Goal: Task Accomplishment & Management: Use online tool/utility

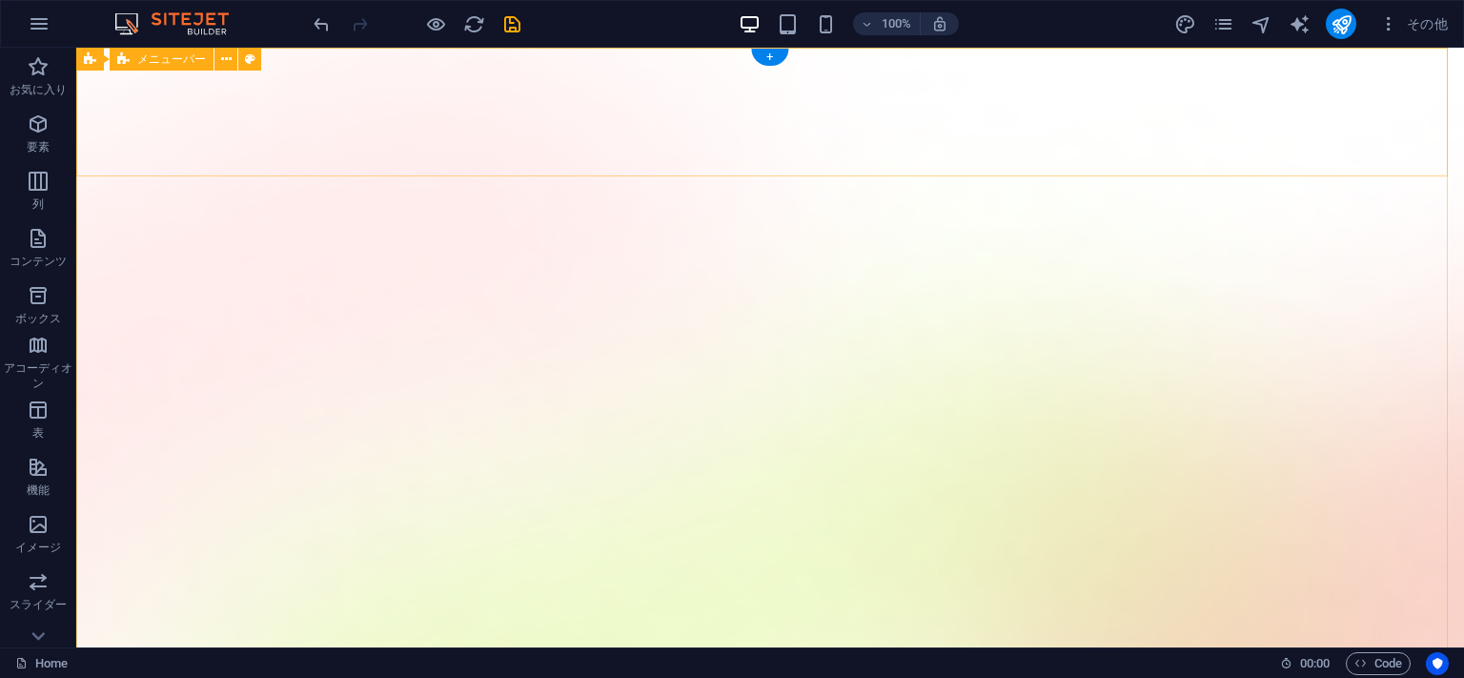
click at [231, 59] on icon at bounding box center [226, 60] width 10 height 20
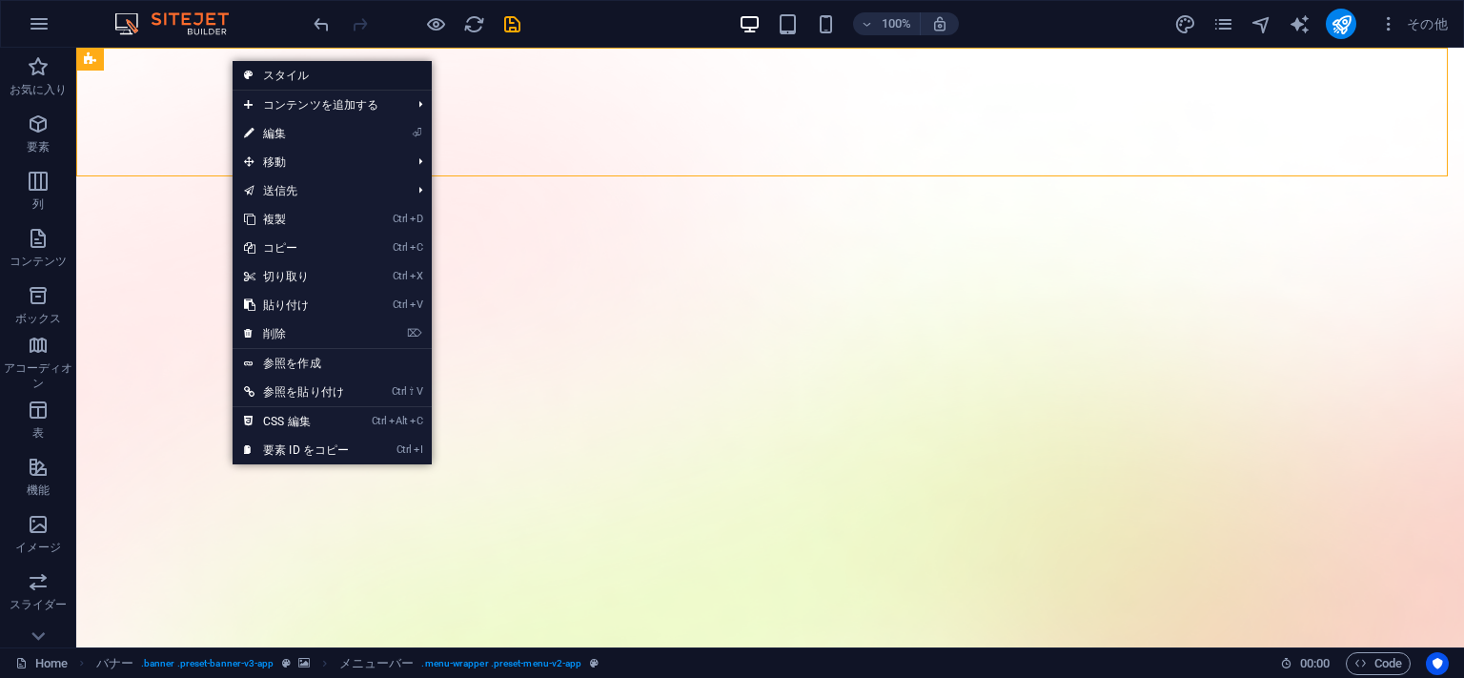
click at [282, 73] on link "スタイル" at bounding box center [332, 75] width 199 height 29
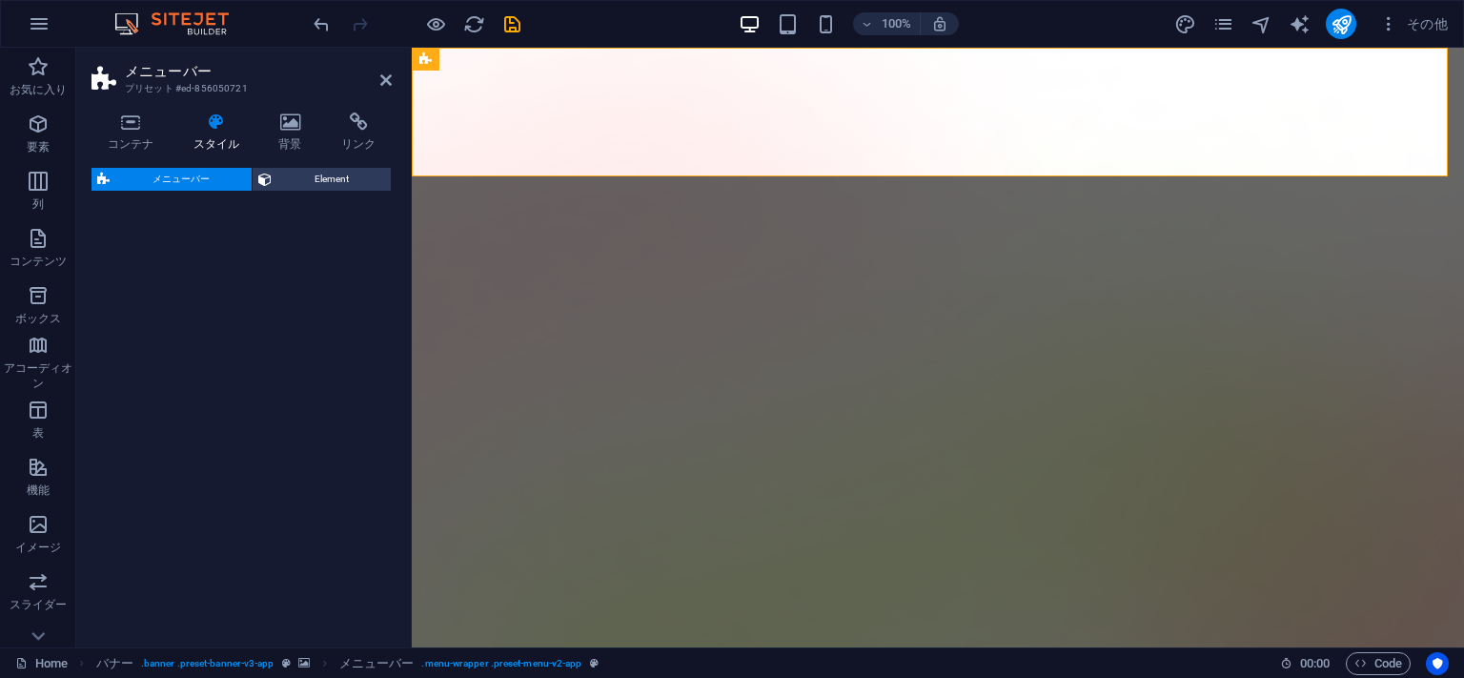
select select "rem"
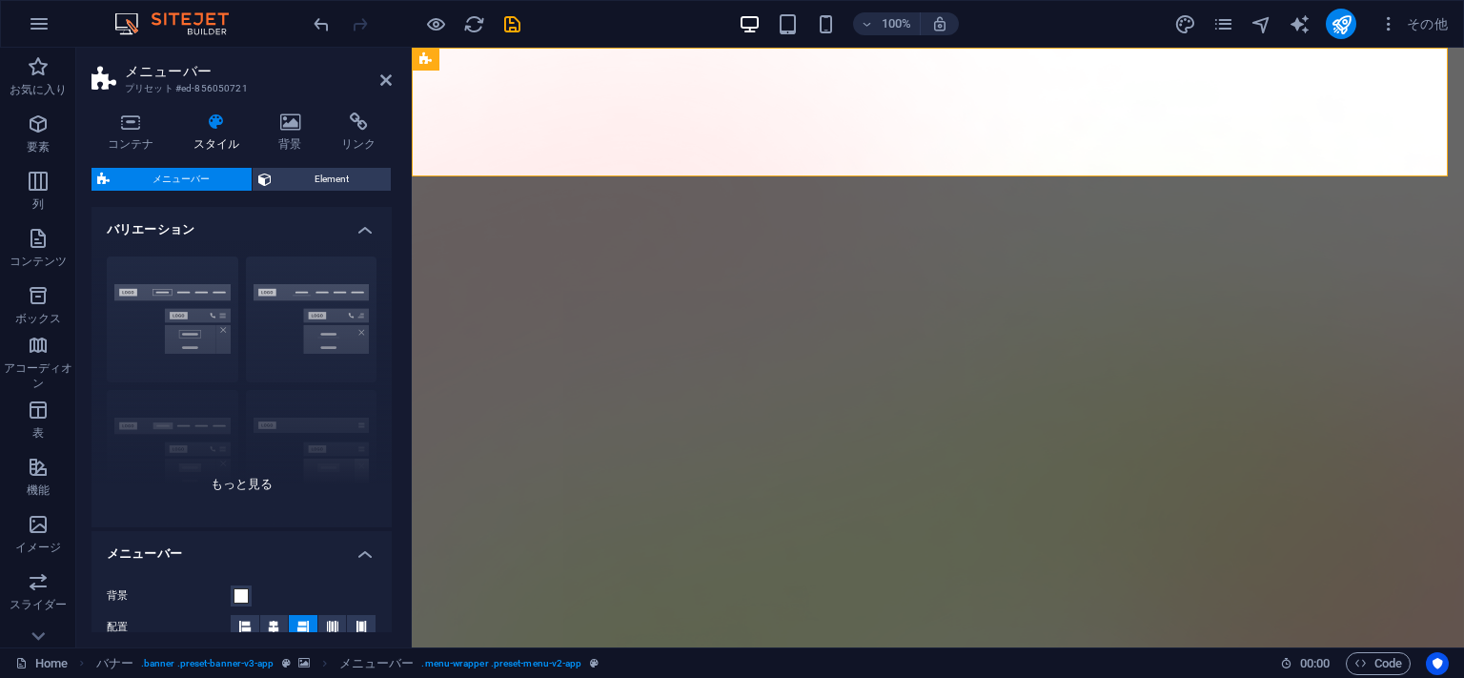
click at [222, 486] on div "枠線 中央 デフォルト 固定 Loki トリガー ワイド XXL" at bounding box center [242, 384] width 300 height 286
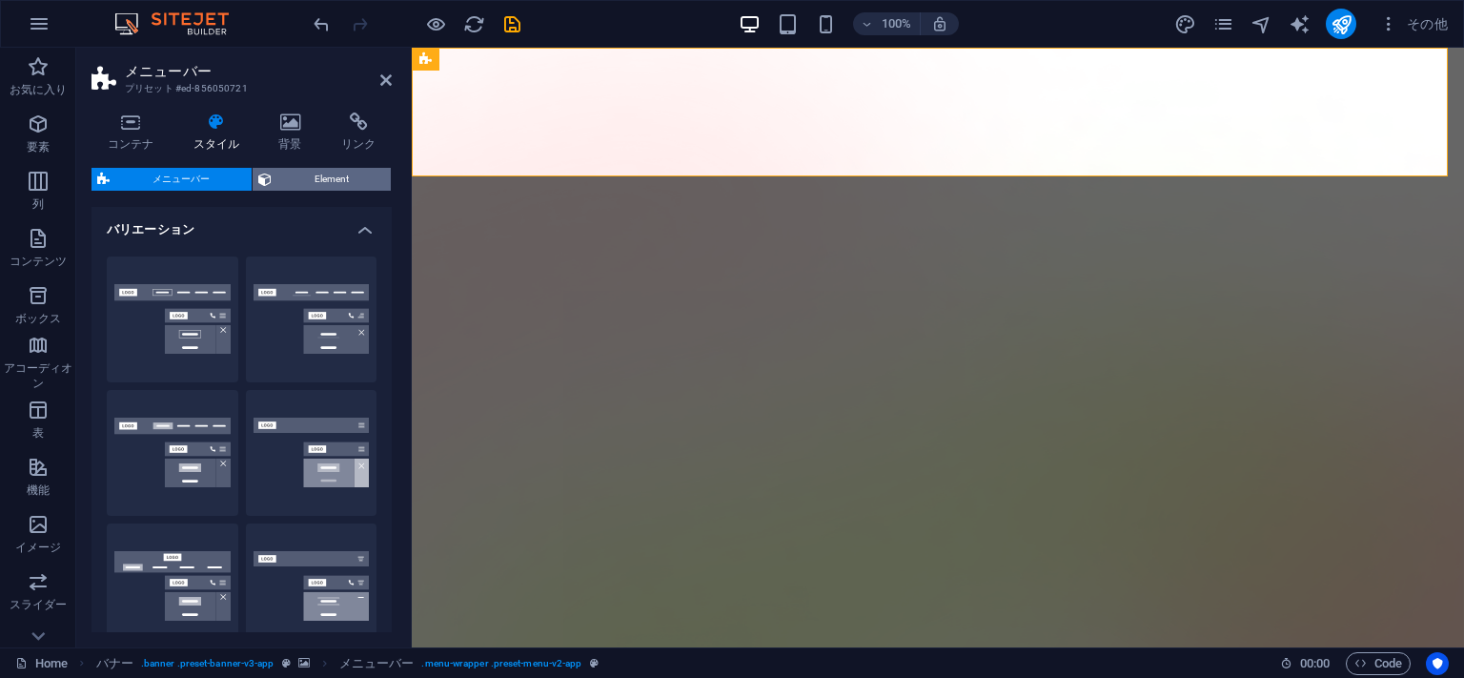
click at [318, 176] on span "Element" at bounding box center [331, 179] width 108 height 23
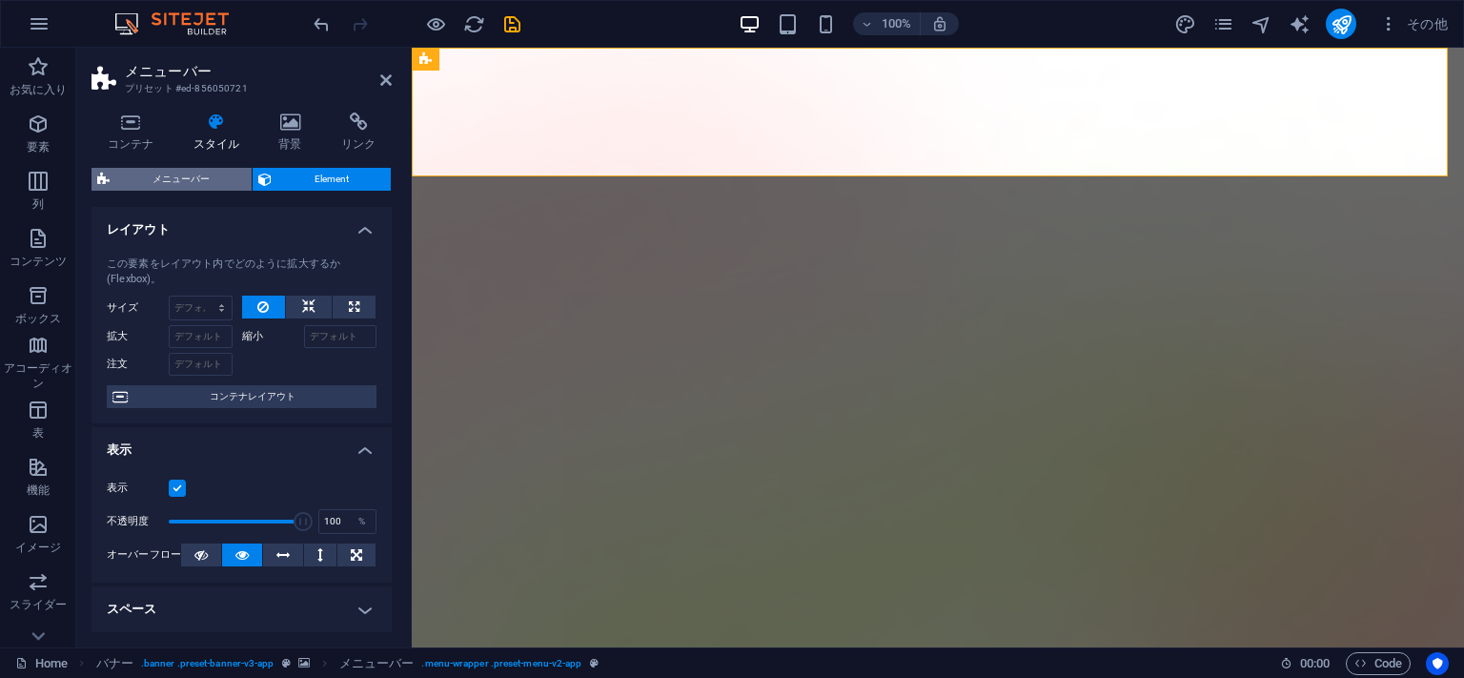
click at [193, 182] on span "メニューバー" at bounding box center [180, 179] width 131 height 23
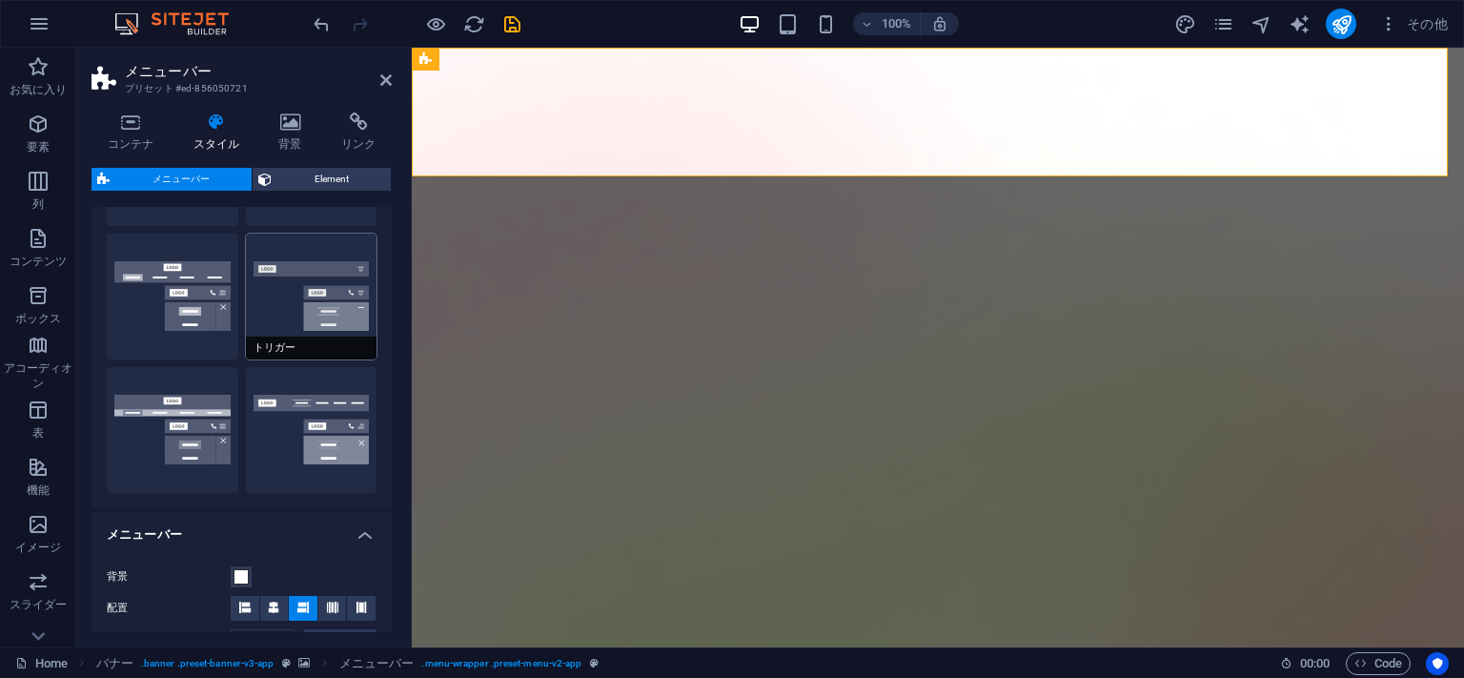
scroll to position [435, 0]
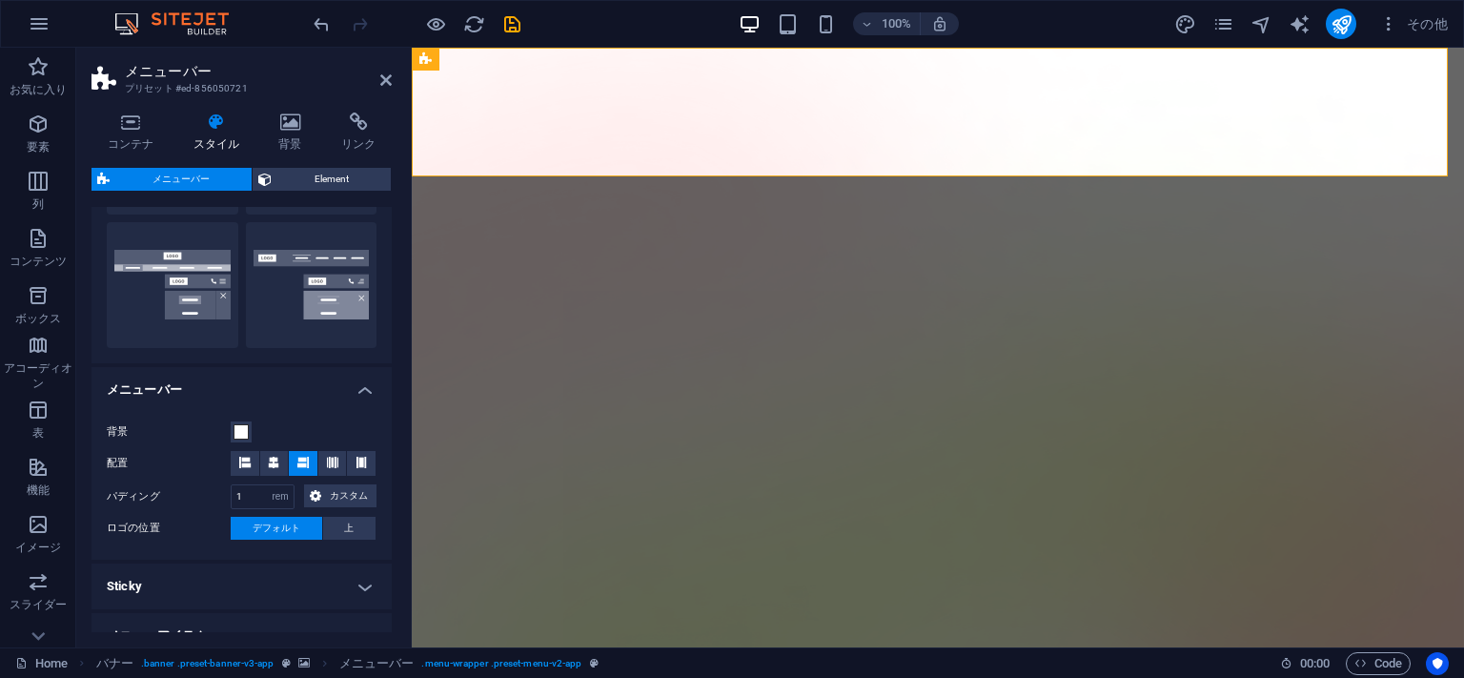
click at [345, 392] on h4 "メニューバー" at bounding box center [242, 384] width 300 height 34
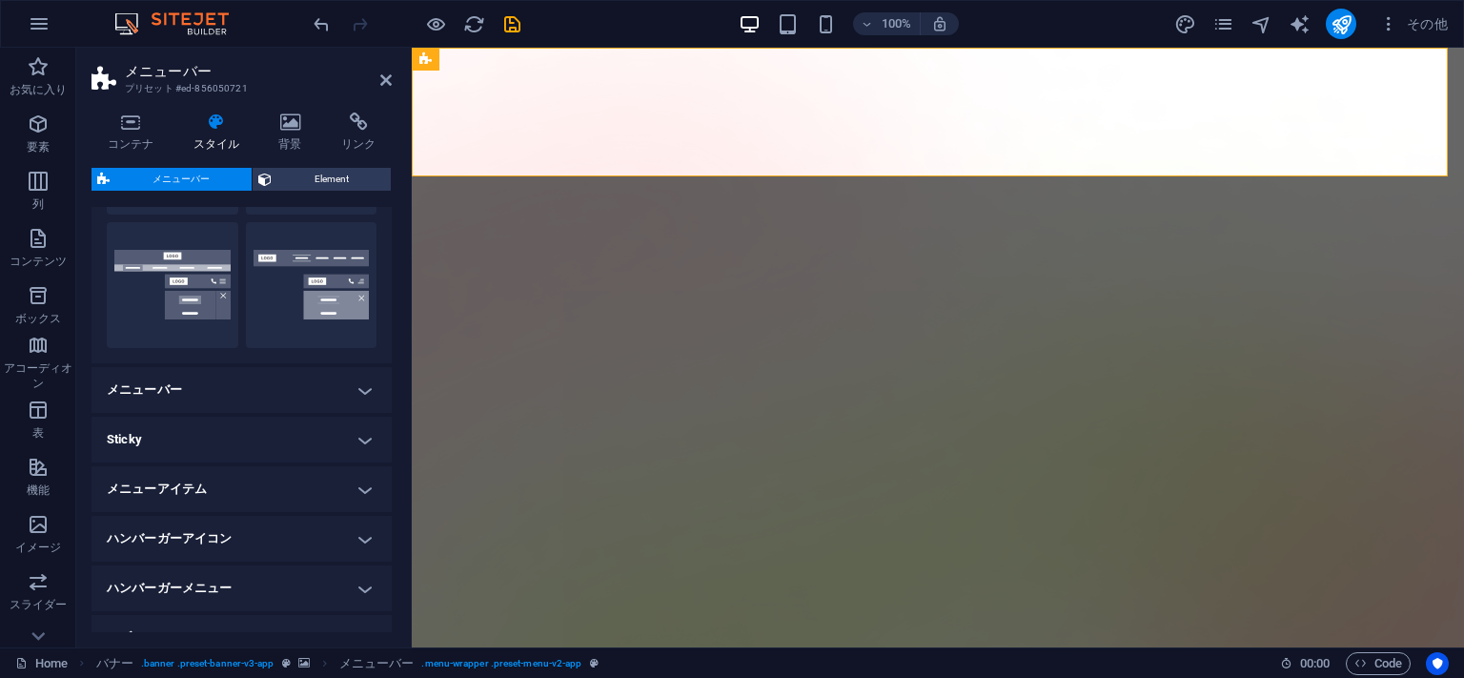
click at [345, 392] on h4 "メニューバー" at bounding box center [242, 390] width 300 height 46
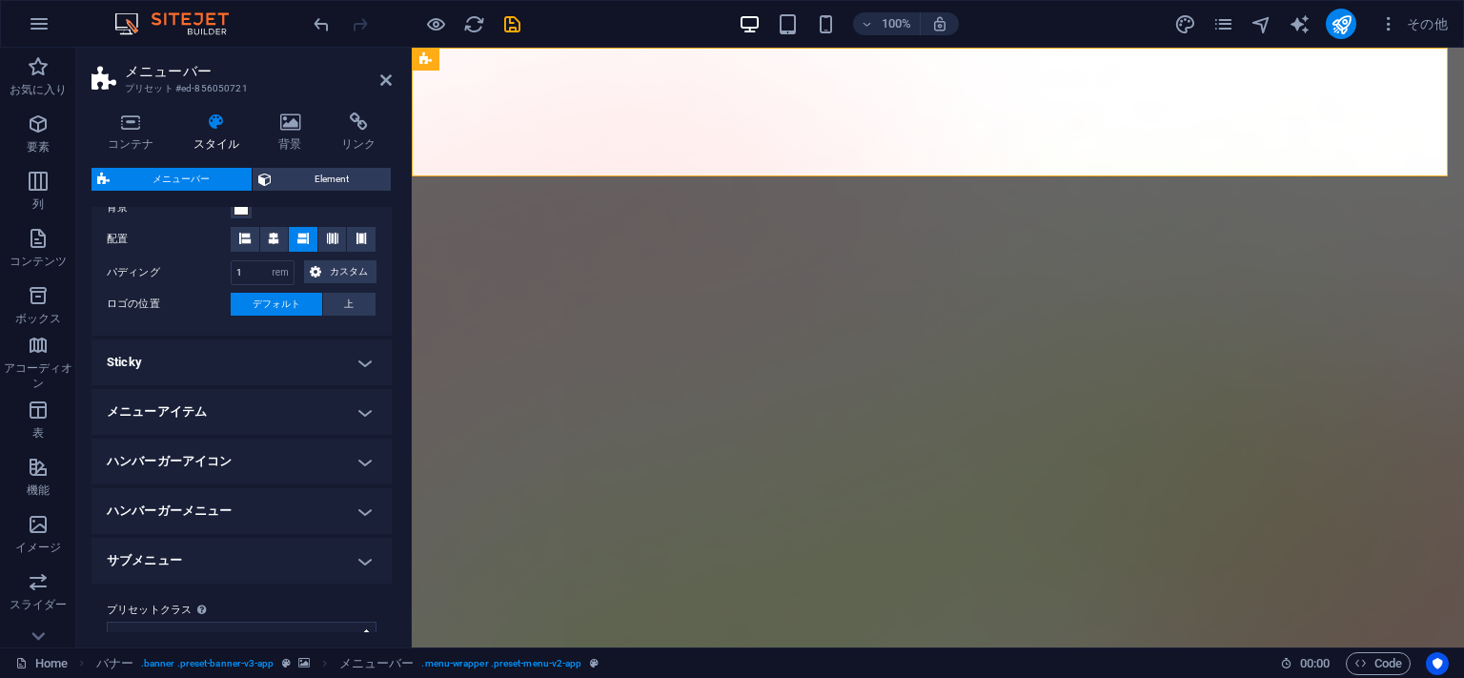
scroll to position [706, 0]
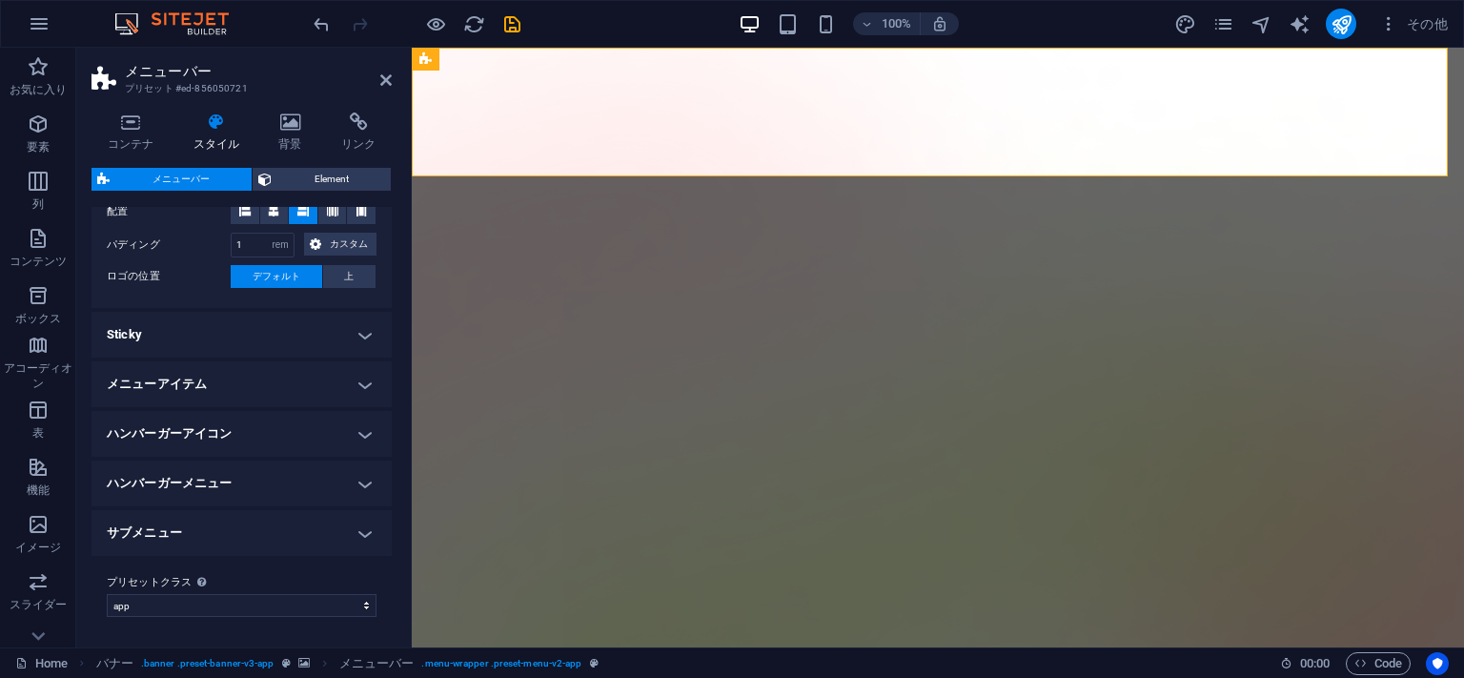
click at [215, 341] on h4 "Sticky" at bounding box center [242, 335] width 300 height 46
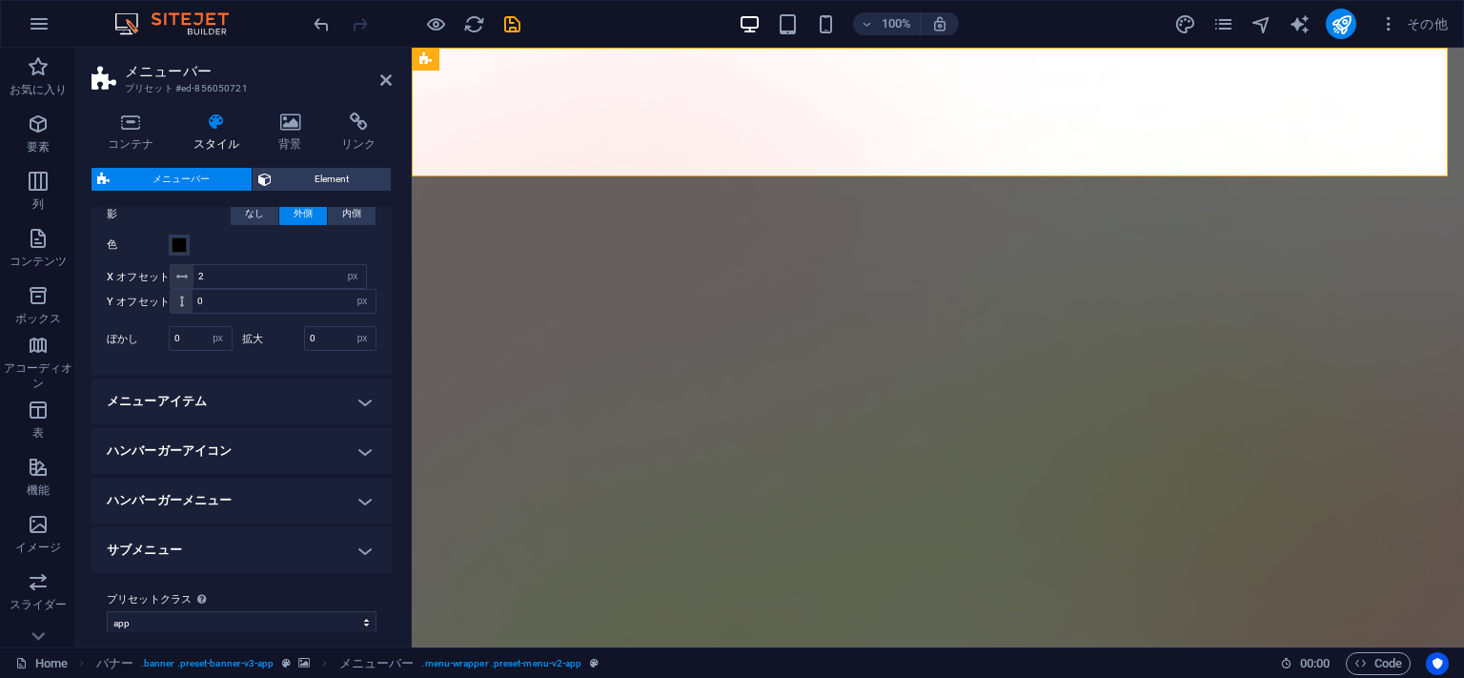
scroll to position [1033, 0]
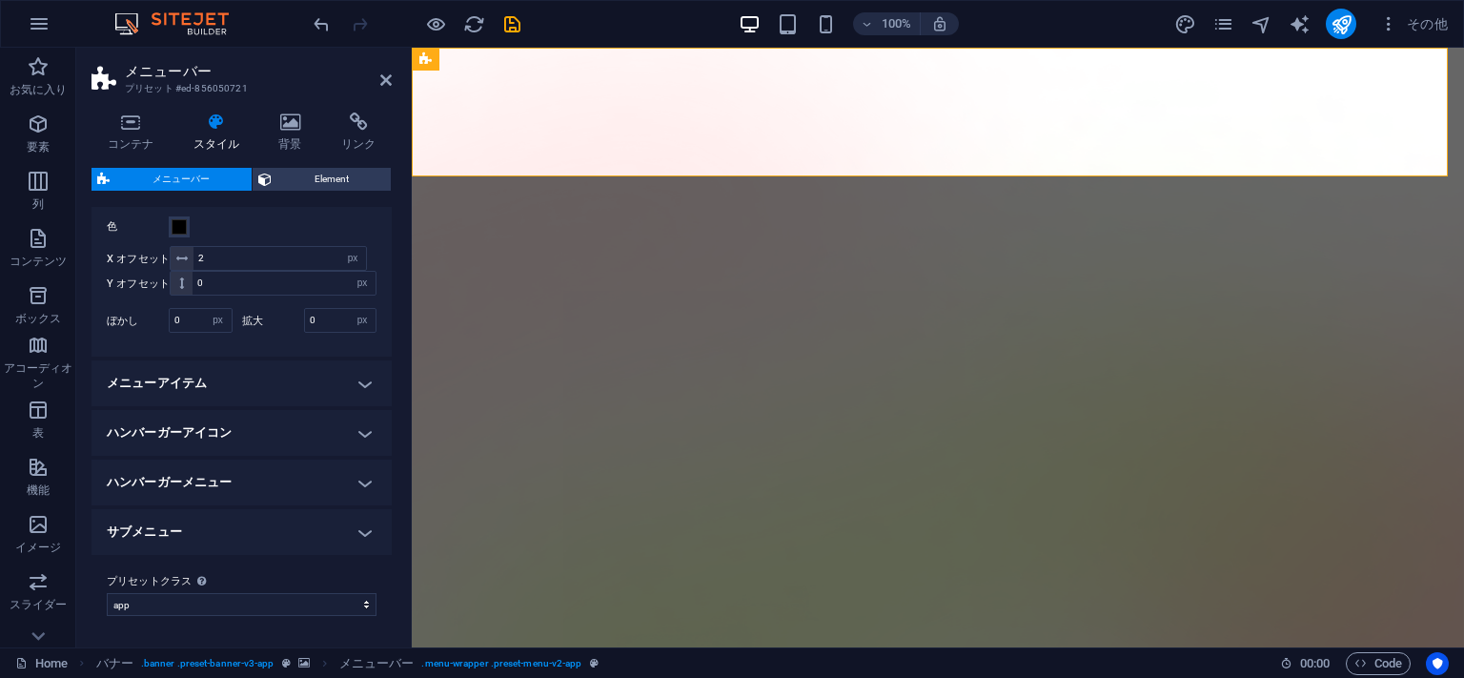
click at [214, 383] on h4 "メニューアイテム" at bounding box center [242, 383] width 300 height 46
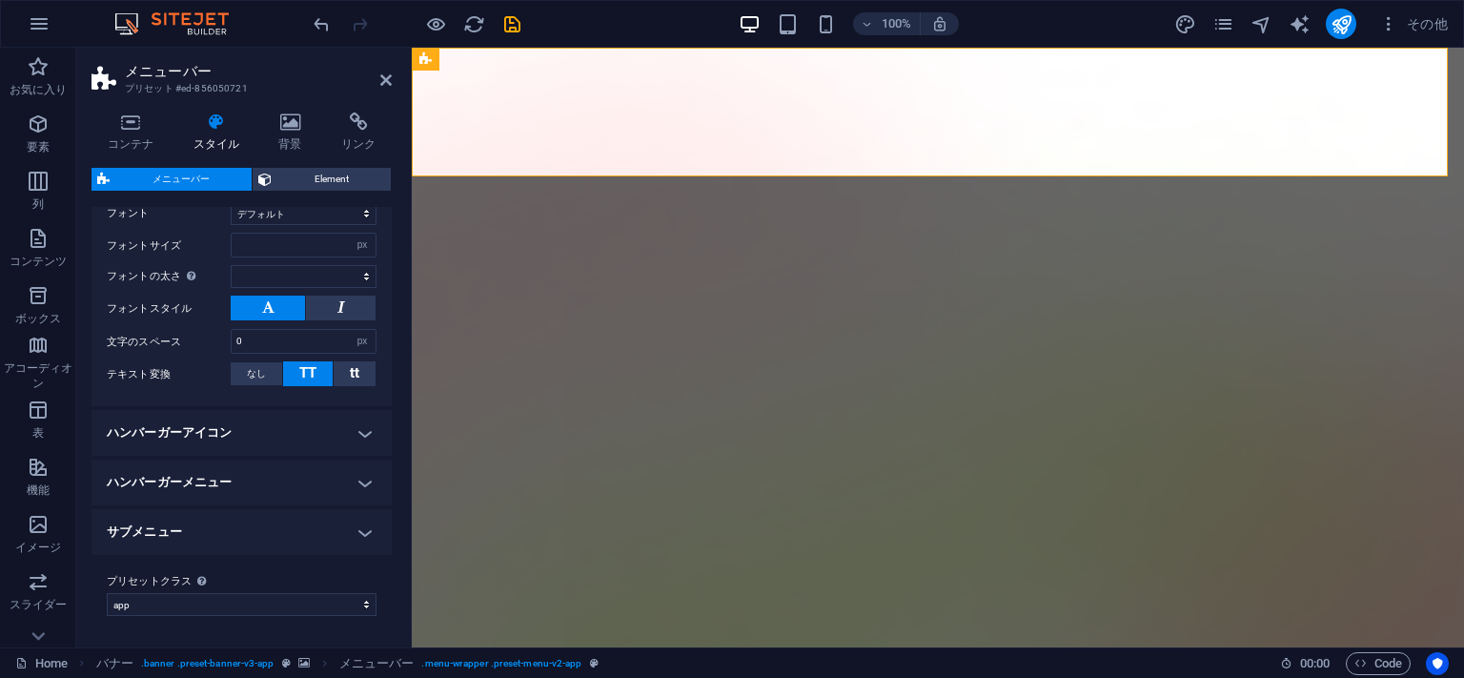
scroll to position [1629, 0]
click at [185, 440] on h4 "ハンバーガーアイコン" at bounding box center [242, 433] width 300 height 46
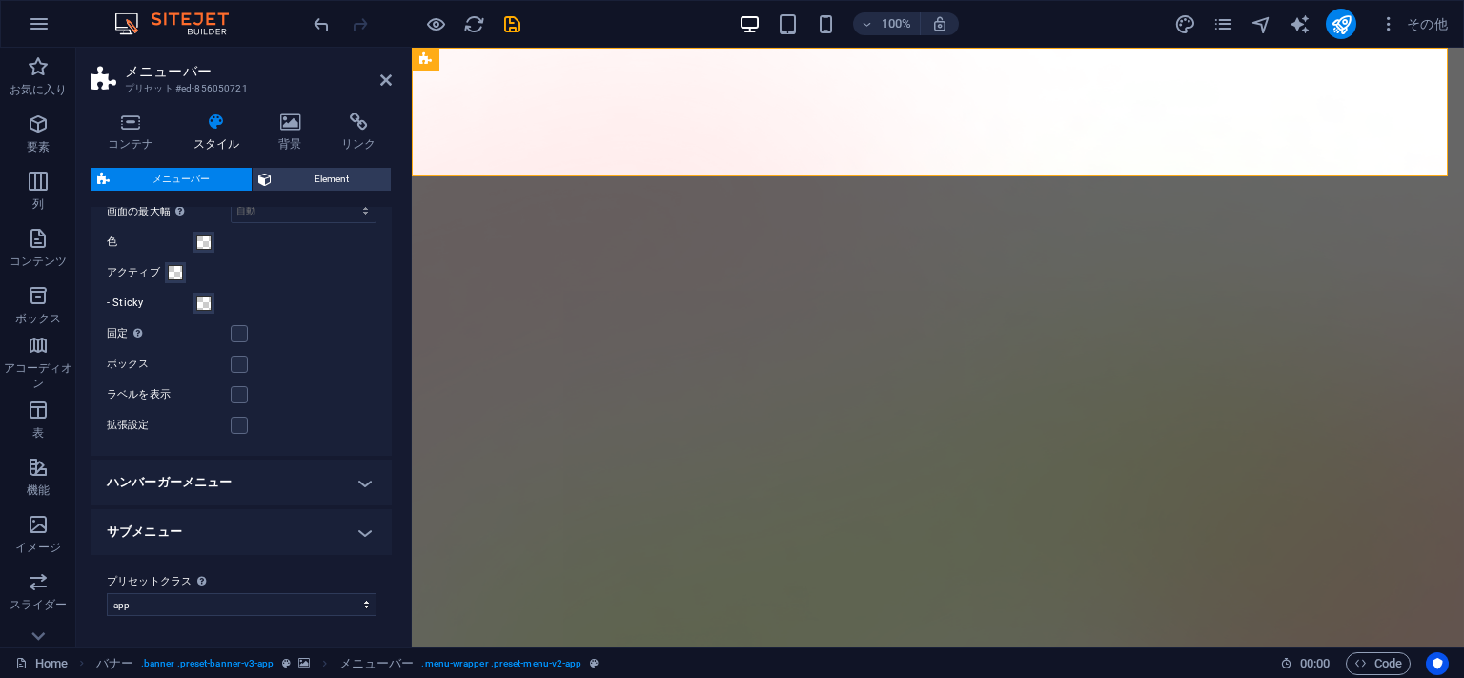
scroll to position [1979, 0]
click at [191, 485] on h4 "ハンバーガーメニュー" at bounding box center [242, 482] width 300 height 46
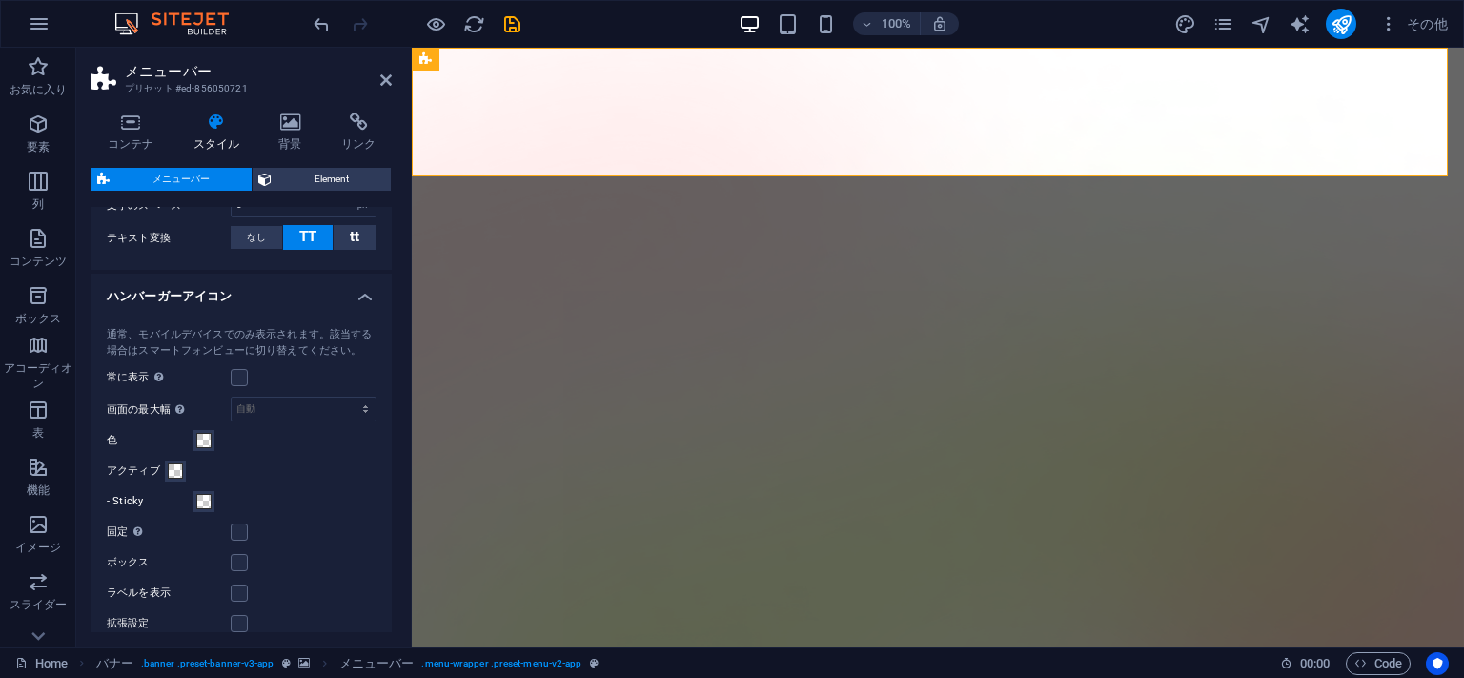
scroll to position [2284, 0]
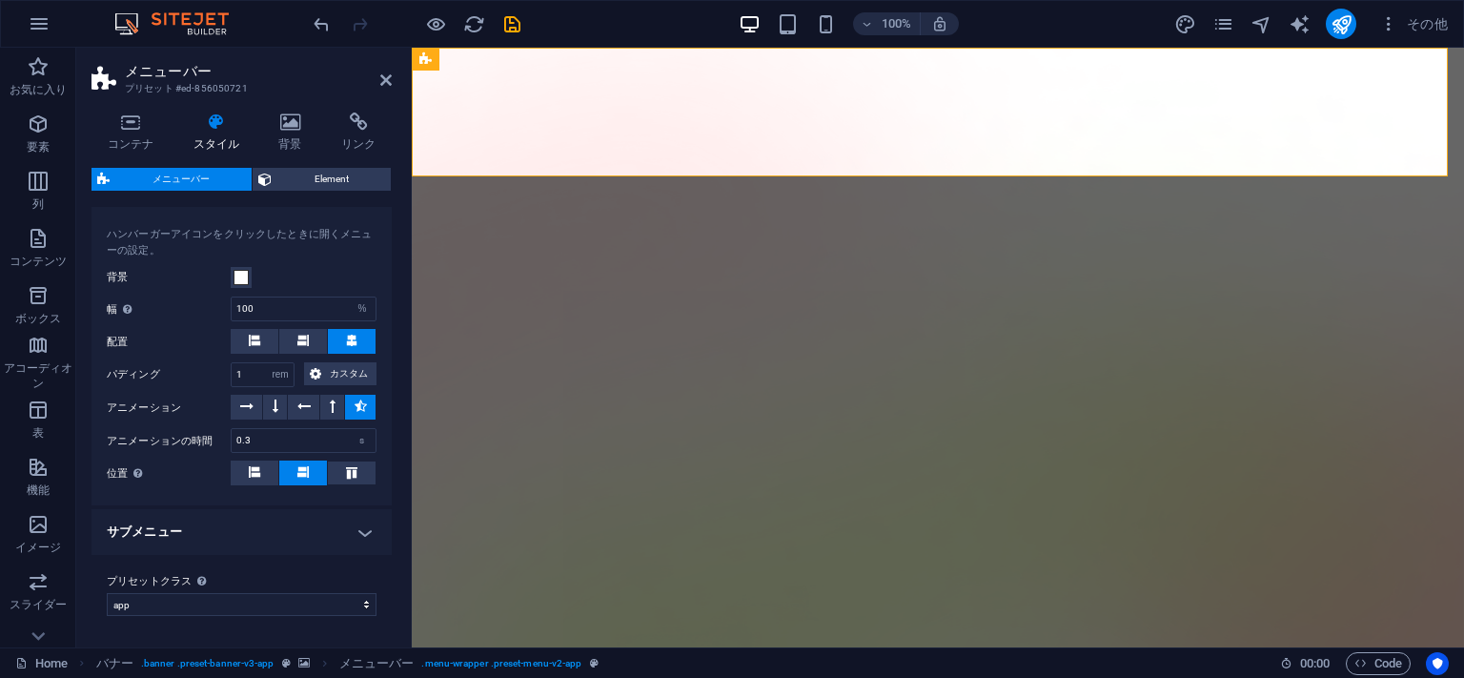
click at [377, 75] on h2 "メニューバー" at bounding box center [258, 71] width 267 height 17
click at [384, 76] on icon at bounding box center [385, 79] width 11 height 15
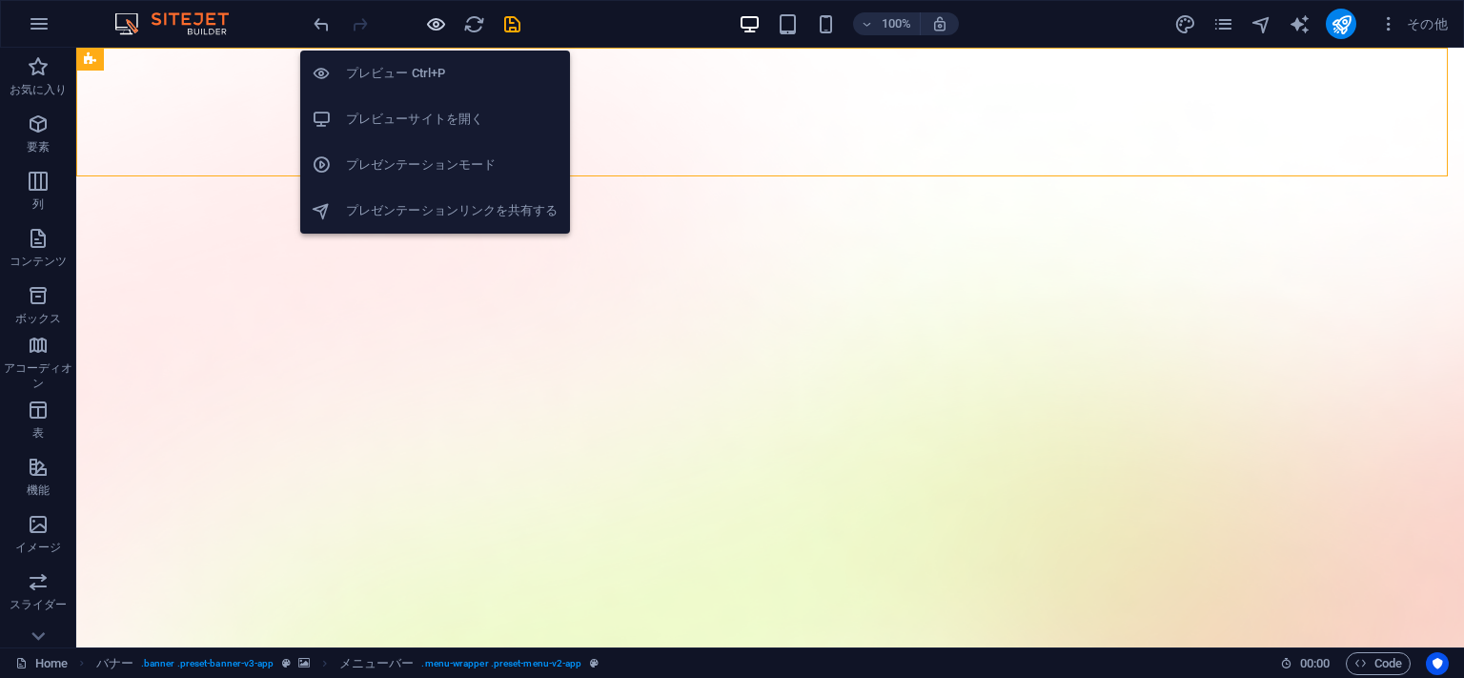
click at [429, 24] on icon "button" at bounding box center [436, 24] width 22 height 22
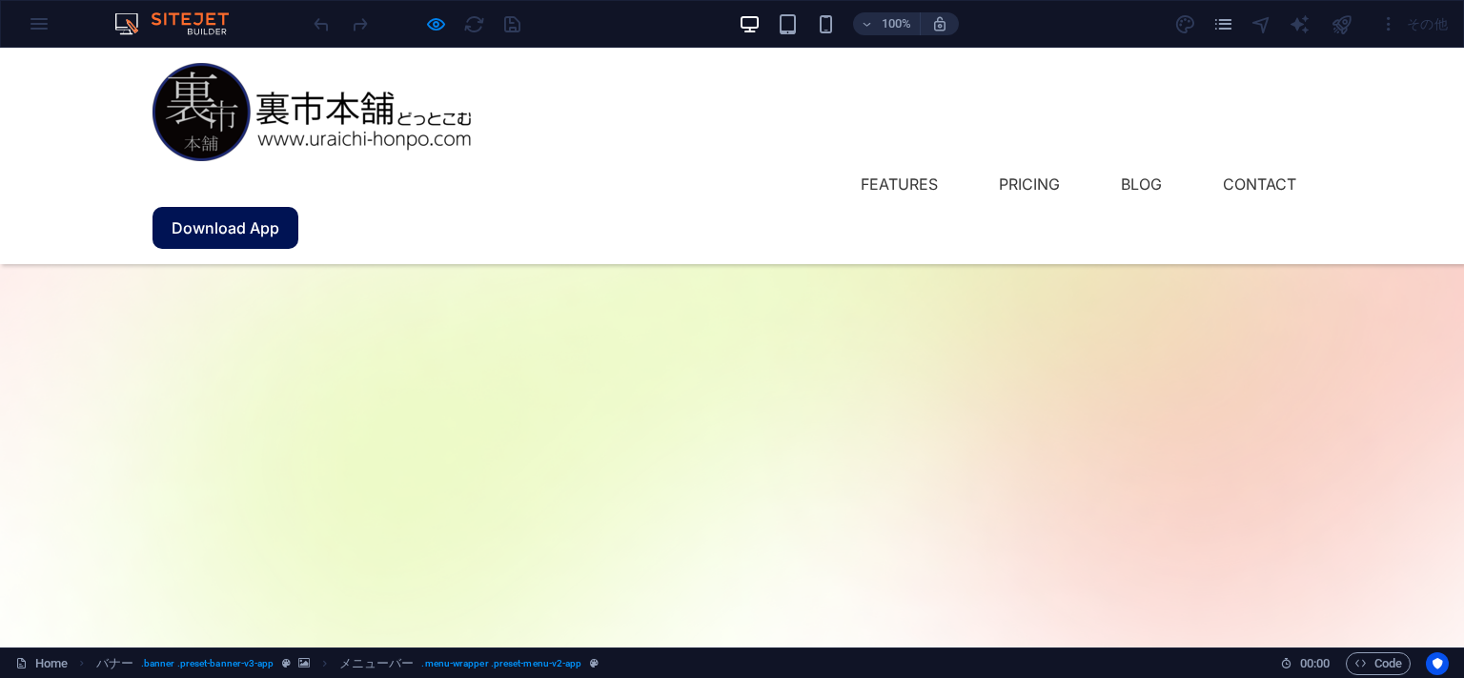
scroll to position [0, 0]
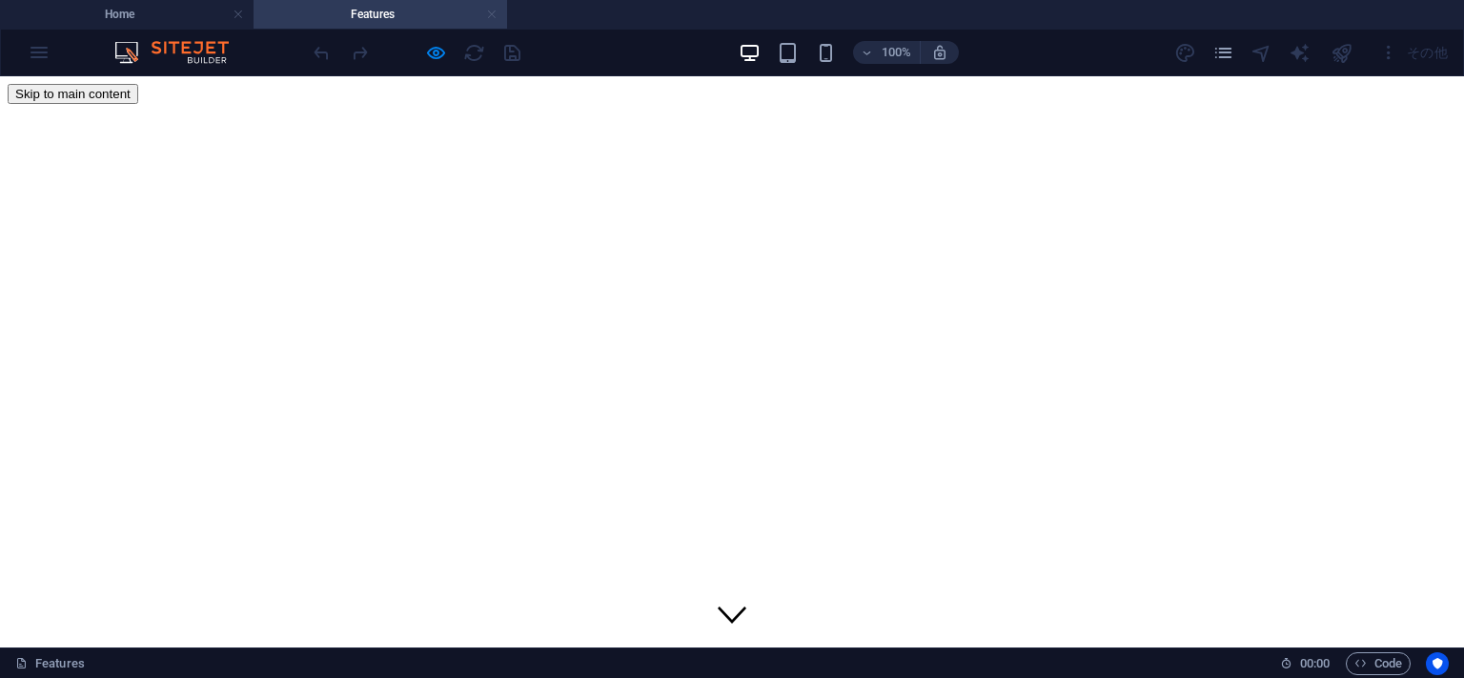
click at [496, 13] on link at bounding box center [491, 15] width 11 height 18
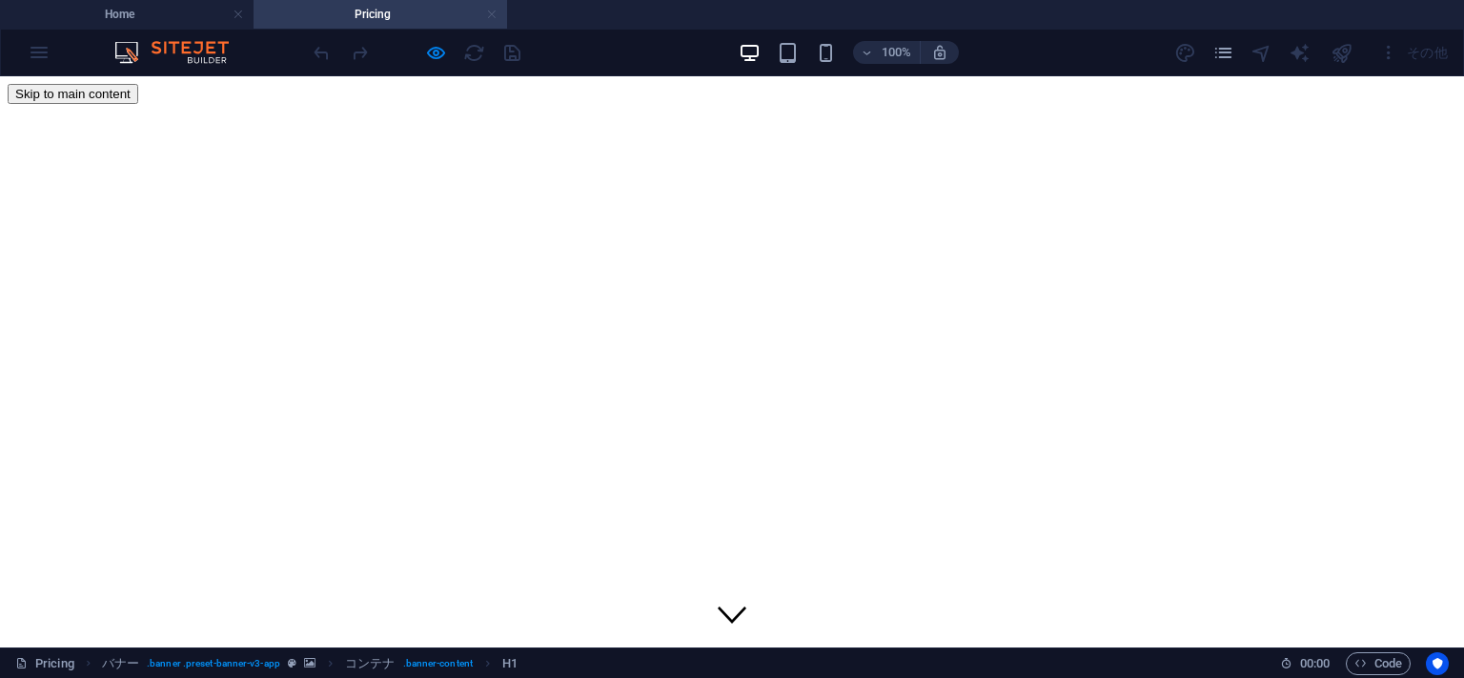
click at [498, 11] on link at bounding box center [491, 15] width 11 height 18
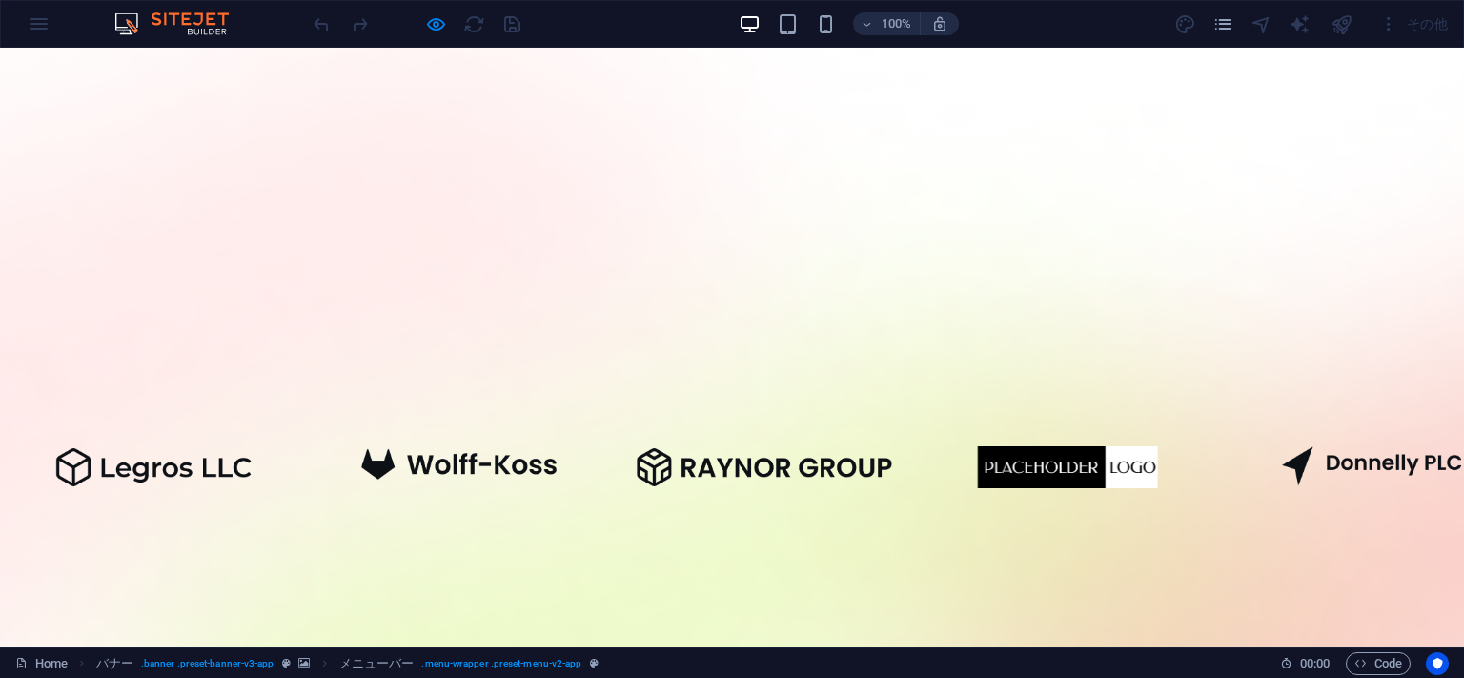
click at [436, 10] on div at bounding box center [417, 24] width 214 height 31
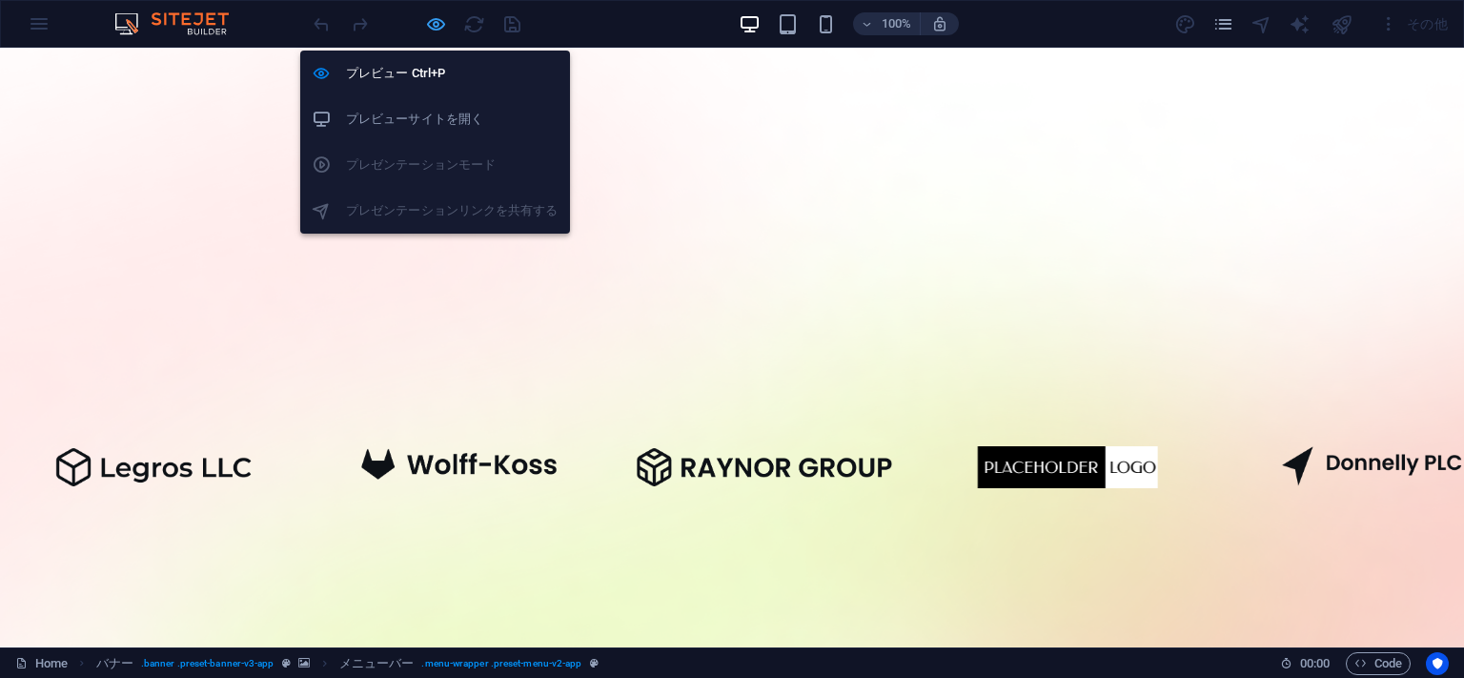
click at [433, 25] on icon "button" at bounding box center [436, 24] width 22 height 22
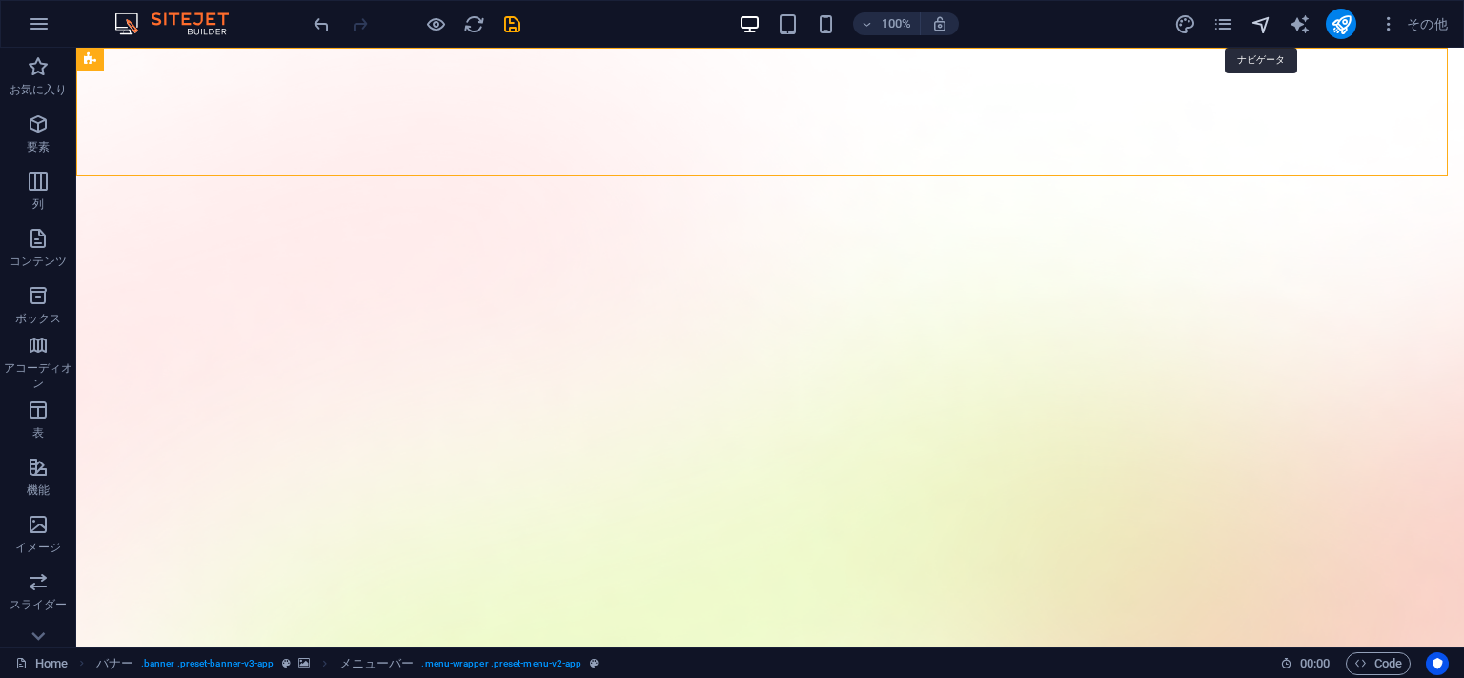
click at [1261, 20] on icon "navigator" at bounding box center [1262, 24] width 22 height 22
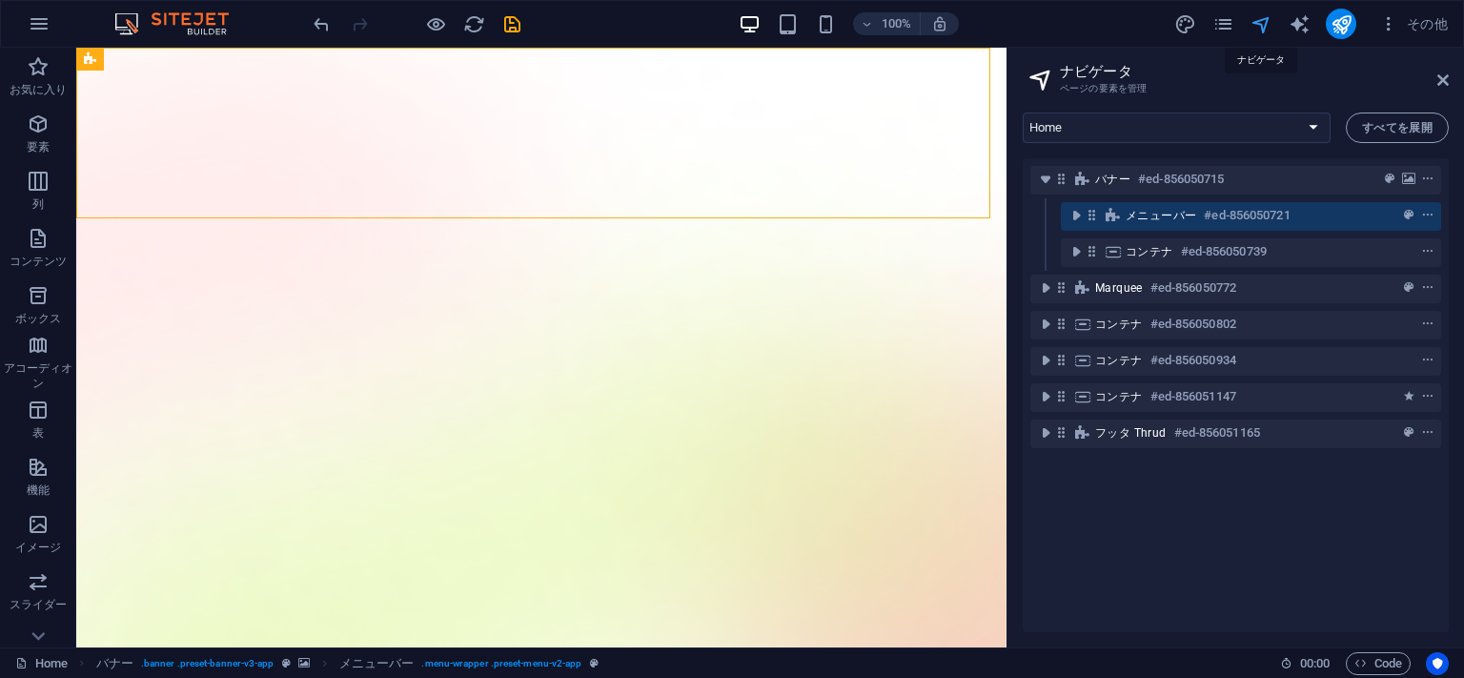
click at [1260, 13] on icon "navigator" at bounding box center [1262, 24] width 22 height 22
click at [1255, 20] on icon "navigator" at bounding box center [1262, 24] width 22 height 22
click at [1227, 21] on icon "pages" at bounding box center [1224, 24] width 22 height 22
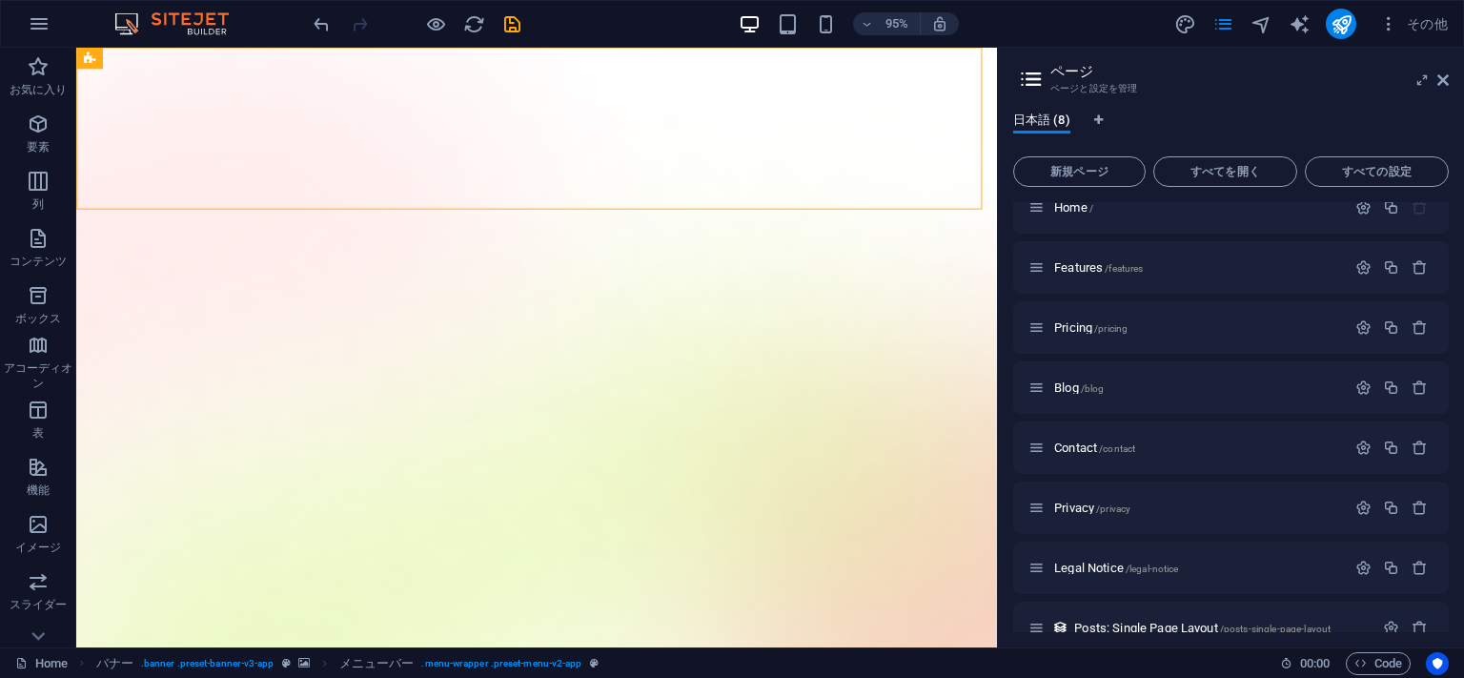
scroll to position [50, 0]
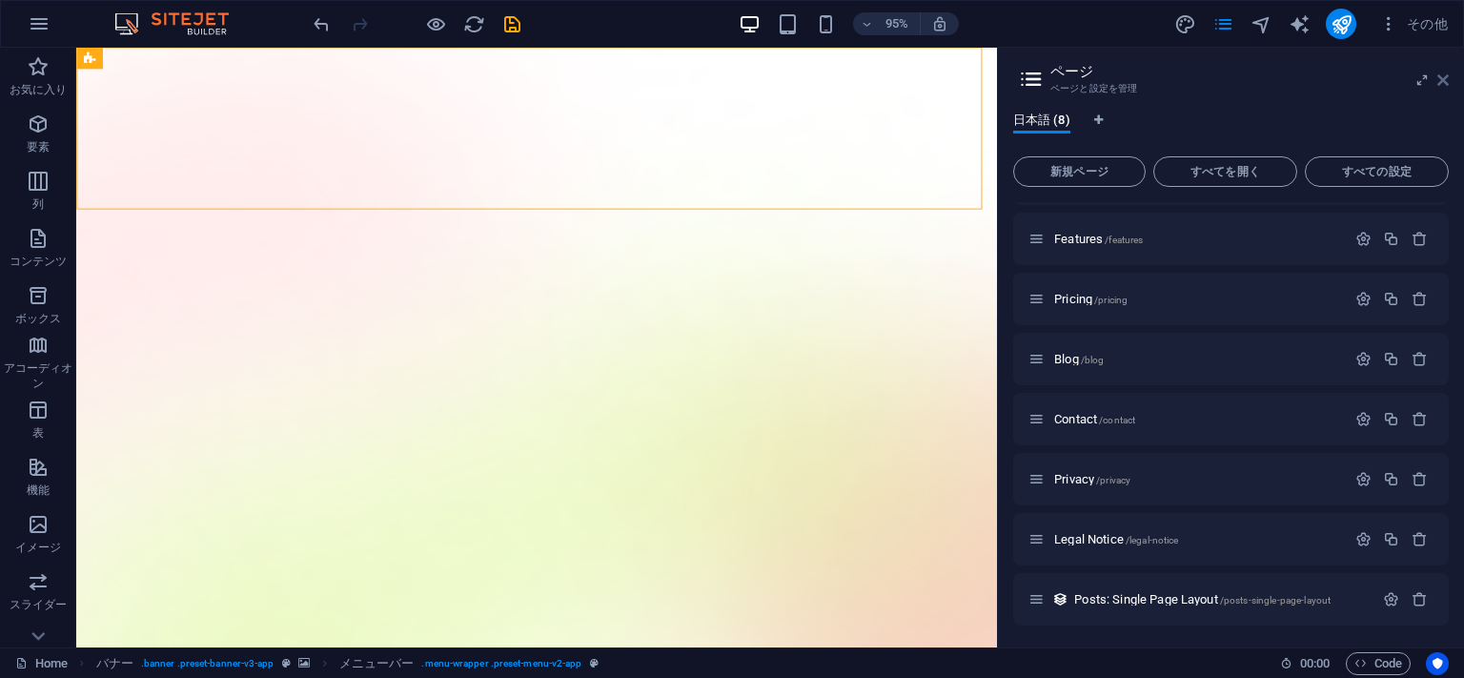
click at [1443, 81] on icon at bounding box center [1443, 79] width 11 height 15
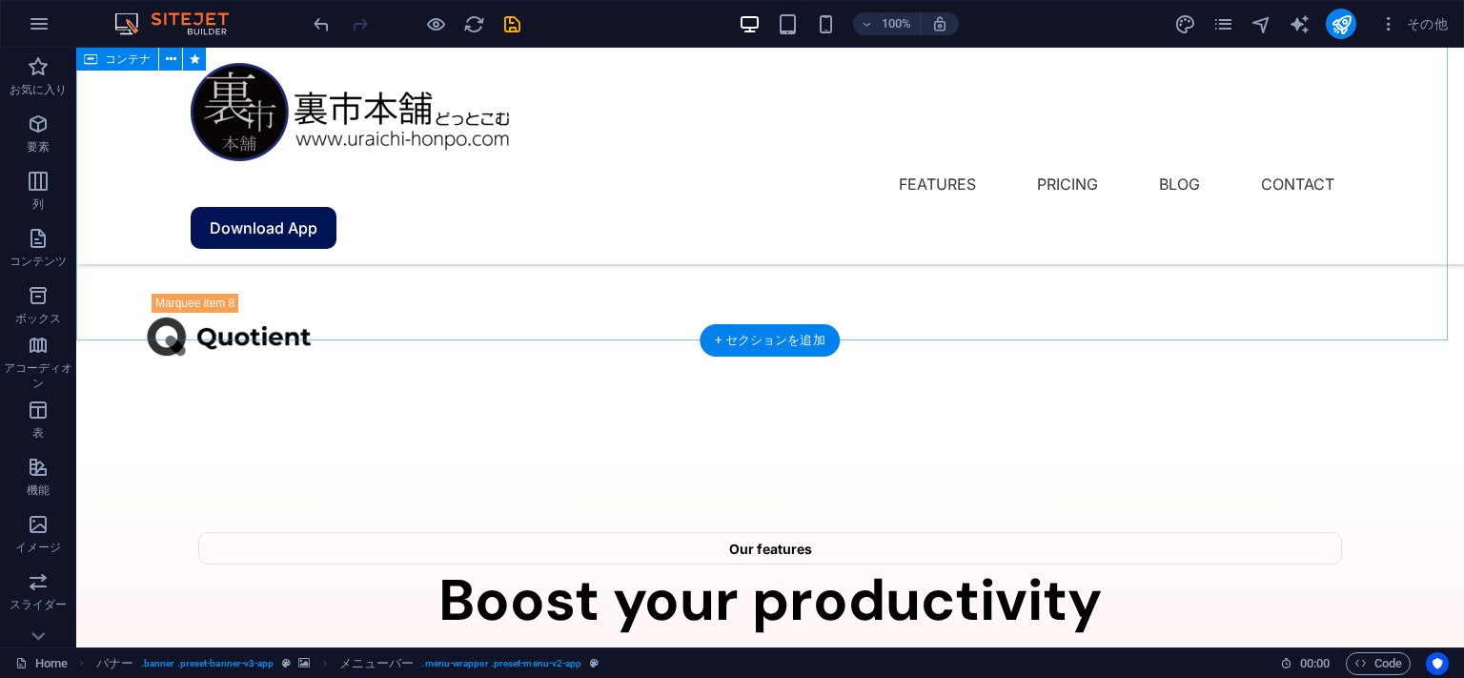
scroll to position [3599, 0]
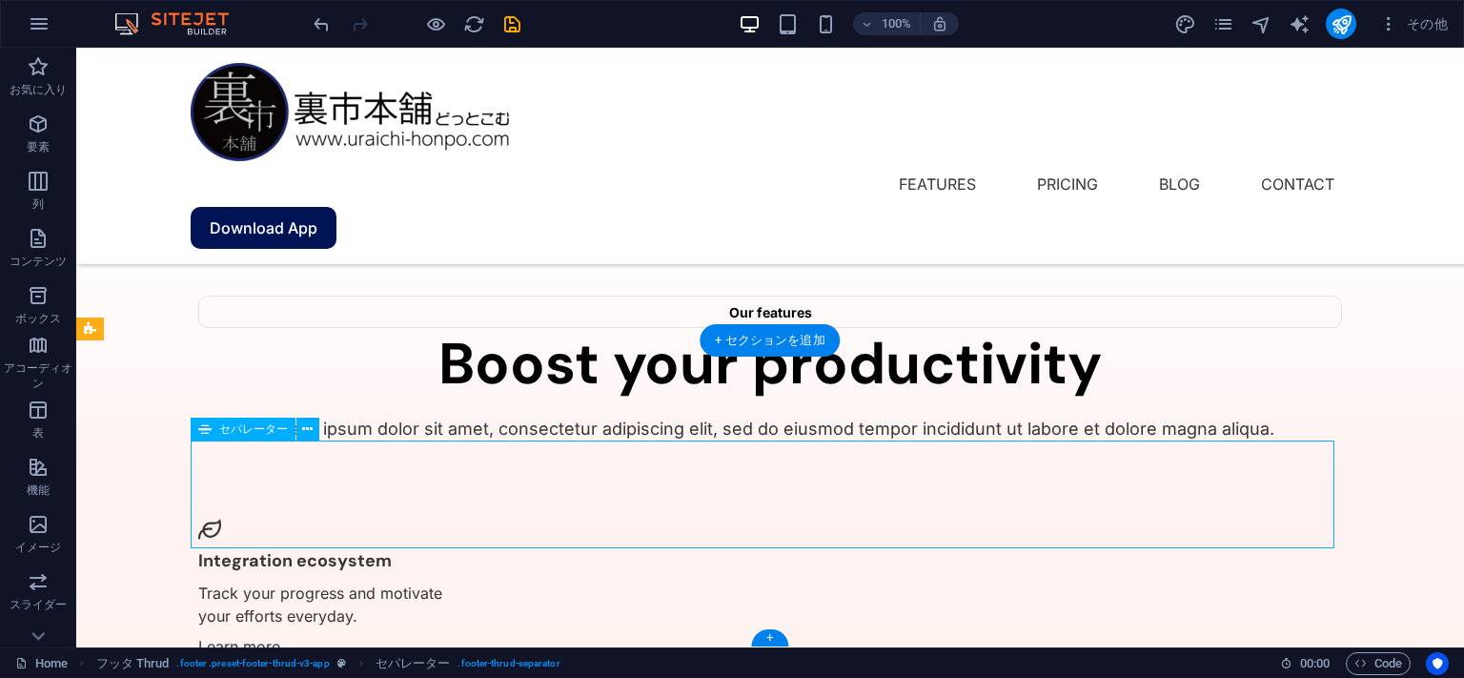
scroll to position [3828, 0]
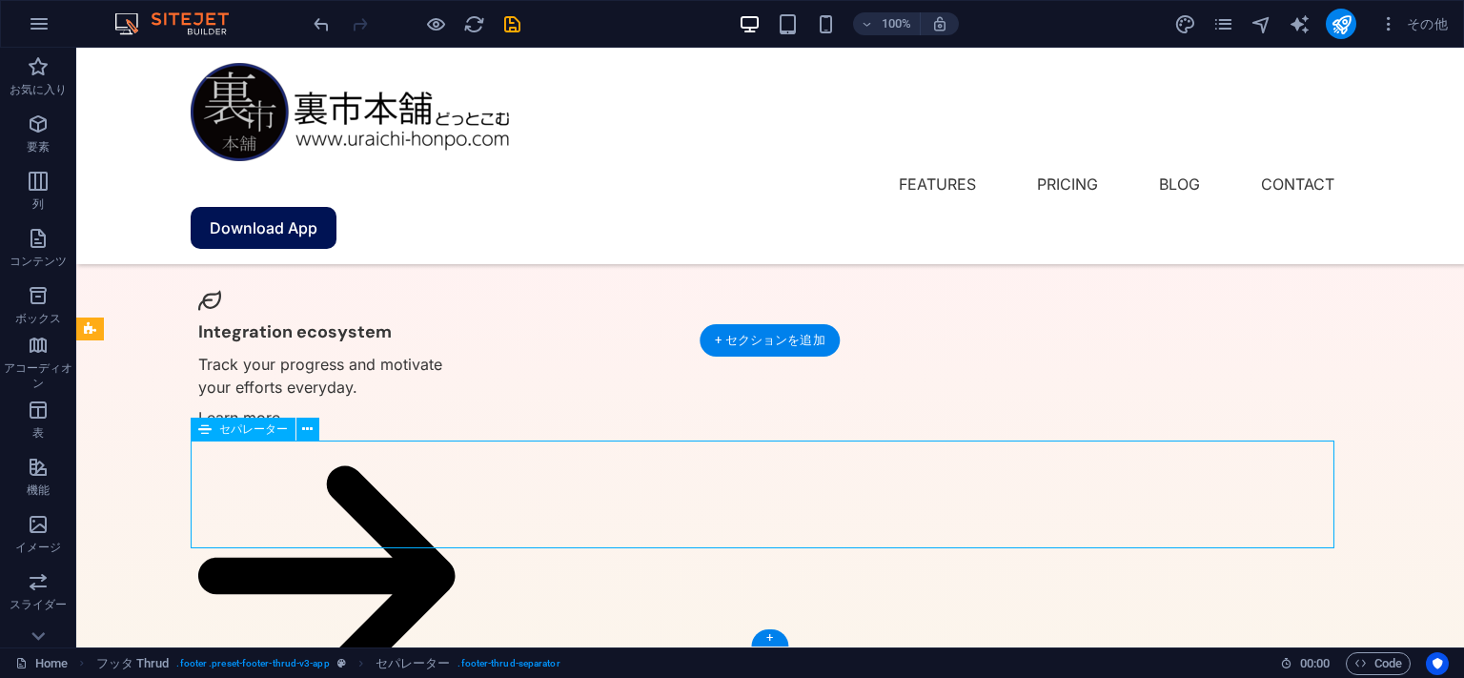
select select "%"
select select "px"
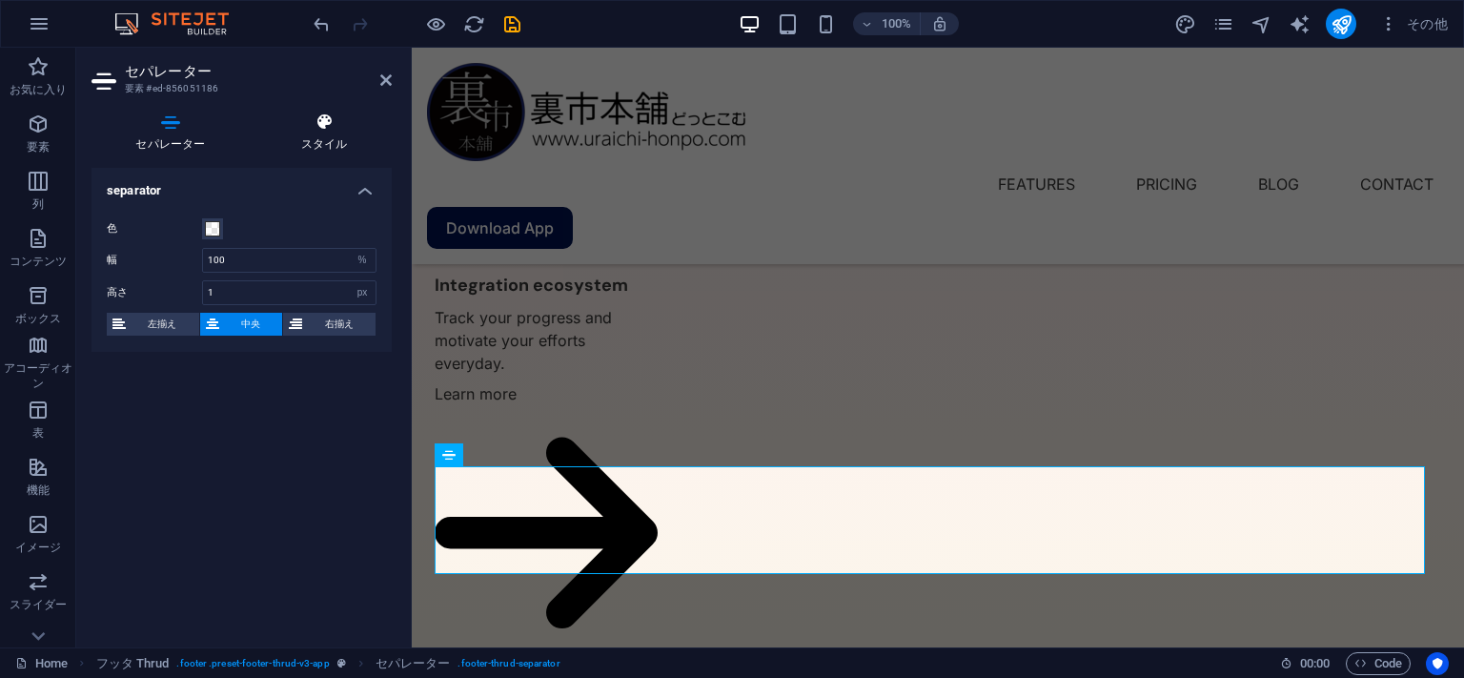
click at [323, 132] on icon at bounding box center [324, 121] width 134 height 19
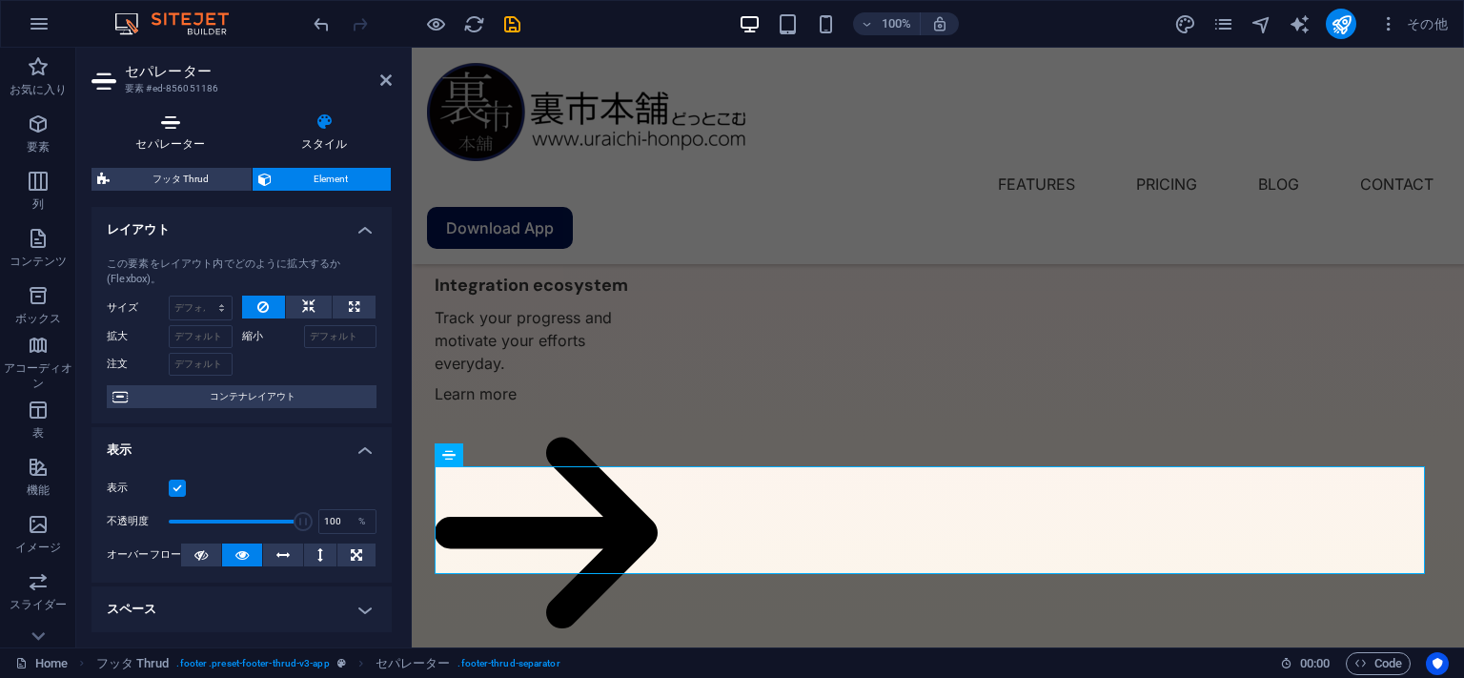
click at [162, 132] on icon at bounding box center [171, 121] width 158 height 19
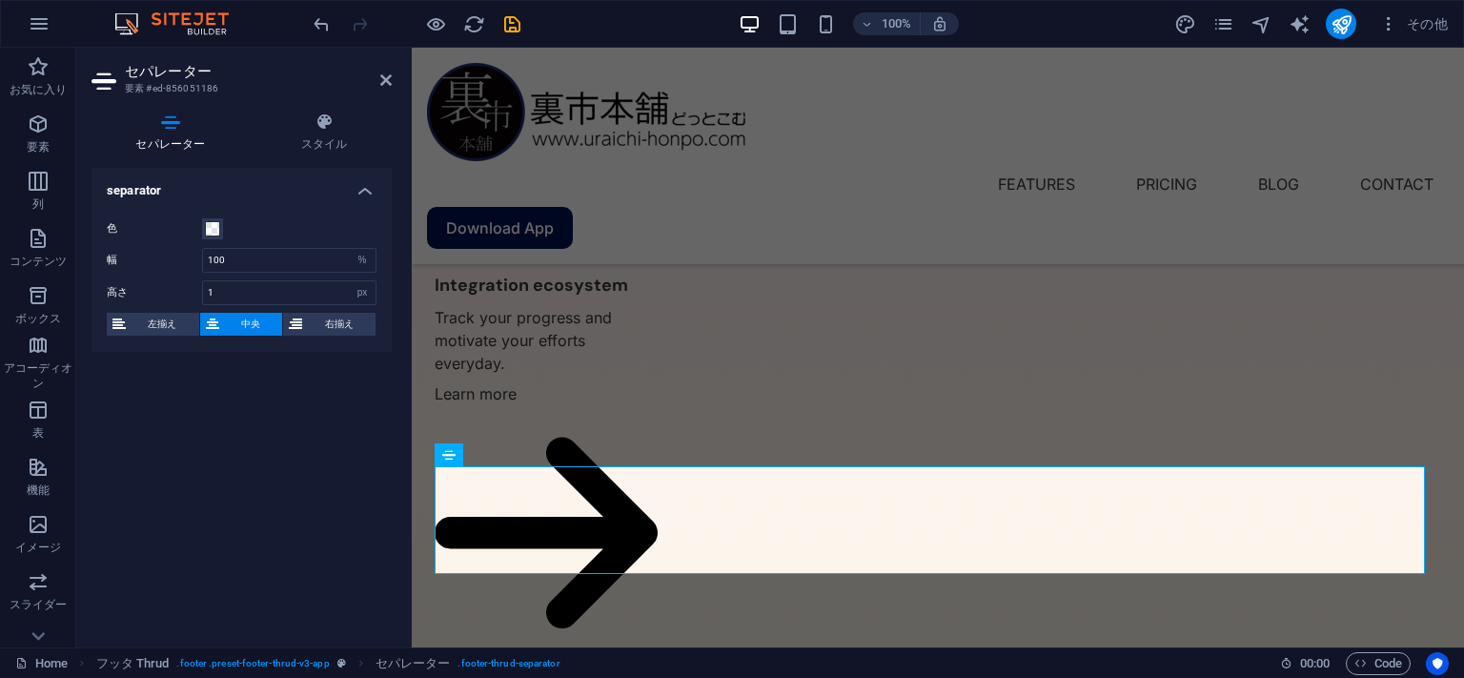
click at [242, 509] on div "separator 色 幅 100 px rem % vh vw 高さ 1 px rem vh vw 左揃え 中央 右揃え" at bounding box center [242, 400] width 300 height 464
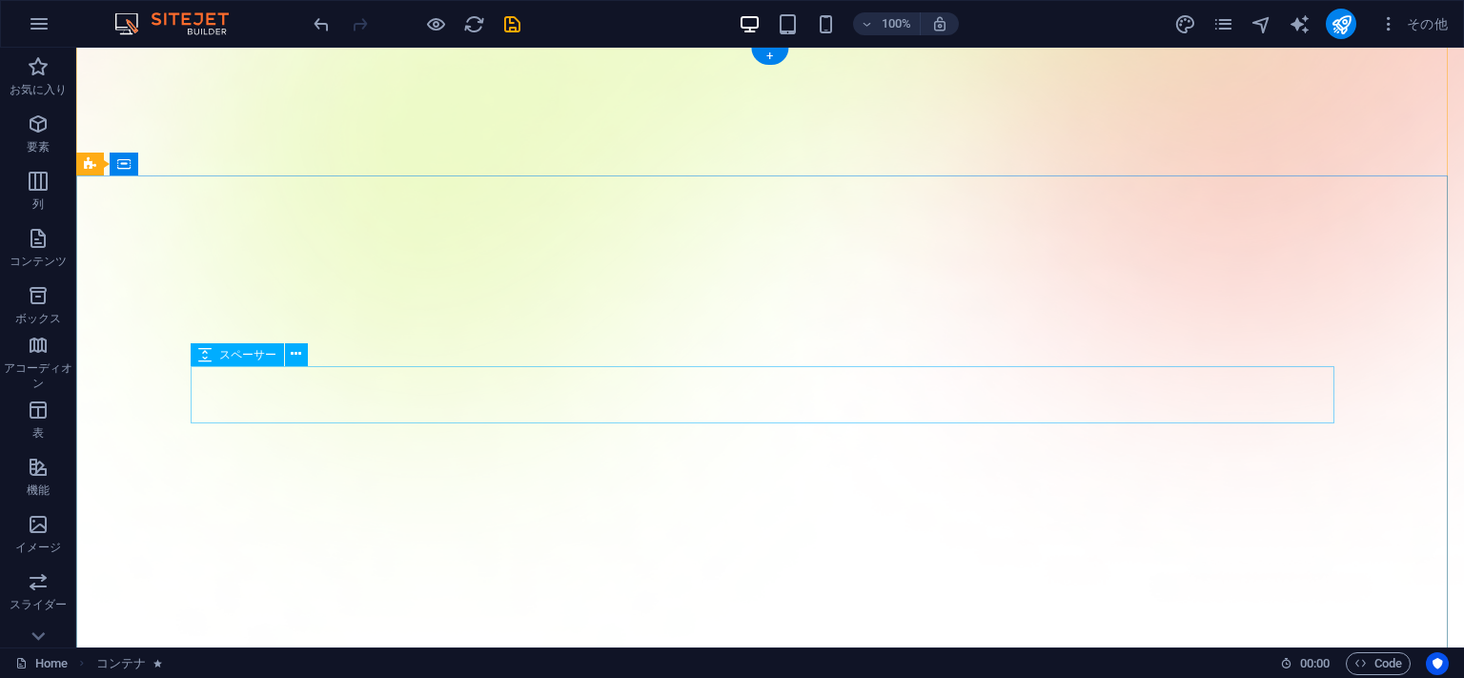
scroll to position [0, 0]
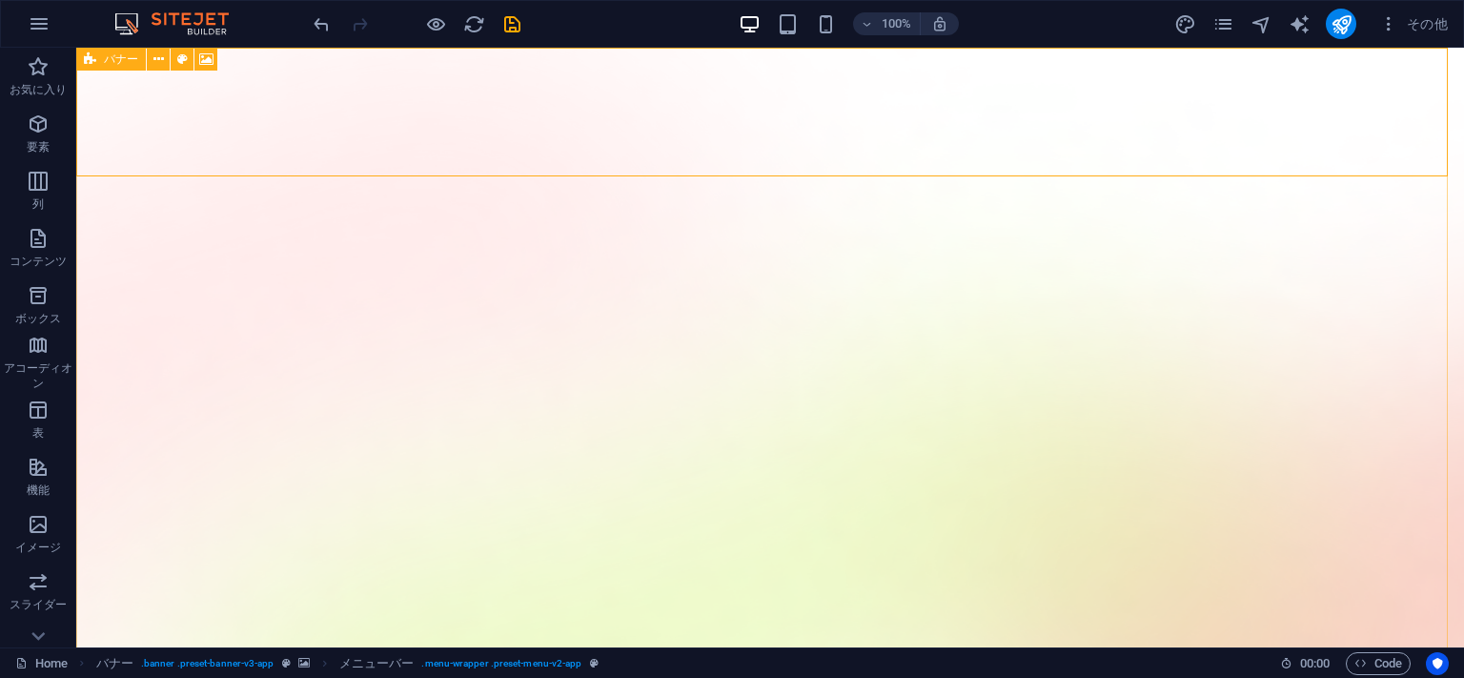
click at [109, 58] on span "バナー" at bounding box center [121, 58] width 34 height 11
click at [1237, 18] on div "その他" at bounding box center [1314, 24] width 282 height 31
click at [1219, 22] on icon "pages" at bounding box center [1224, 24] width 22 height 22
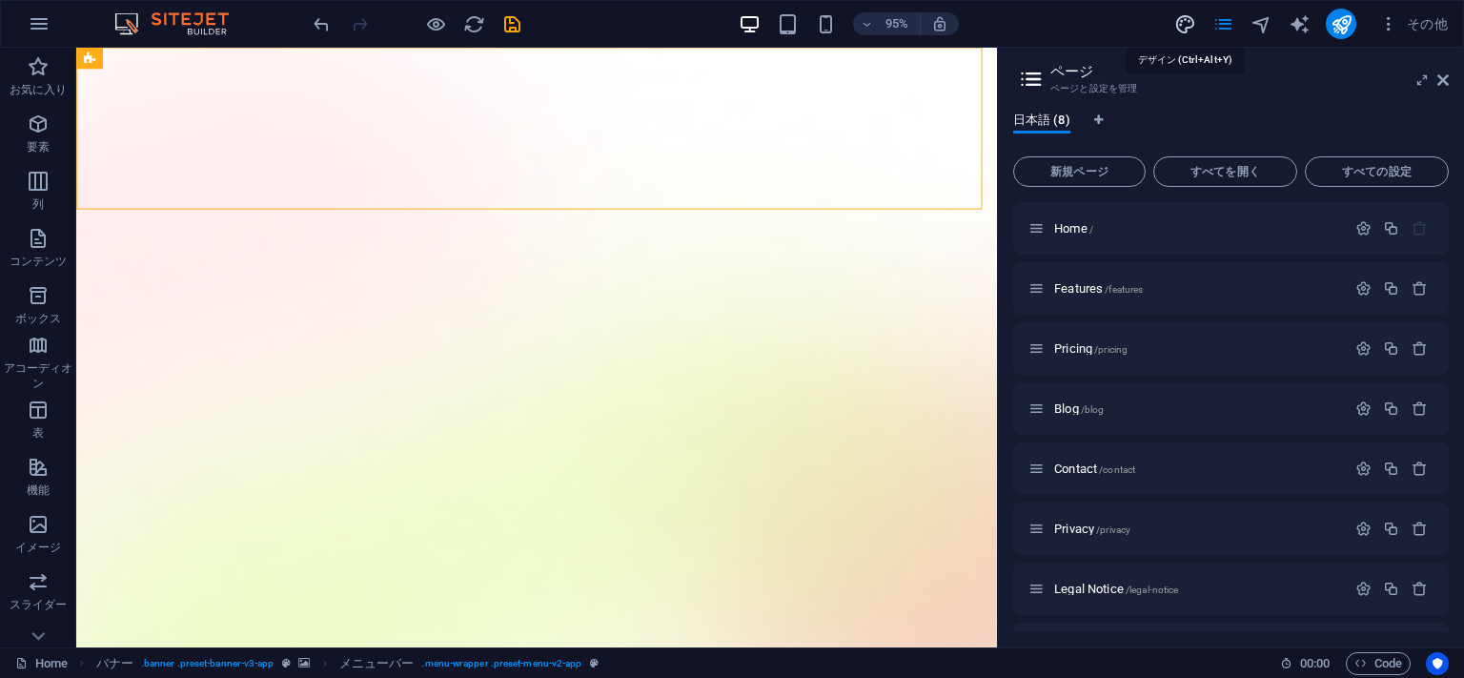
click at [1188, 26] on icon "design" at bounding box center [1185, 24] width 22 height 22
select select "600"
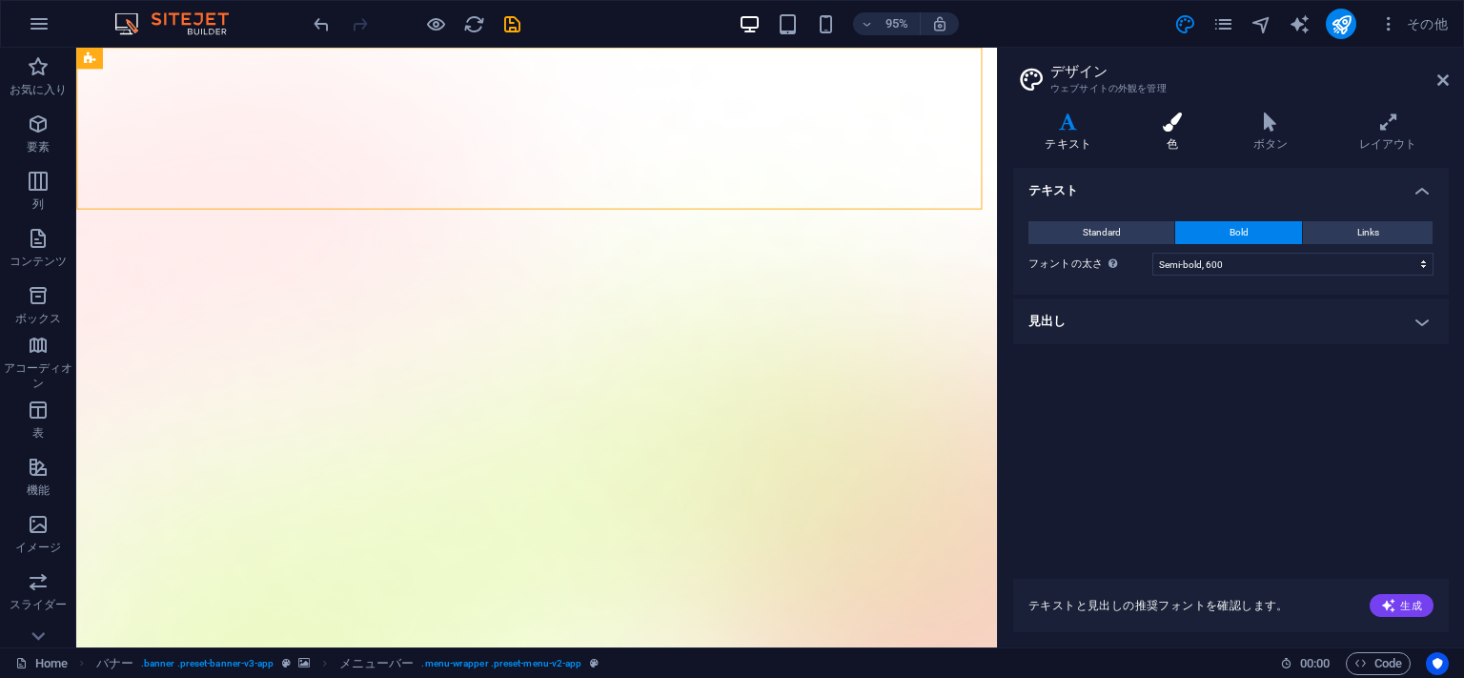
click at [1171, 125] on icon at bounding box center [1172, 121] width 83 height 19
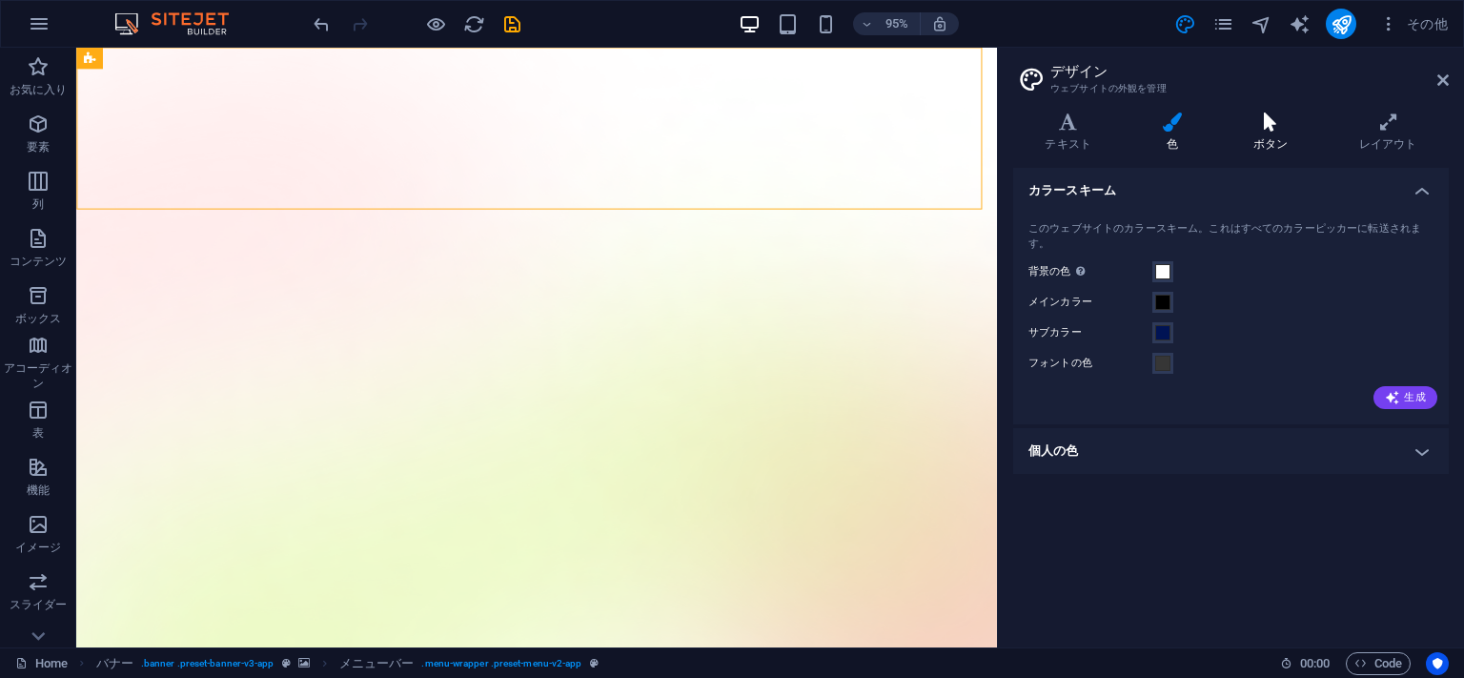
click at [1273, 128] on icon at bounding box center [1270, 121] width 98 height 19
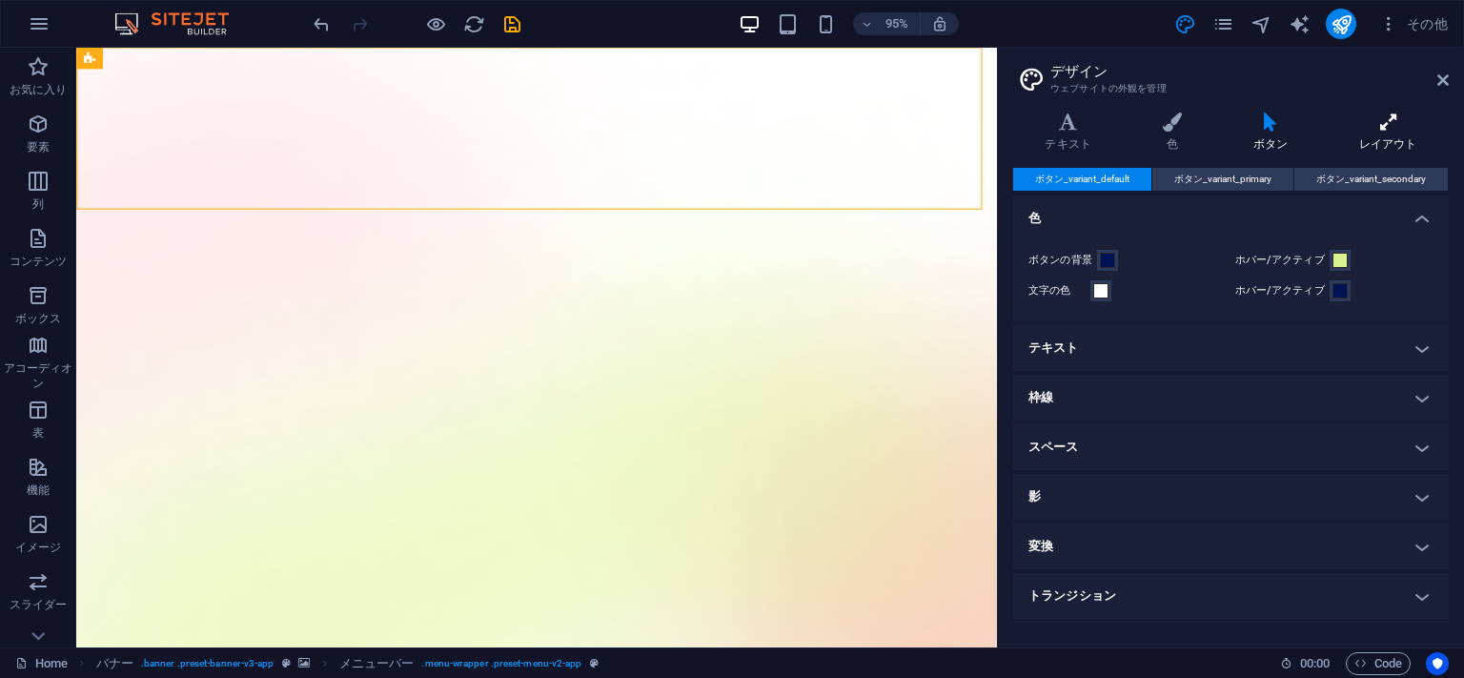
click at [1387, 132] on icon at bounding box center [1389, 121] width 122 height 19
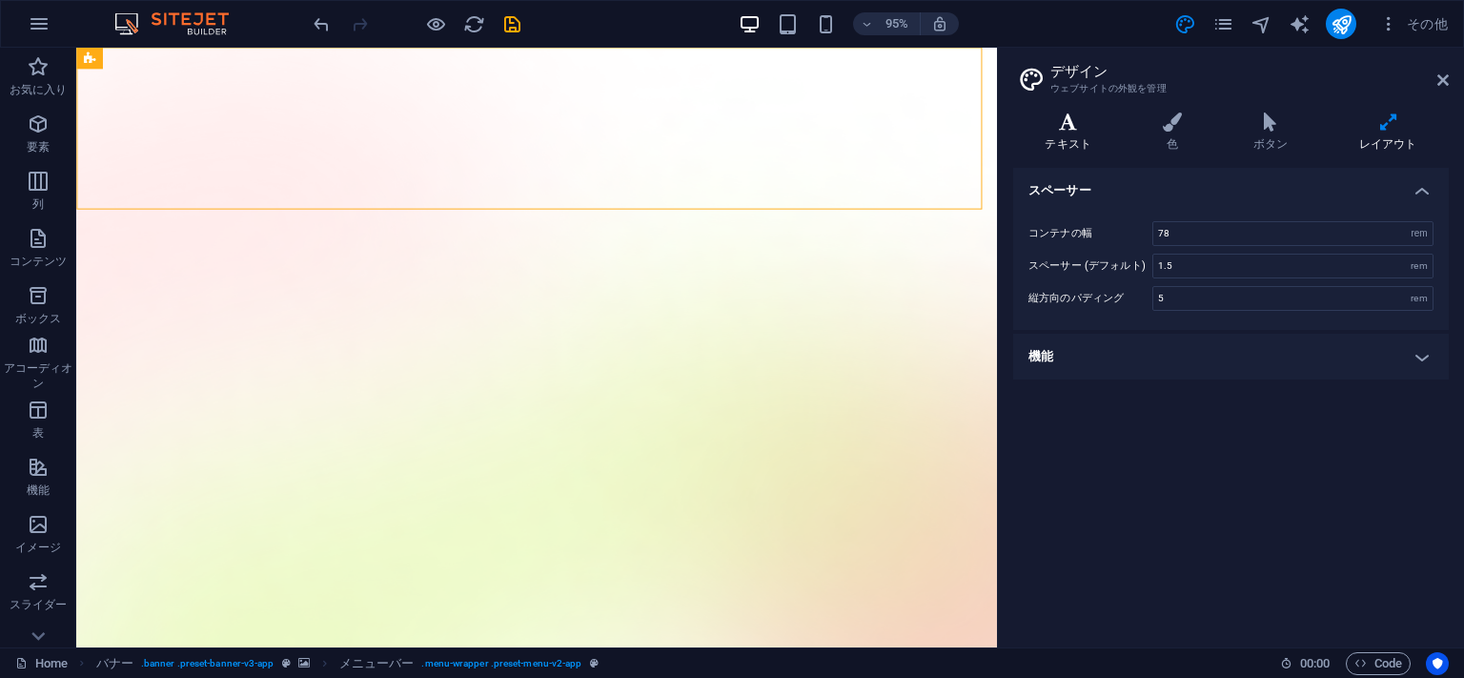
click at [1065, 120] on icon at bounding box center [1068, 121] width 110 height 19
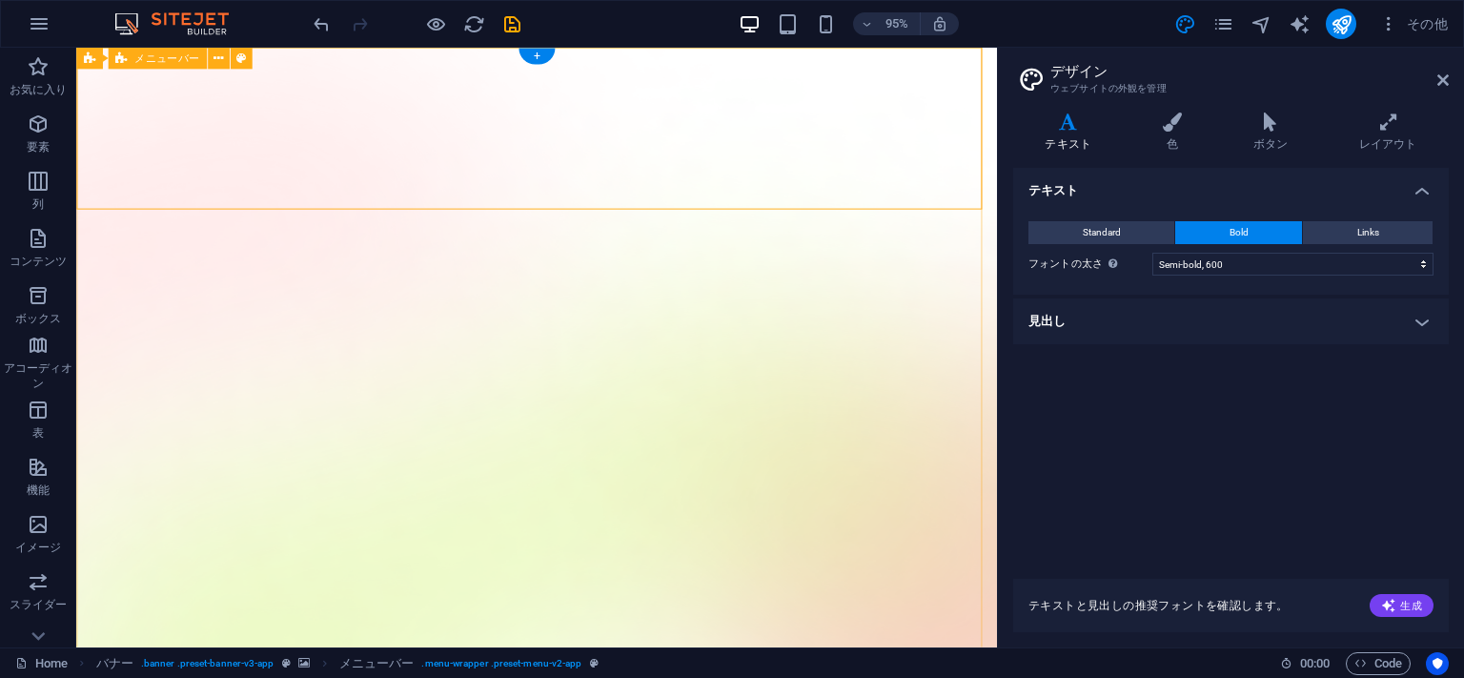
click at [1229, 23] on icon "pages" at bounding box center [1224, 24] width 22 height 22
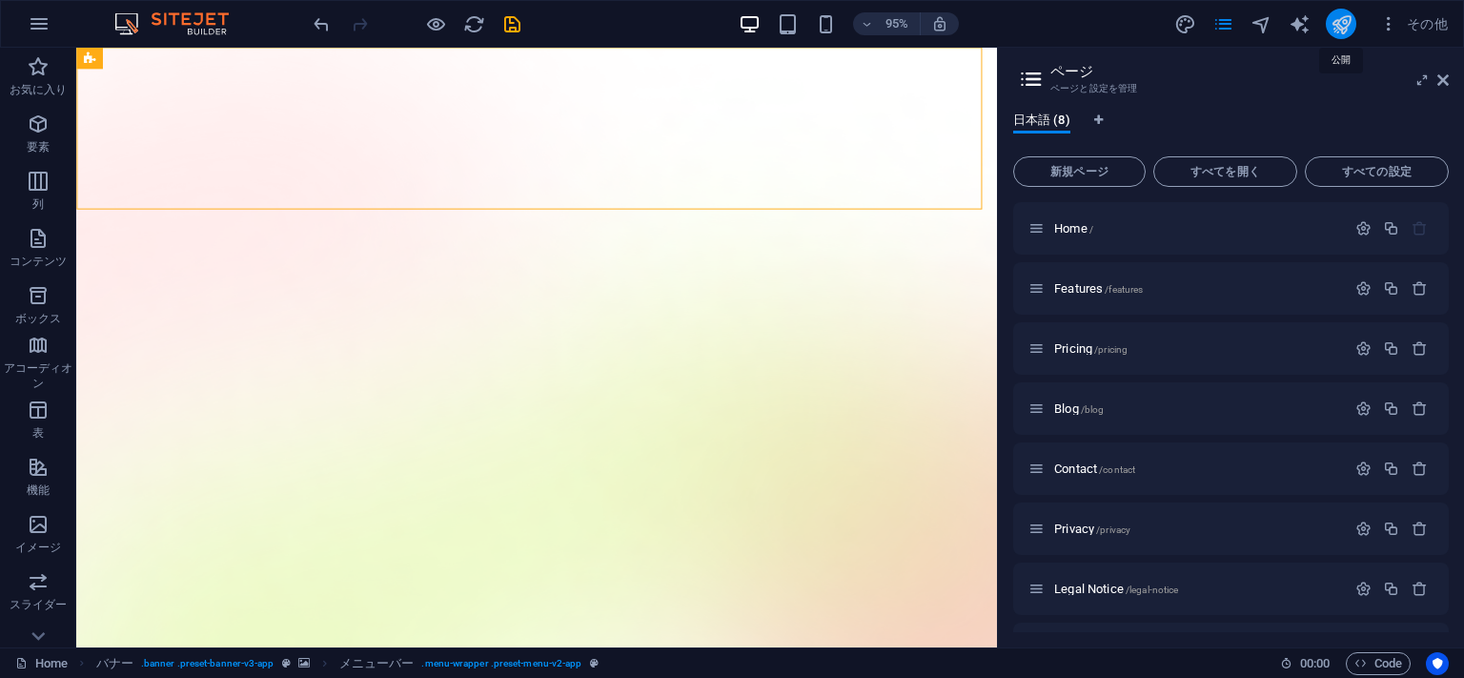
click at [1338, 24] on icon "publish" at bounding box center [1342, 24] width 22 height 22
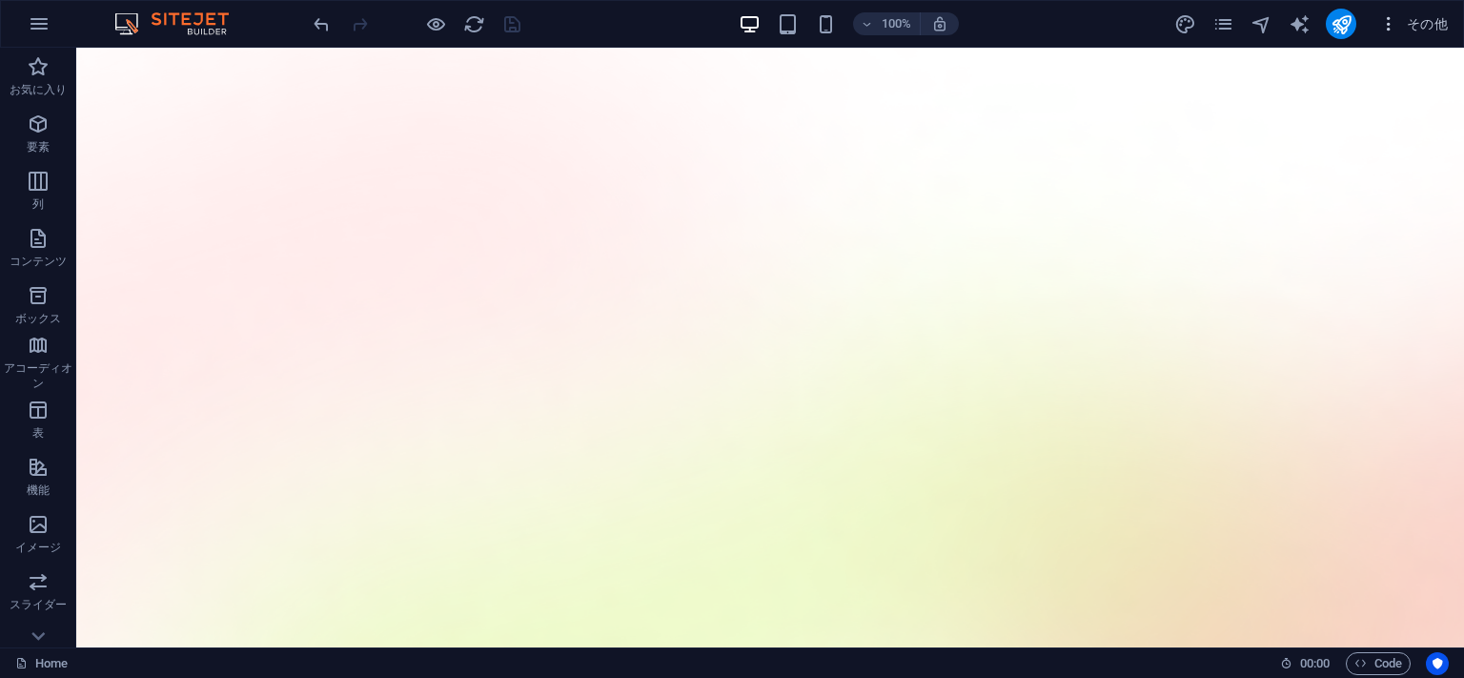
click at [1397, 26] on icon "button" at bounding box center [1388, 23] width 19 height 19
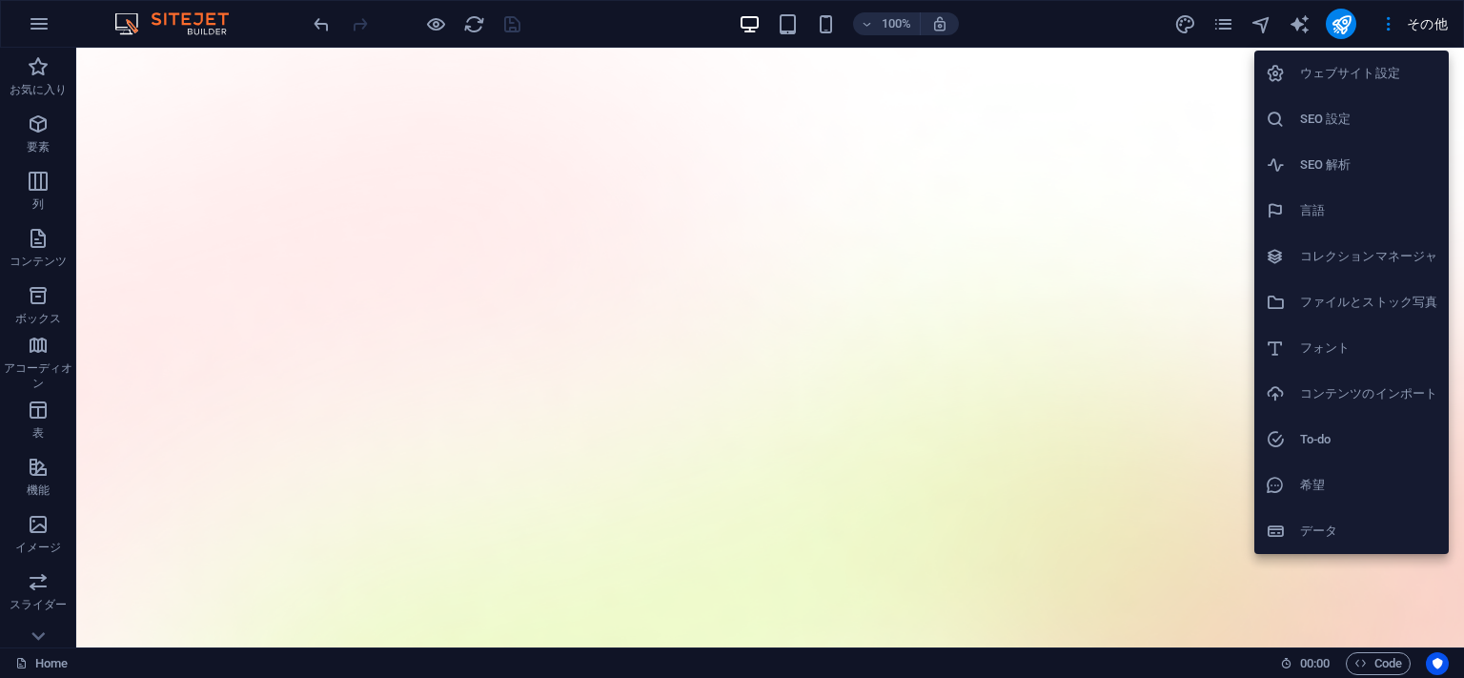
click at [1361, 76] on h6 "ウェブサイト設定" at bounding box center [1368, 73] width 137 height 23
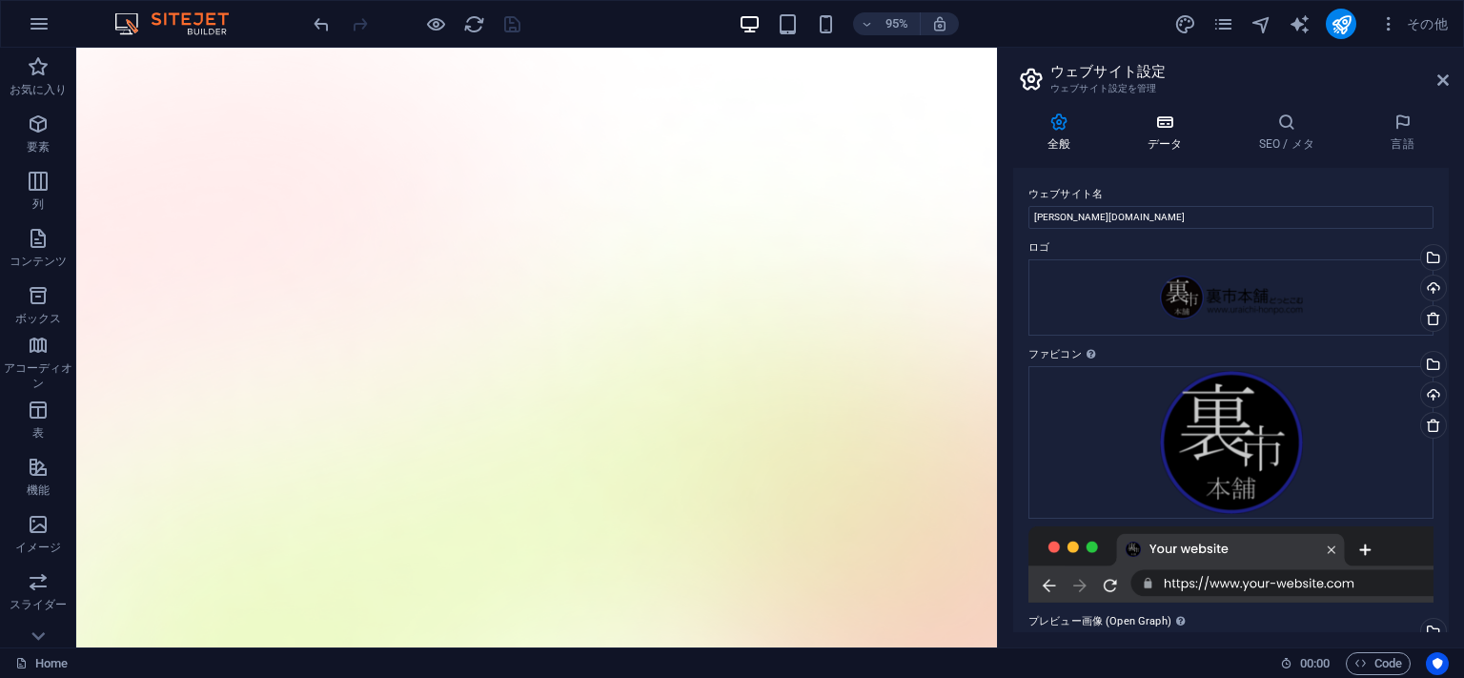
click at [1163, 139] on h4 "データ" at bounding box center [1169, 132] width 112 height 40
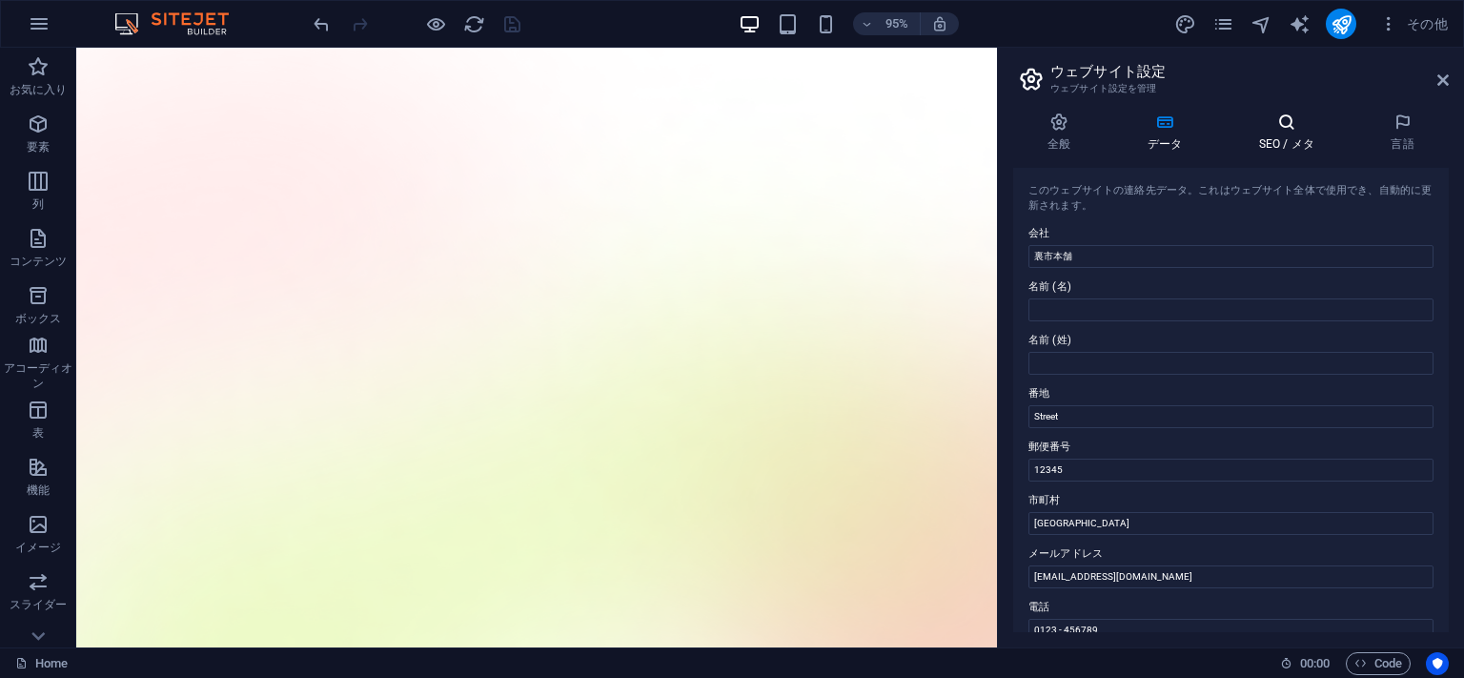
click at [1275, 145] on h4 "SEO / メタ" at bounding box center [1291, 132] width 133 height 40
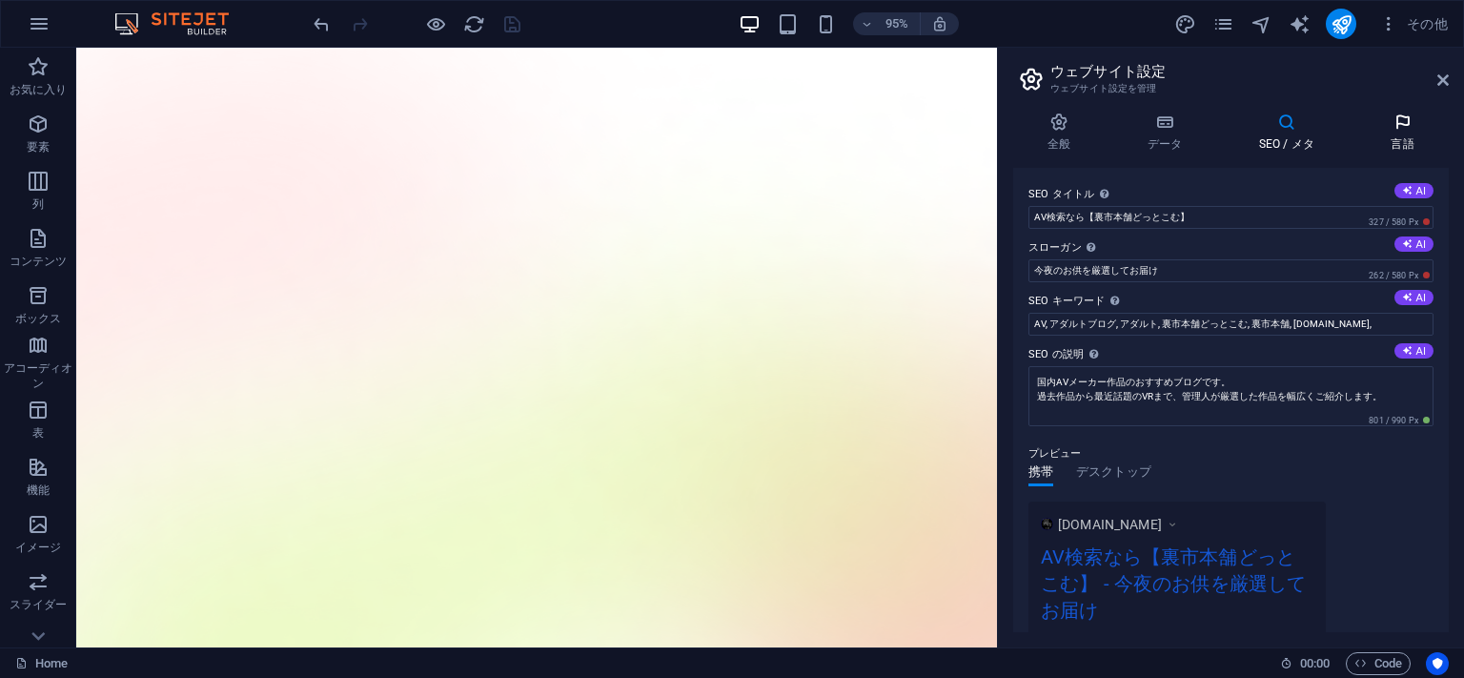
click at [1407, 120] on icon at bounding box center [1402, 121] width 92 height 19
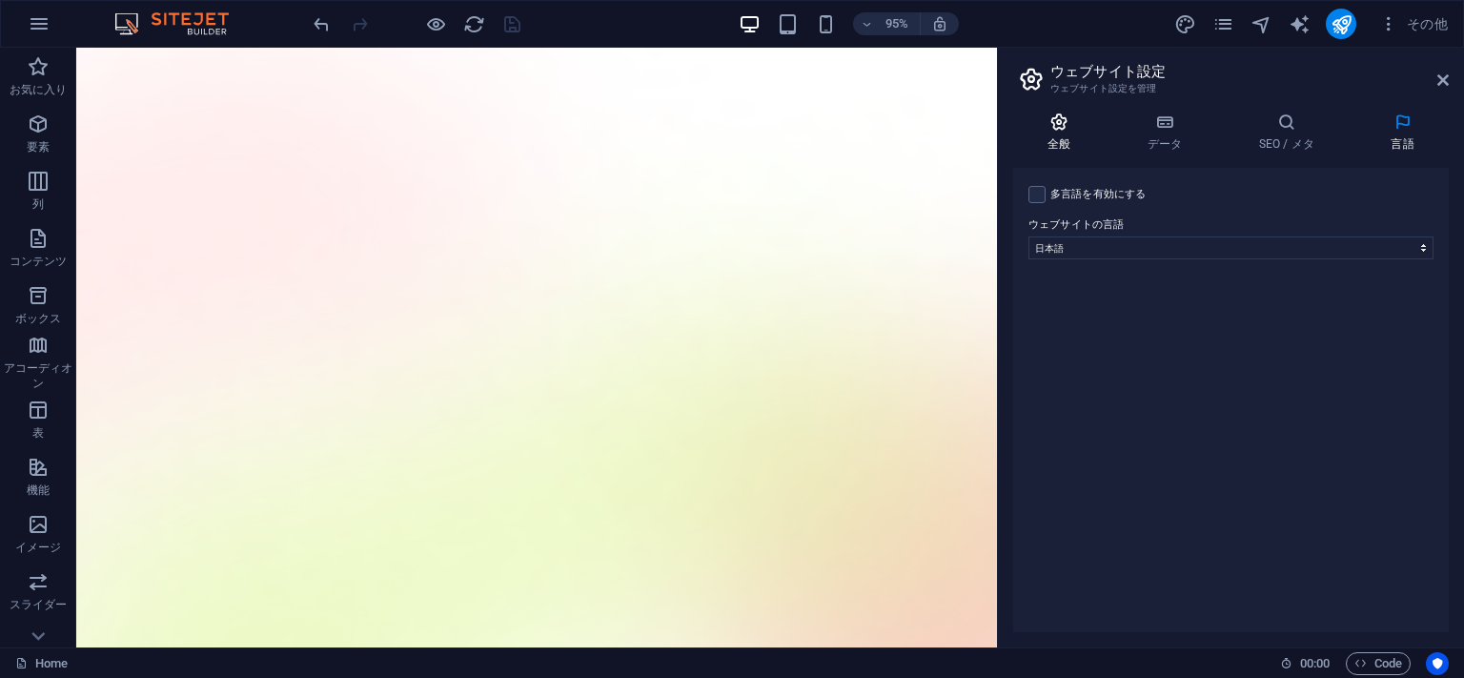
click at [1063, 131] on icon at bounding box center [1059, 121] width 92 height 19
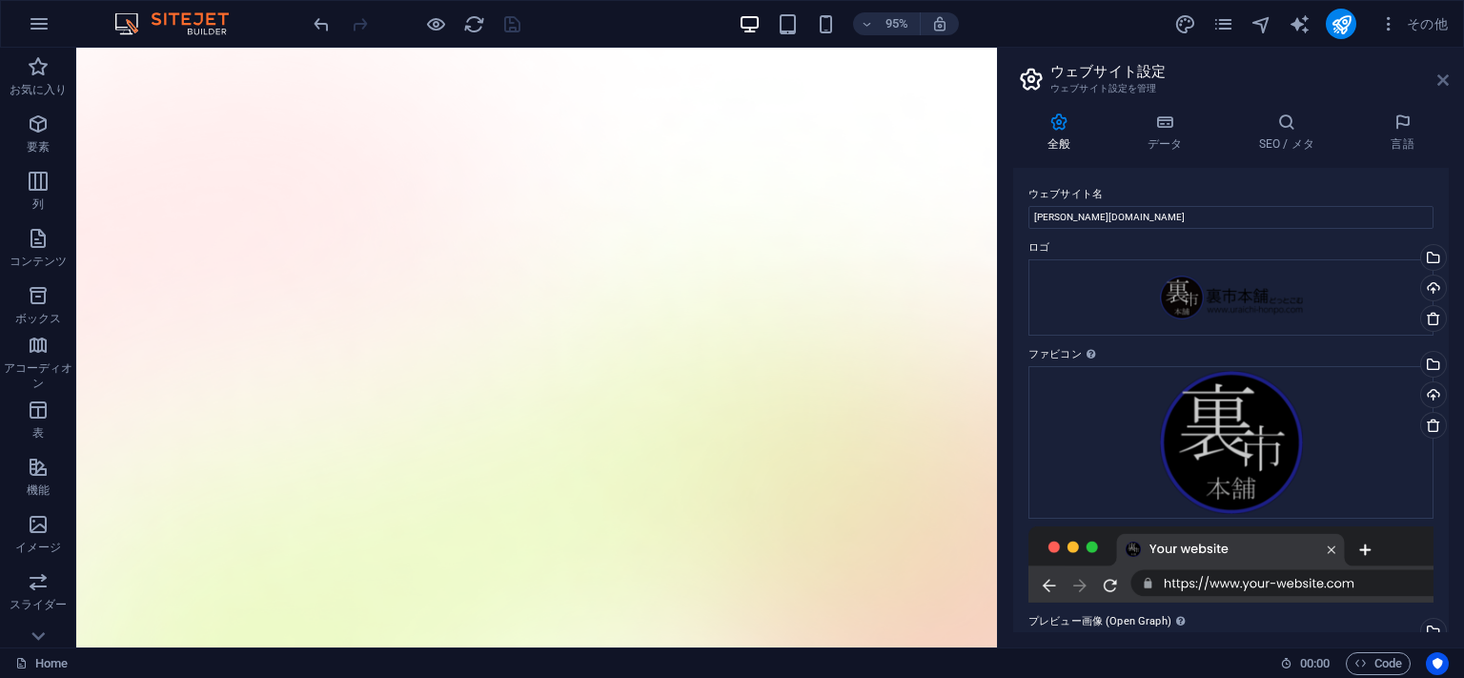
click at [1439, 76] on icon at bounding box center [1443, 79] width 11 height 15
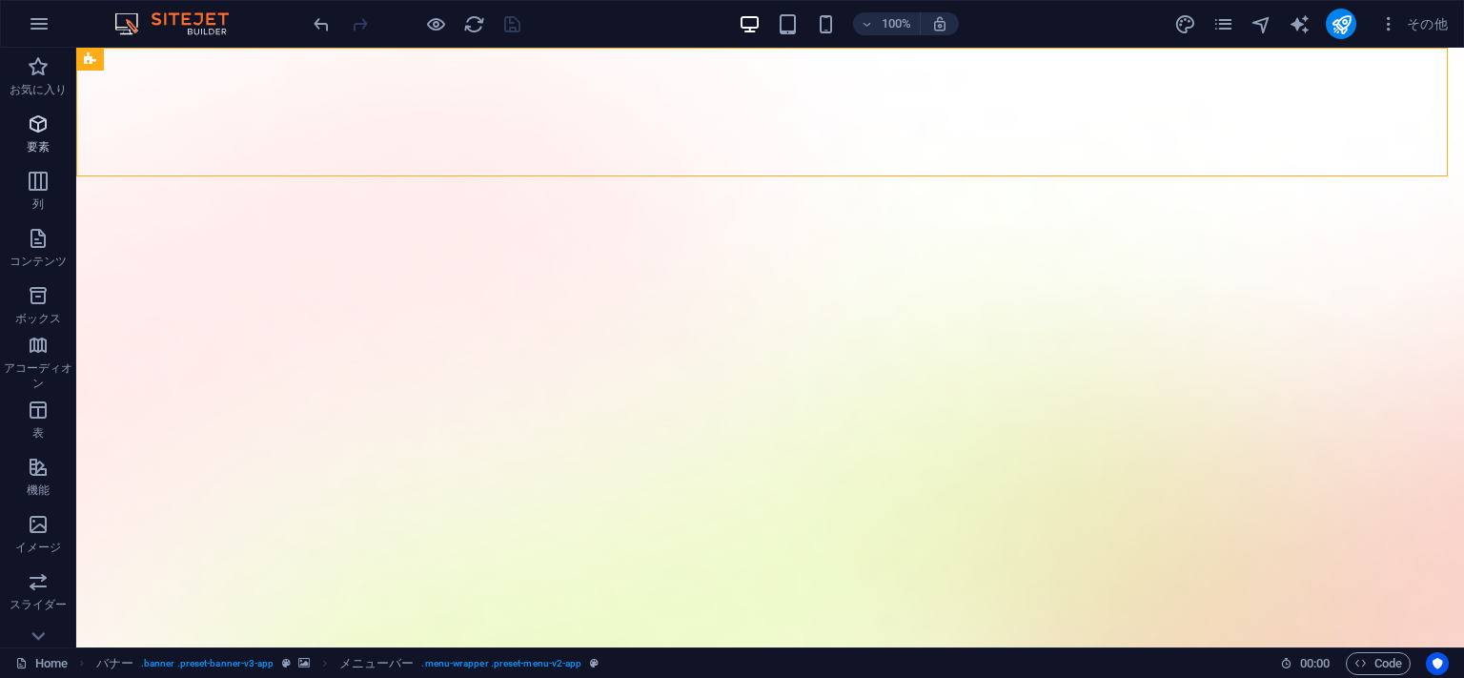
click at [46, 132] on icon "button" at bounding box center [38, 123] width 23 height 23
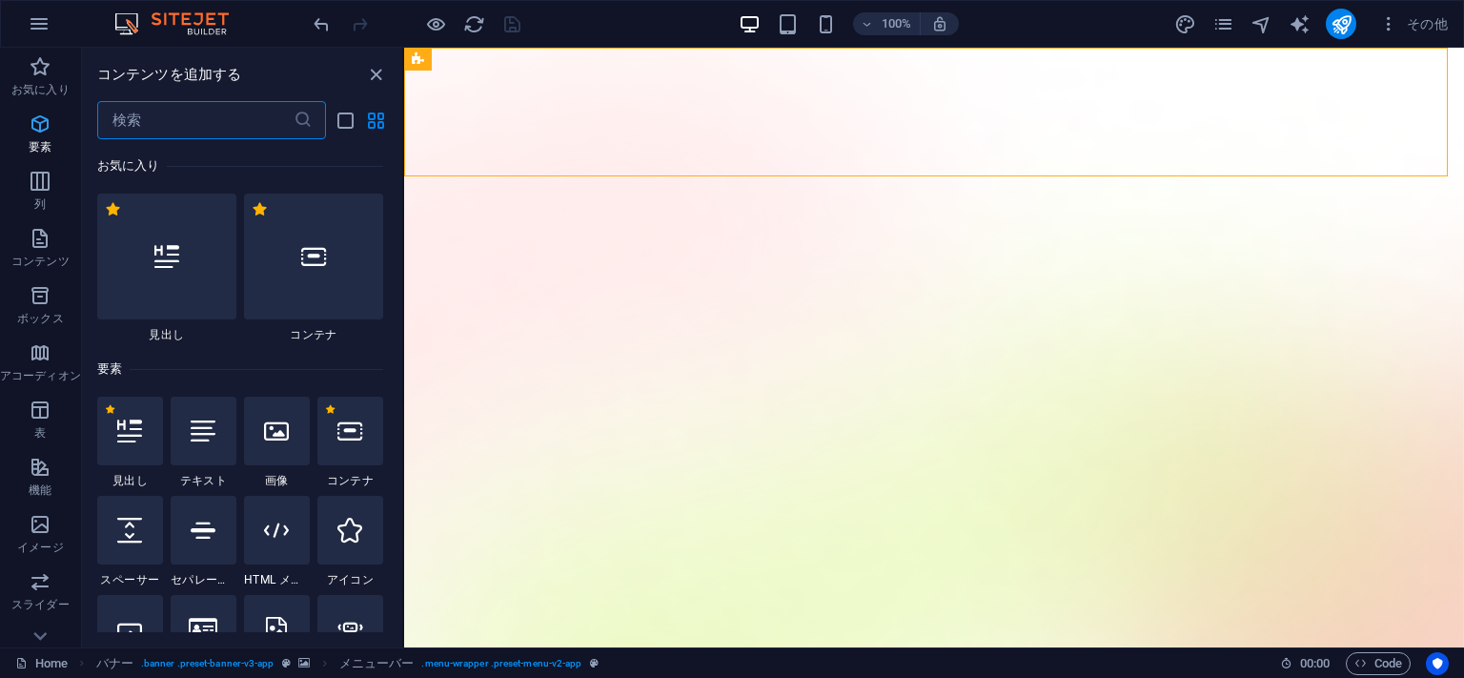
scroll to position [358, 0]
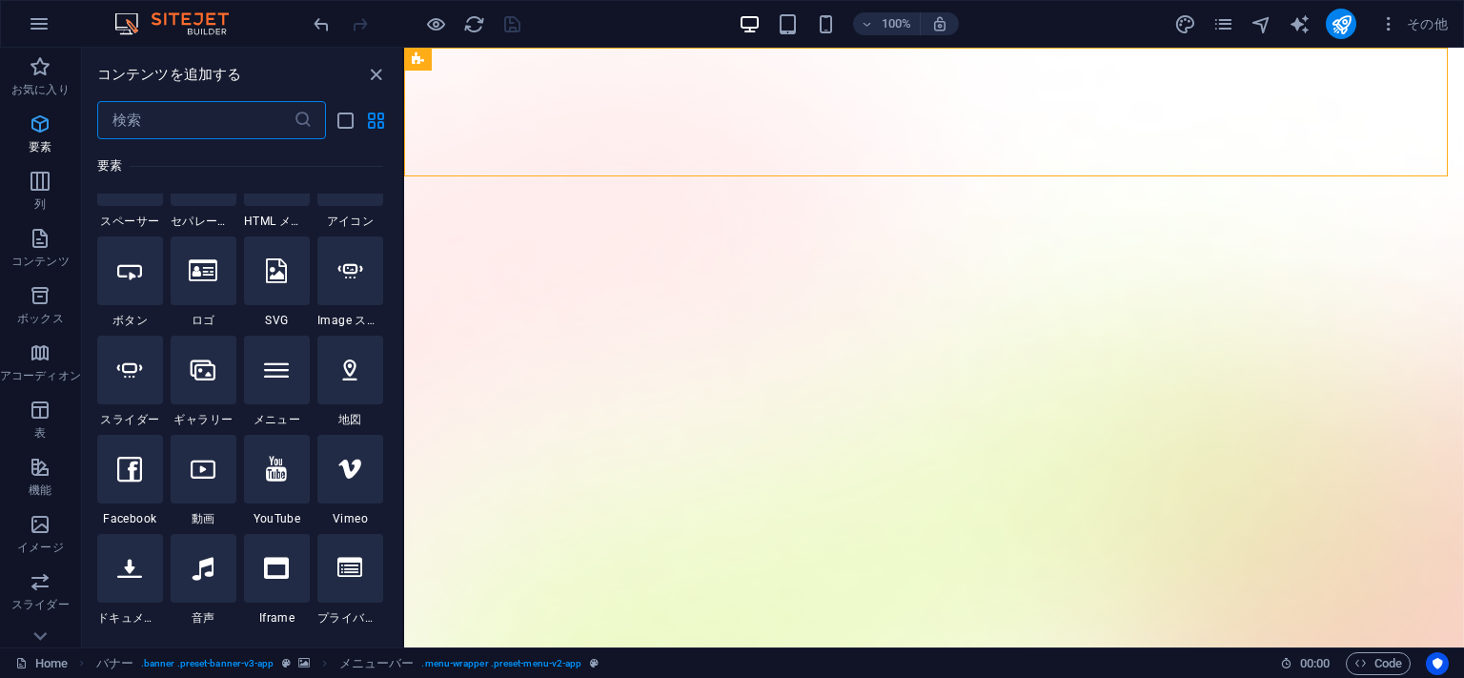
click at [46, 132] on icon "button" at bounding box center [40, 123] width 23 height 23
click at [51, 383] on icon "button" at bounding box center [40, 380] width 23 height 23
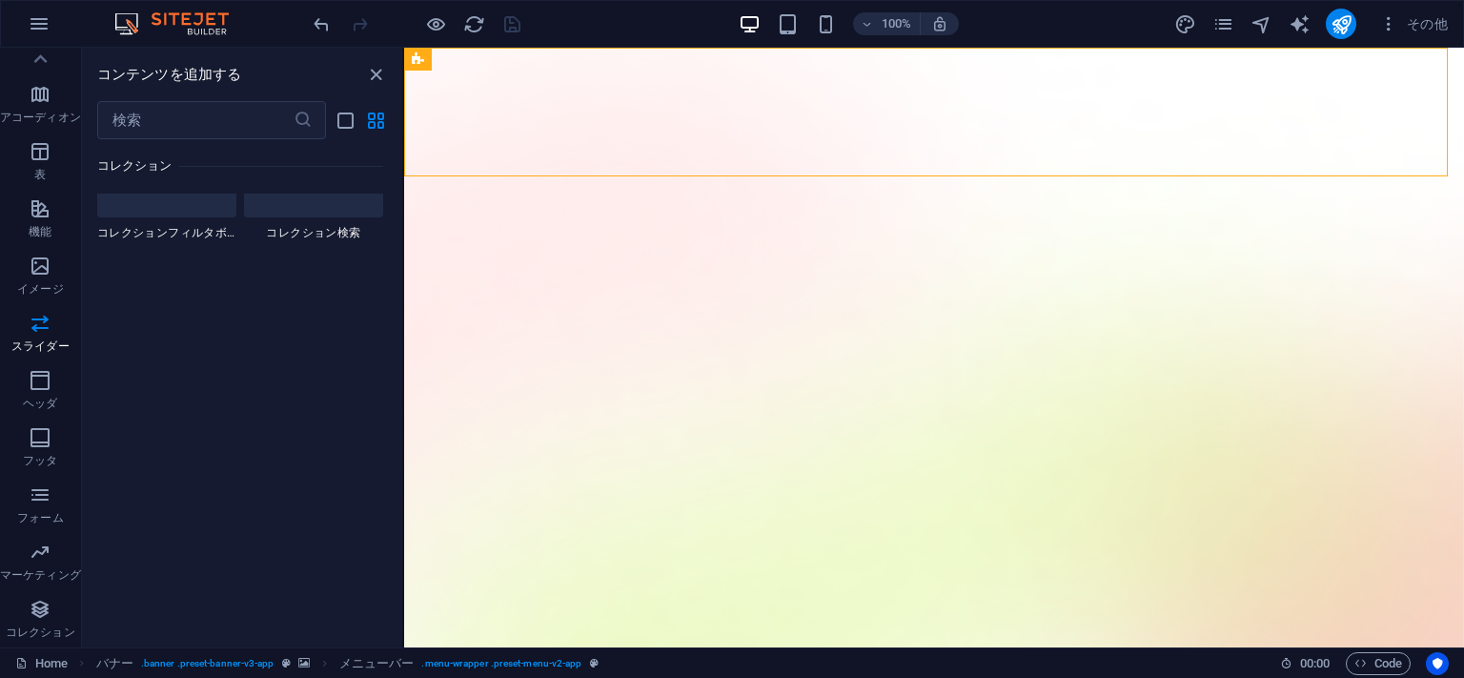
scroll to position [22574, 0]
click at [25, 396] on p "ヘッダ" at bounding box center [40, 403] width 34 height 15
click at [557, 63] on icon at bounding box center [554, 60] width 10 height 20
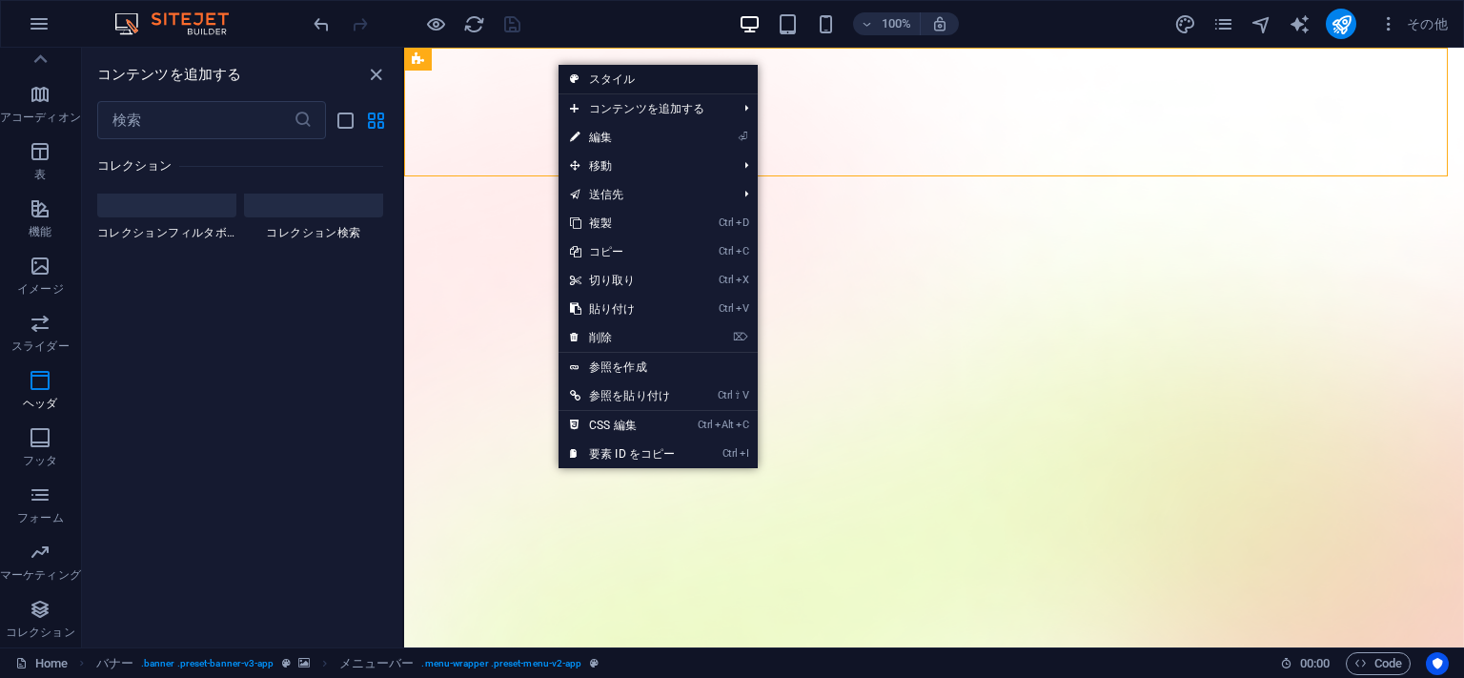
click at [622, 74] on link "スタイル" at bounding box center [658, 79] width 199 height 29
select select "rem"
select select "sticky_menu"
select select "px"
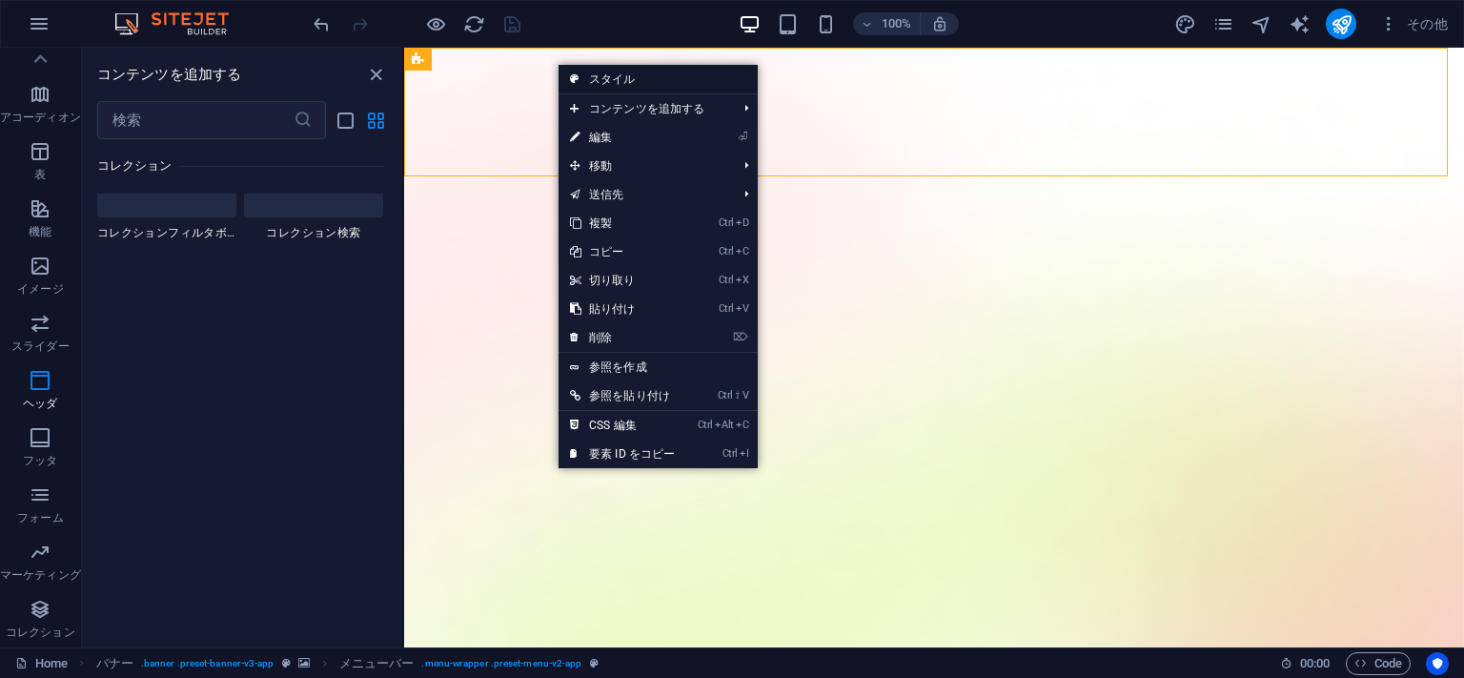
select select "px"
select select "hover_box_bottom"
select select "px"
select select "rem"
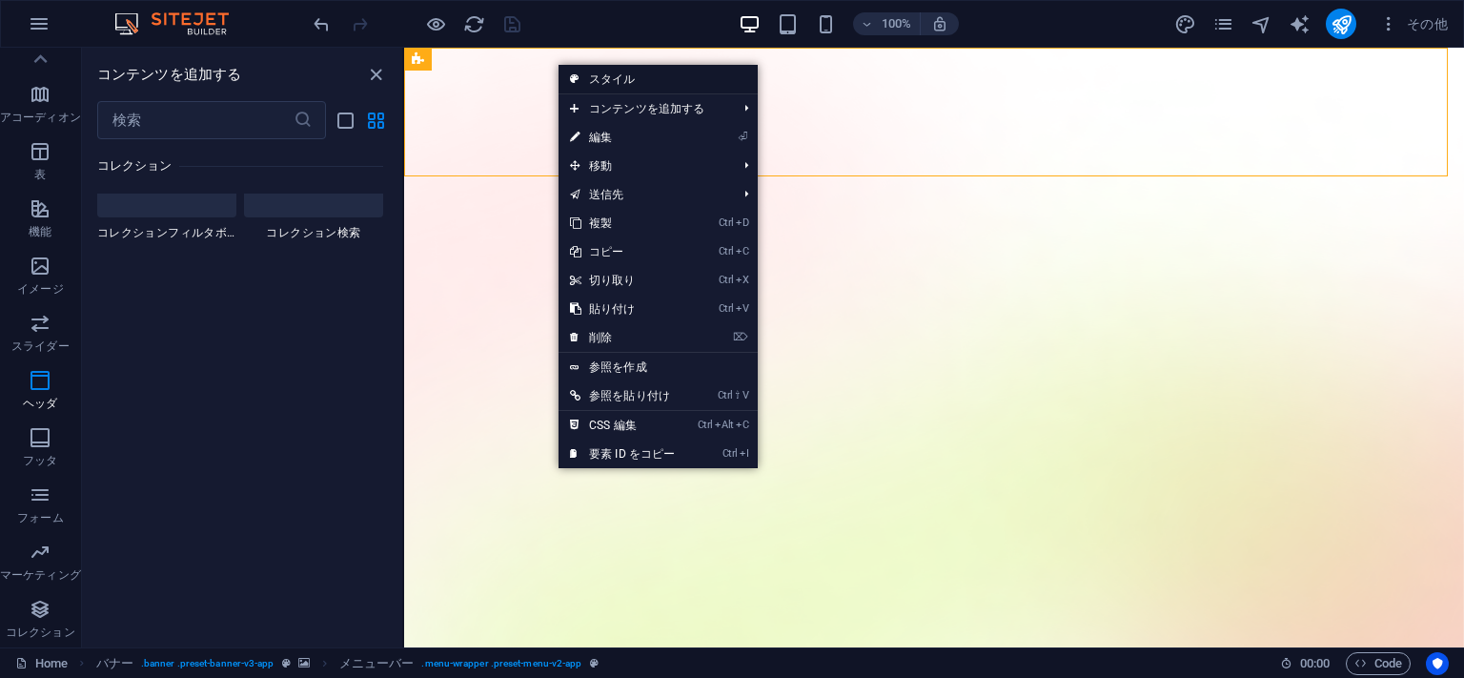
select select "rem"
select select "px"
select select
select select "px"
select select "%"
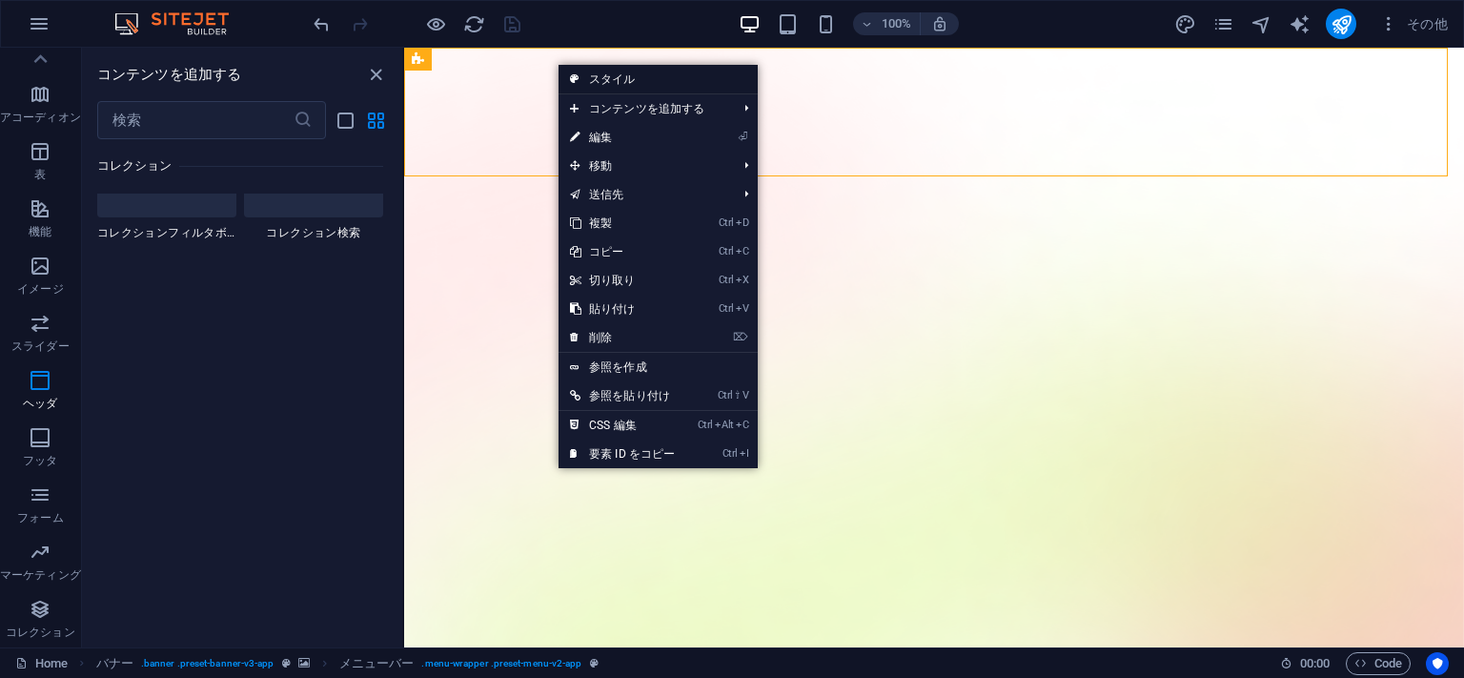
select select "rem"
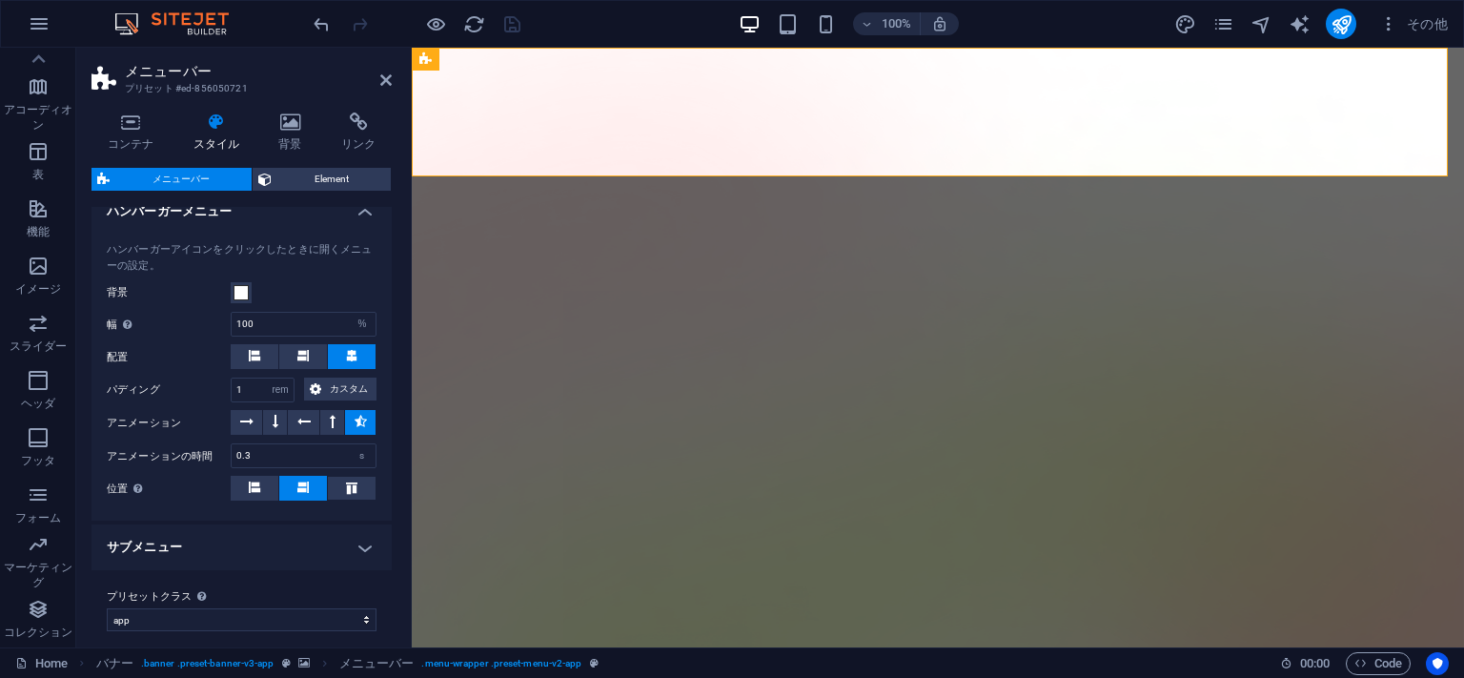
scroll to position [2284, 0]
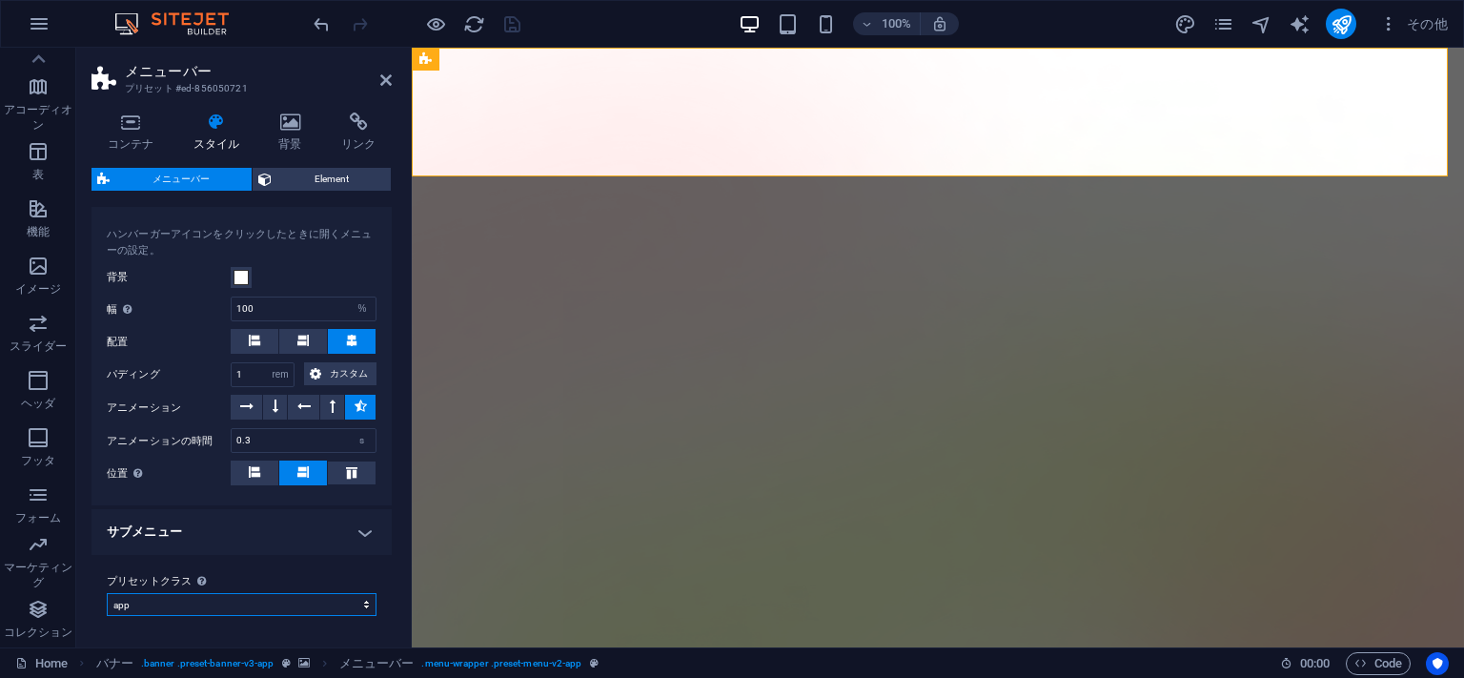
click at [107, 593] on select "app プリセットクラスを追加" at bounding box center [242, 604] width 270 height 23
click at [124, 609] on select "app プリセットクラスを追加" at bounding box center [242, 604] width 270 height 23
click at [122, 540] on h4 "サブメニュー" at bounding box center [242, 532] width 300 height 46
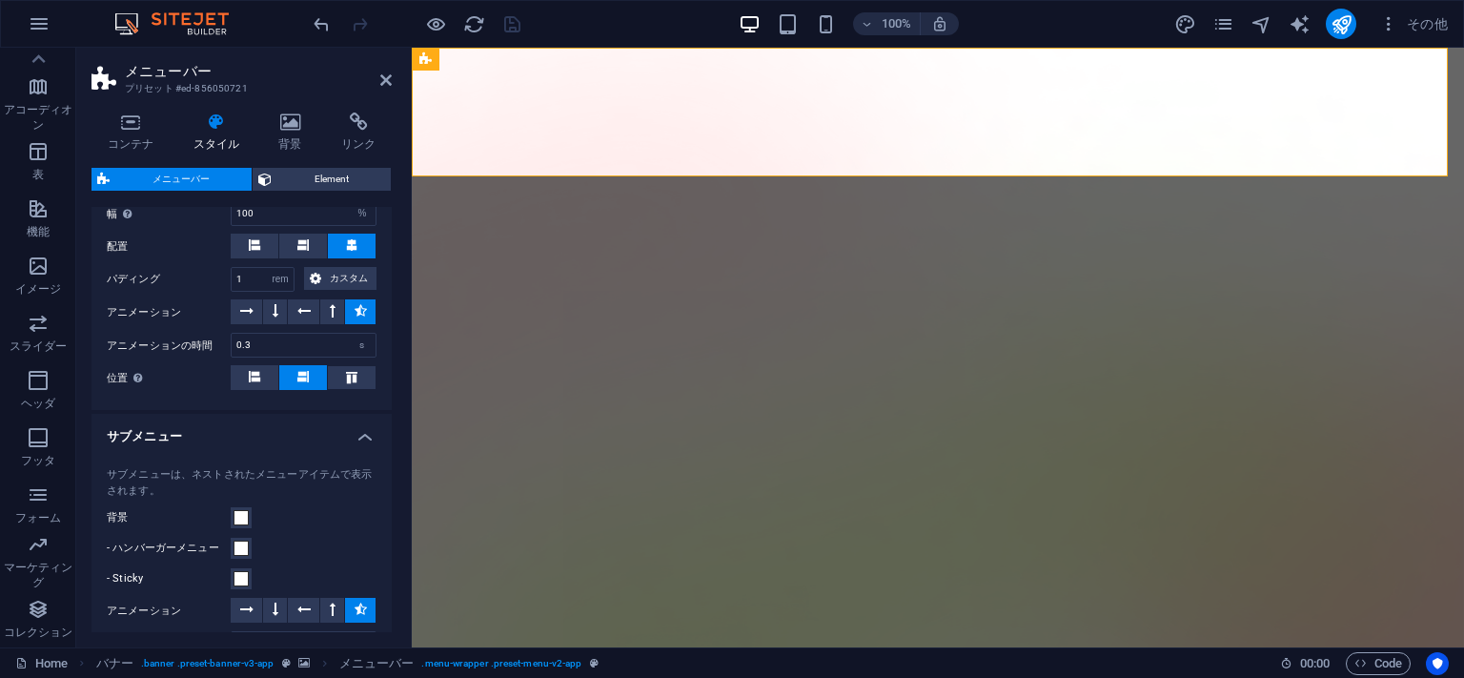
click at [122, 448] on h4 "サブメニュー" at bounding box center [242, 431] width 300 height 34
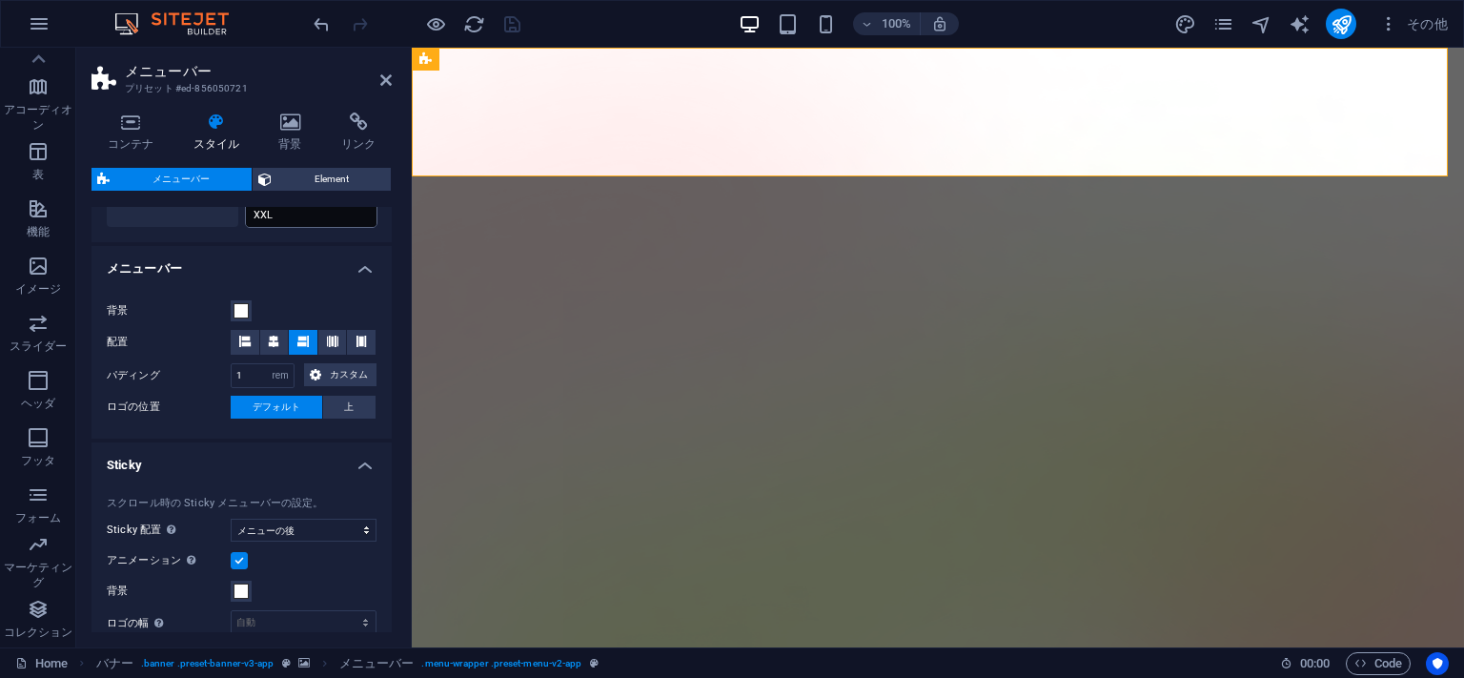
scroll to position [580, 0]
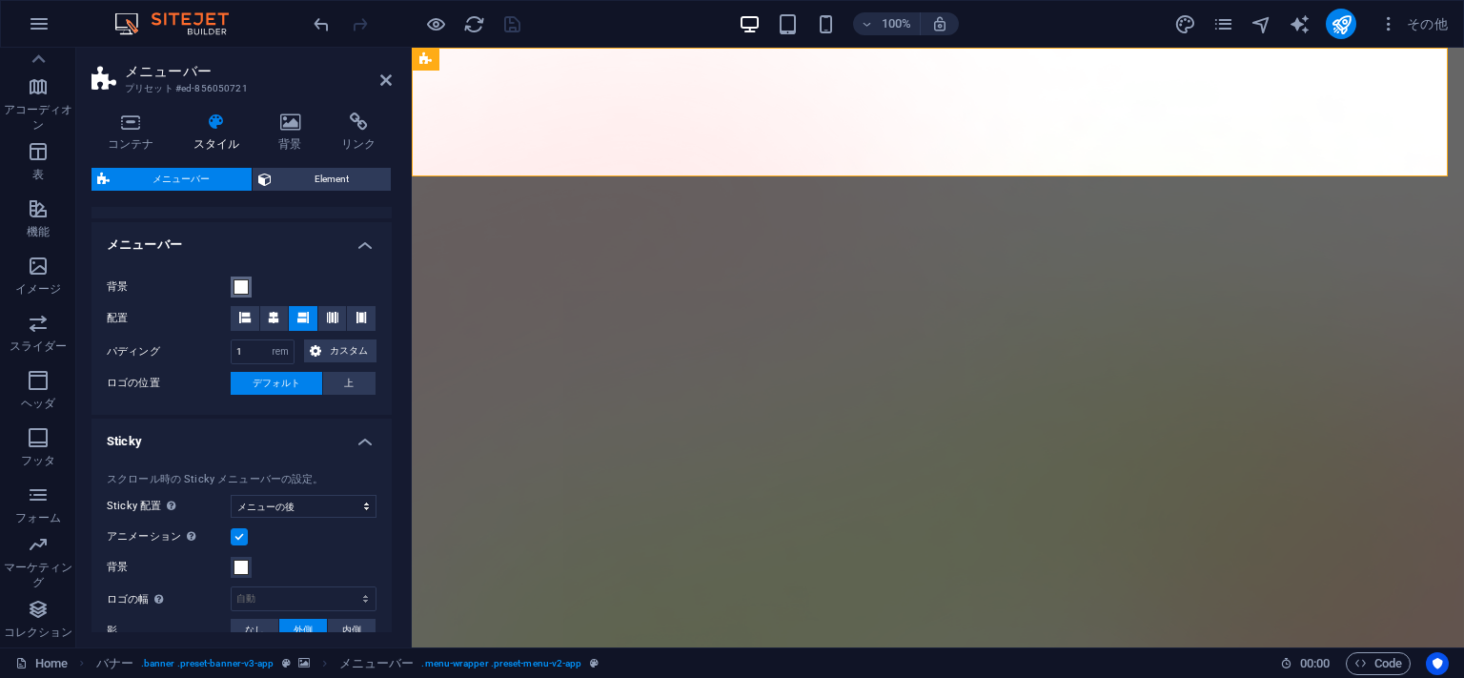
click at [244, 288] on span at bounding box center [241, 286] width 15 height 15
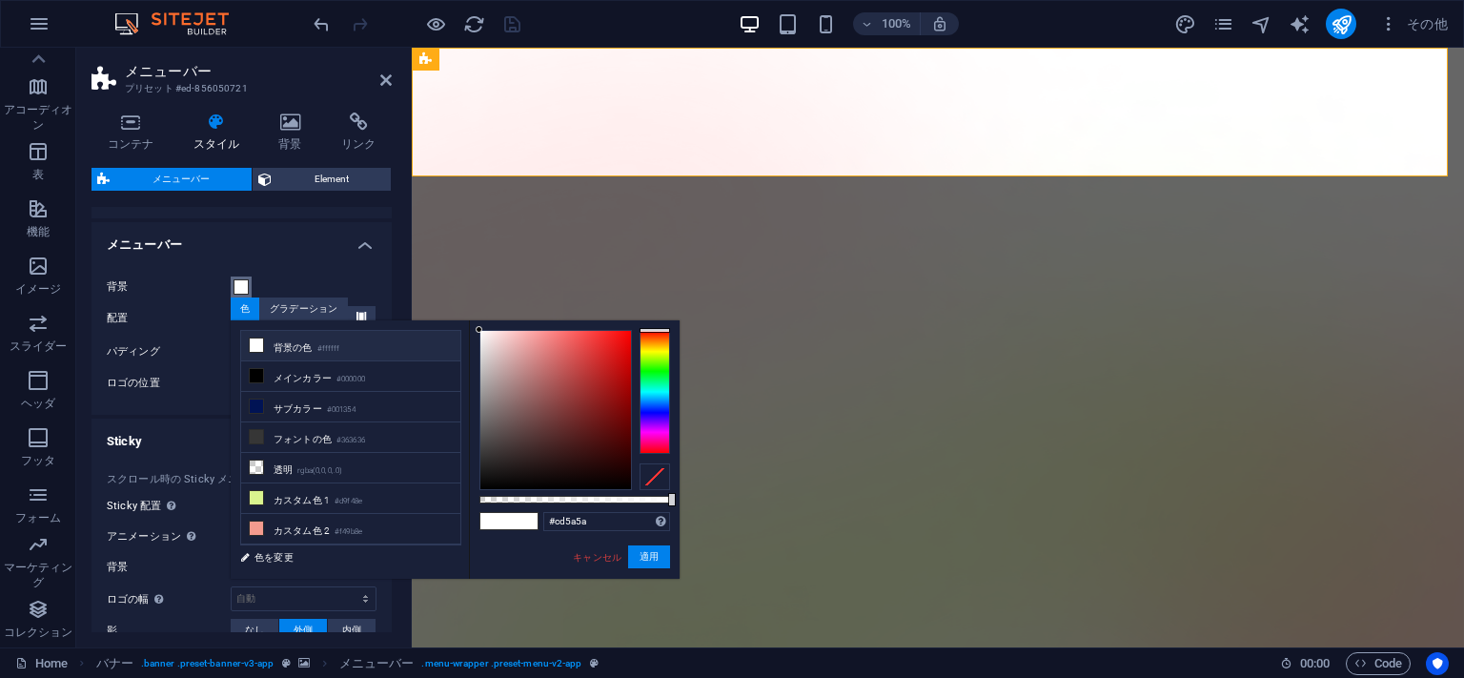
click at [564, 360] on div at bounding box center [555, 410] width 151 height 158
click at [347, 340] on li "背景の色 #ffffff" at bounding box center [350, 346] width 219 height 31
click at [300, 516] on li "カスタム色 2 #f49b8e" at bounding box center [350, 529] width 219 height 31
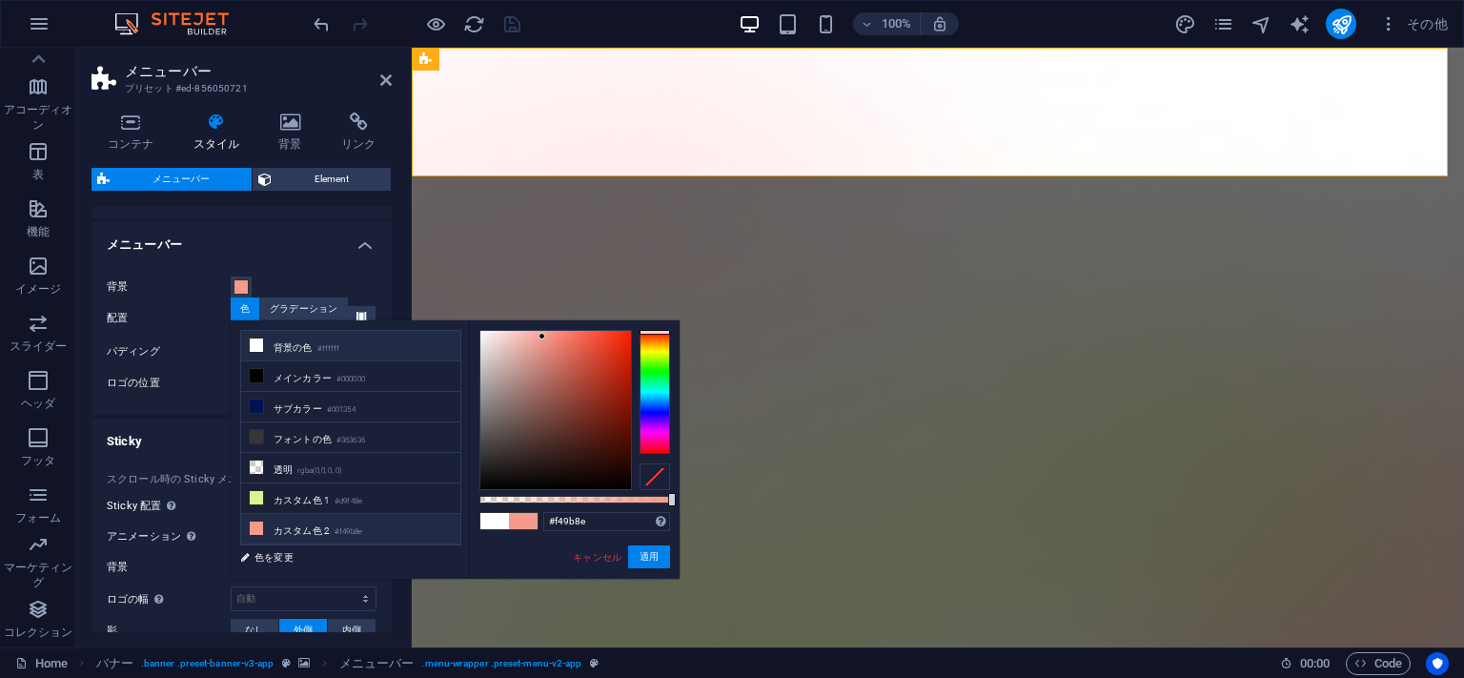
click at [310, 347] on li "背景の色 #ffffff" at bounding box center [350, 346] width 219 height 31
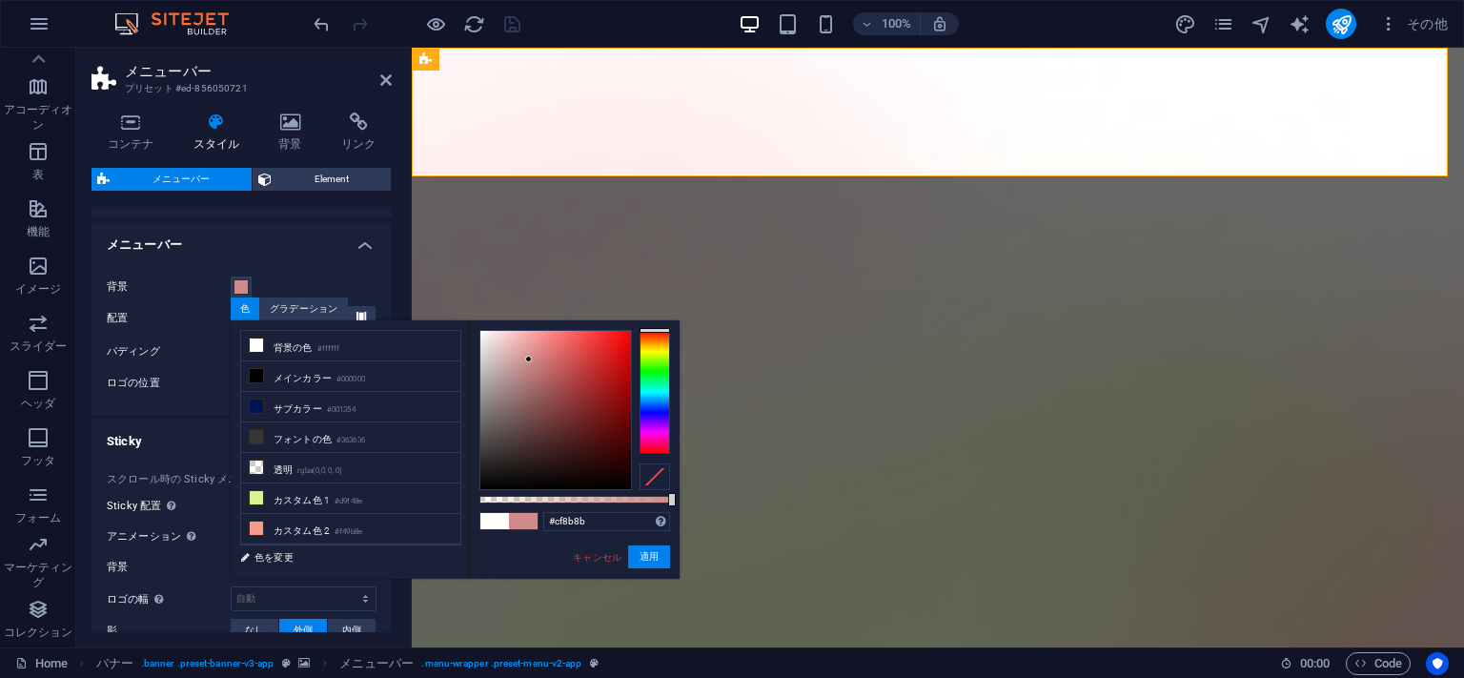
click at [529, 359] on div at bounding box center [555, 410] width 151 height 158
type input "#e0a8a8"
drag, startPoint x: 530, startPoint y: 359, endPoint x: 517, endPoint y: 349, distance: 17.0
click at [517, 349] on div at bounding box center [516, 348] width 7 height 7
click at [637, 547] on button "適用" at bounding box center [649, 556] width 42 height 23
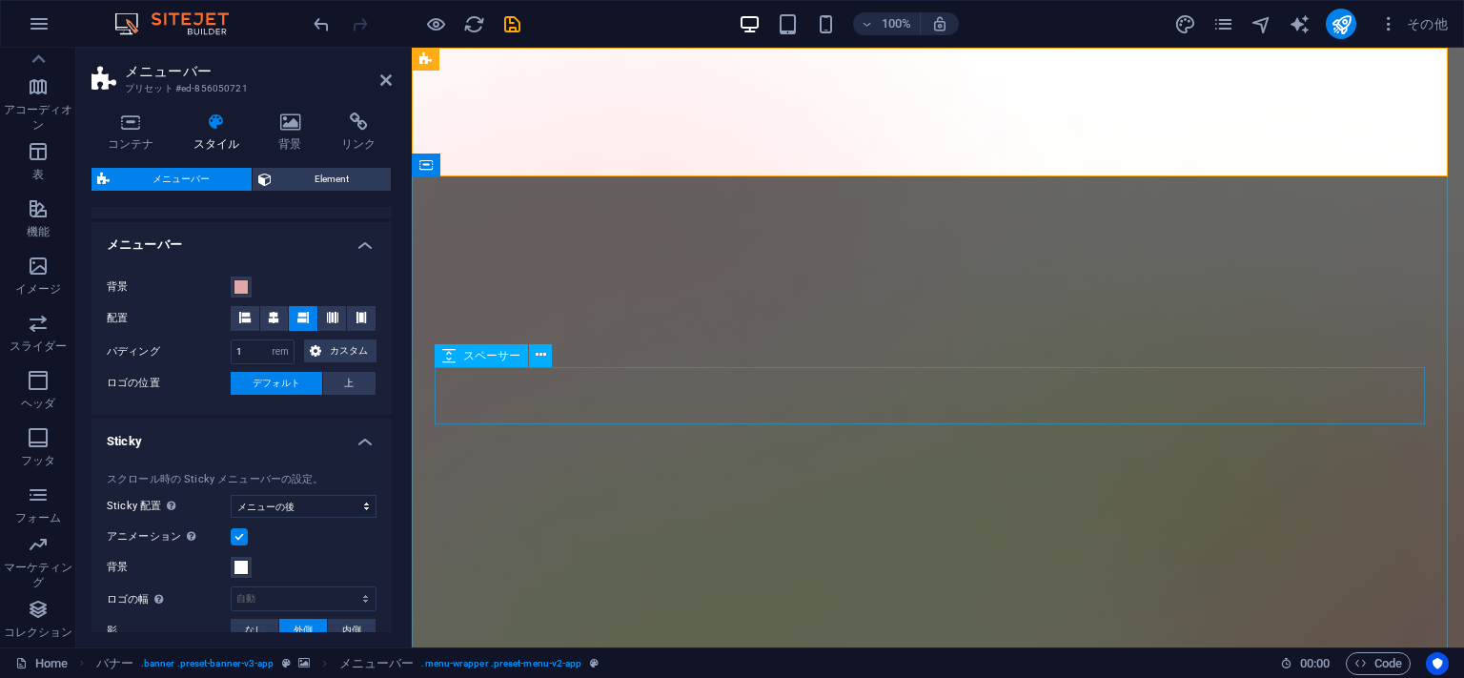
select select
click at [238, 292] on span at bounding box center [241, 286] width 15 height 15
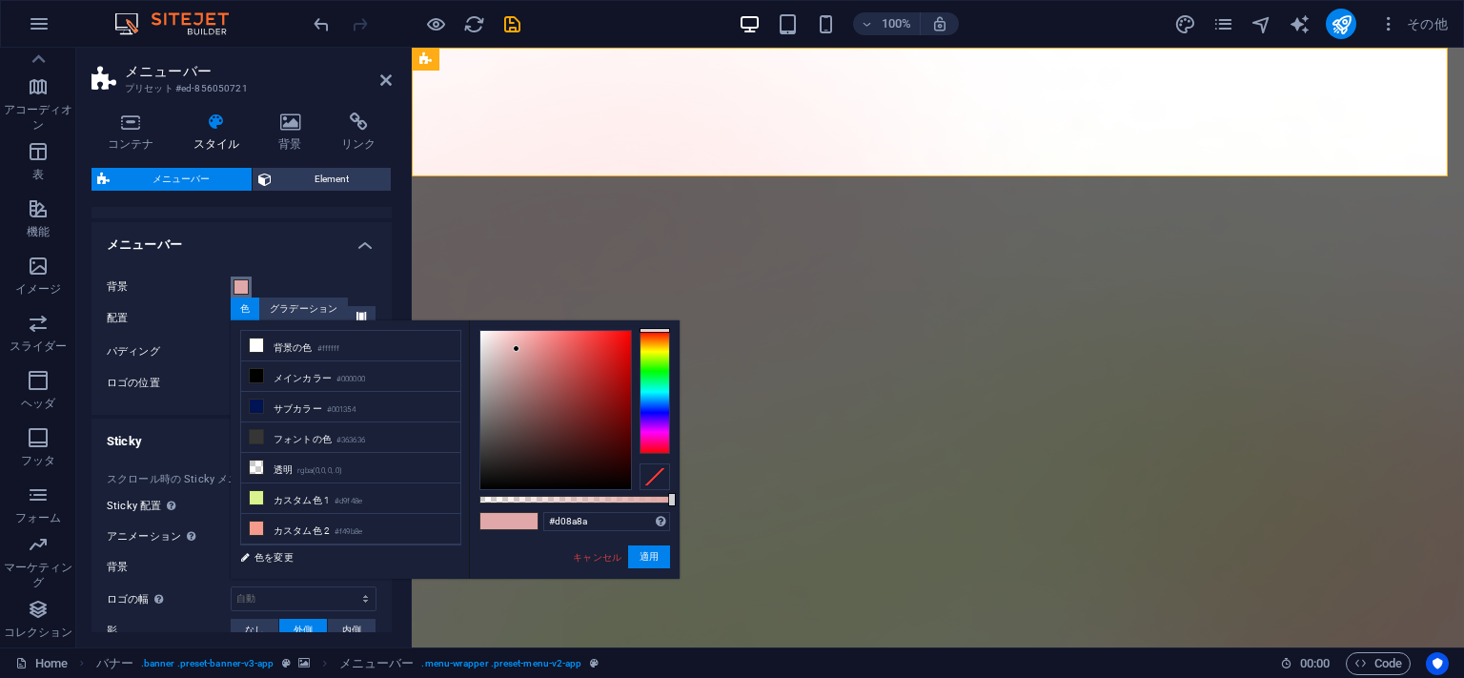
click at [530, 358] on div at bounding box center [555, 410] width 151 height 158
type input "#ff8989"
drag, startPoint x: 530, startPoint y: 358, endPoint x: 549, endPoint y: 303, distance: 58.5
click at [549, 303] on body "裏市本舗 Home お気に入り 要素 列 コンテンツ ボックス アコーディオン 表 機能 イメージ スライダー ヘッダ フッタ フォーム マーケティング コレ…" at bounding box center [732, 339] width 1464 height 678
click at [637, 555] on button "適用" at bounding box center [649, 556] width 42 height 23
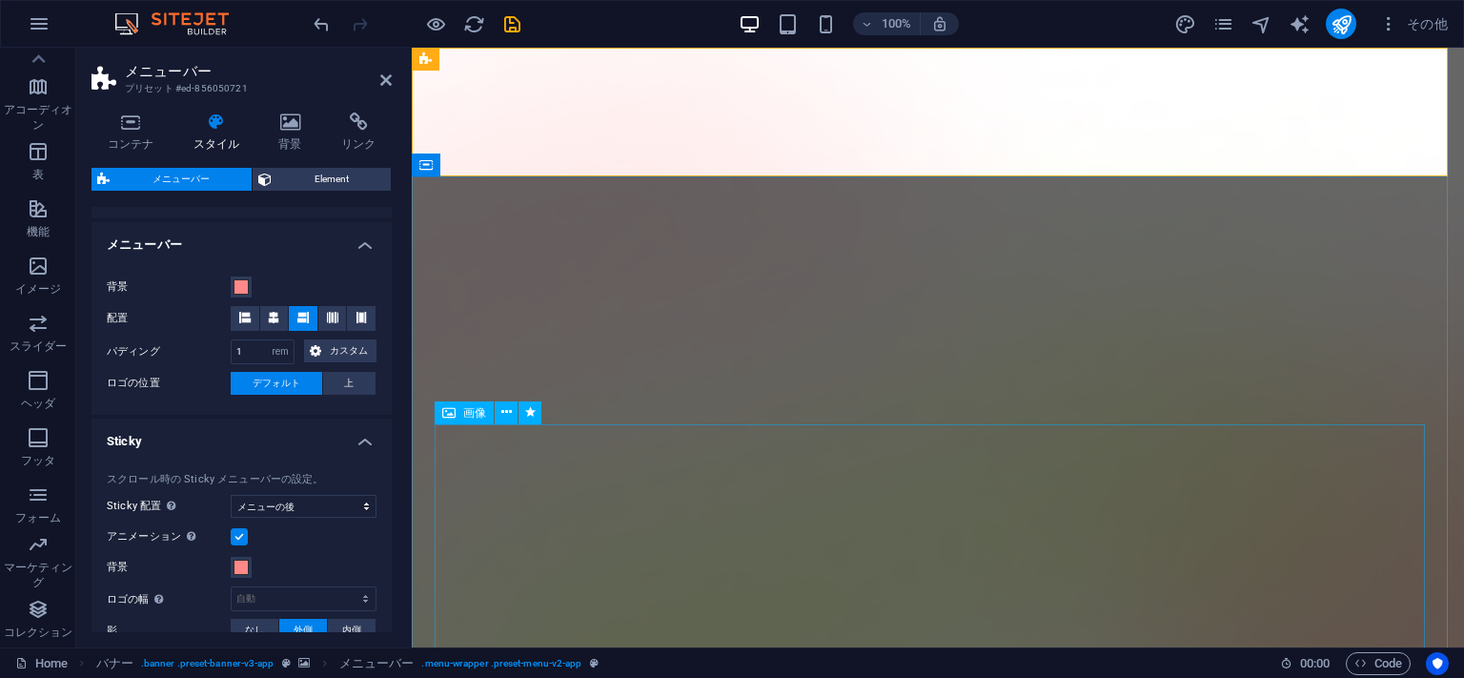
select select
click at [241, 287] on span at bounding box center [241, 286] width 15 height 15
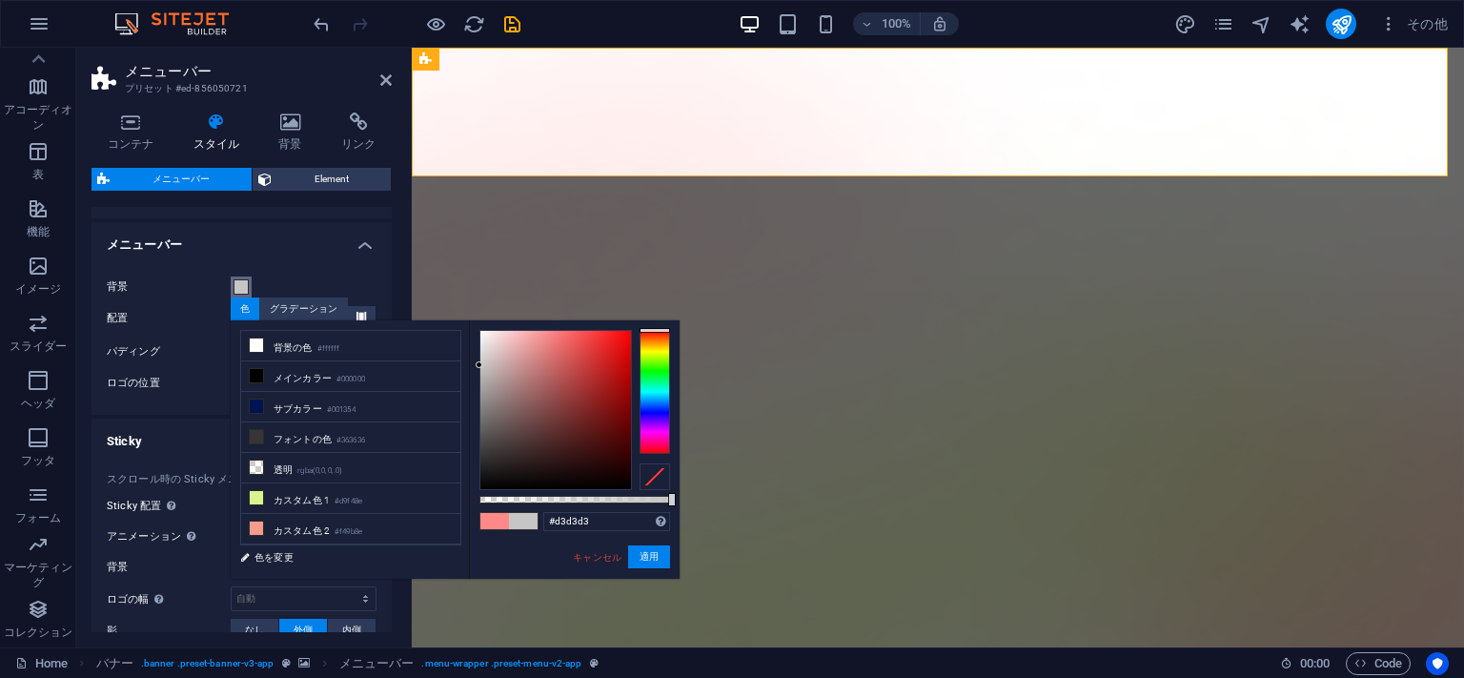
type input "#d5d5d5"
drag, startPoint x: 509, startPoint y: 368, endPoint x: 469, endPoint y: 356, distance: 41.9
click at [469, 356] on div "#d5d5d5 サポートされる形式 #0852ed rgb(8, 82, 237) rgba(8, 82, 237, 90%) hsv(221,97,93) …" at bounding box center [574, 587] width 211 height 535
click at [649, 559] on button "適用" at bounding box center [649, 556] width 42 height 23
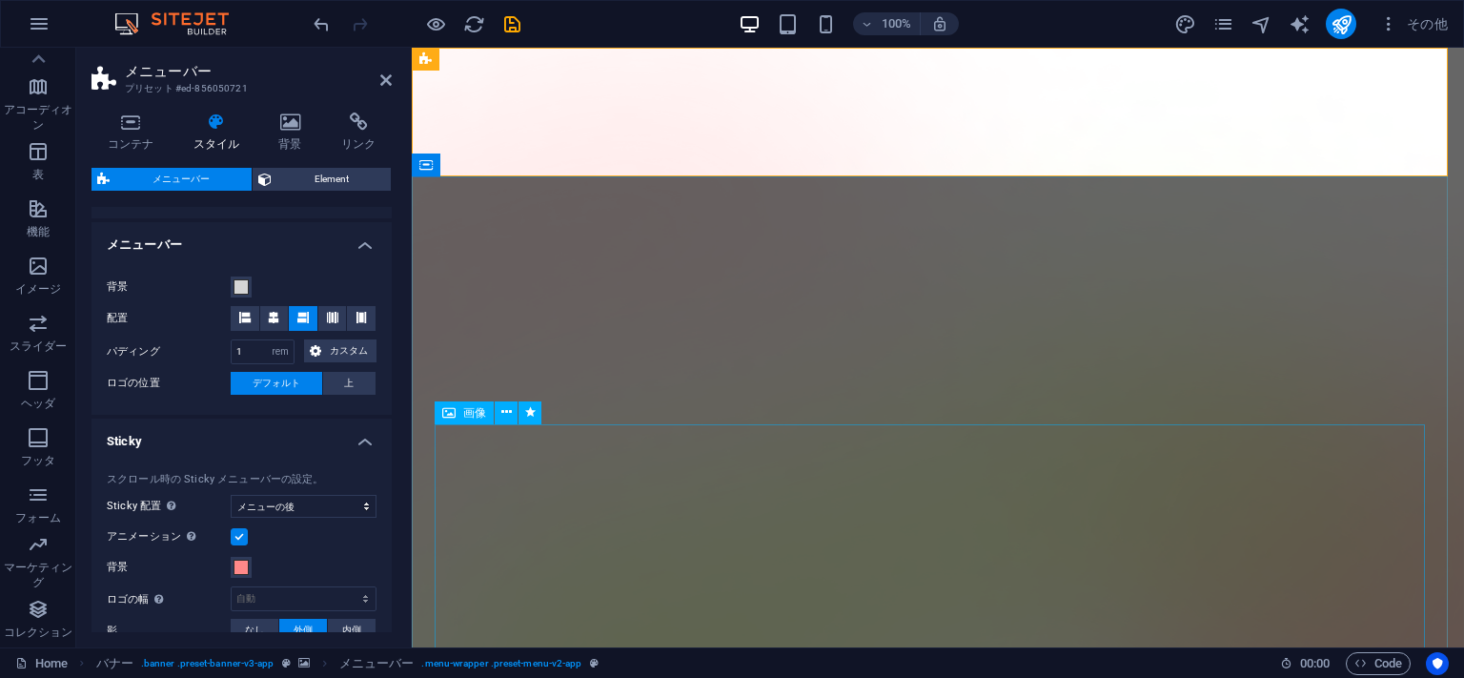
select select
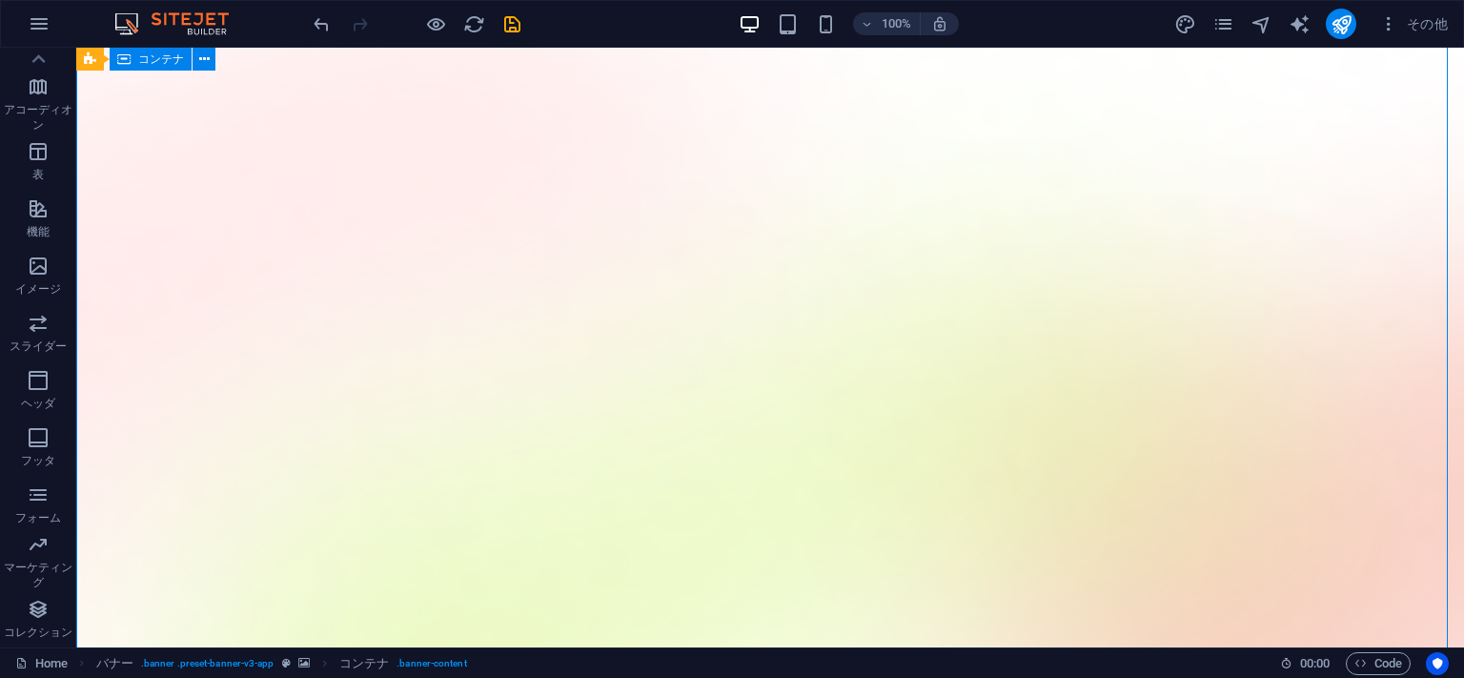
scroll to position [0, 0]
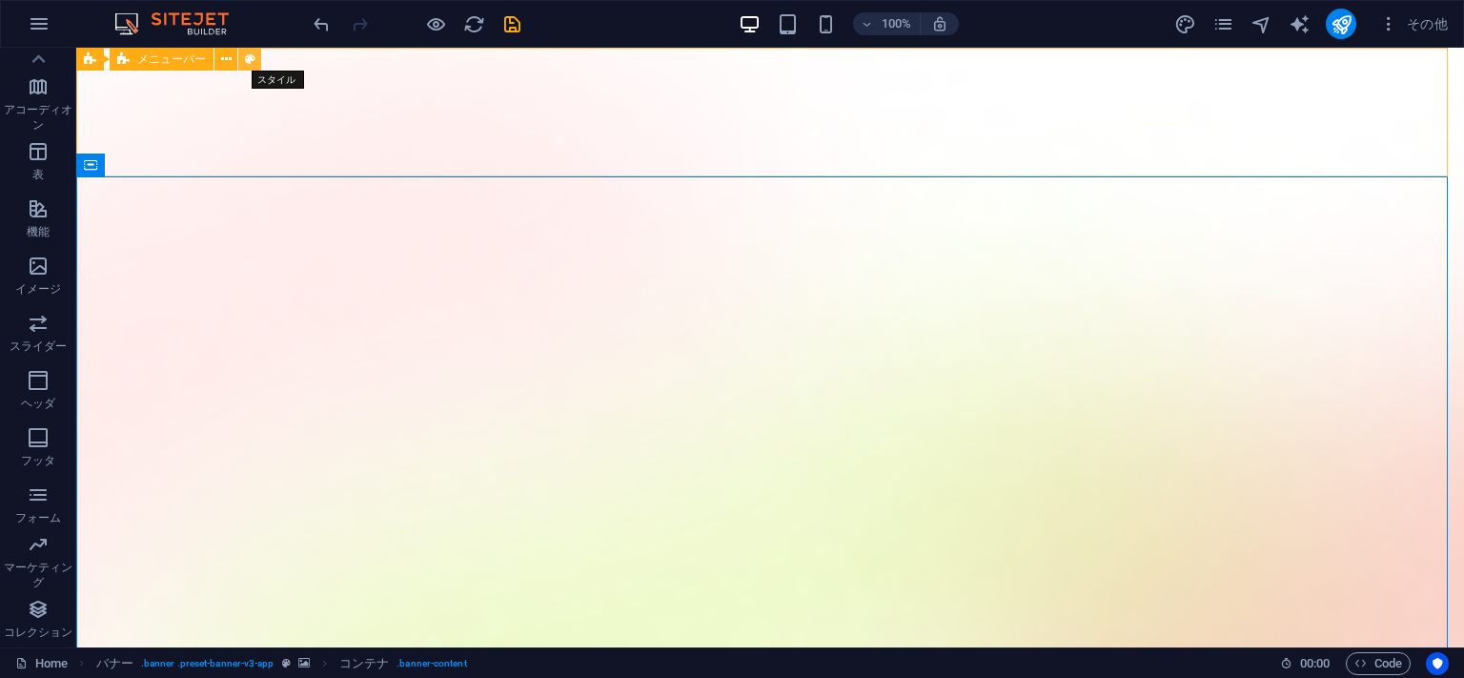
click at [246, 50] on icon at bounding box center [250, 60] width 10 height 20
select select "rem"
select select "sticky_menu"
select select "px"
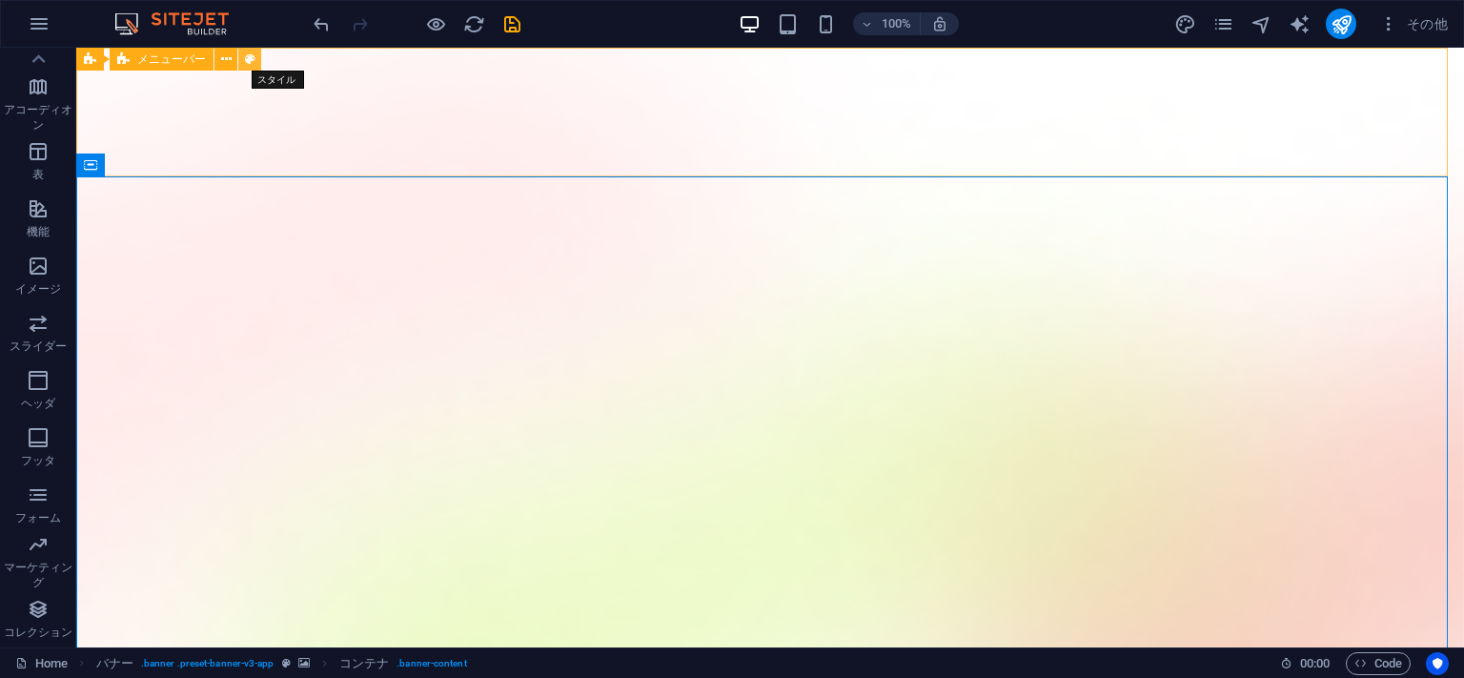
select select "px"
select select "hover_box_bottom"
select select "px"
select select "rem"
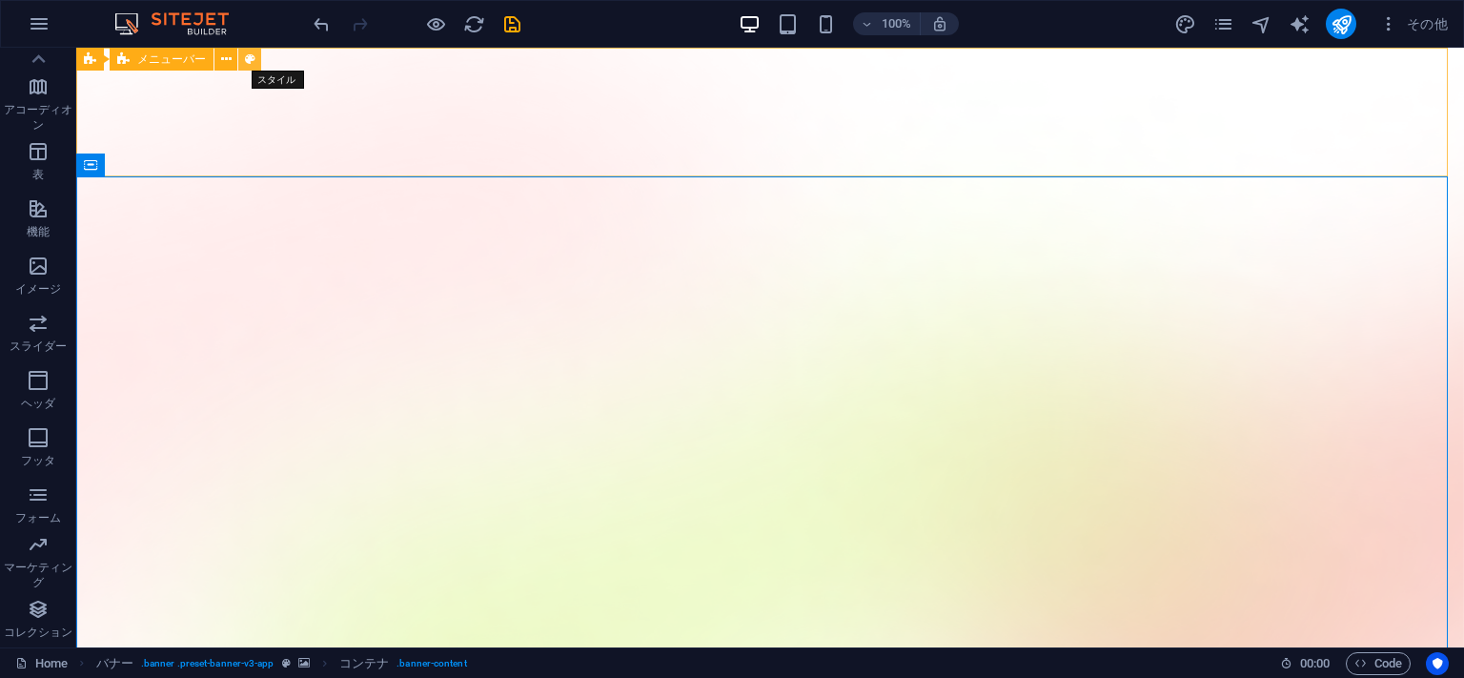
select select "rem"
select select "px"
select select
select select "px"
select select "%"
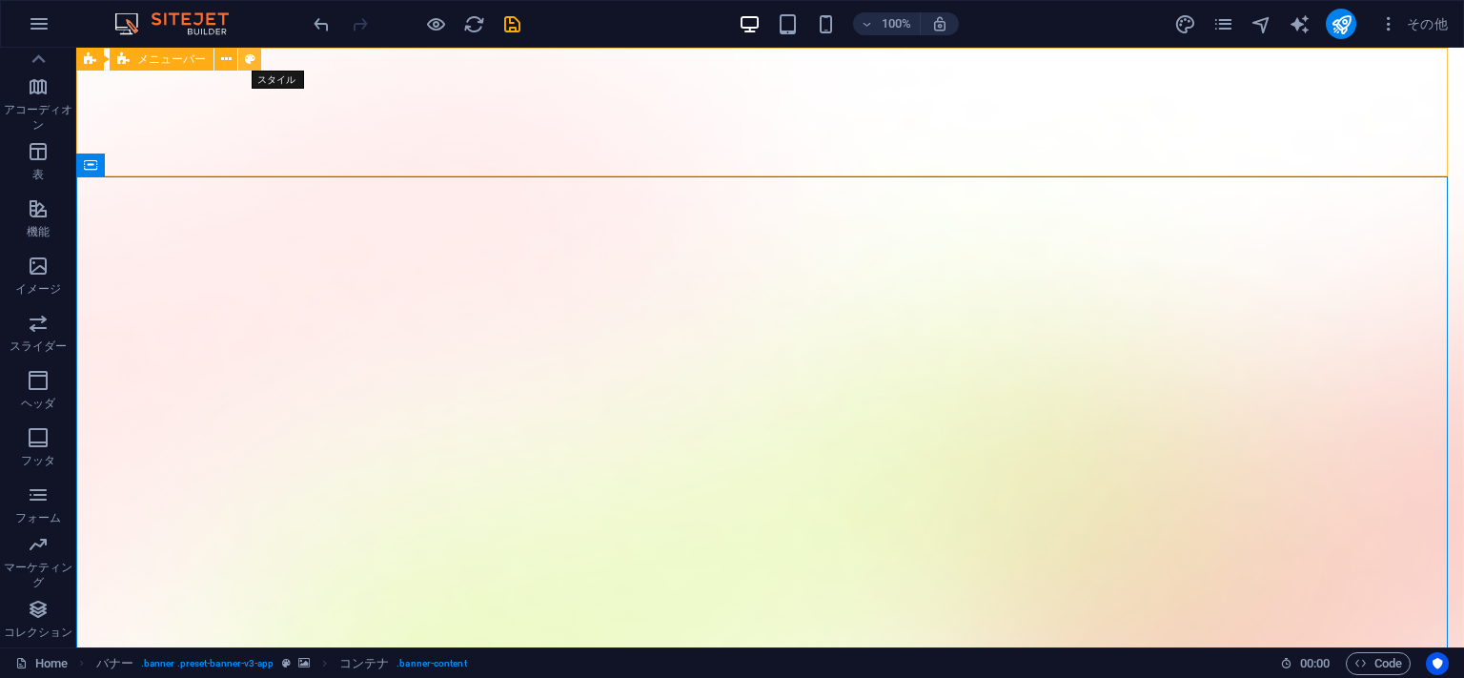
select select "rem"
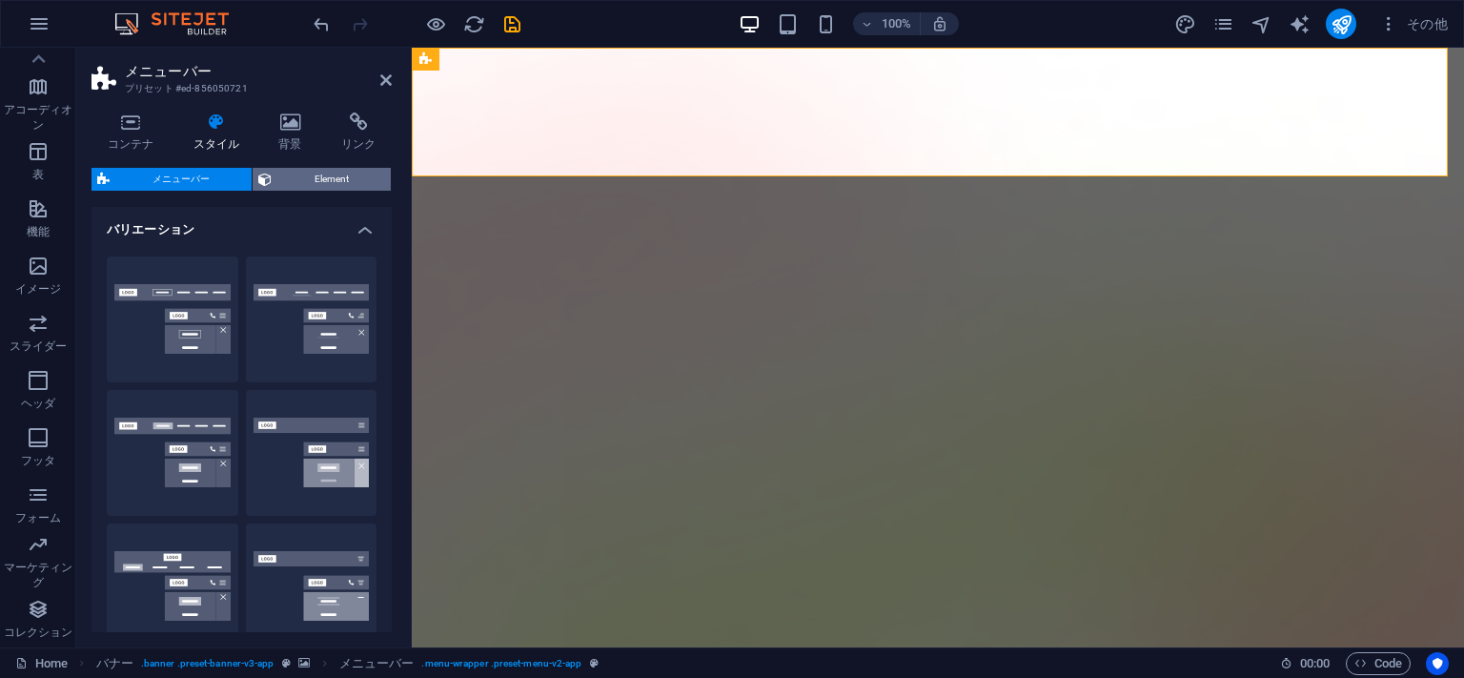
click at [303, 177] on span "Element" at bounding box center [331, 179] width 108 height 23
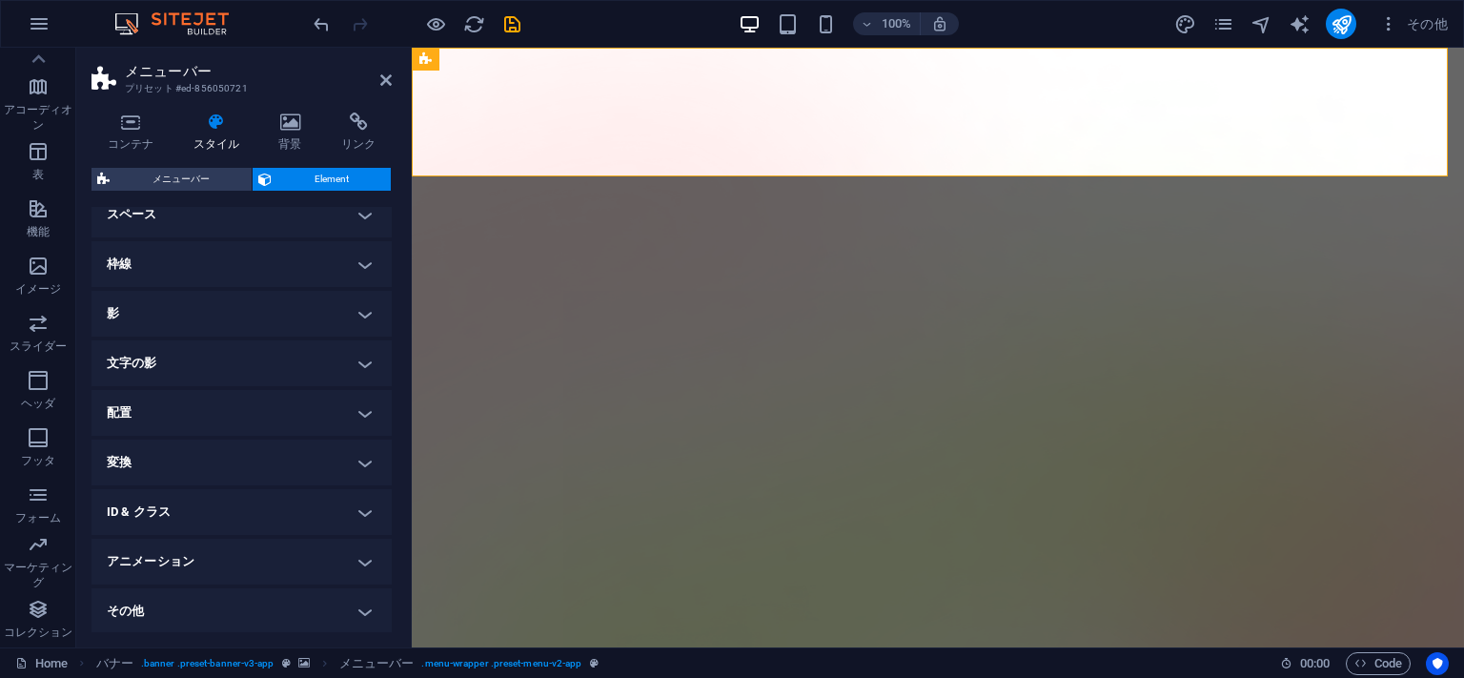
scroll to position [396, 0]
click at [215, 559] on h4 "アニメーション" at bounding box center [242, 561] width 300 height 46
click at [194, 170] on span "メニューバー" at bounding box center [180, 179] width 131 height 23
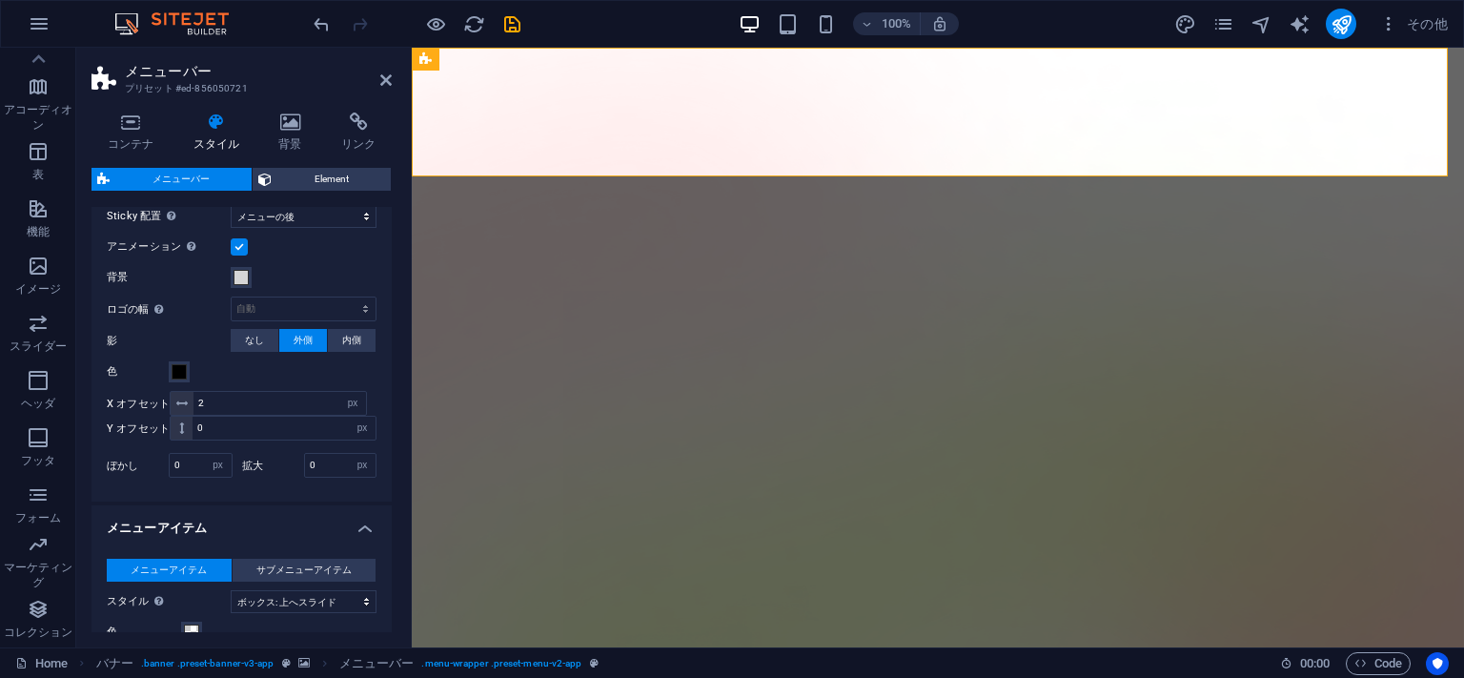
scroll to position [724, 0]
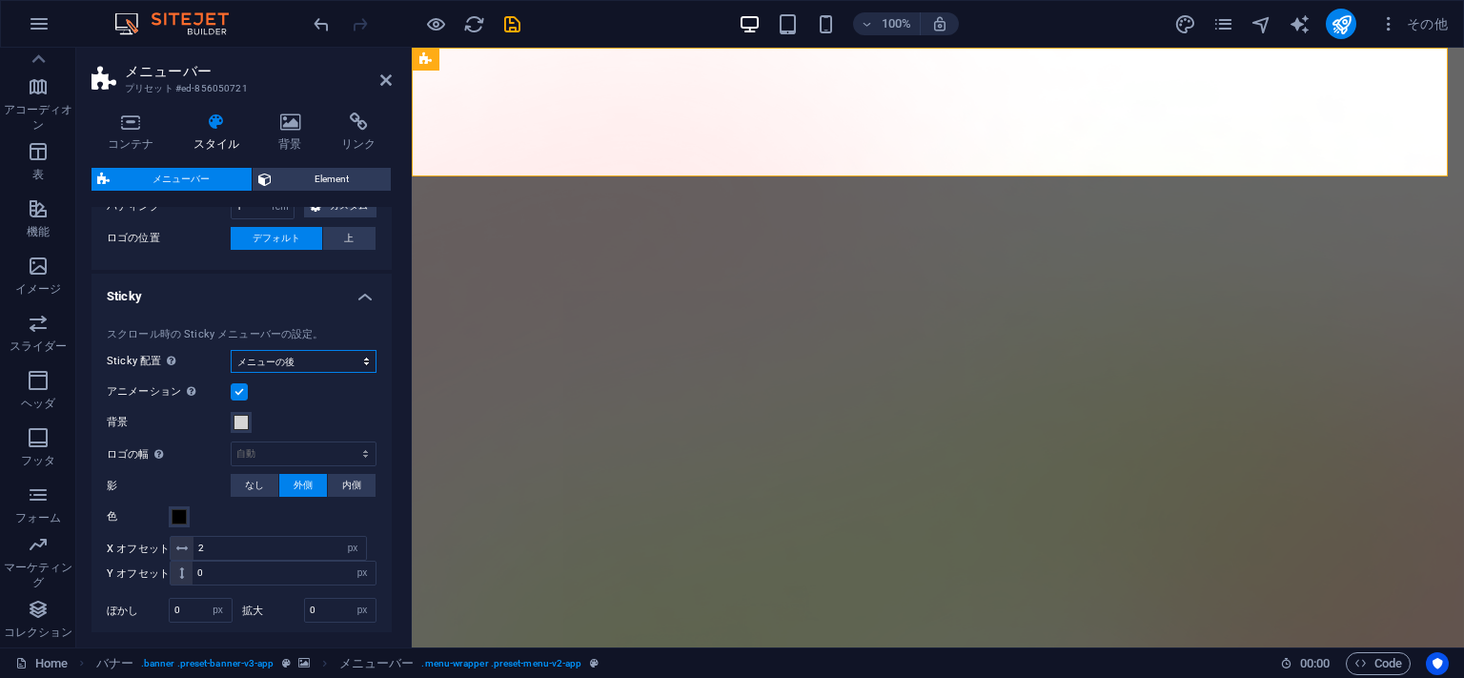
click at [231, 350] on select "オフ インスタント メニューの後 バナーの[PERSON_NAME]にスクロールするとき" at bounding box center [304, 361] width 146 height 23
select select "sticky_instant"
click option "インスタント" at bounding box center [0, 0] width 0 height 0
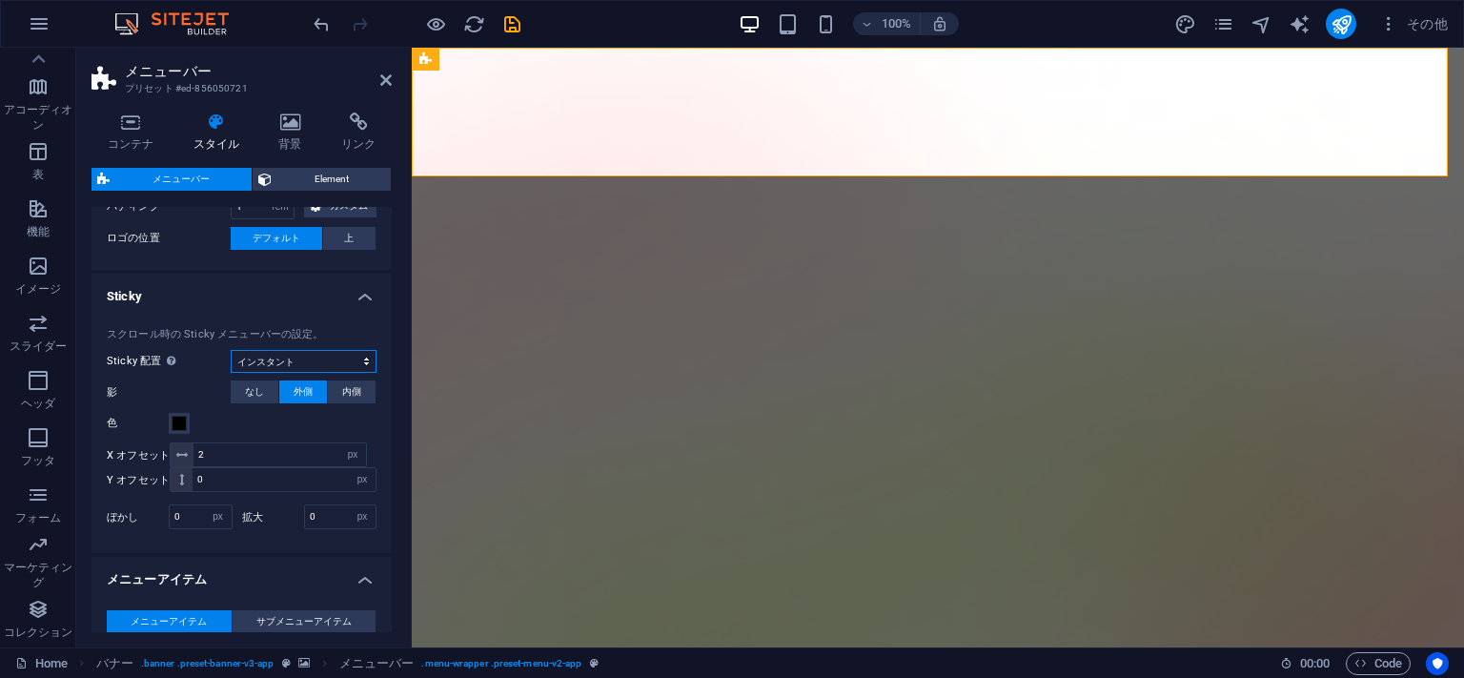
select select
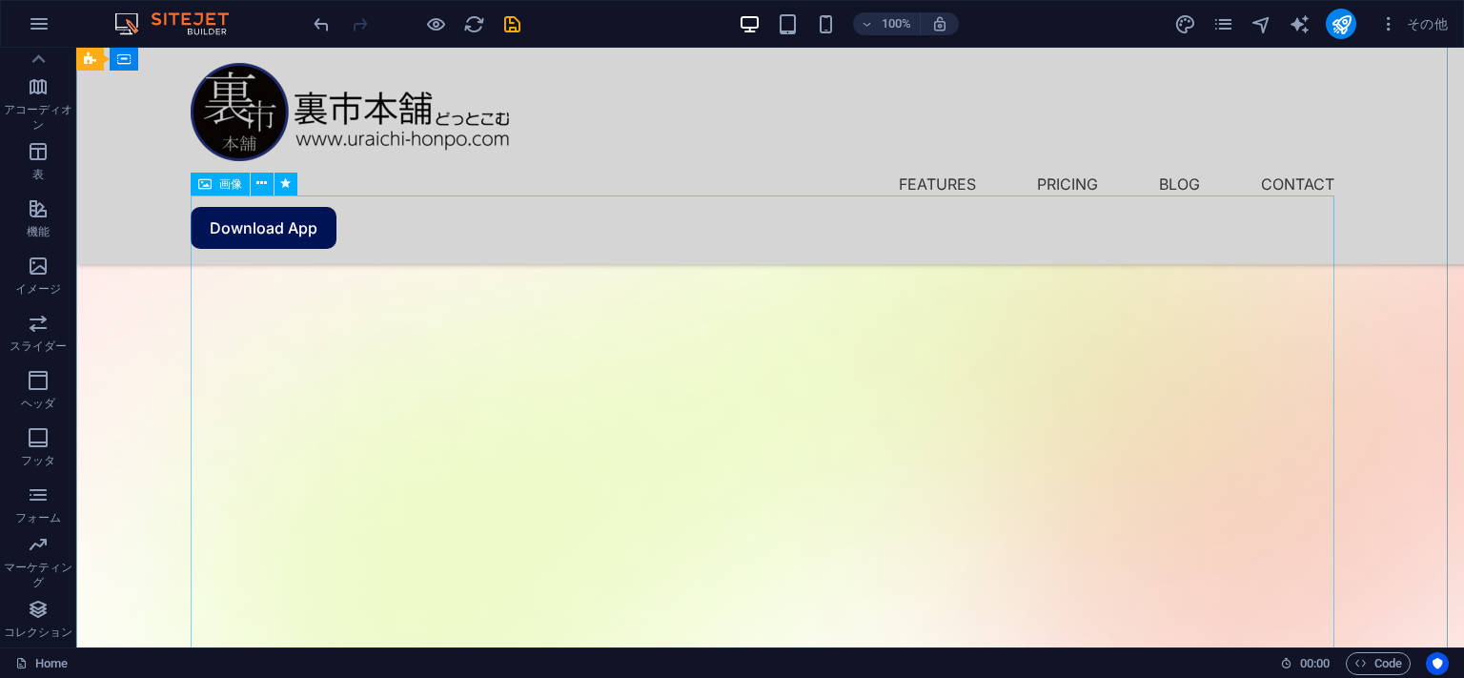
scroll to position [0, 0]
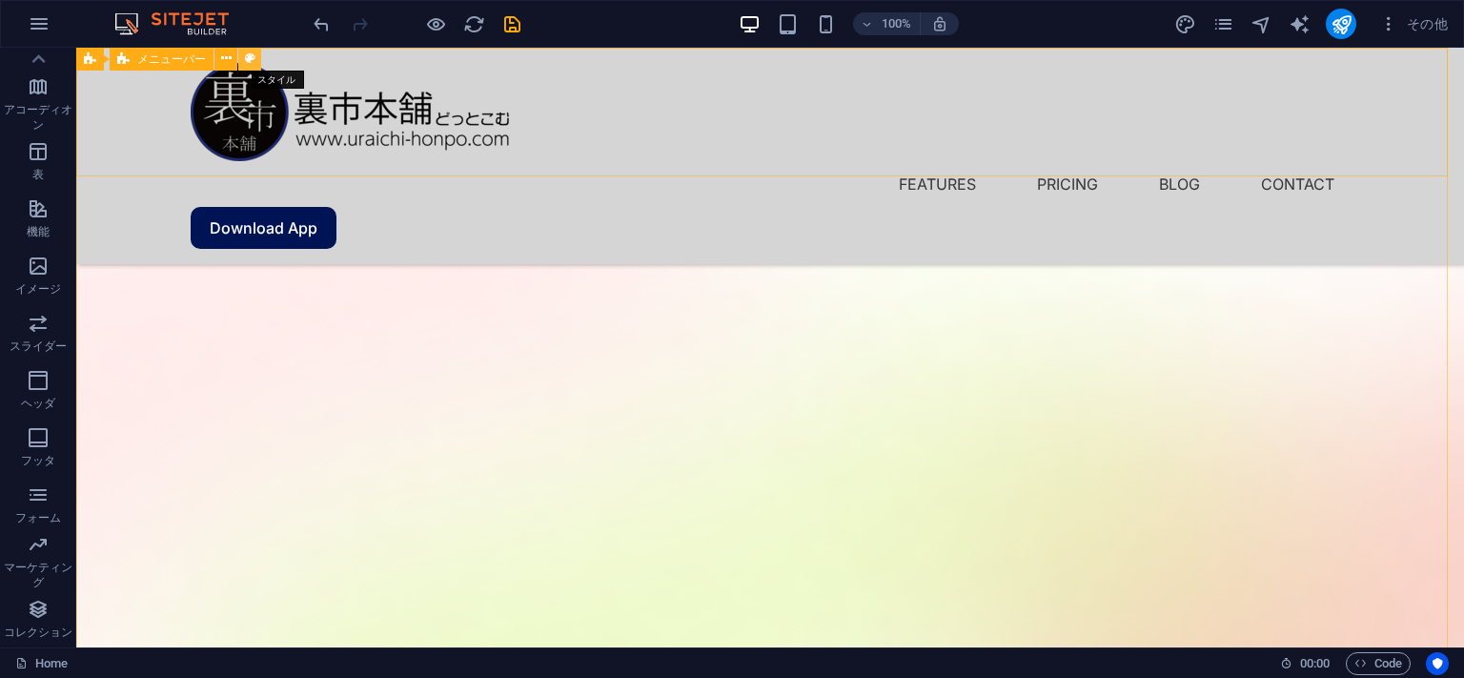
click at [246, 61] on icon at bounding box center [250, 59] width 10 height 20
select select "rem"
select select "sticky_instant"
select select "px"
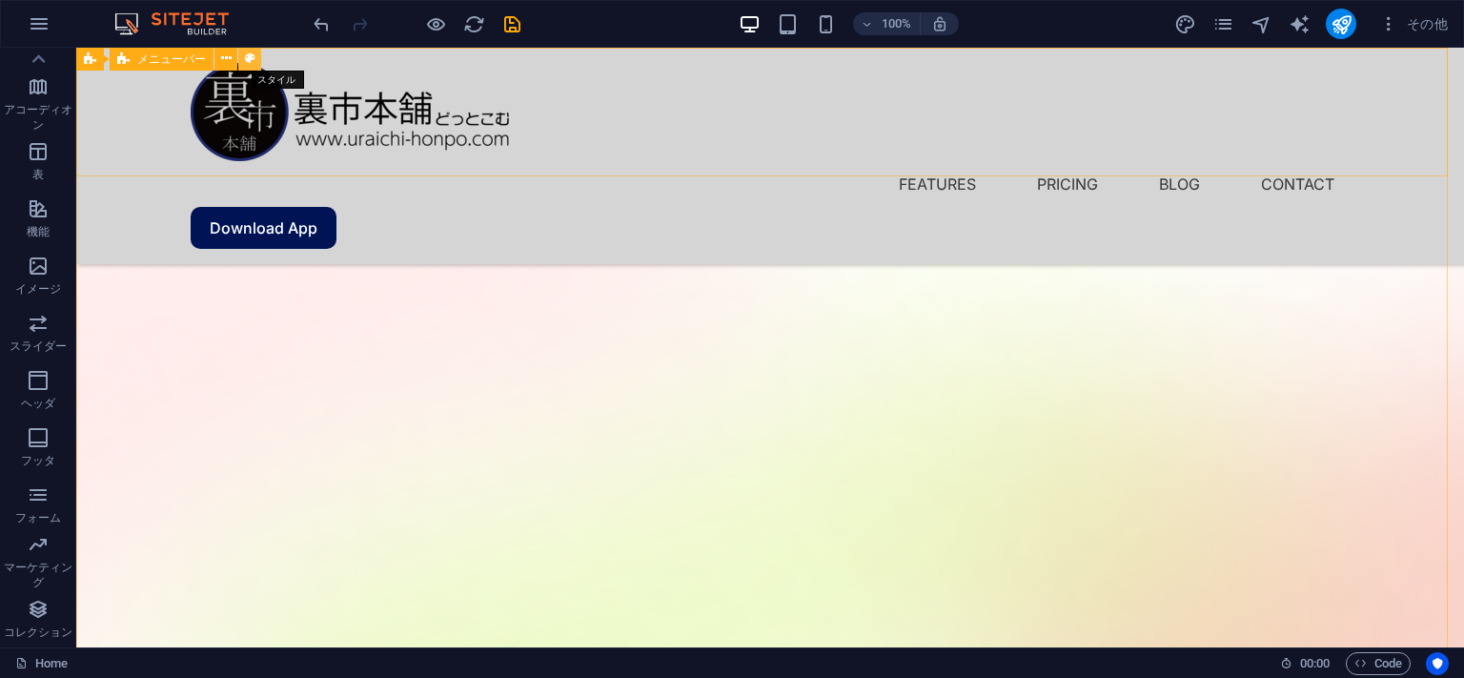
select select "px"
select select "hover_box_bottom"
select select "px"
select select "rem"
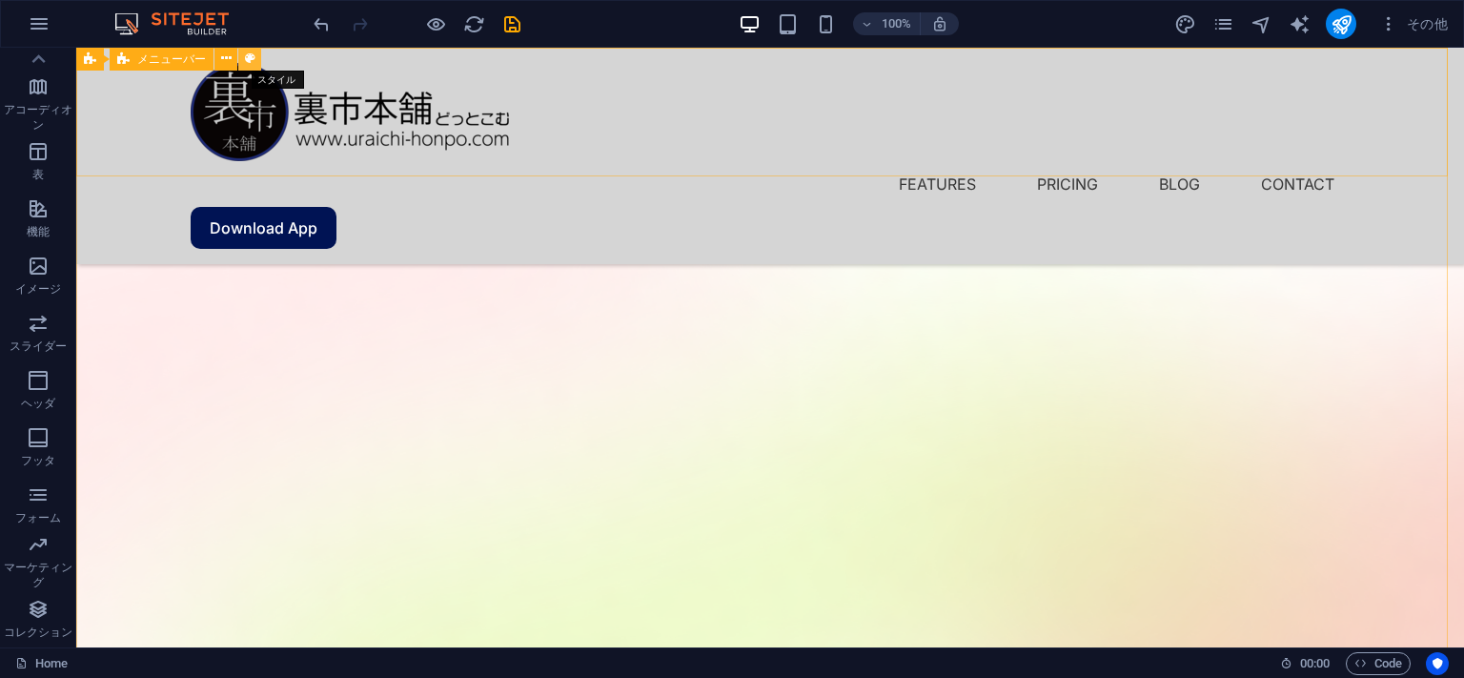
select select "rem"
select select "px"
select select
select select "px"
select select "%"
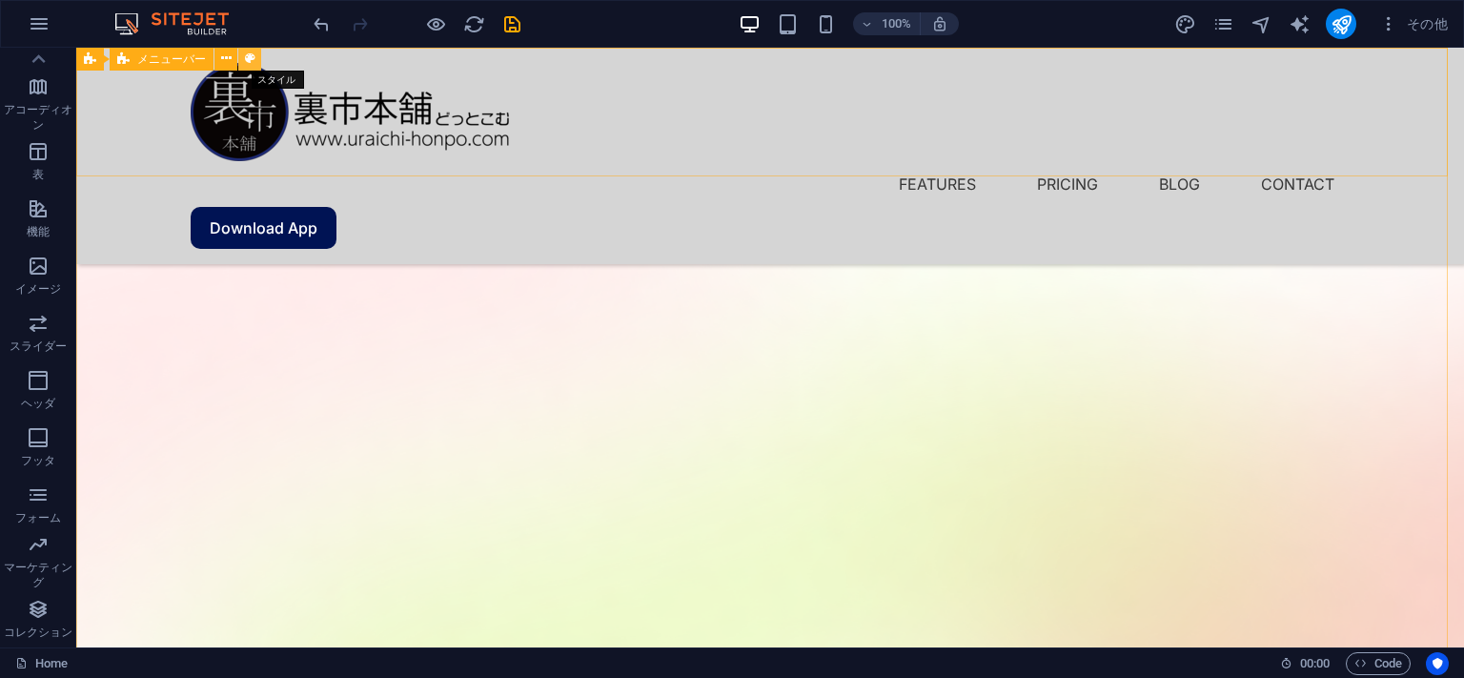
select select "rem"
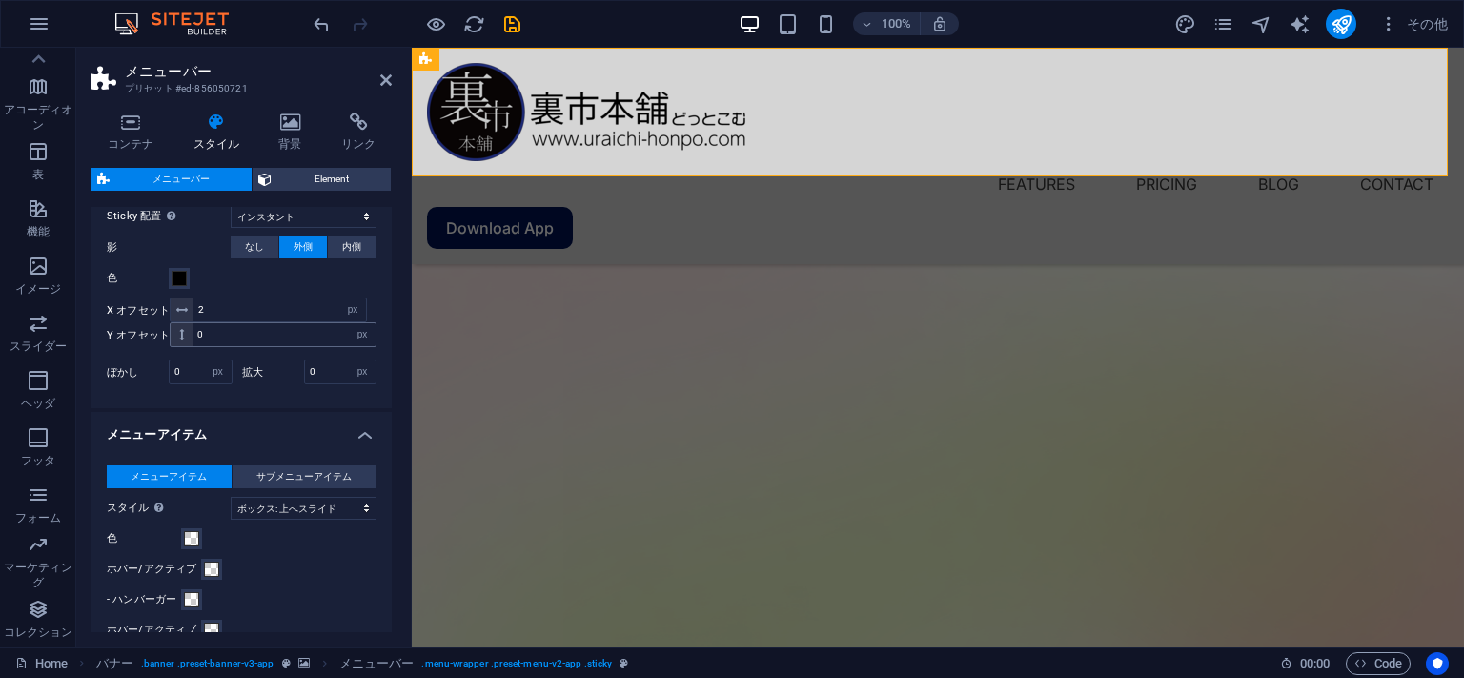
scroll to position [724, 0]
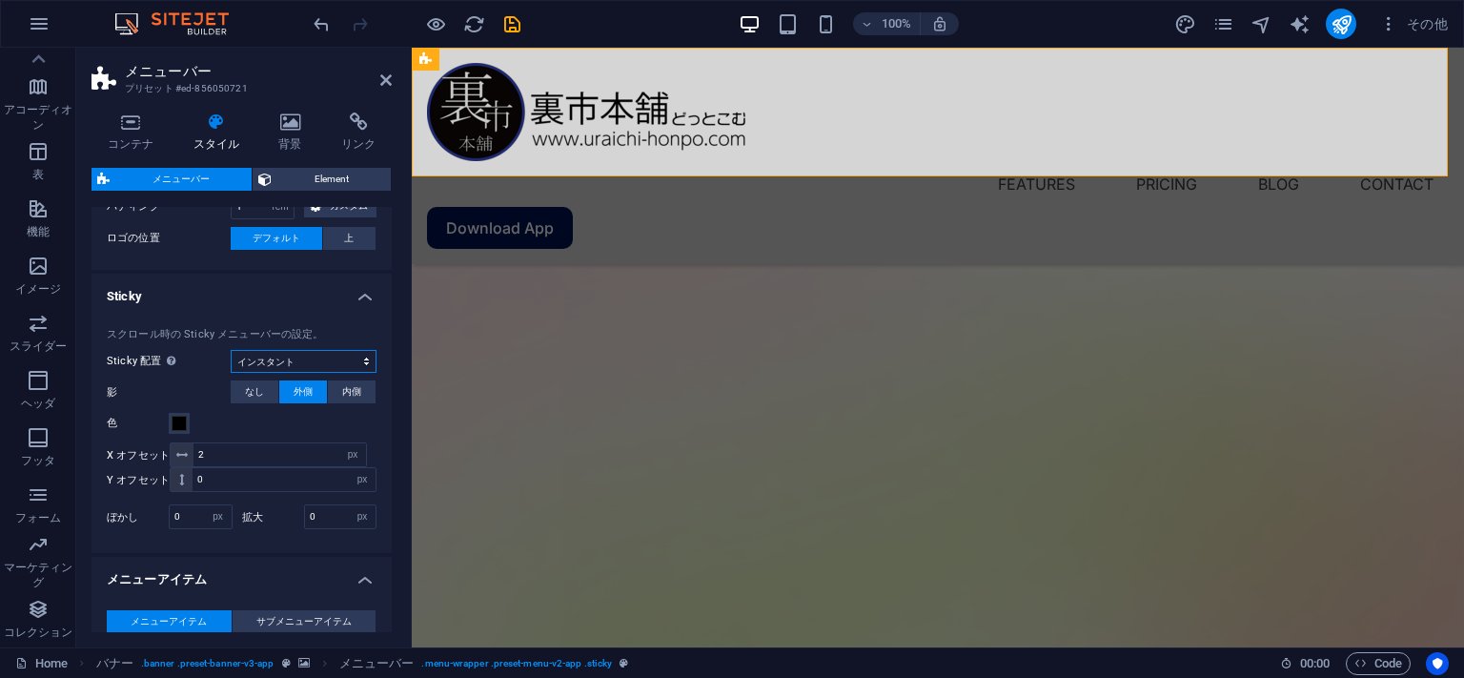
click at [231, 350] on select "オフ インスタント メニューの後 バナーの[PERSON_NAME]にスクロールするとき" at bounding box center [304, 361] width 146 height 23
select select "sticky_none"
click option "オフ" at bounding box center [0, 0] width 0 height 0
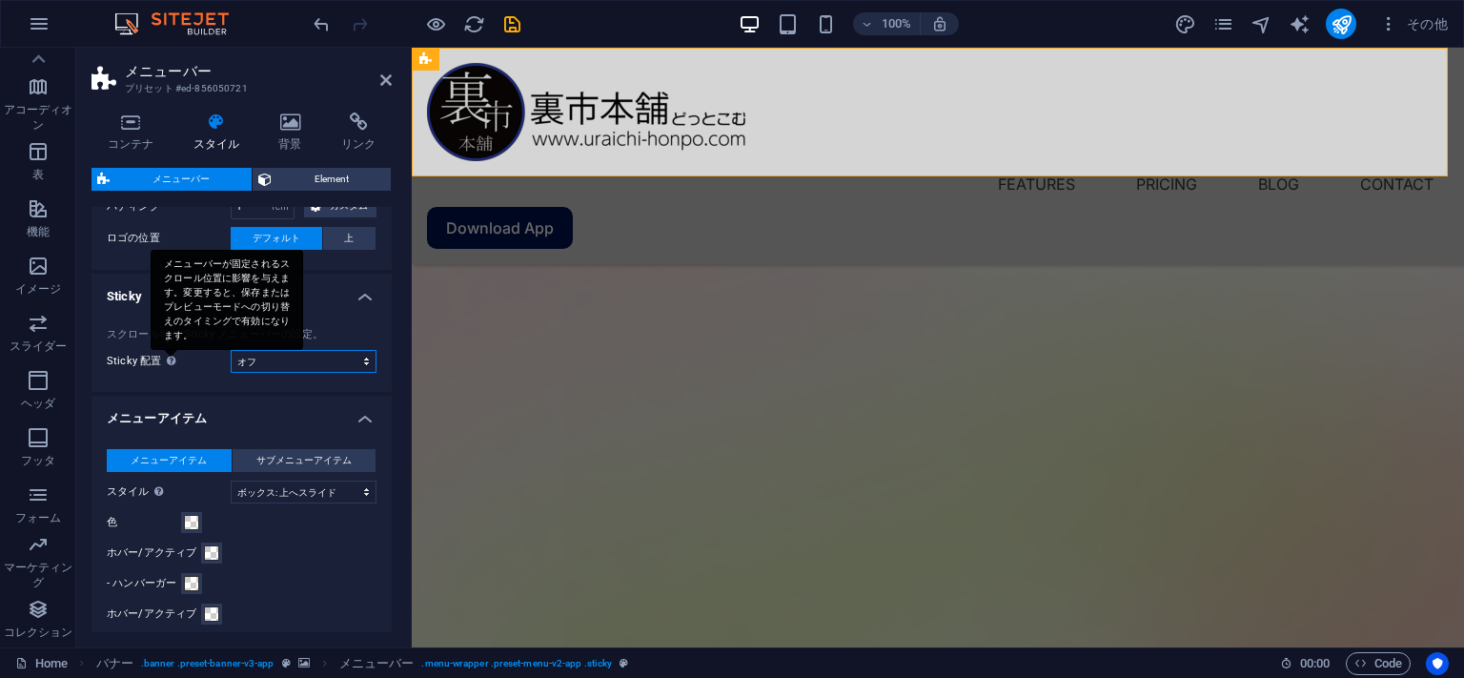
select select
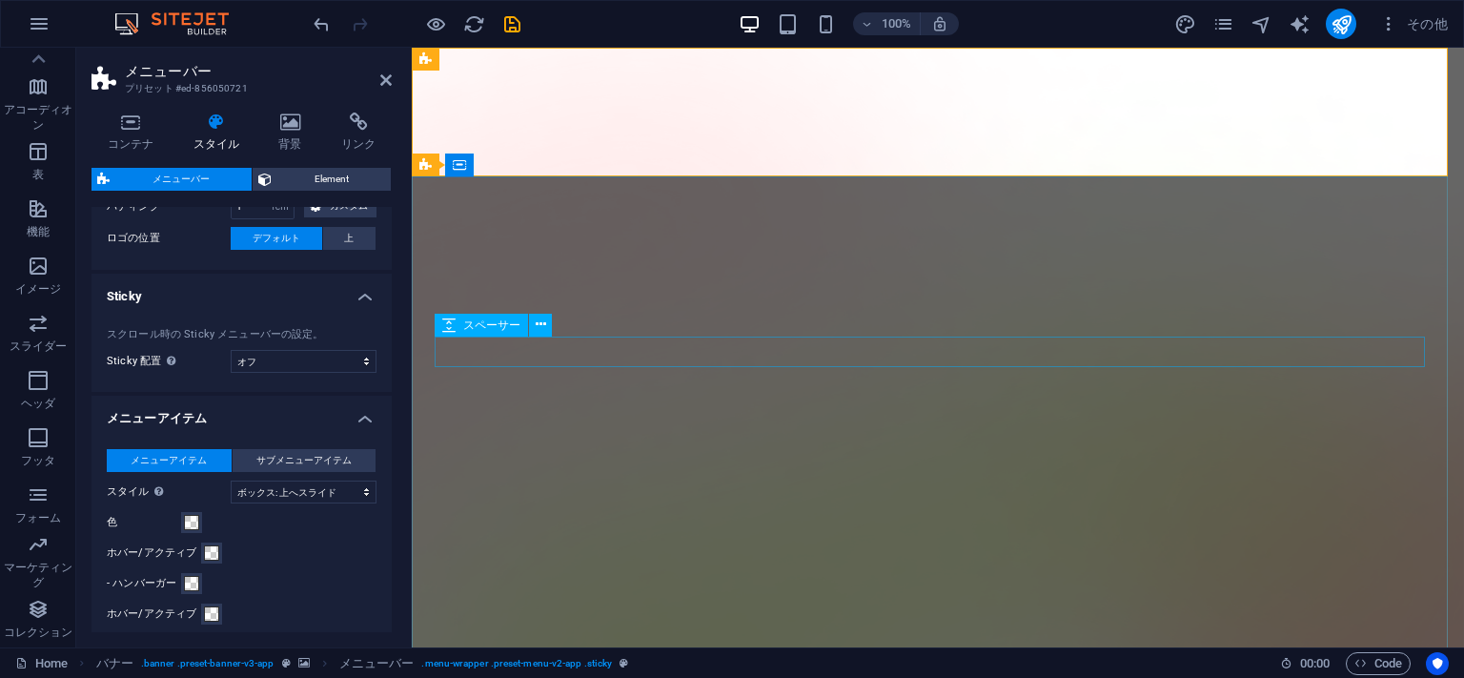
click at [538, 329] on icon at bounding box center [541, 325] width 10 height 20
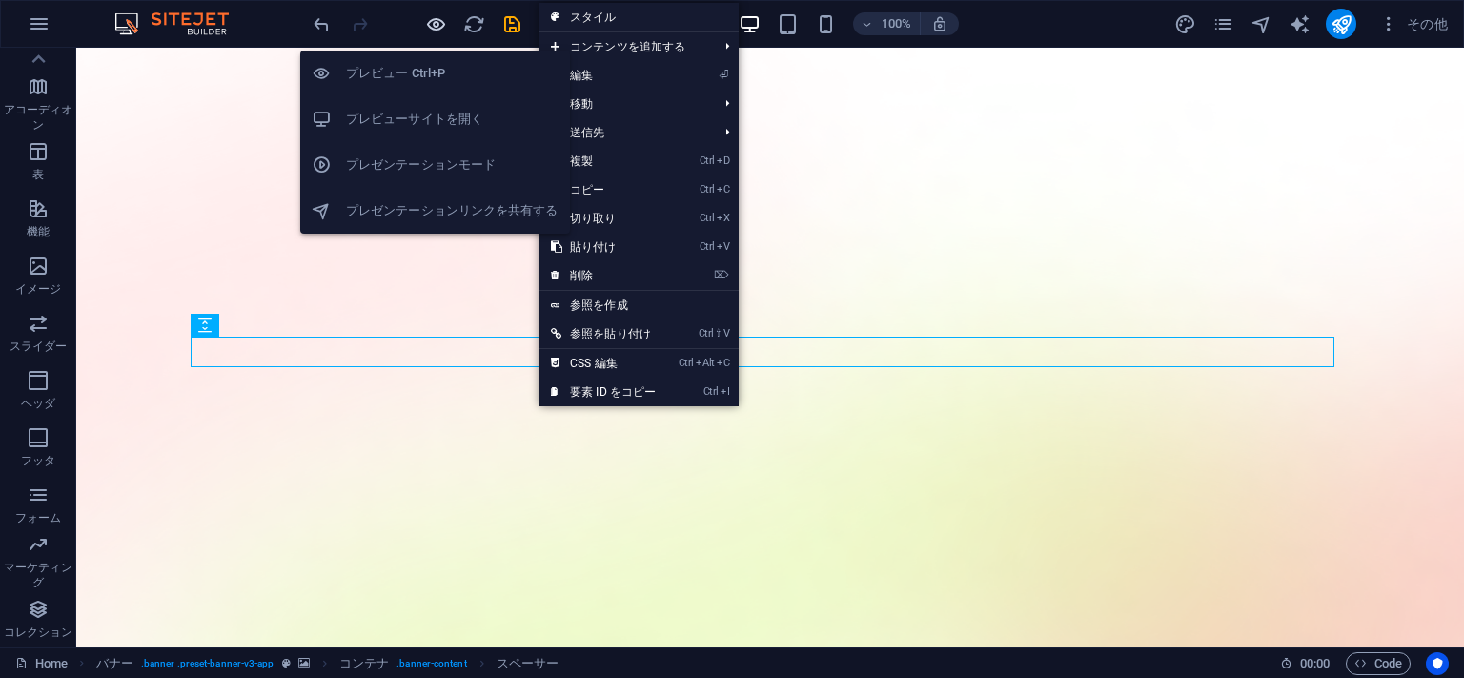
click at [429, 25] on icon "button" at bounding box center [436, 24] width 22 height 22
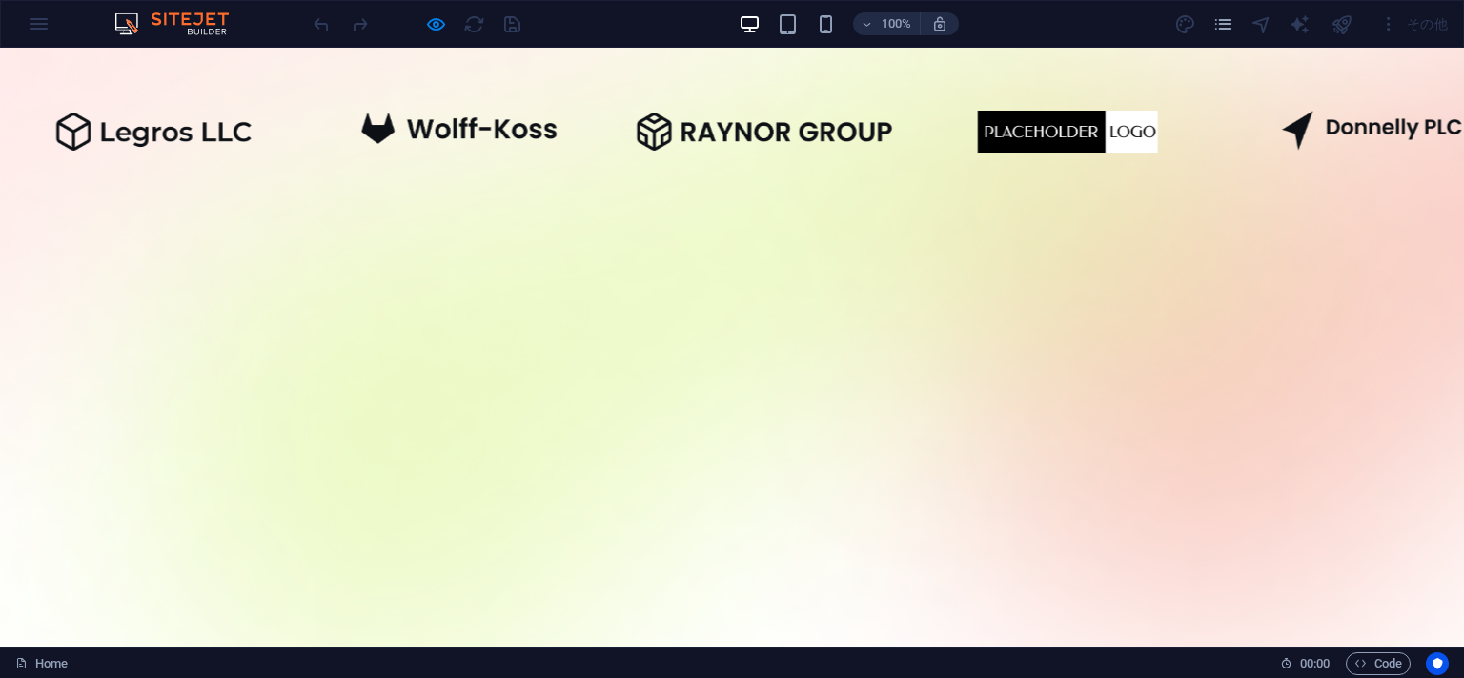
scroll to position [0, 0]
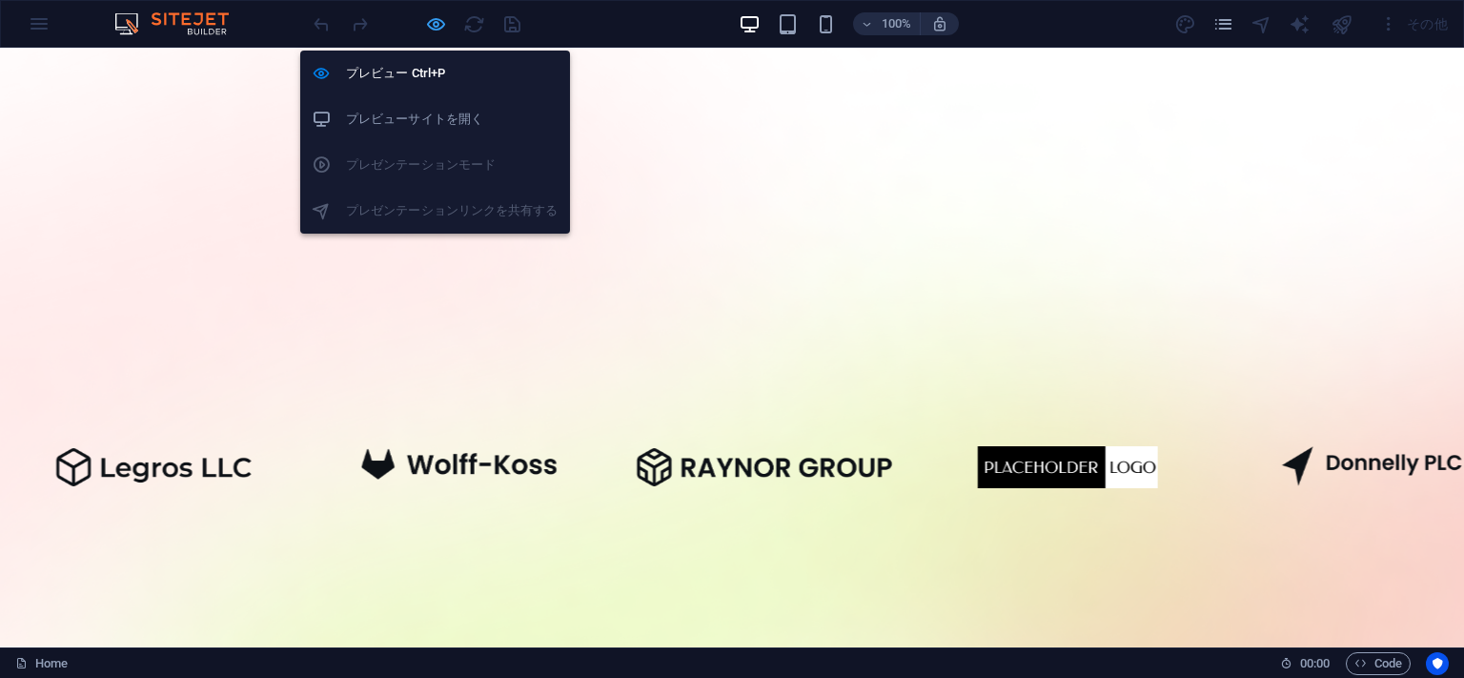
click at [427, 24] on icon "button" at bounding box center [436, 24] width 22 height 22
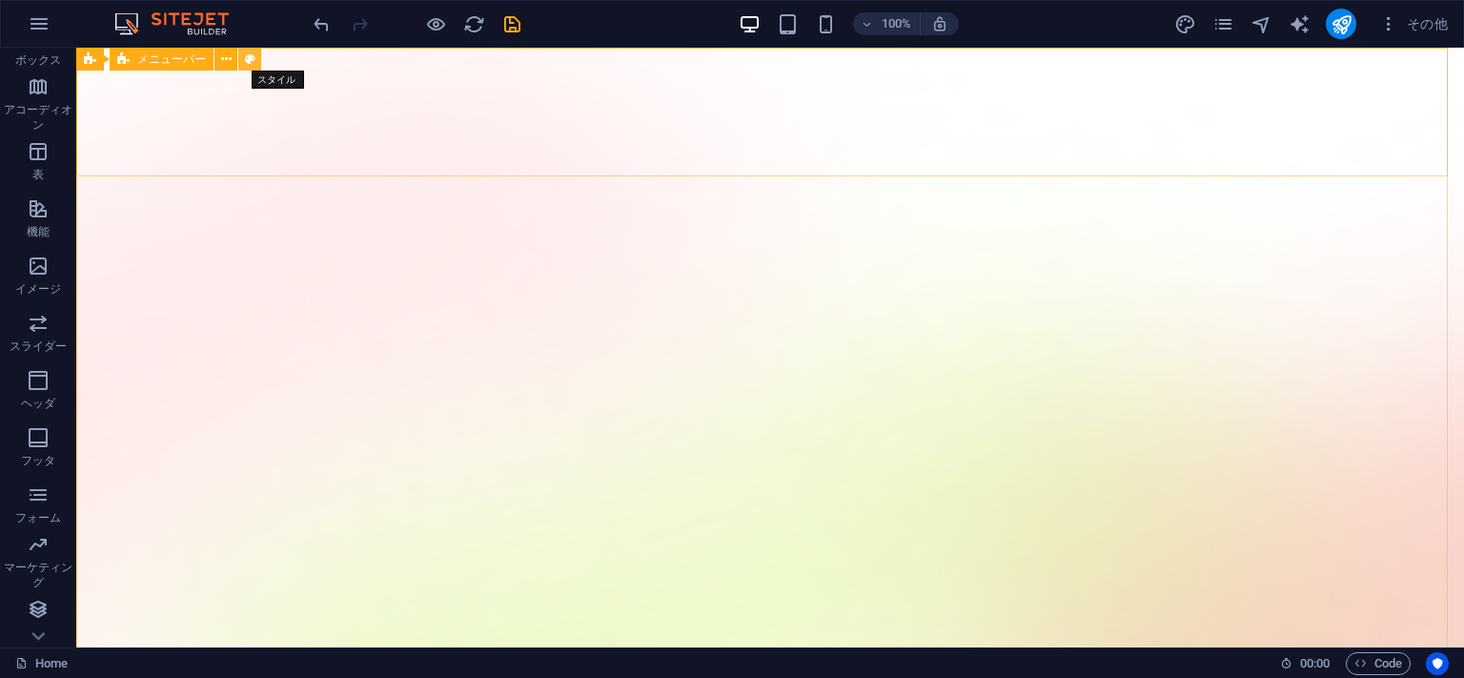
click at [249, 58] on icon at bounding box center [250, 60] width 10 height 20
select select "rem"
select select "hover_box_bottom"
select select "px"
select select "rem"
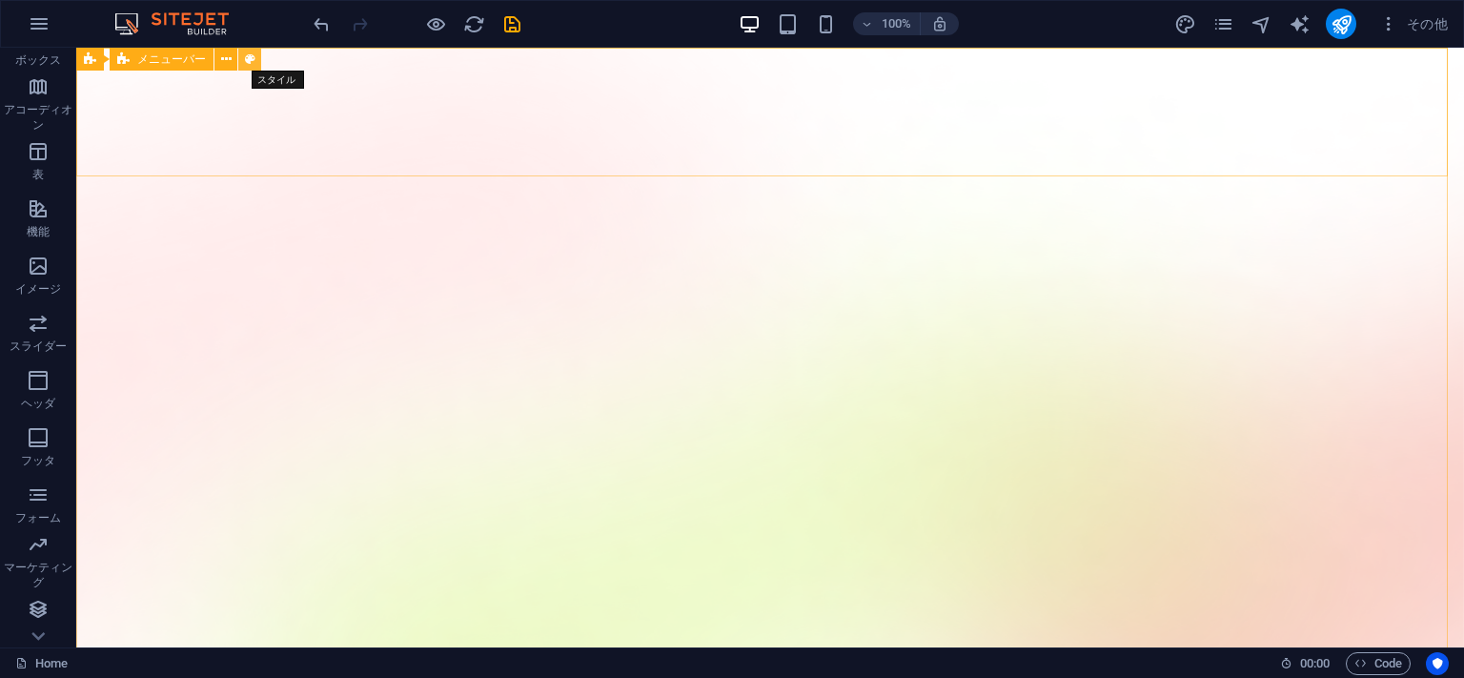
select select "rem"
select select "px"
select select
select select "px"
select select "%"
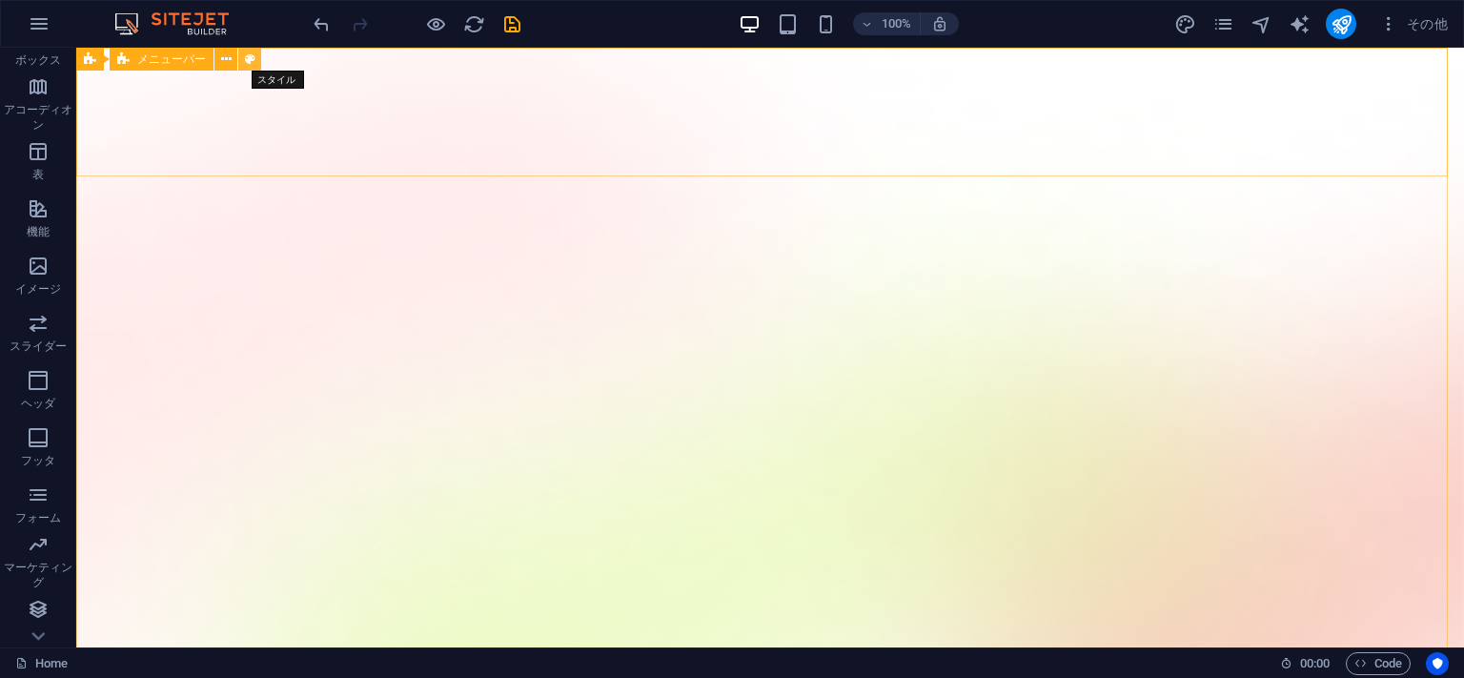
select select "rem"
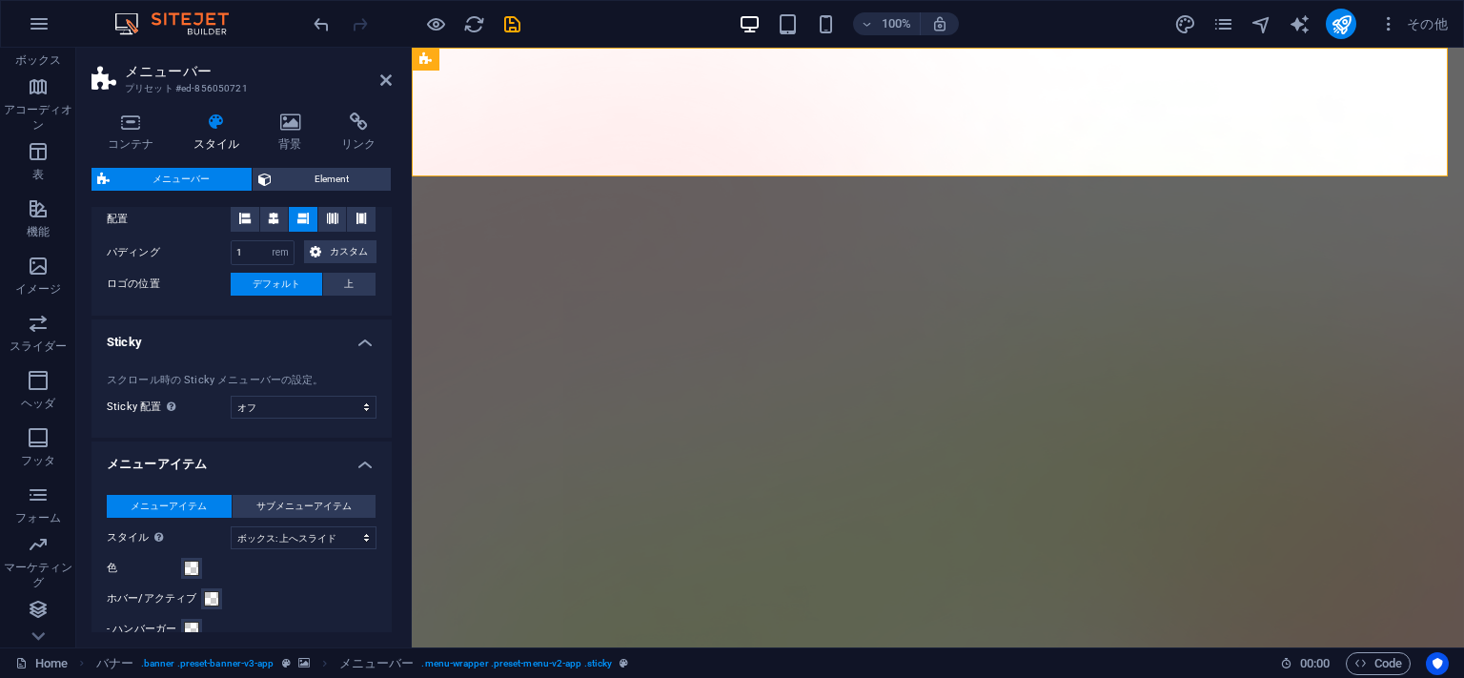
scroll to position [724, 0]
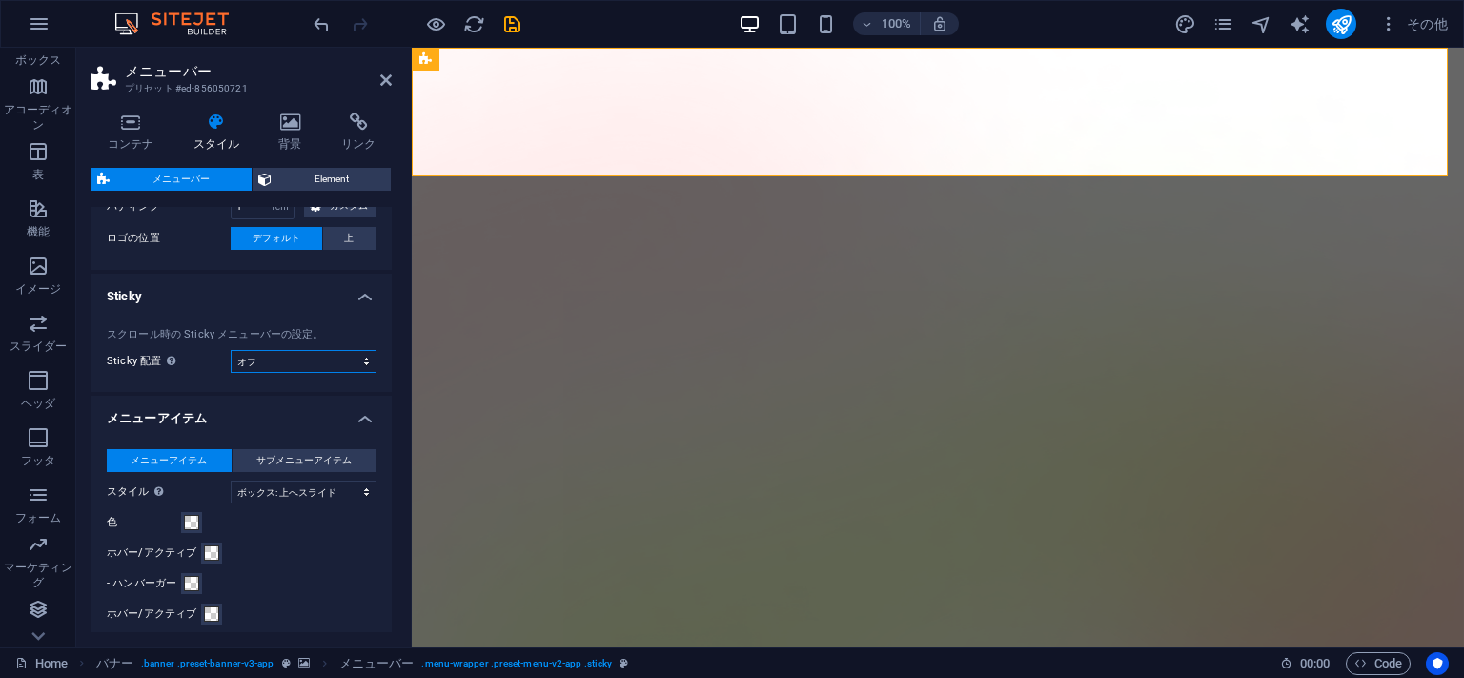
select select "sticky_instant"
click option "インスタント" at bounding box center [0, 0] width 0 height 0
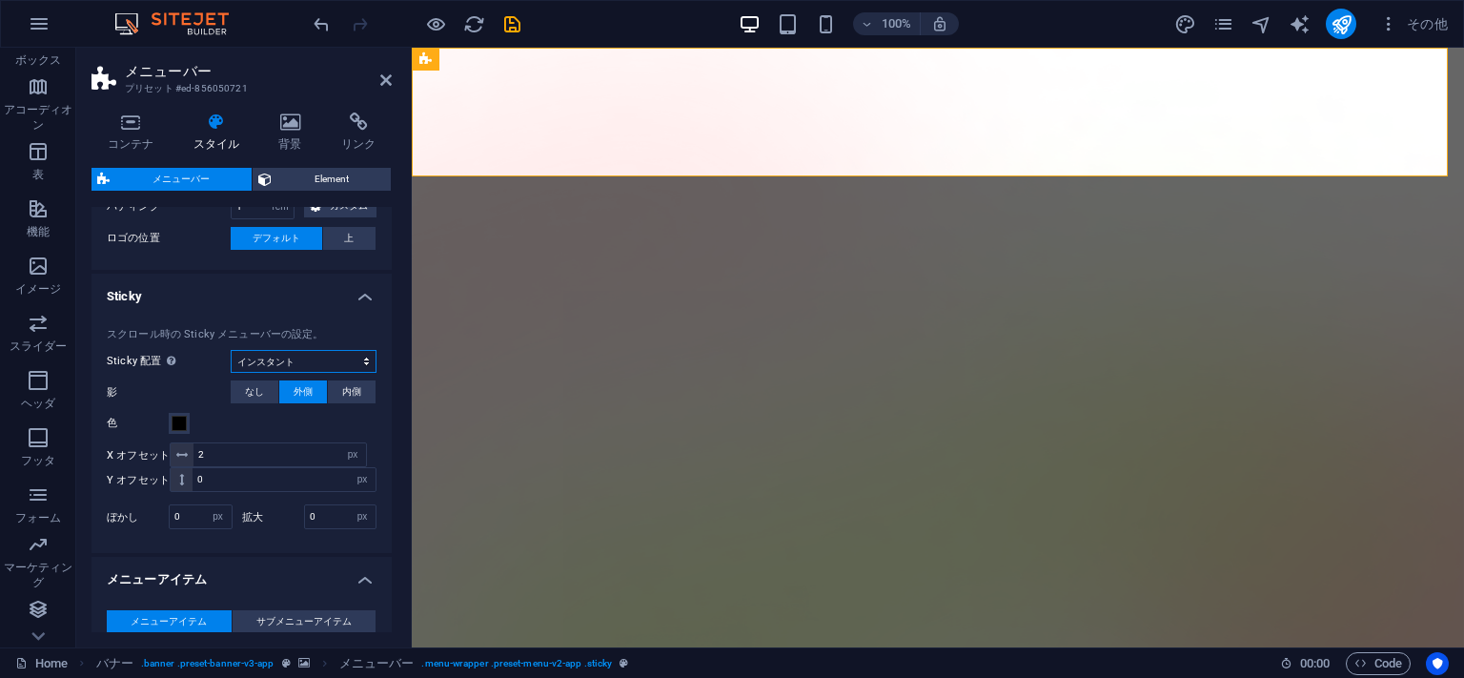
select select
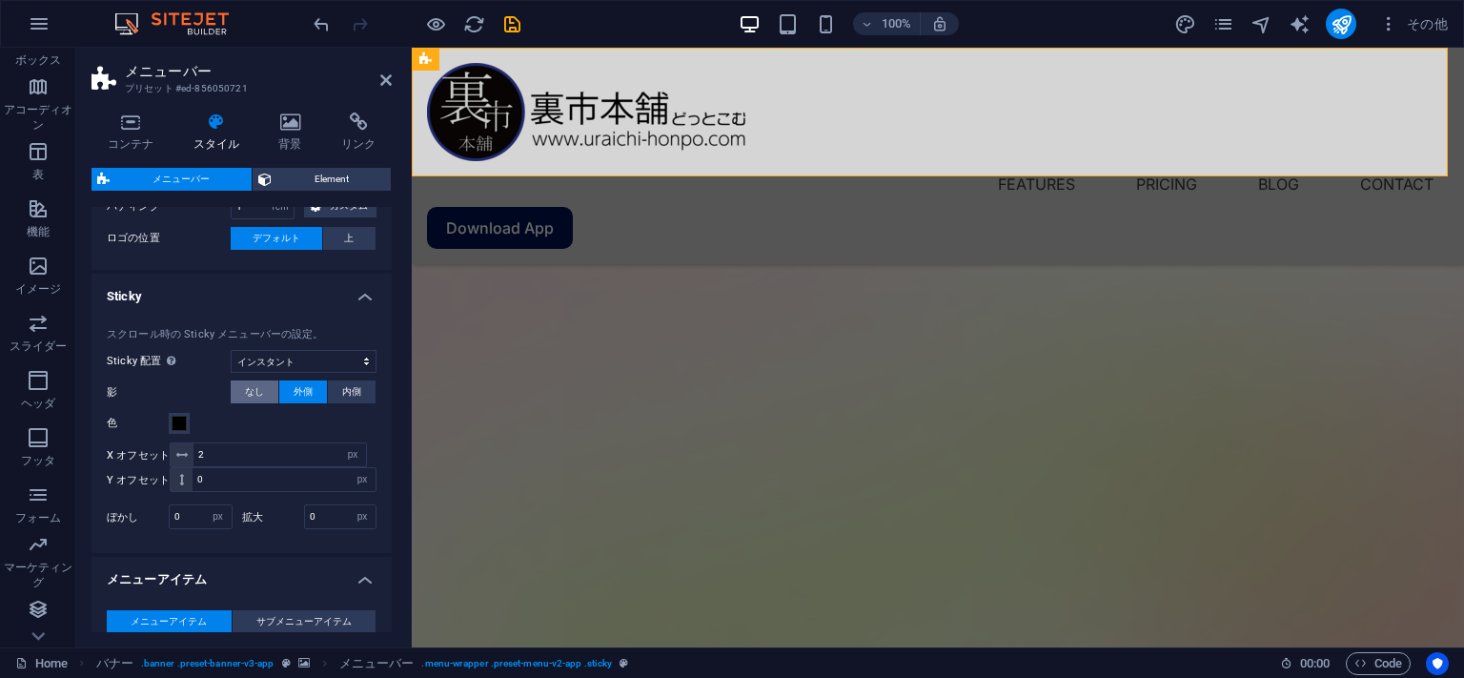
click at [254, 403] on span "なし" at bounding box center [254, 391] width 19 height 23
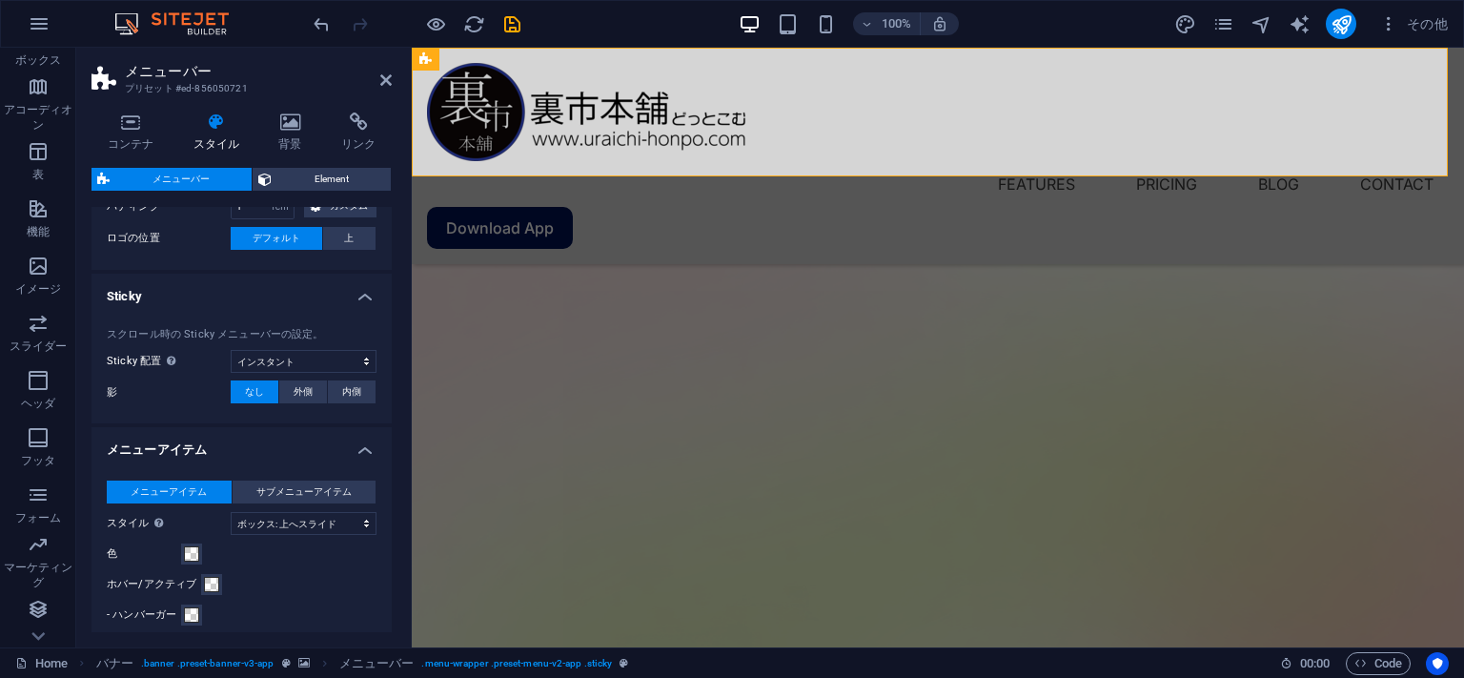
click at [83, 371] on div "コンテナ スタイル 背景 リンク サイズ 高さ デフォルト px rem % vh vw 最小高 なし px rem % vh vw 幅 デフォルト px r…" at bounding box center [241, 372] width 331 height 550
select select
click at [381, 86] on icon at bounding box center [385, 79] width 11 height 15
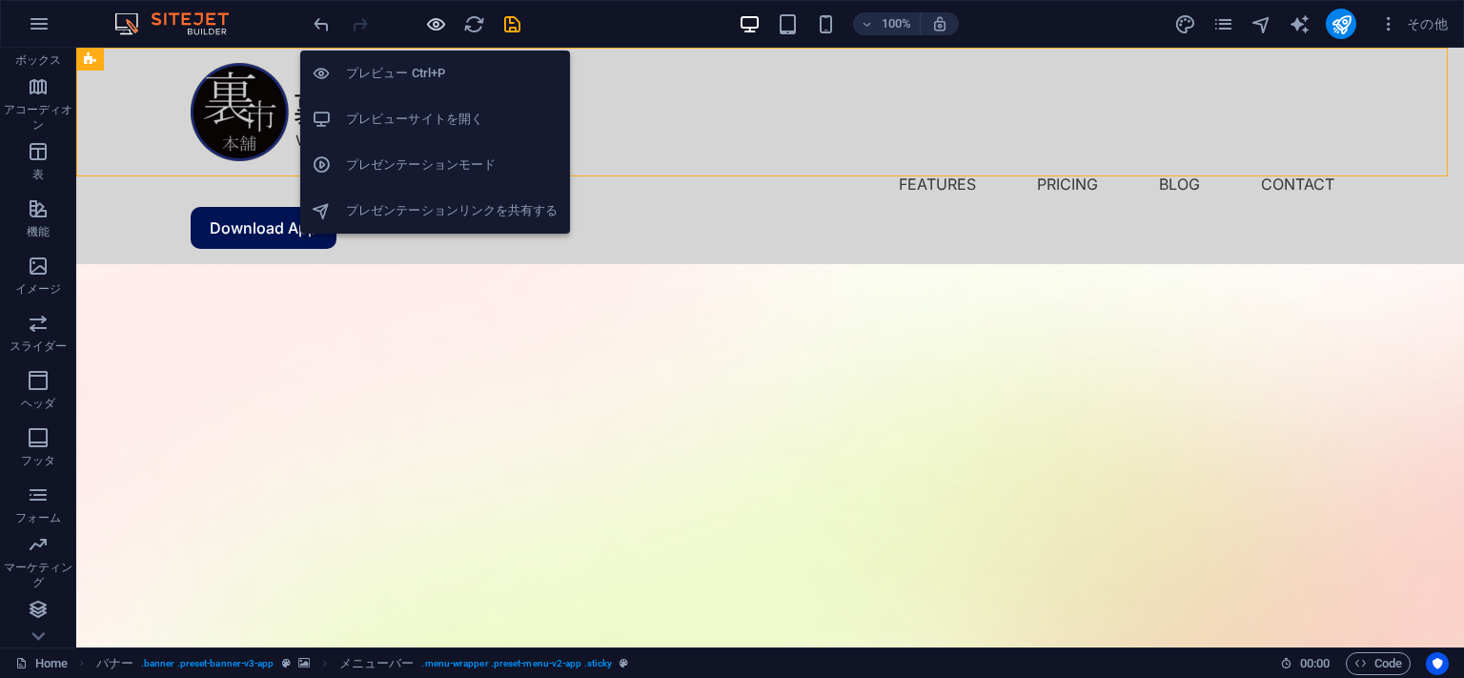
click at [440, 20] on icon "button" at bounding box center [436, 24] width 22 height 22
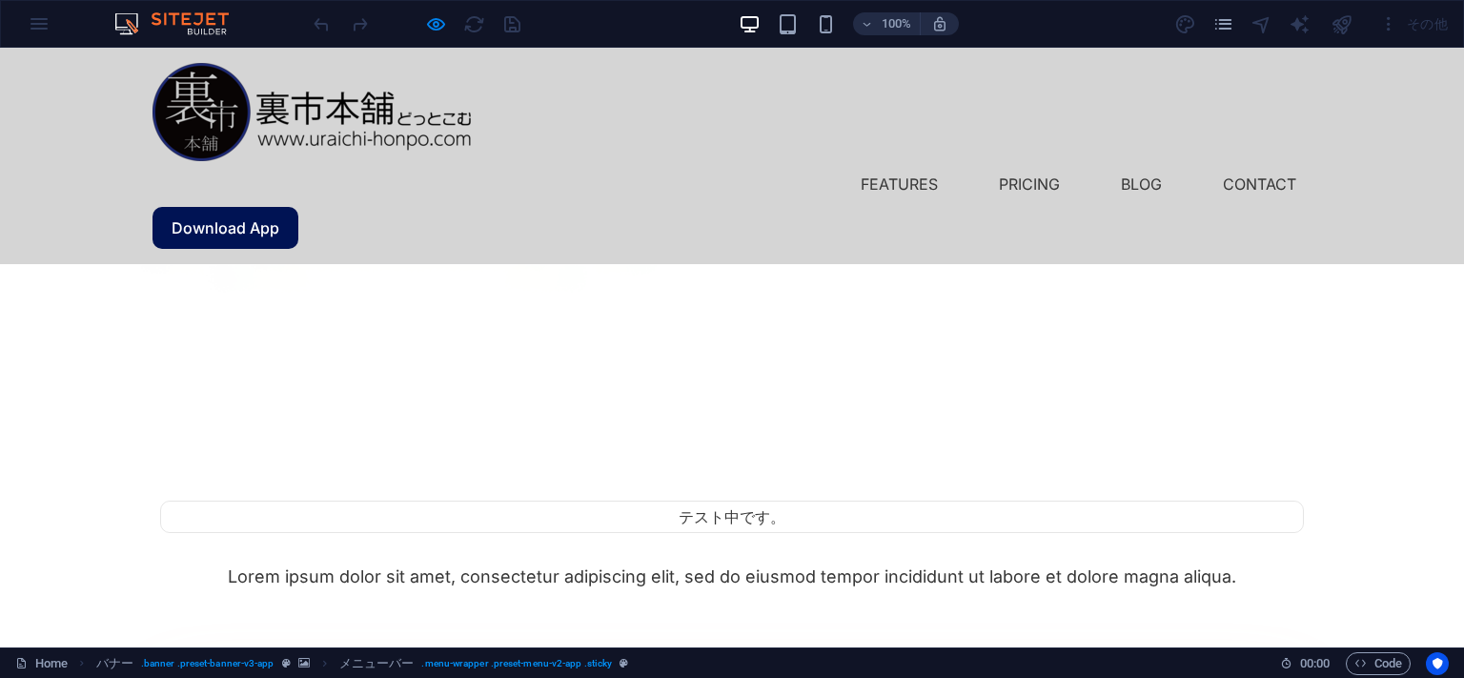
scroll to position [0, 0]
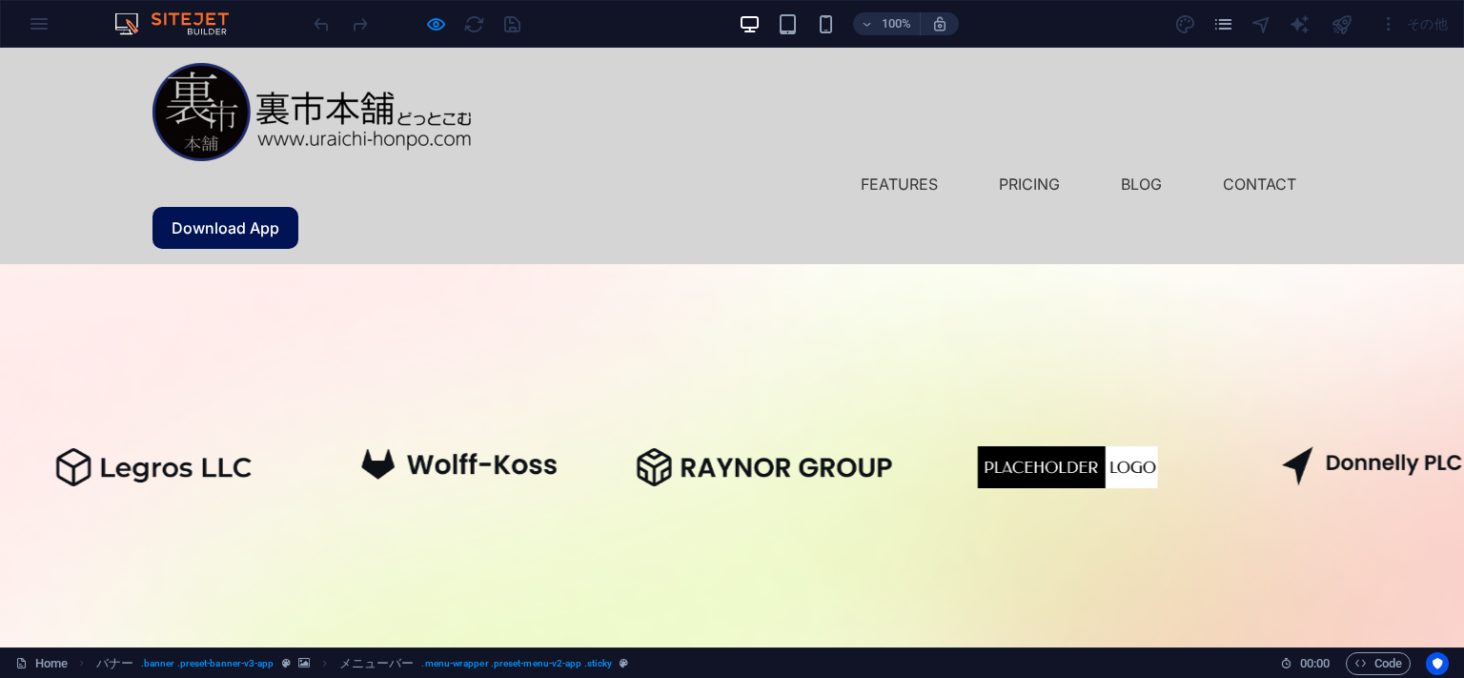
click at [97, 87] on div "Features Pricing Blog Contact Download App" at bounding box center [732, 156] width 1464 height 216
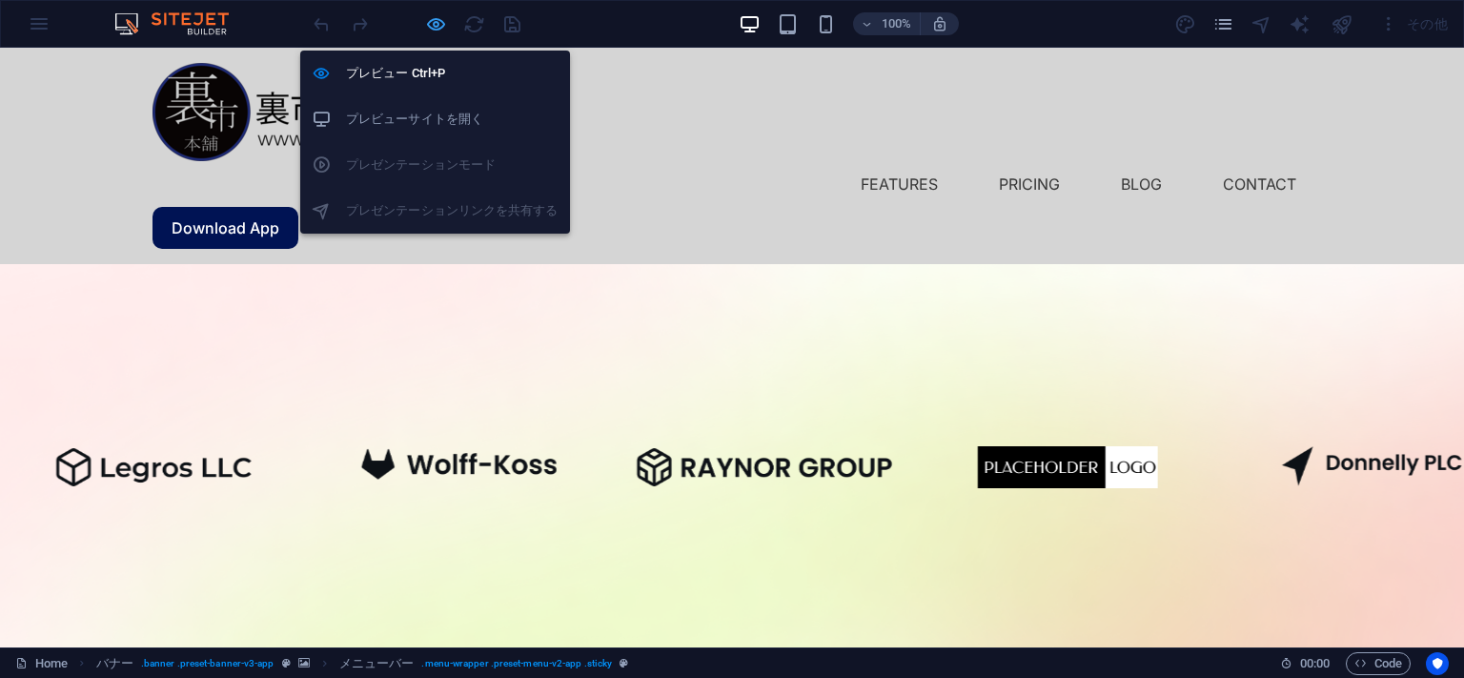
click at [440, 29] on icon "button" at bounding box center [436, 24] width 22 height 22
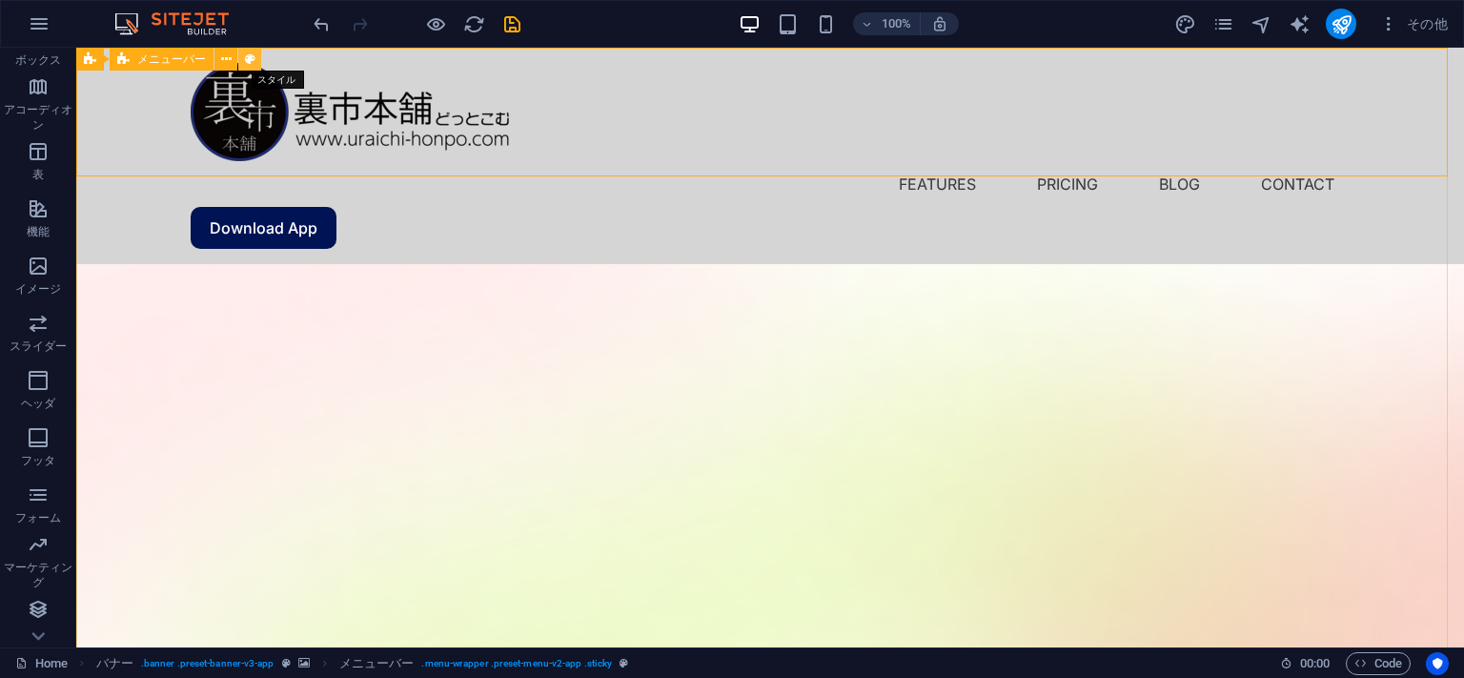
click at [251, 55] on icon at bounding box center [250, 60] width 10 height 20
select select "rem"
select select "sticky_instant"
select select "hover_box_bottom"
select select "px"
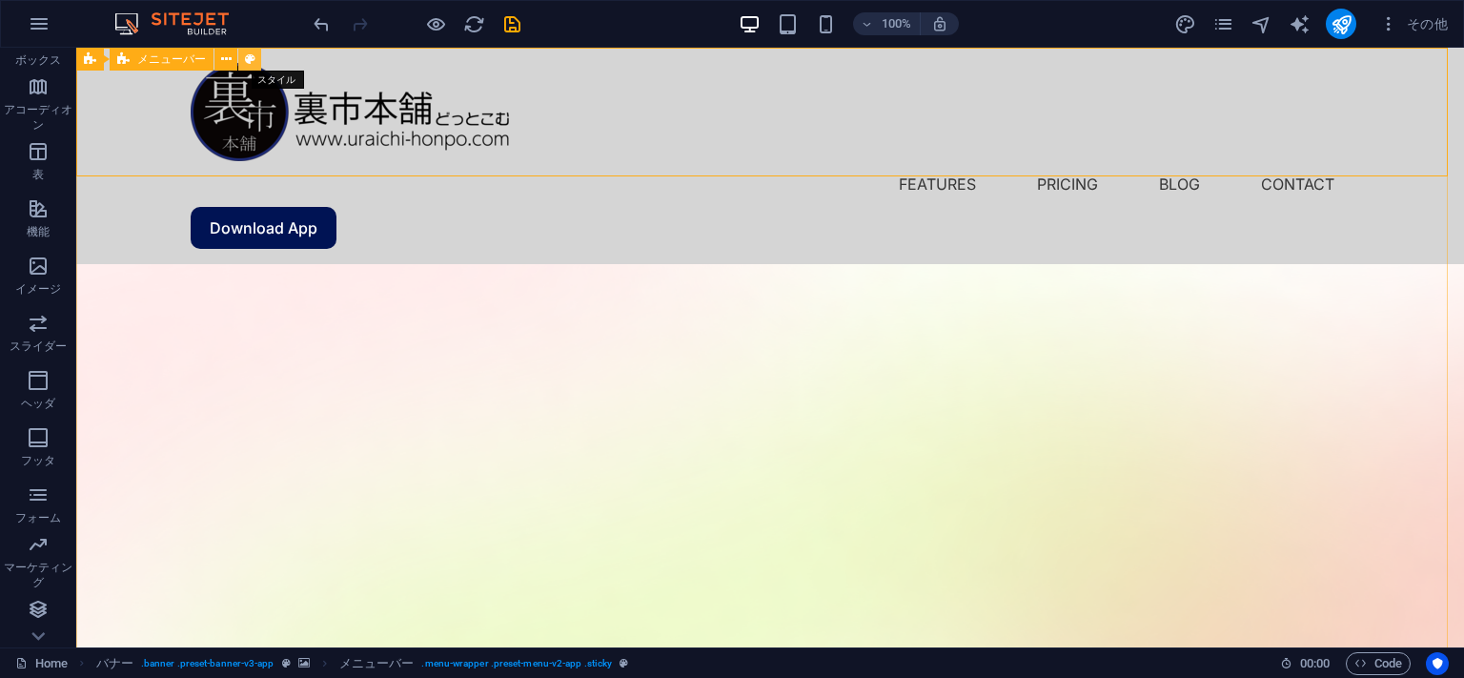
select select "rem"
select select "px"
select select
select select "px"
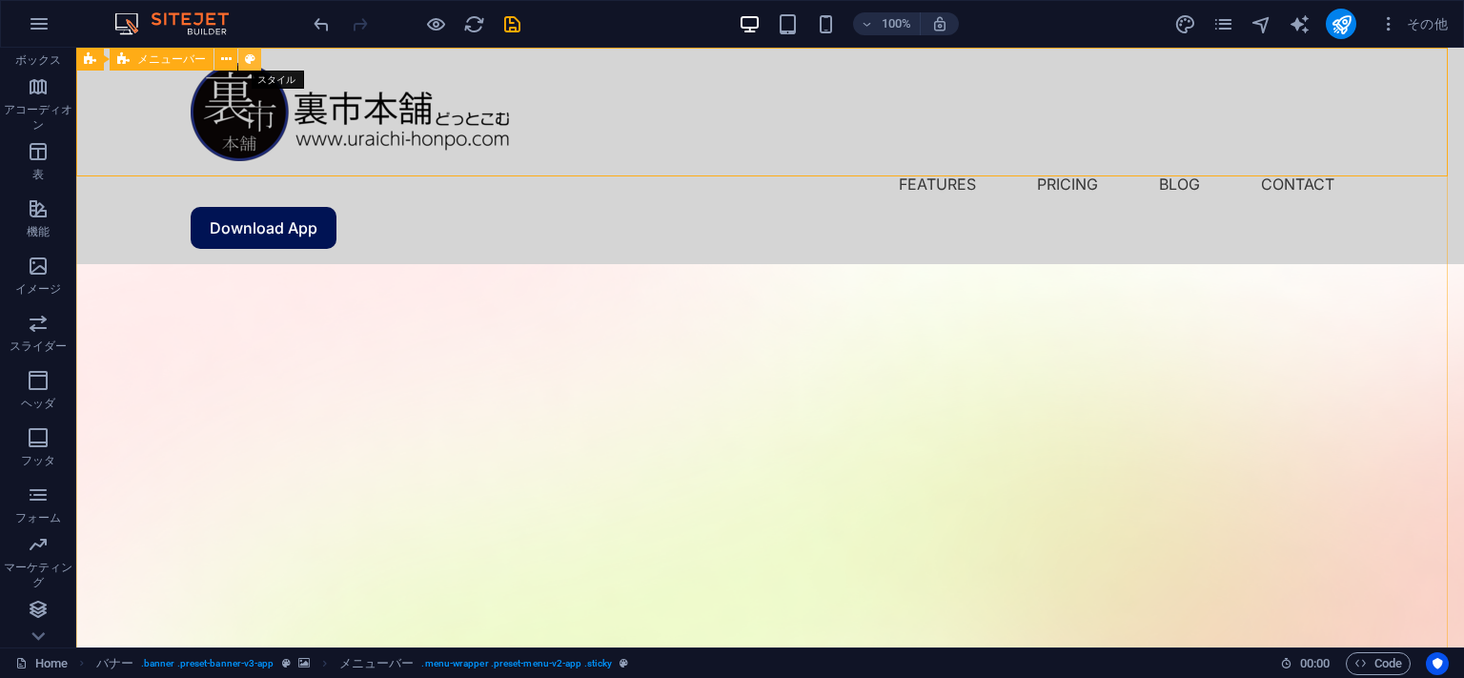
select select "%"
select select "rem"
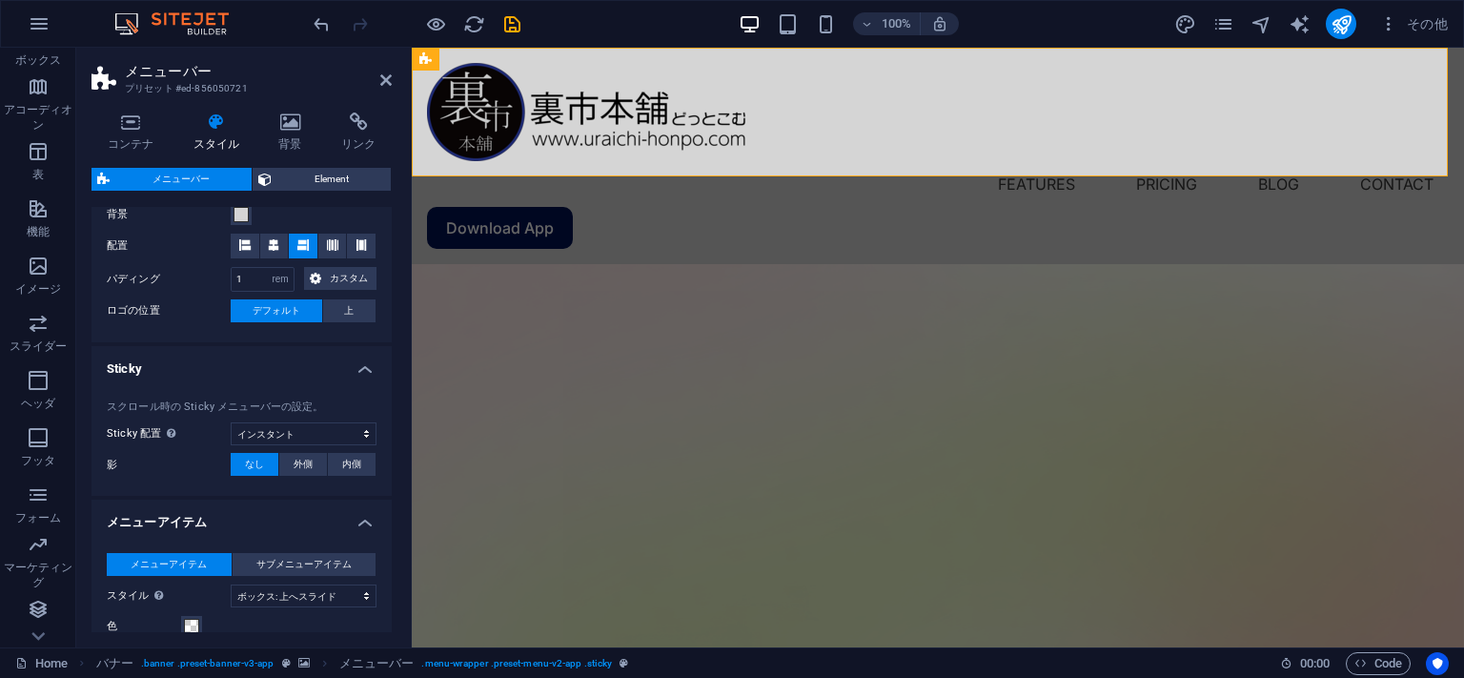
scroll to position [724, 0]
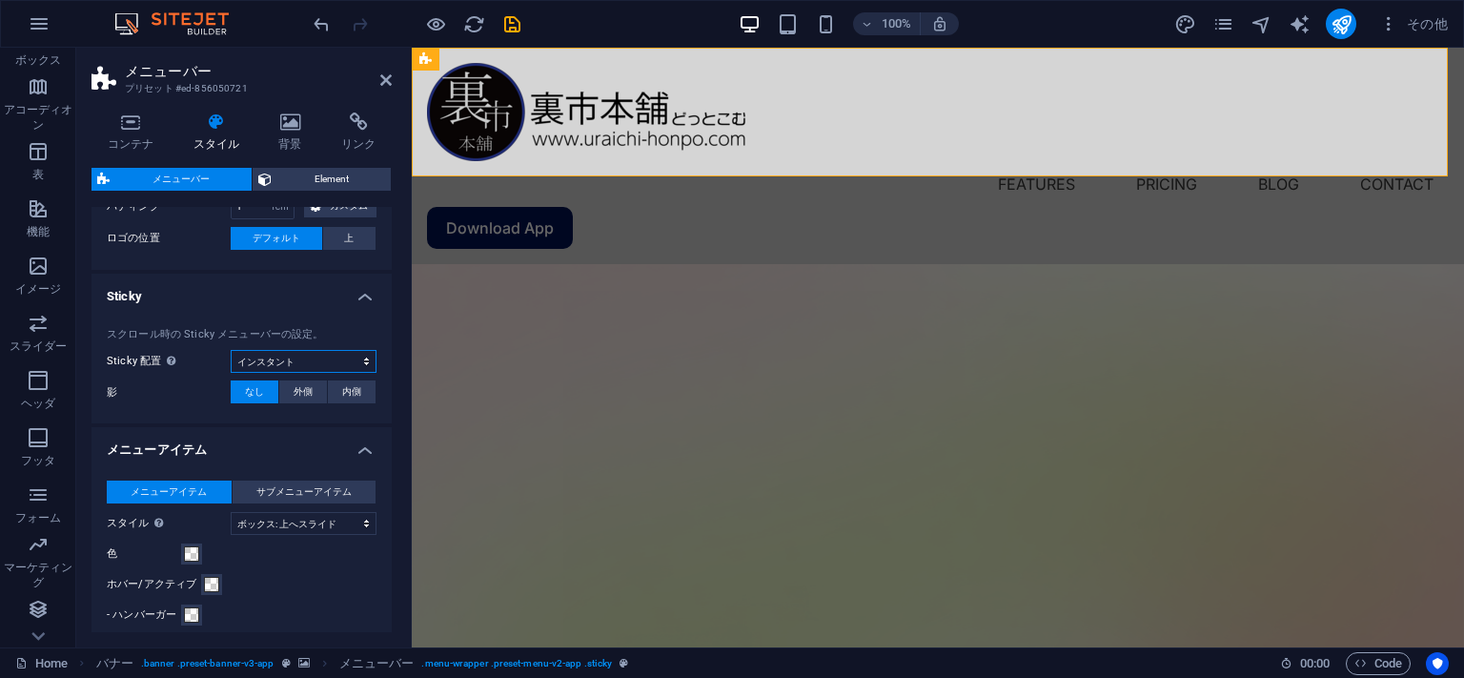
click at [231, 350] on select "オフ インスタント メニューの後 バナーの[PERSON_NAME]にスクロールするとき" at bounding box center [304, 361] width 146 height 23
select select "sticky_reverse"
click option "上にスクロールするとき" at bounding box center [0, 0] width 0 height 0
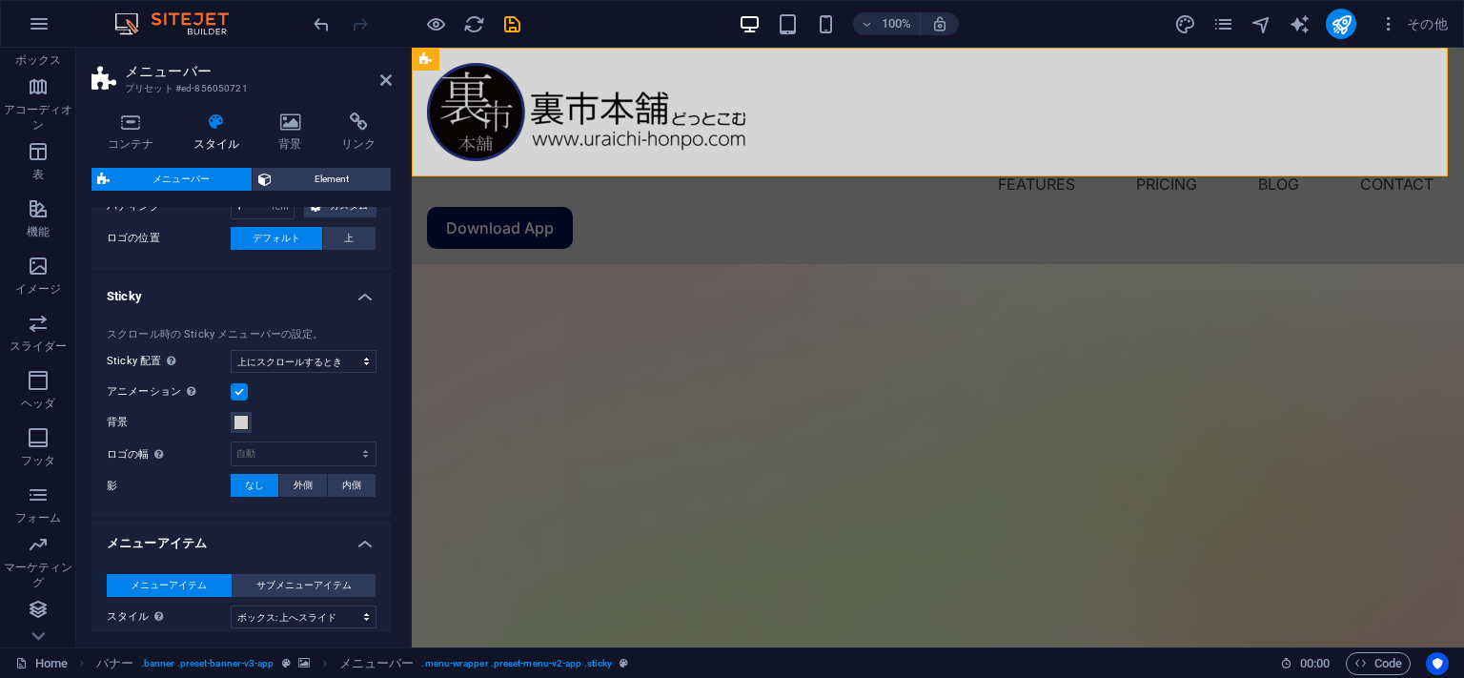
click at [82, 395] on div "コンテナ スタイル 背景 リンク サイズ 高さ デフォルト px rem % vh vw 最小高 なし px rem % vh vw 幅 デフォルト px r…" at bounding box center [241, 372] width 331 height 550
select select
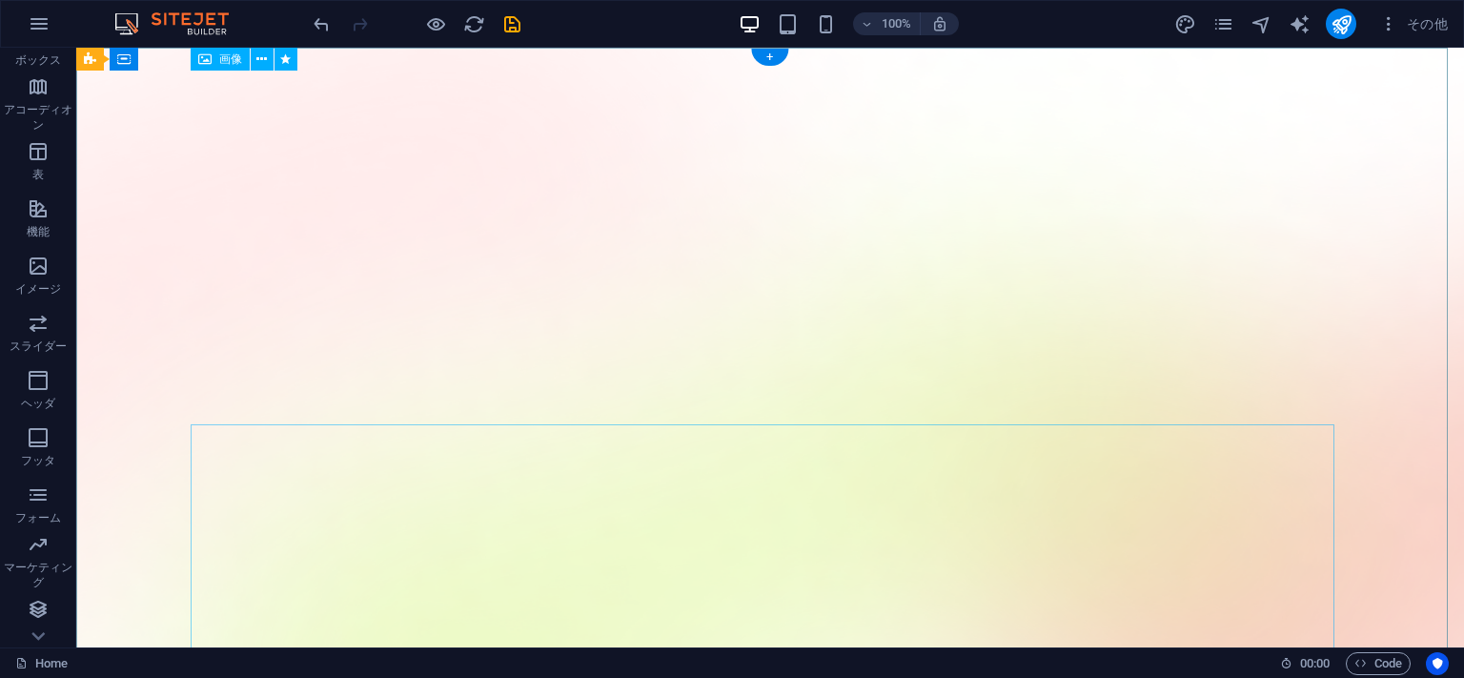
scroll to position [0, 0]
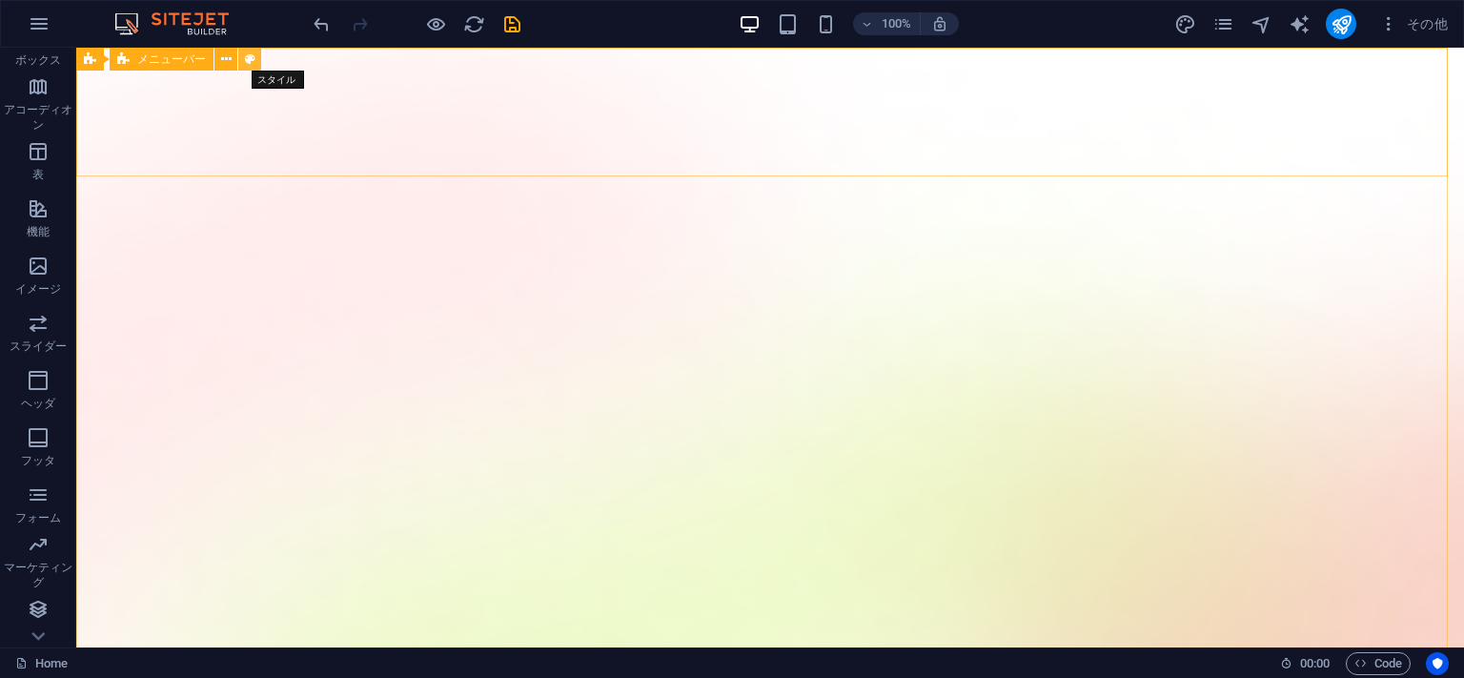
click at [247, 57] on icon at bounding box center [250, 60] width 10 height 20
select select "rem"
select select "sticky_reverse"
select select "hover_box_bottom"
select select "px"
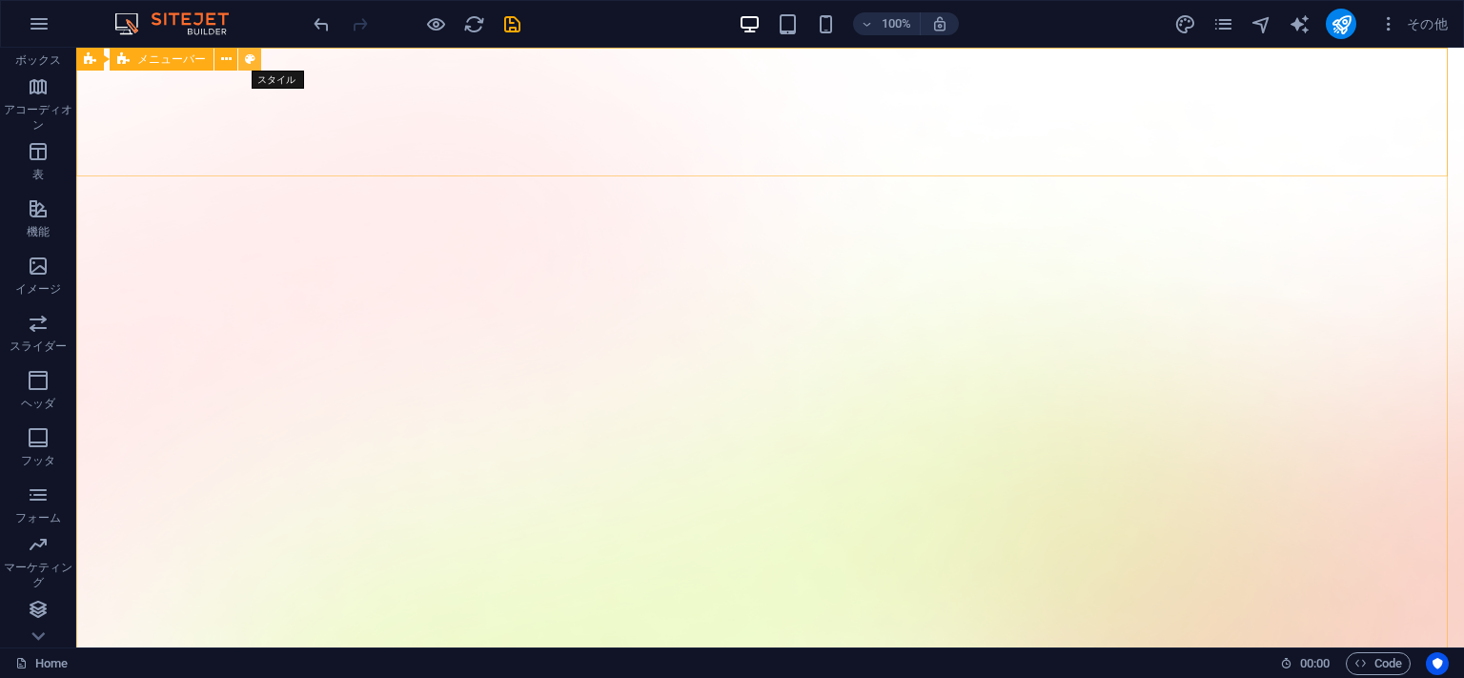
select select "rem"
select select "px"
select select
select select "px"
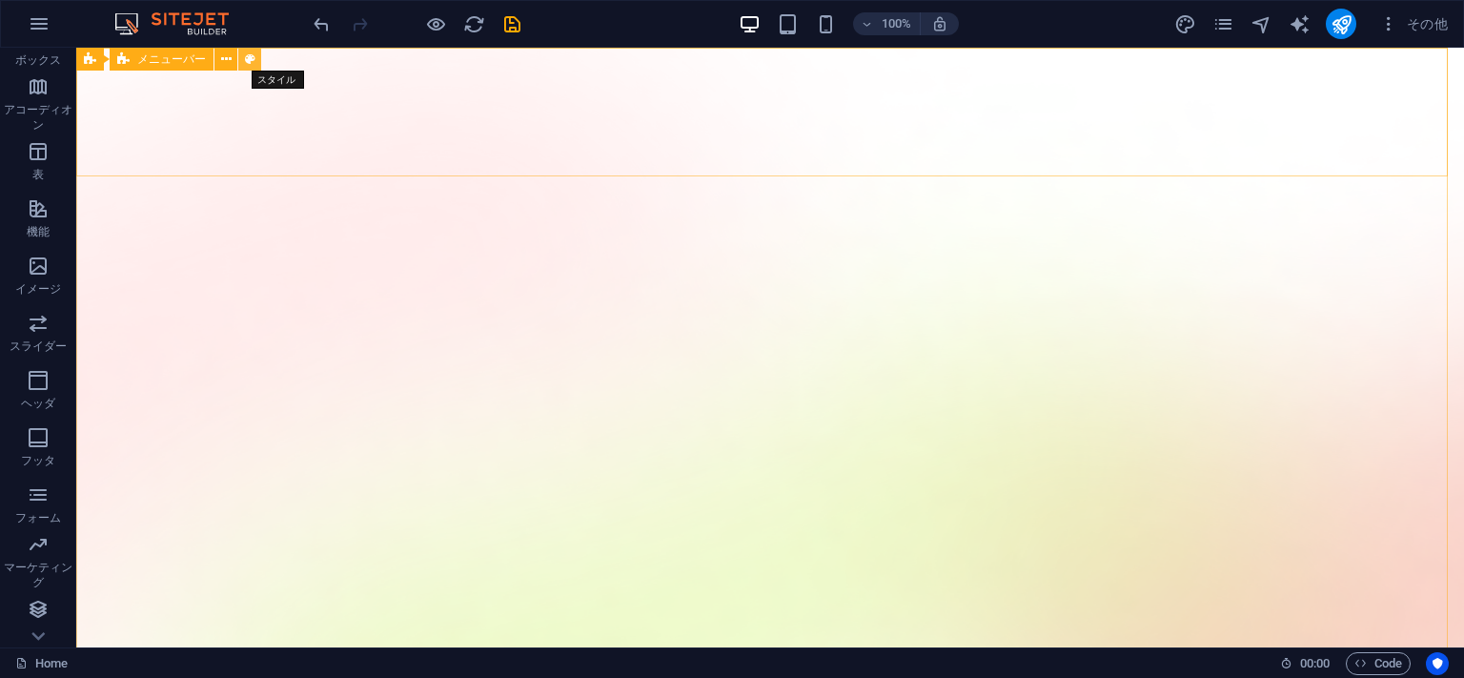
select select "%"
select select "rem"
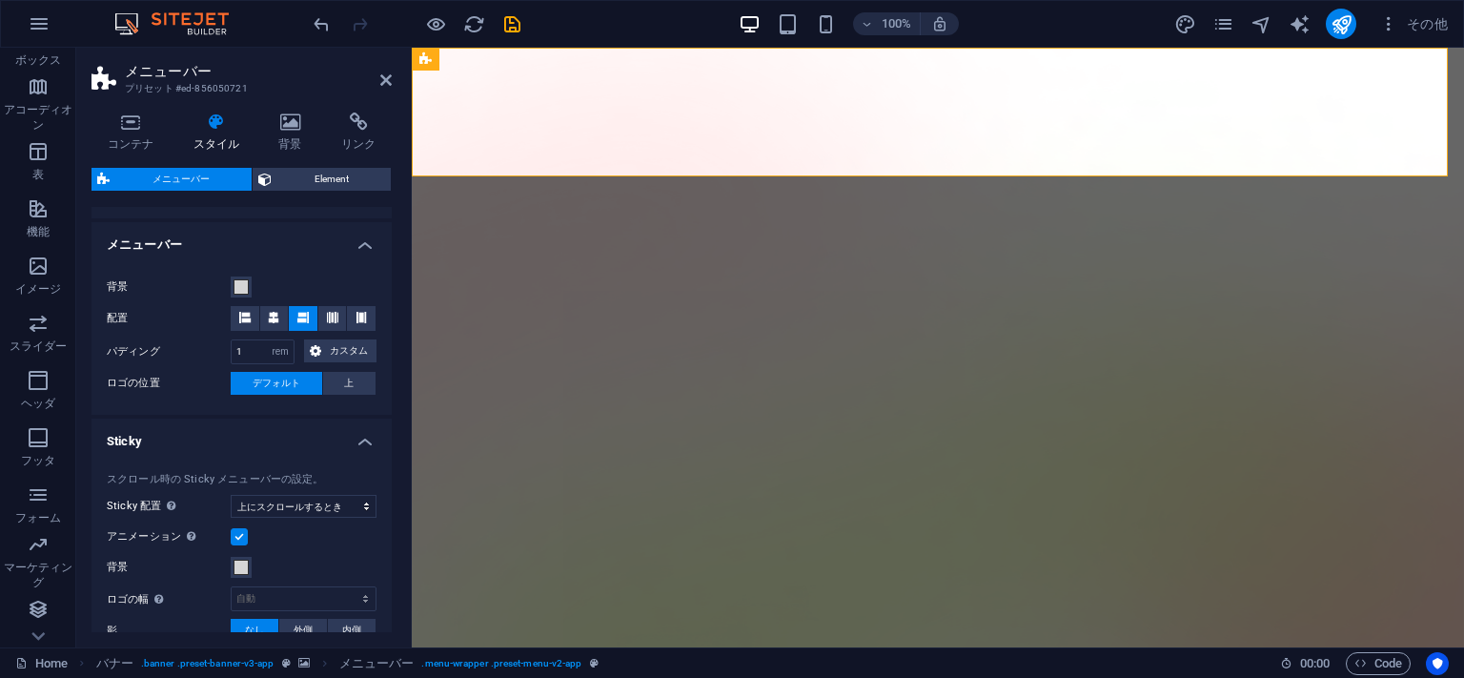
scroll to position [724, 0]
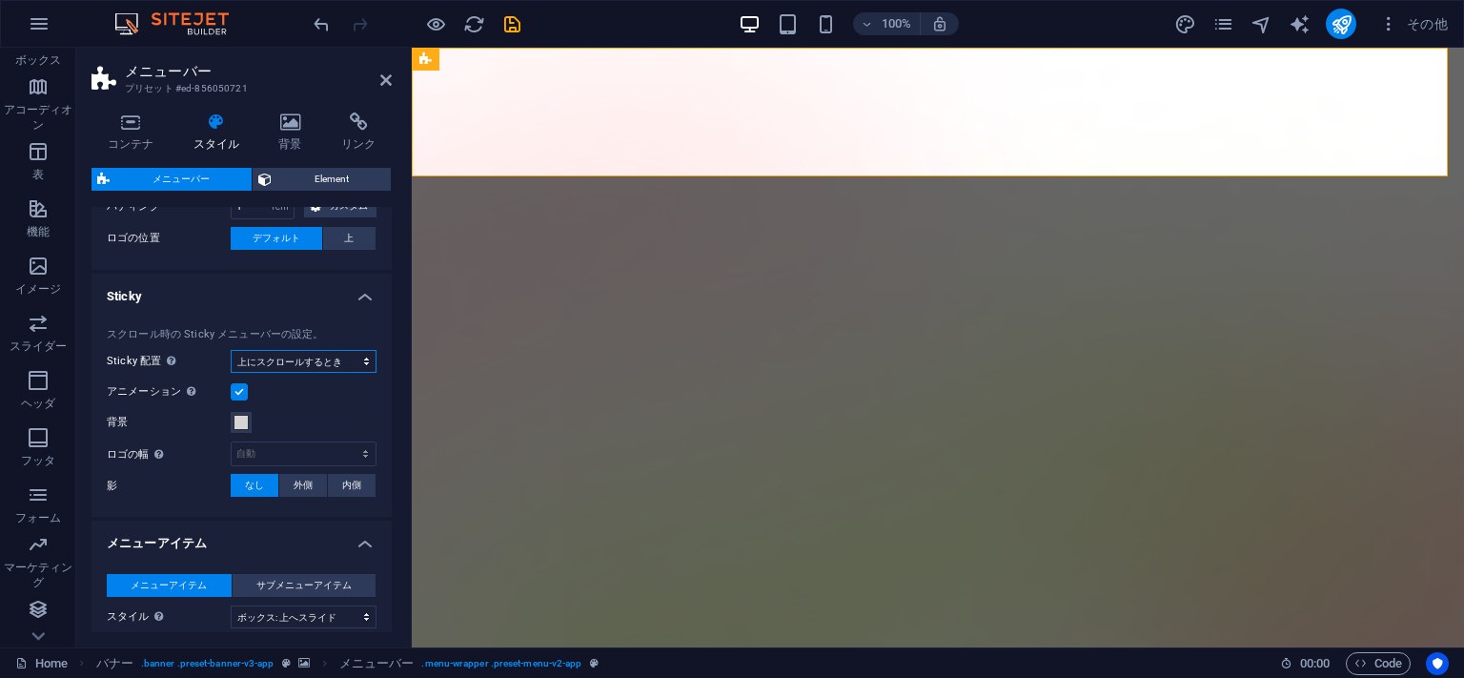
click at [231, 350] on select "オフ インスタント メニューの後 バナーの[PERSON_NAME]にスクロールするとき" at bounding box center [304, 361] width 146 height 23
select select "sticky_banner"
click option "バナーの後" at bounding box center [0, 0] width 0 height 0
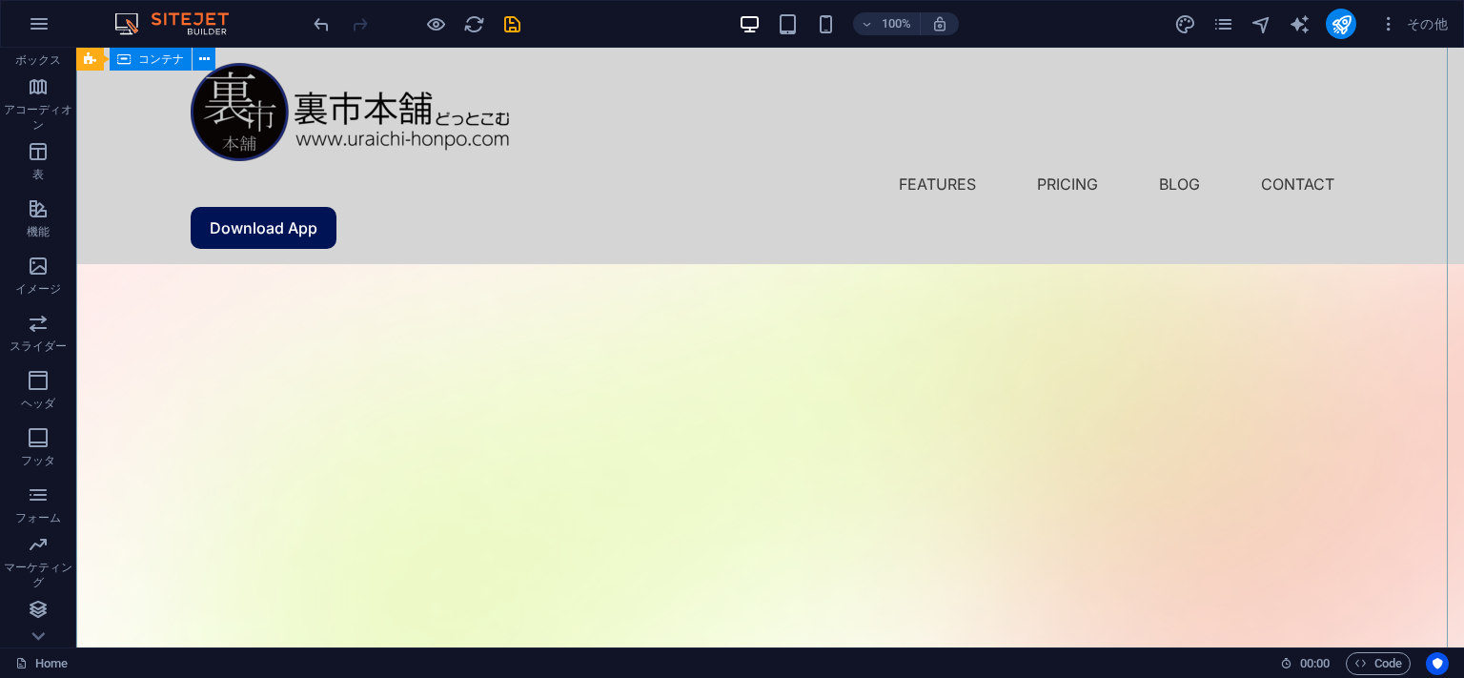
scroll to position [0, 0]
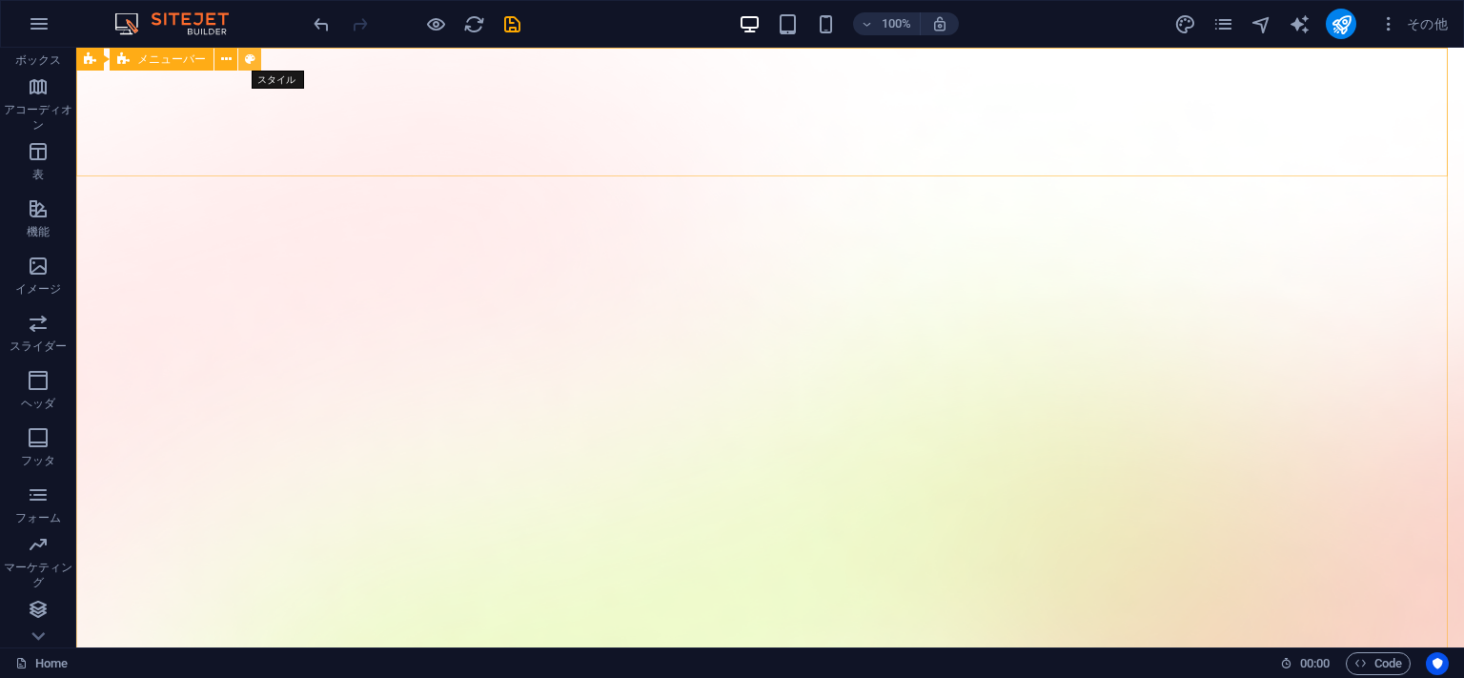
click at [245, 55] on icon at bounding box center [250, 60] width 10 height 20
select select "rem"
select select "sticky_banner"
select select "hover_box_bottom"
select select "px"
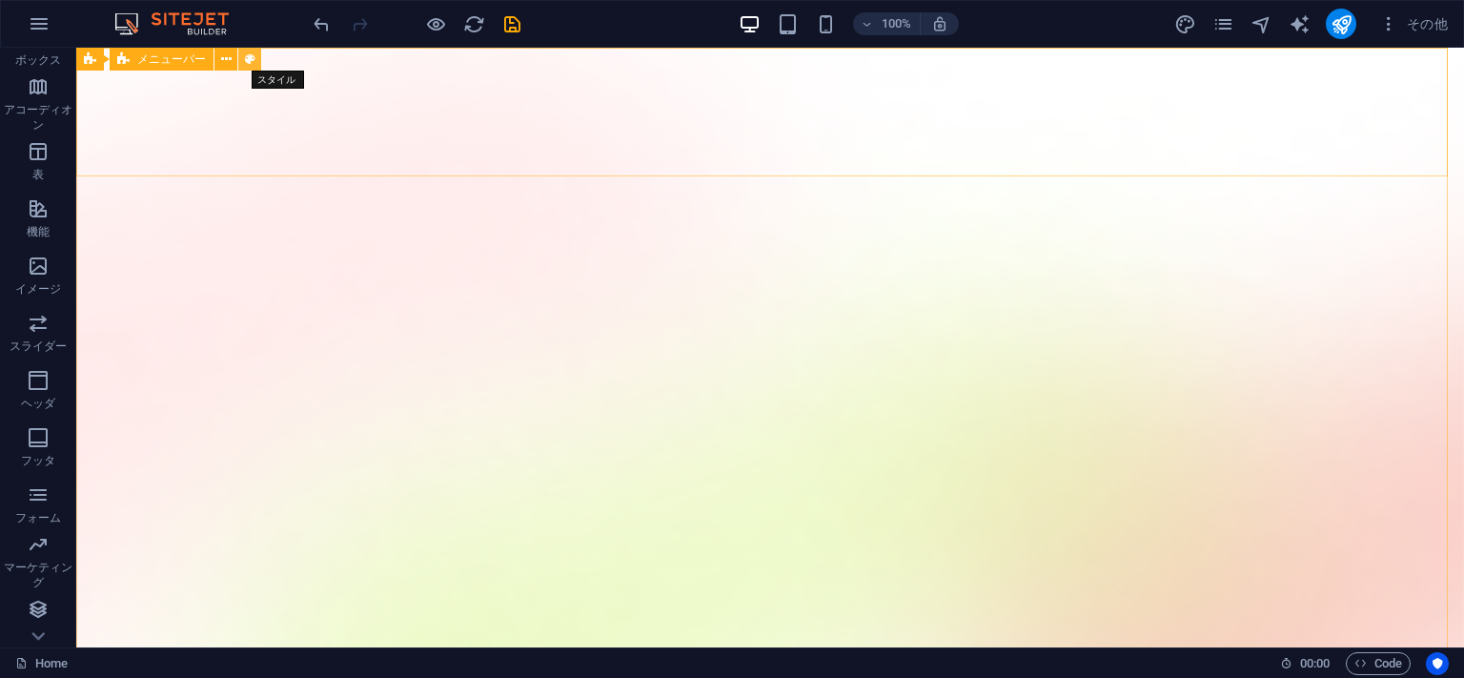
select select "rem"
select select "px"
select select
select select "px"
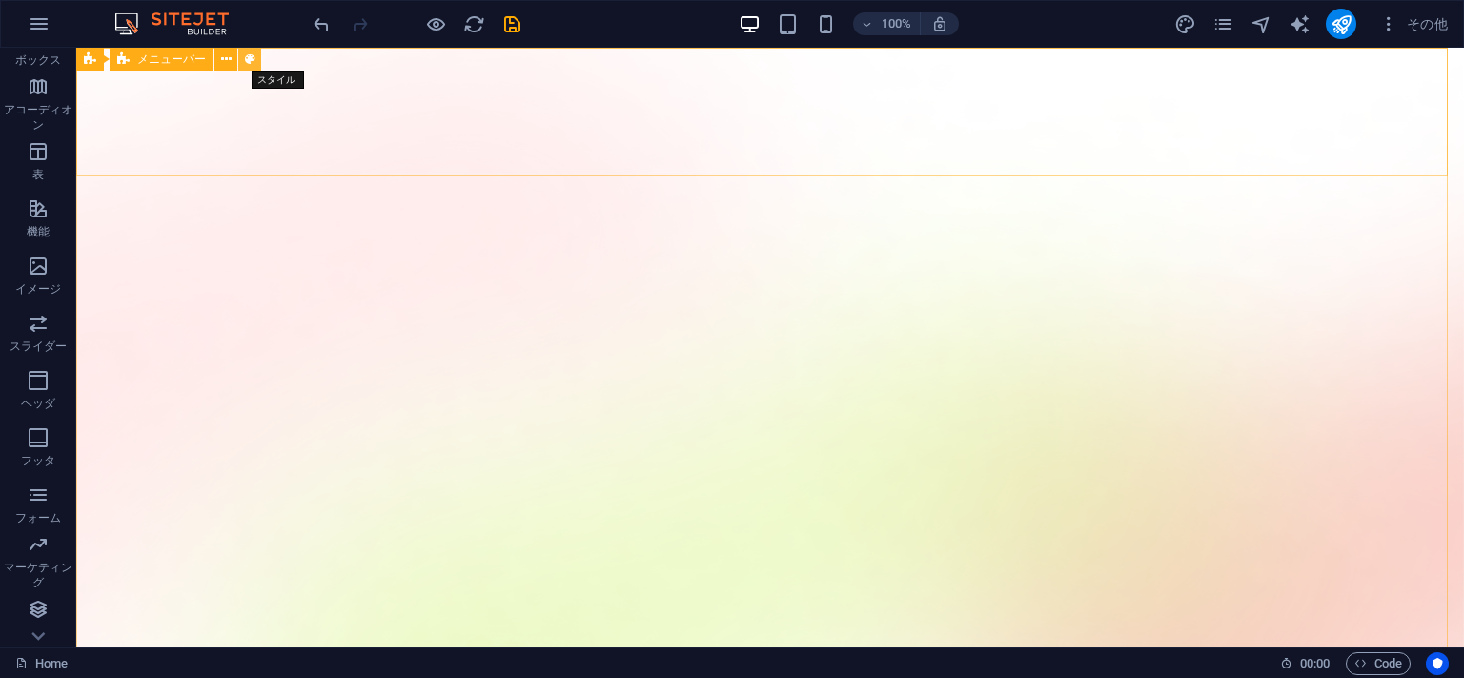
select select "%"
select select "rem"
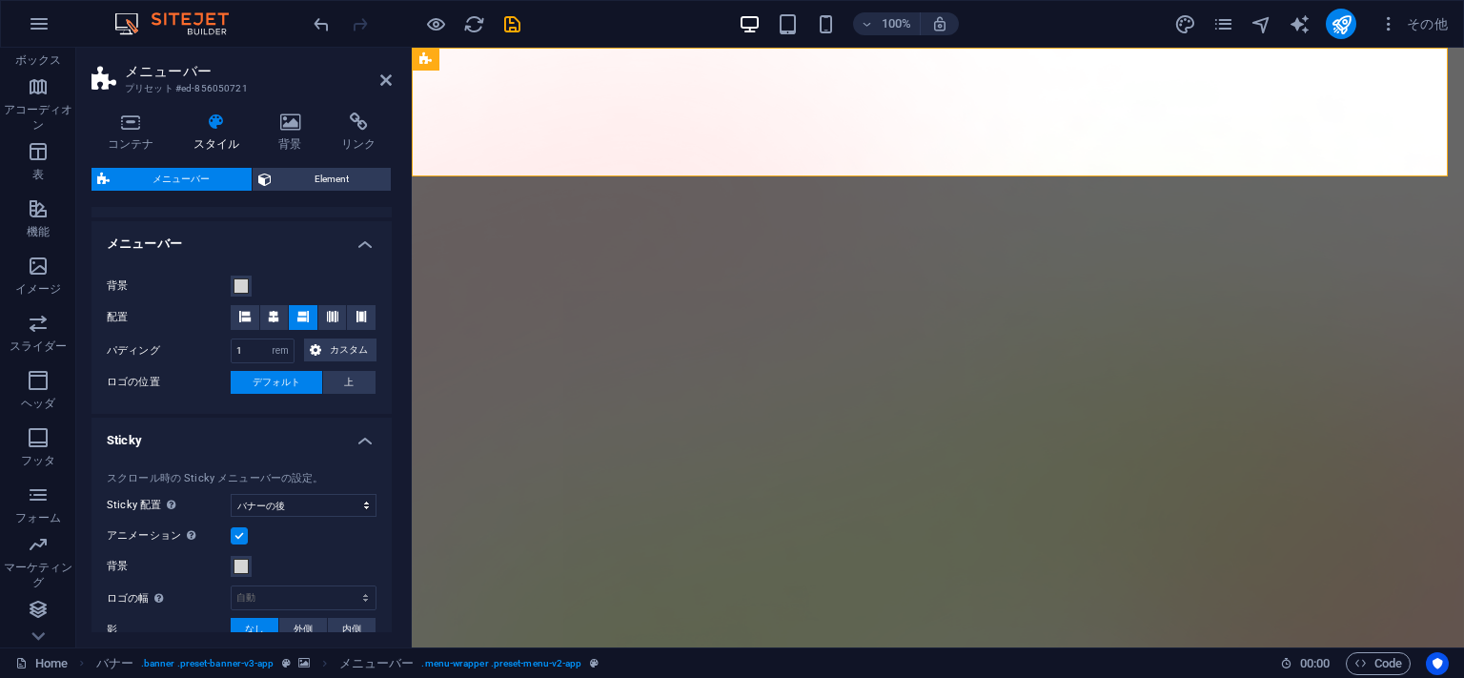
scroll to position [724, 0]
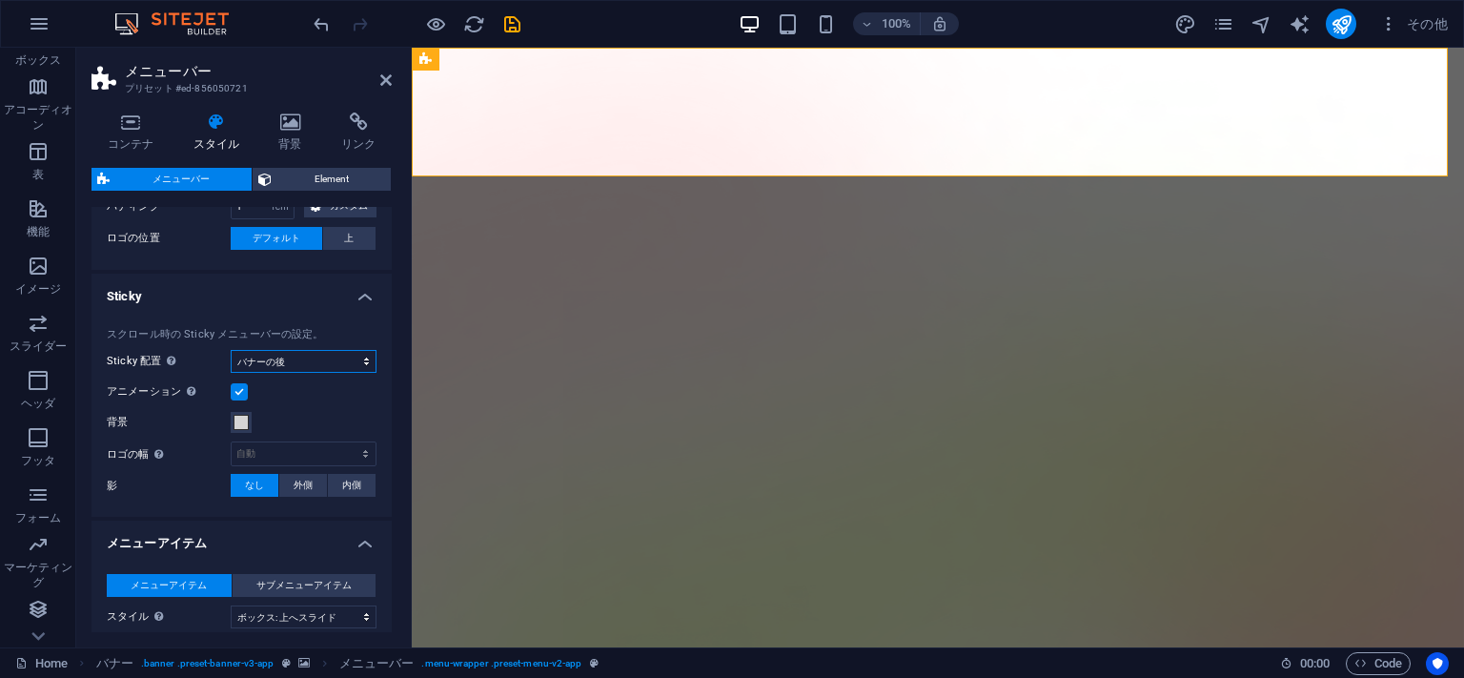
click at [231, 350] on select "オフ インスタント メニューの後 バナーの[PERSON_NAME]にスクロールするとき" at bounding box center [304, 361] width 146 height 23
select select "sticky_menu"
click option "メニューの後" at bounding box center [0, 0] width 0 height 0
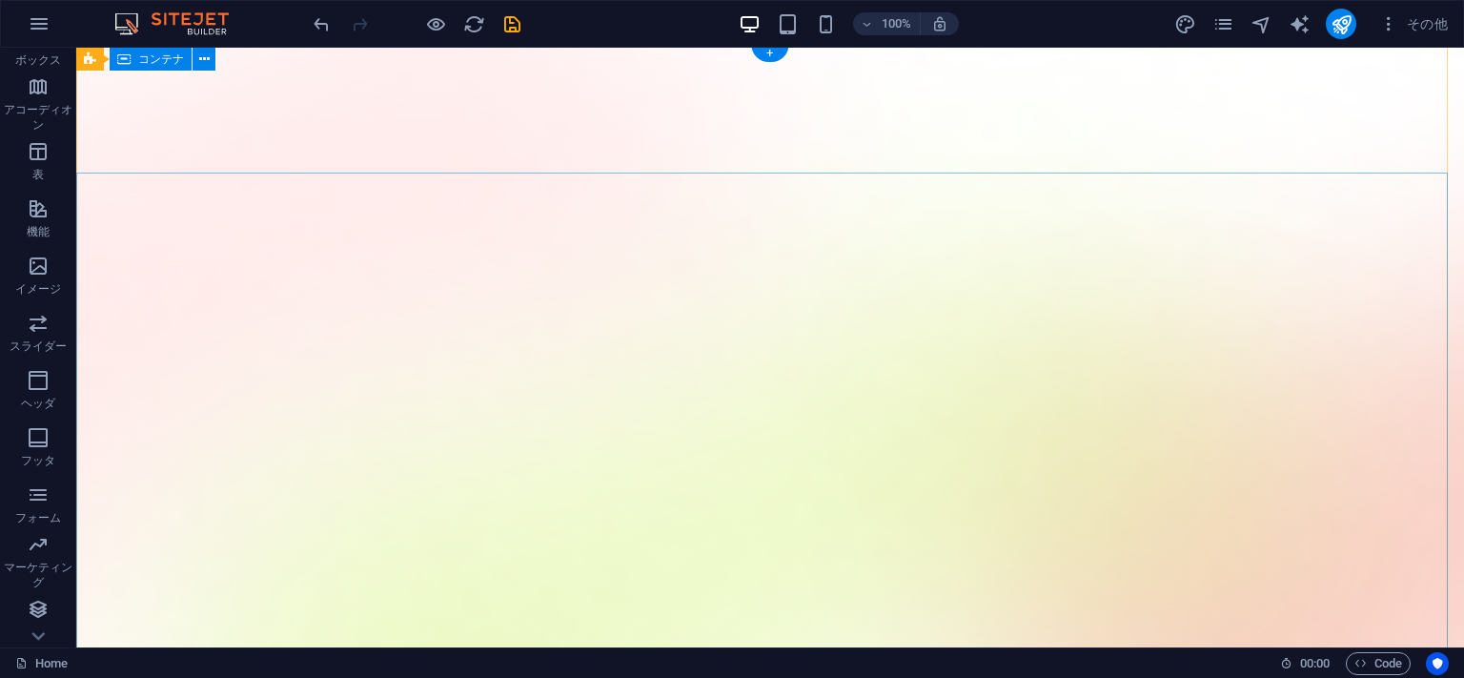
scroll to position [0, 0]
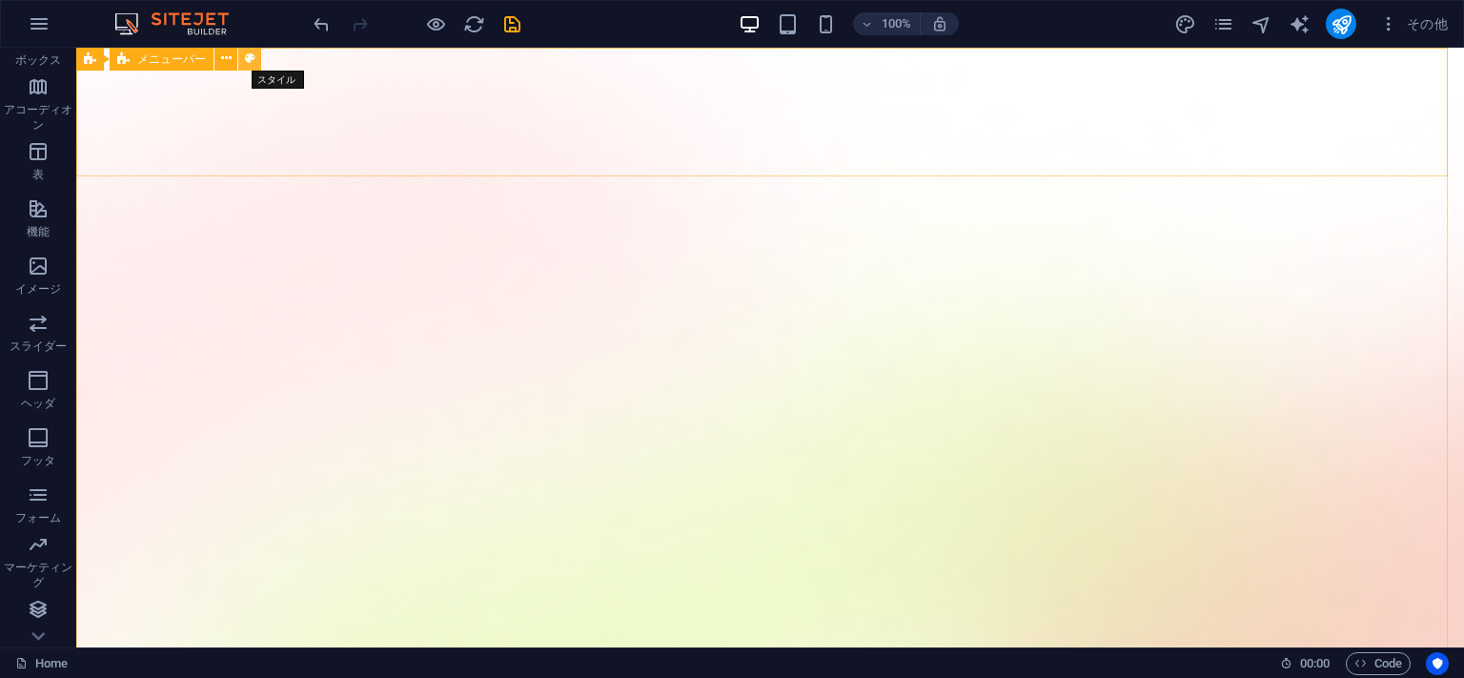
click at [250, 59] on icon at bounding box center [250, 59] width 10 height 20
select select "rem"
select select "sticky_menu"
select select "hover_box_bottom"
select select "px"
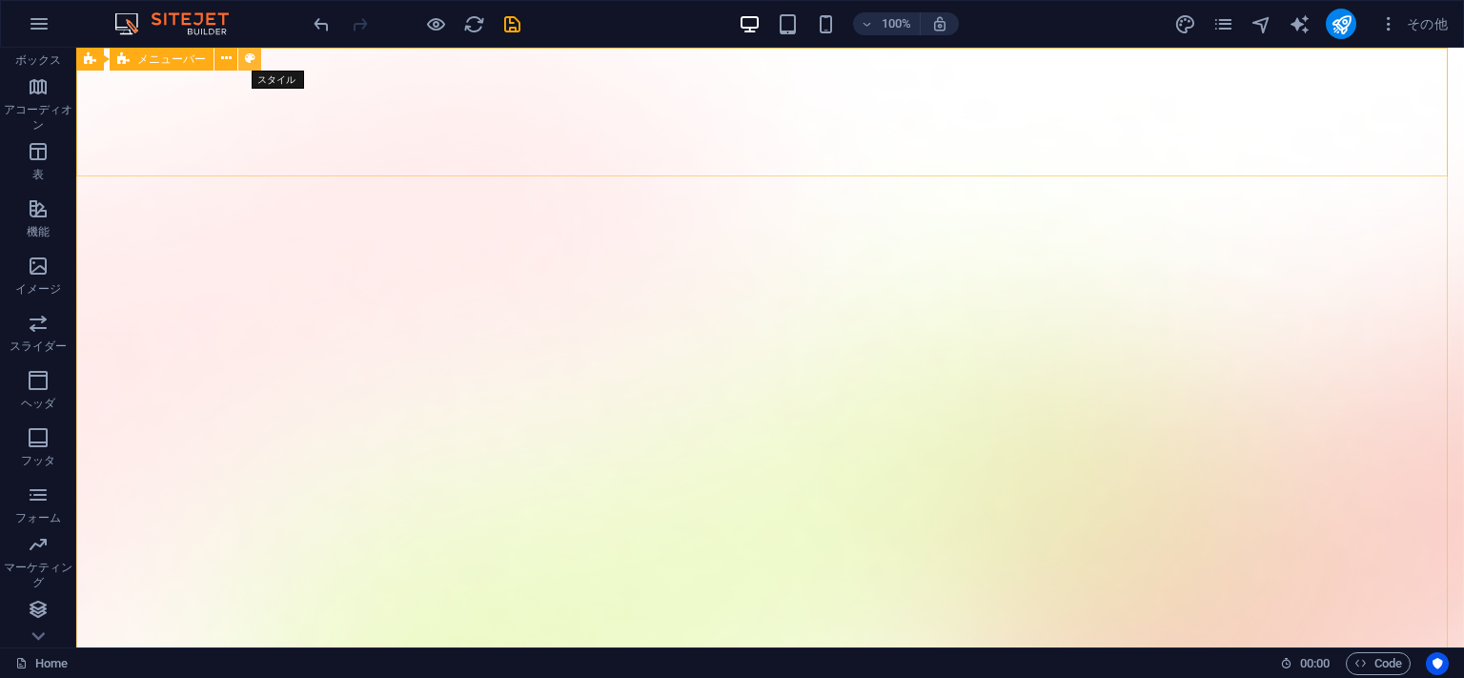
select select "rem"
select select "px"
select select
select select "px"
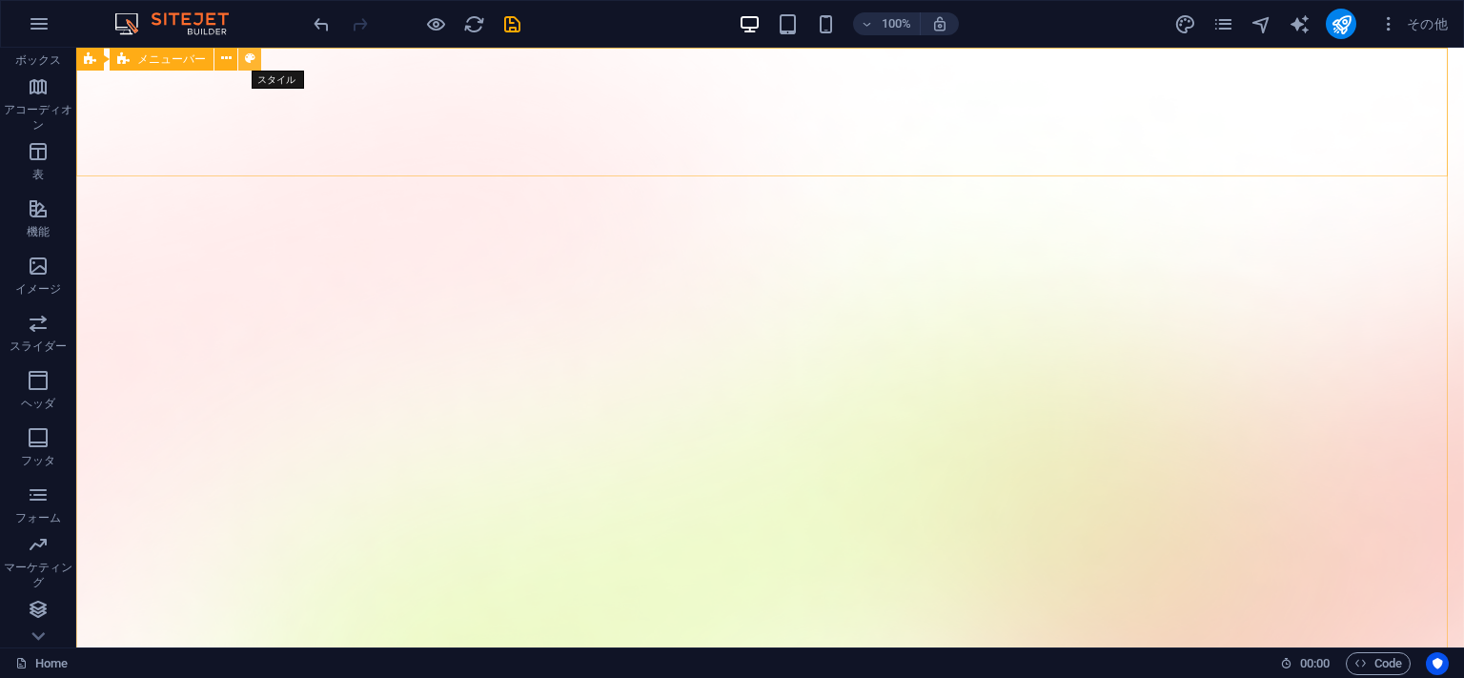
select select "%"
select select "rem"
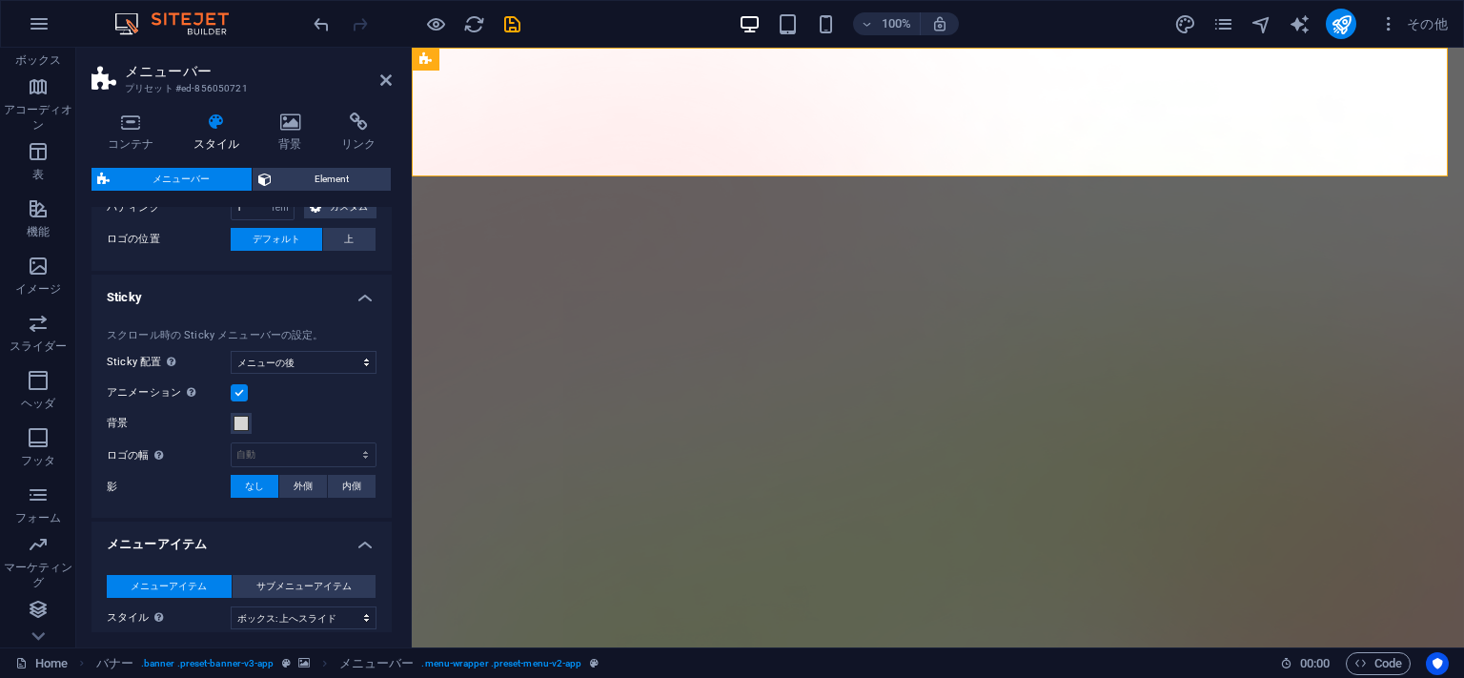
scroll to position [724, 0]
click at [231, 350] on select "オフ インスタント メニューの後 バナーの[PERSON_NAME]にスクロールするとき" at bounding box center [304, 361] width 146 height 23
select select "sticky_reverse"
click option "上にスクロールするとき" at bounding box center [0, 0] width 0 height 0
click at [242, 400] on label at bounding box center [239, 391] width 17 height 17
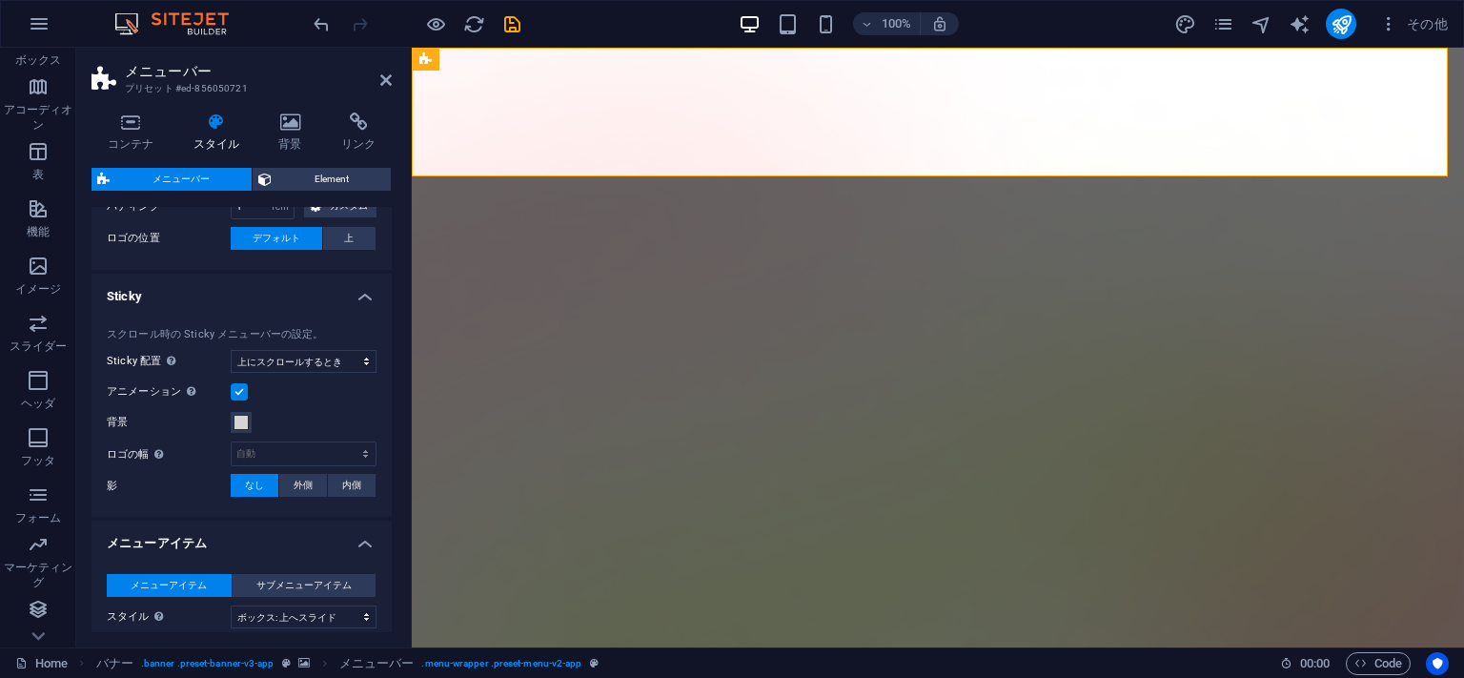
click at [0, 0] on input "アニメーション Sticky メニューを表示する場合のスムーズなトランジションを設定します" at bounding box center [0, 0] width 0 height 0
click at [242, 400] on label at bounding box center [239, 391] width 17 height 17
click at [0, 0] on input "アニメーション Sticky メニューを表示する場合のスムーズなトランジションを設定します" at bounding box center [0, 0] width 0 height 0
select select
click at [78, 232] on div "コンテナ スタイル 背景 リンク サイズ 高さ デフォルト px rem % vh vw 最小高 なし px rem % vh vw 幅 デフォルト px r…" at bounding box center [241, 372] width 331 height 550
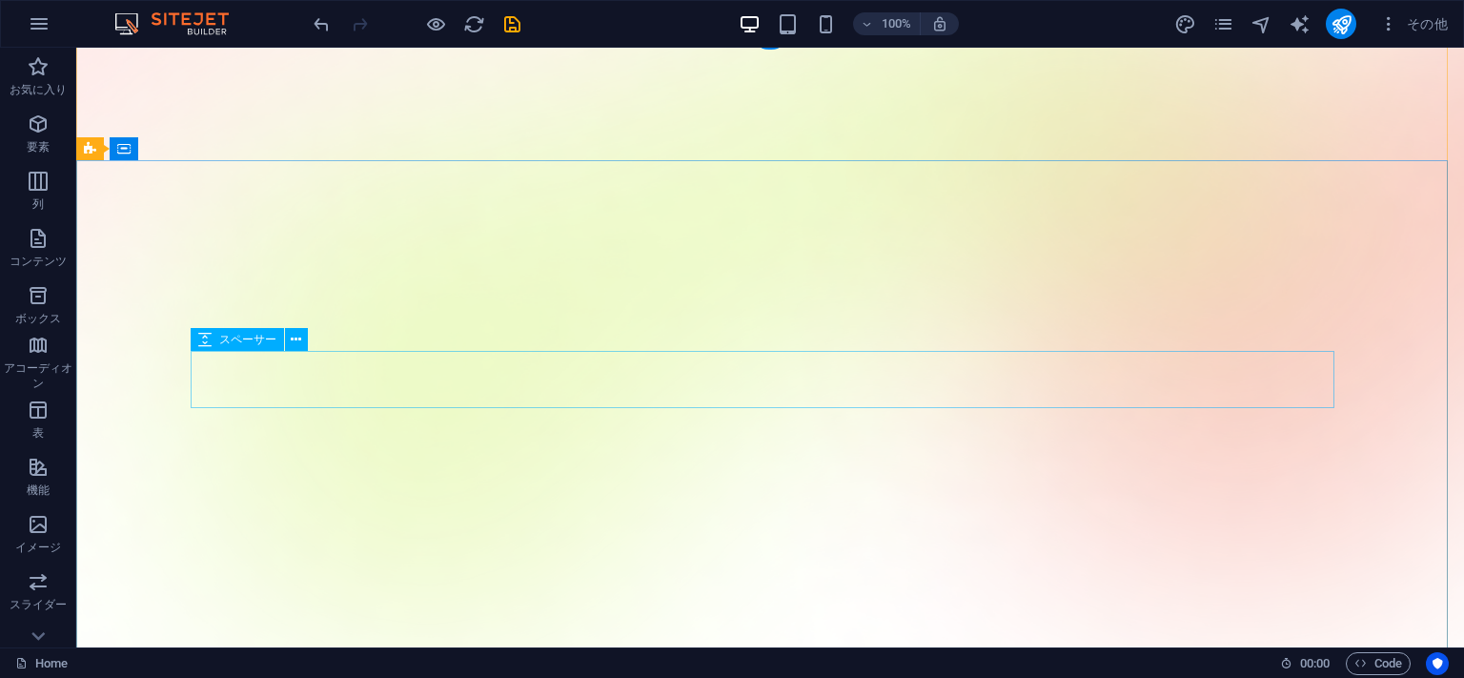
scroll to position [0, 0]
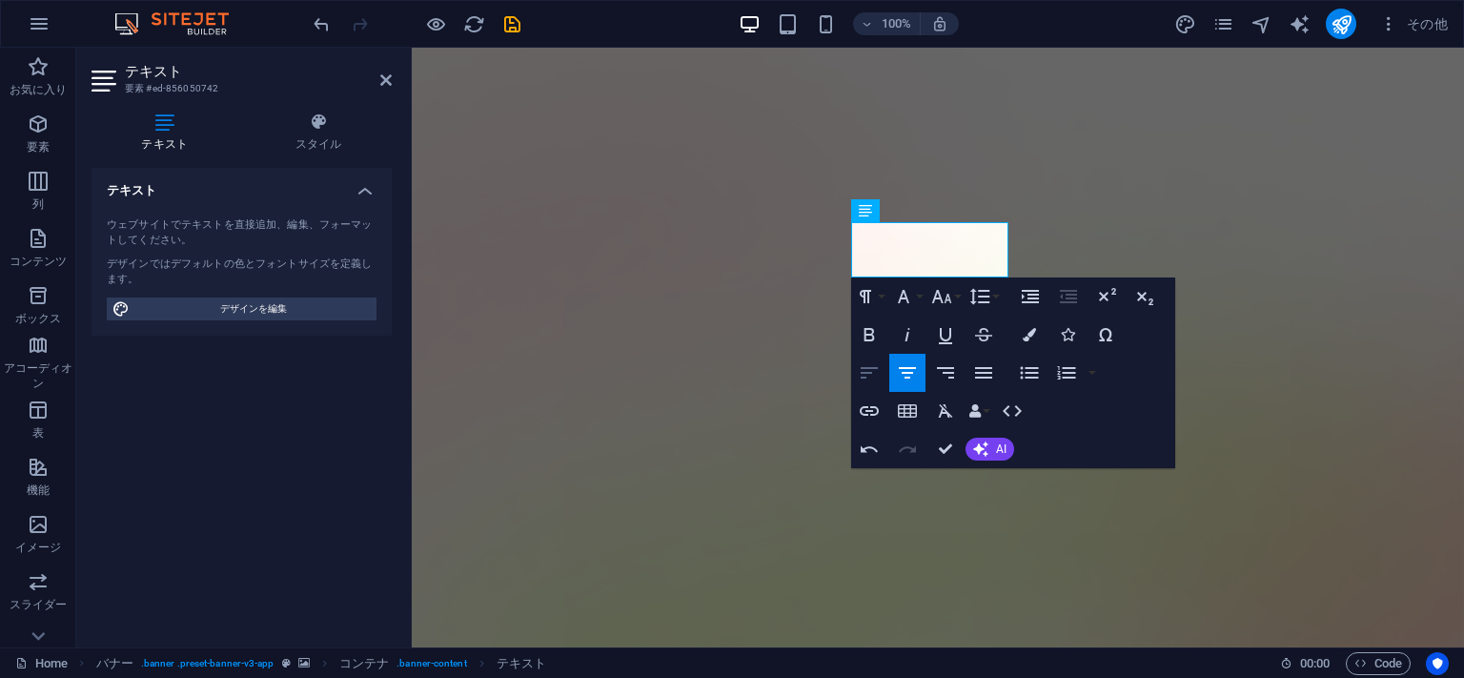
click at [877, 375] on icon "button" at bounding box center [869, 372] width 23 height 23
click at [915, 368] on icon "button" at bounding box center [907, 372] width 17 height 11
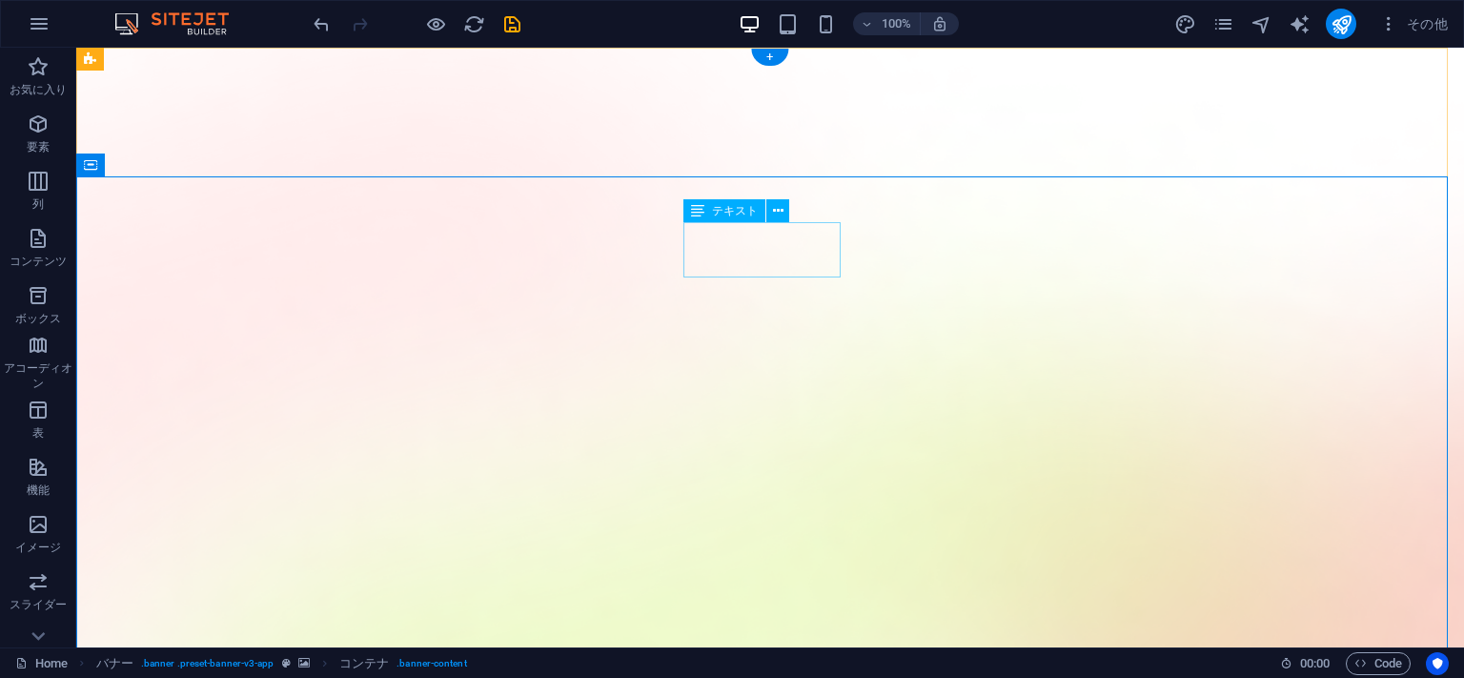
click at [777, 214] on icon at bounding box center [778, 211] width 10 height 20
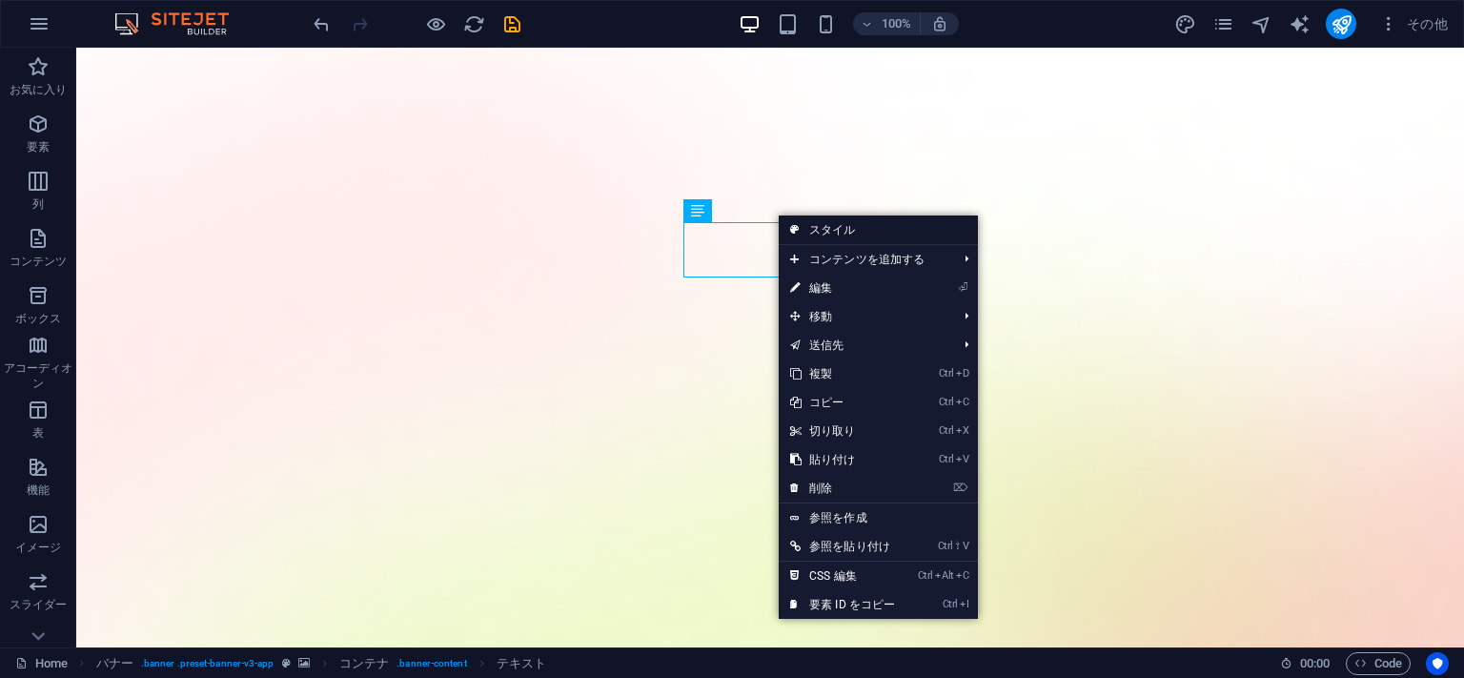
drag, startPoint x: 862, startPoint y: 228, endPoint x: 450, endPoint y: 181, distance: 414.4
click at [862, 228] on link "スタイル" at bounding box center [878, 229] width 199 height 29
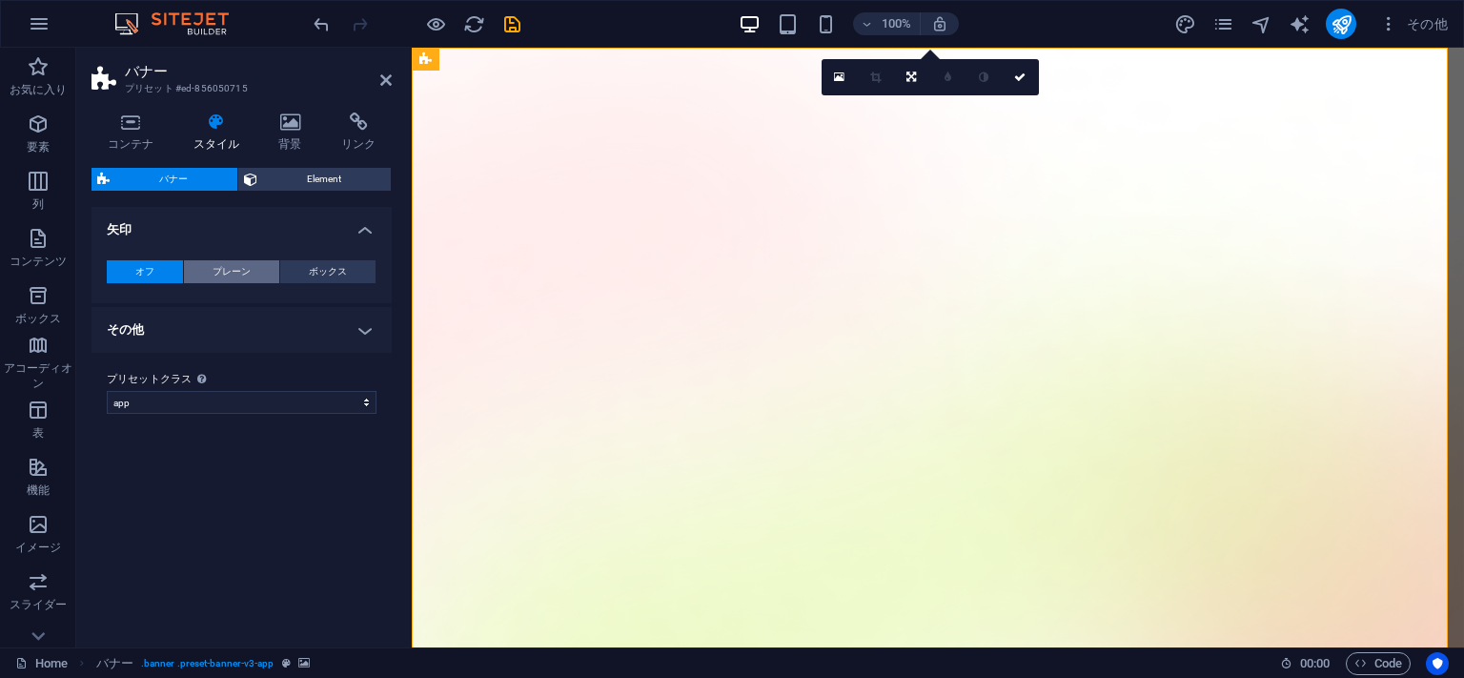
click at [237, 269] on span "プレーン" at bounding box center [232, 271] width 38 height 23
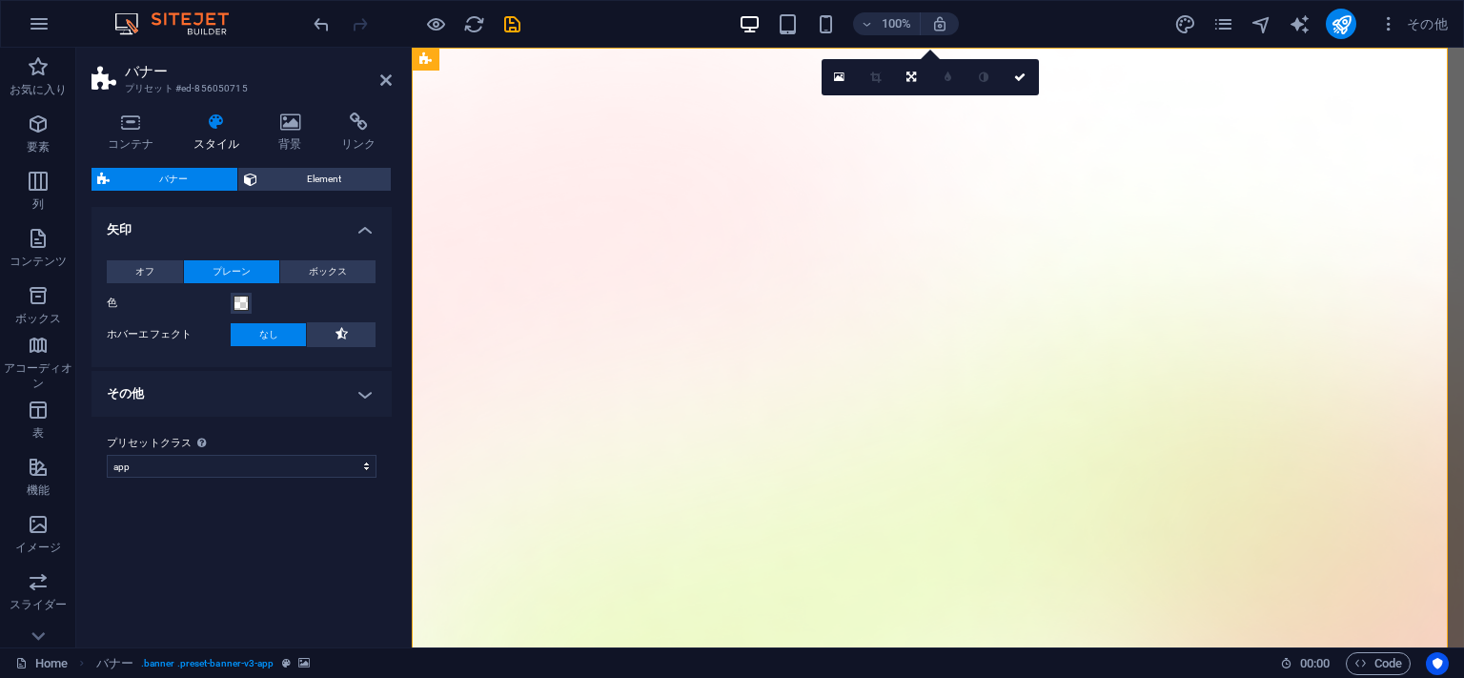
click at [133, 254] on div "オフ プレーン ボックス 色 ホバーエフェクト なし 背景 パディング 1 px rem % vh vw カスタム カスタム 1 px rem % vh vw…" at bounding box center [242, 304] width 308 height 126
click at [136, 268] on span "オフ" at bounding box center [144, 271] width 19 height 23
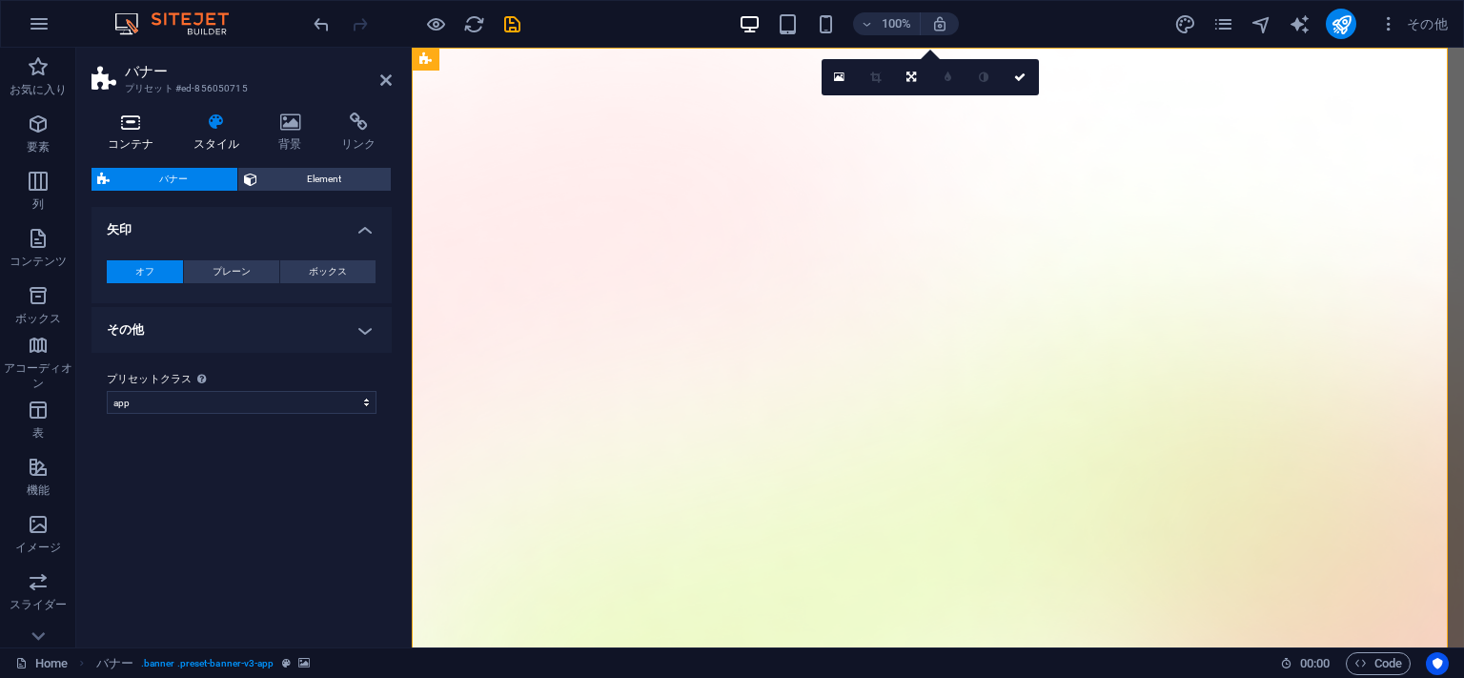
click at [144, 142] on h4 "コンテナ" at bounding box center [135, 132] width 86 height 40
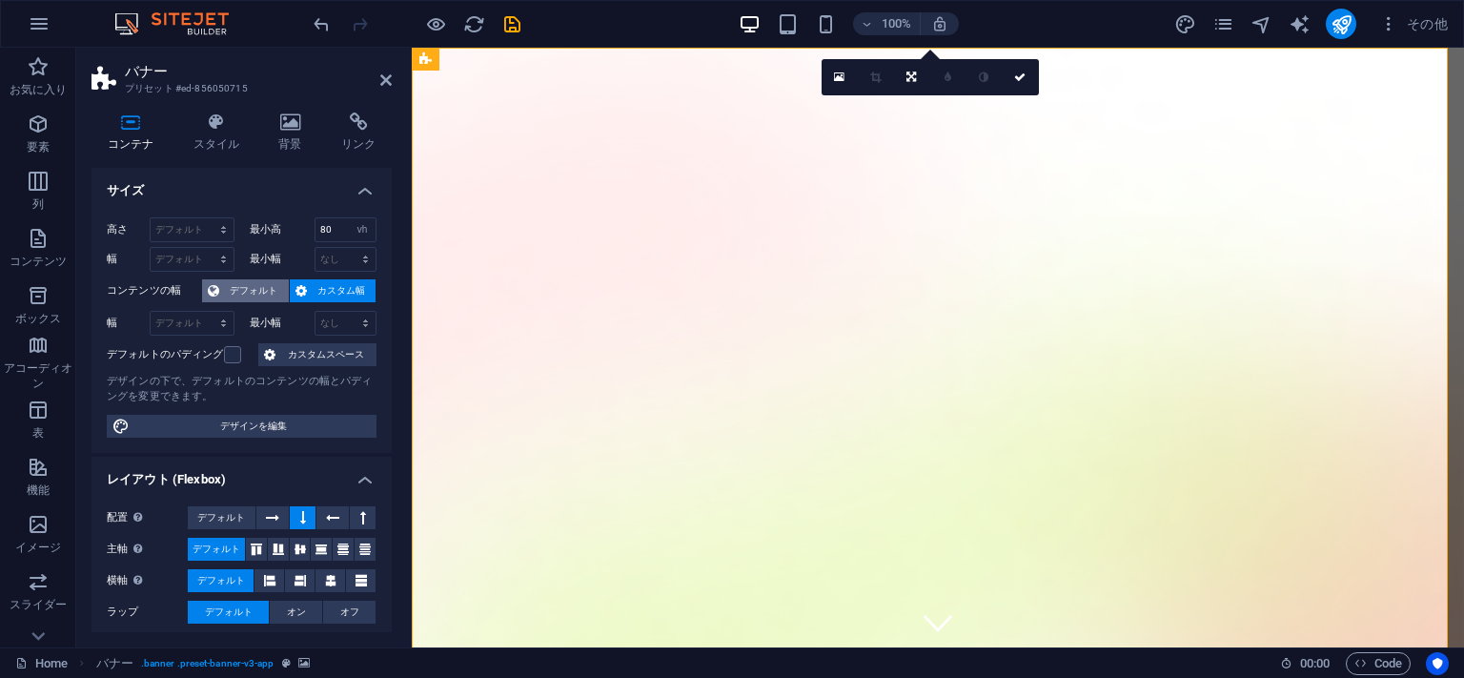
click at [231, 291] on span "デフォルト" at bounding box center [254, 290] width 58 height 23
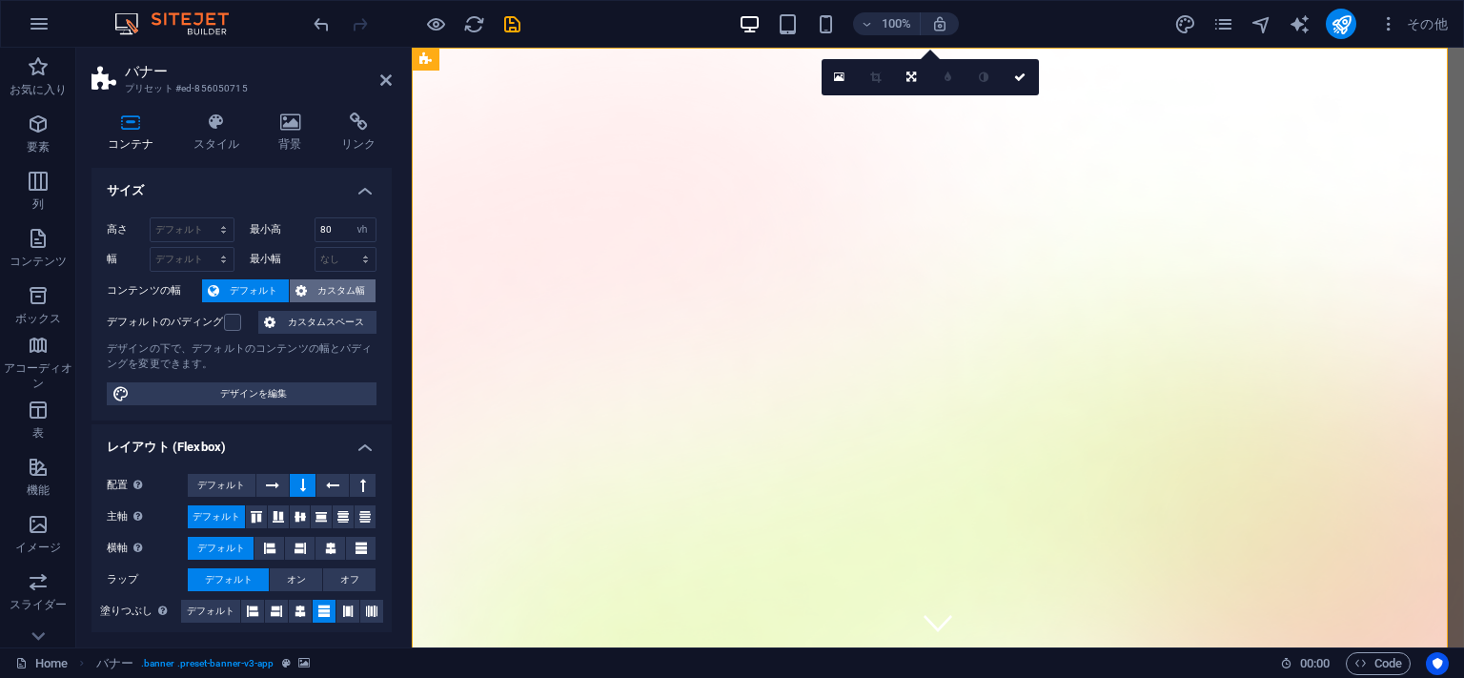
click at [318, 290] on span "カスタム幅" at bounding box center [342, 290] width 58 height 23
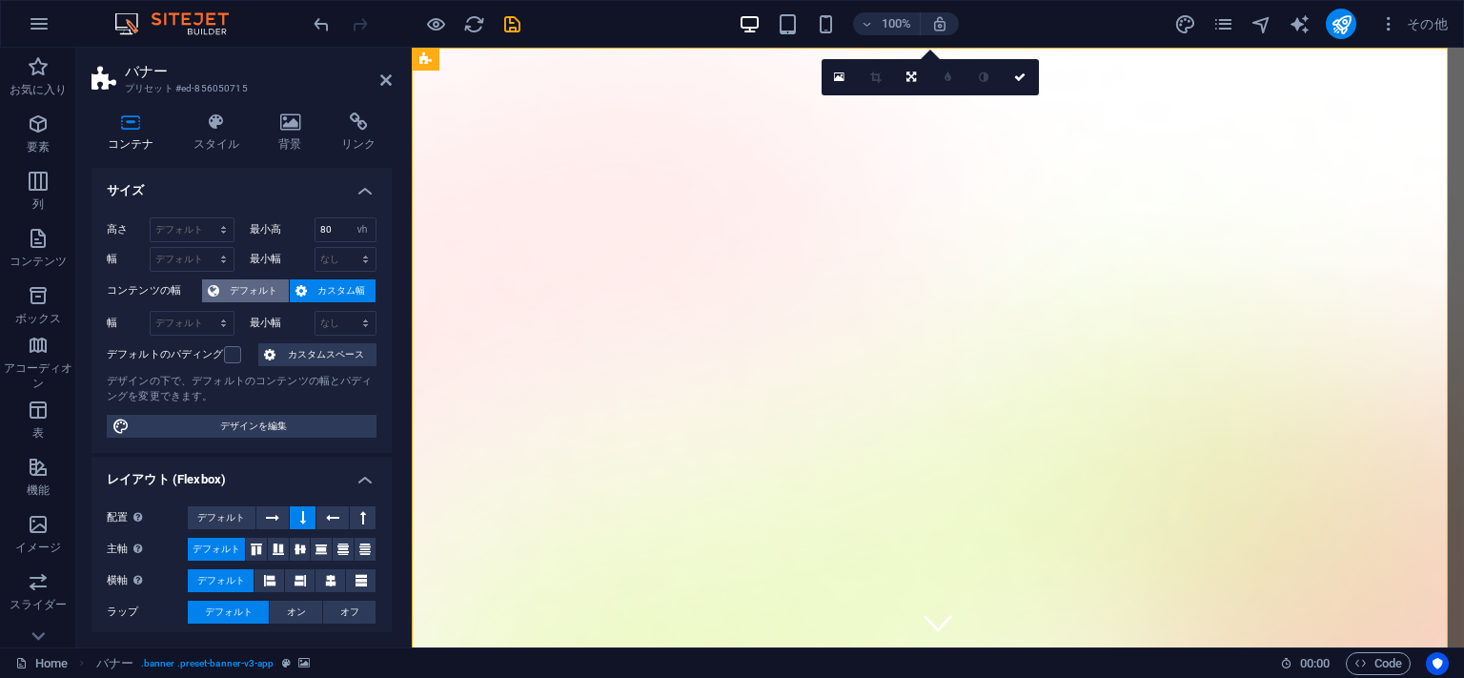
click at [254, 288] on span "デフォルト" at bounding box center [254, 290] width 58 height 23
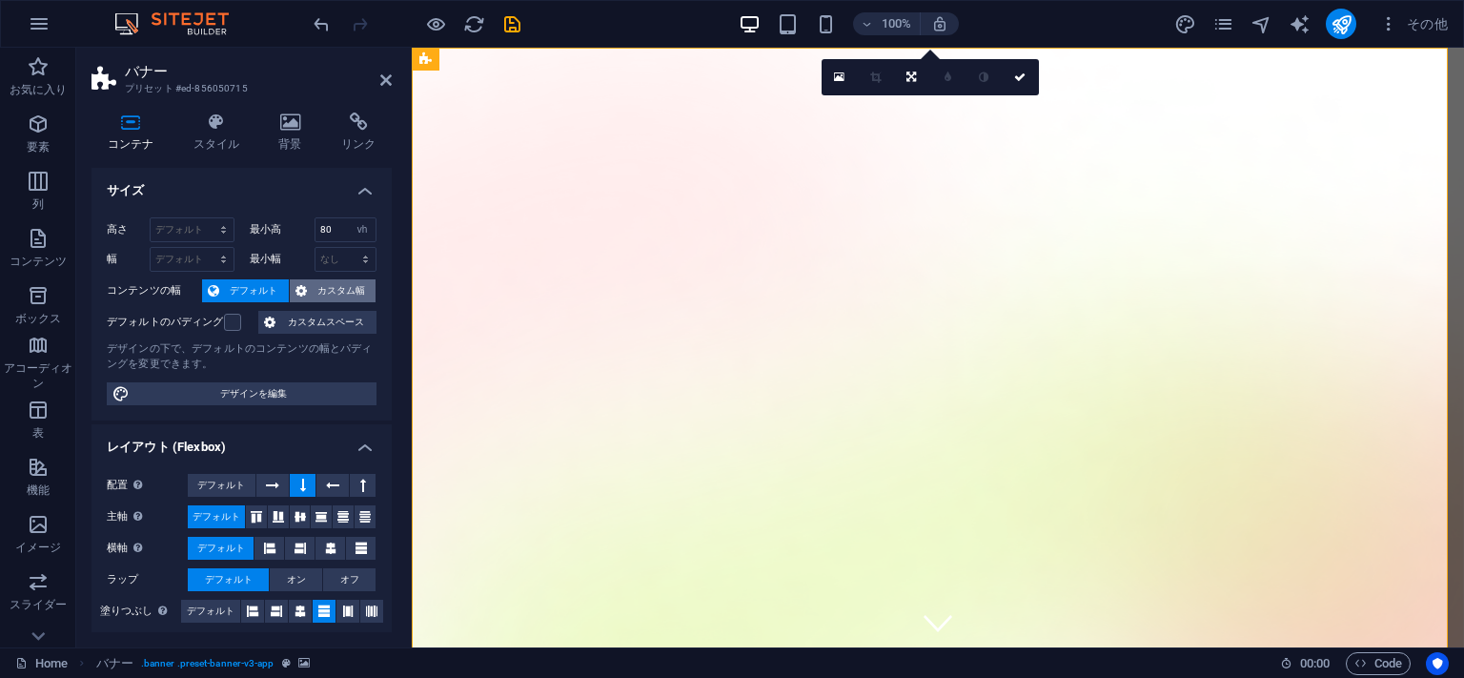
click at [316, 289] on span "カスタム幅" at bounding box center [342, 290] width 58 height 23
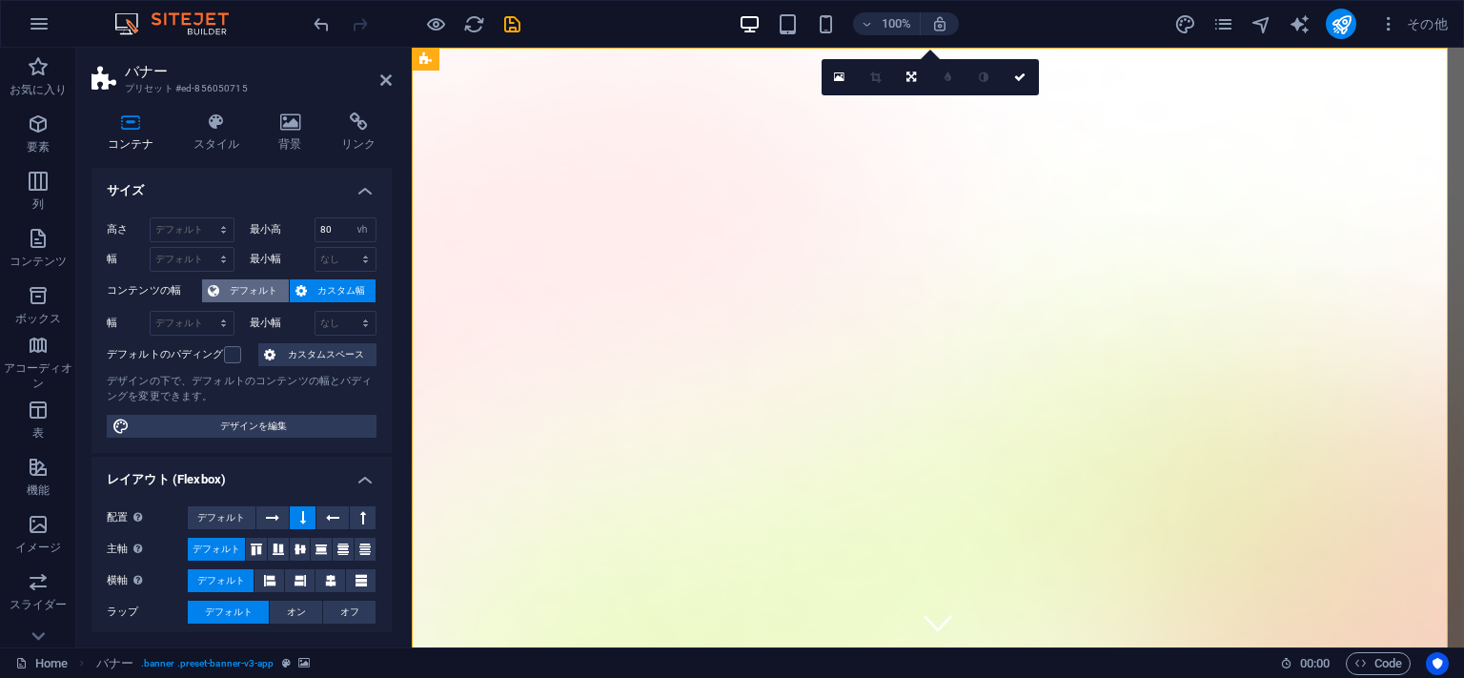
click at [250, 286] on span "デフォルト" at bounding box center [254, 290] width 58 height 23
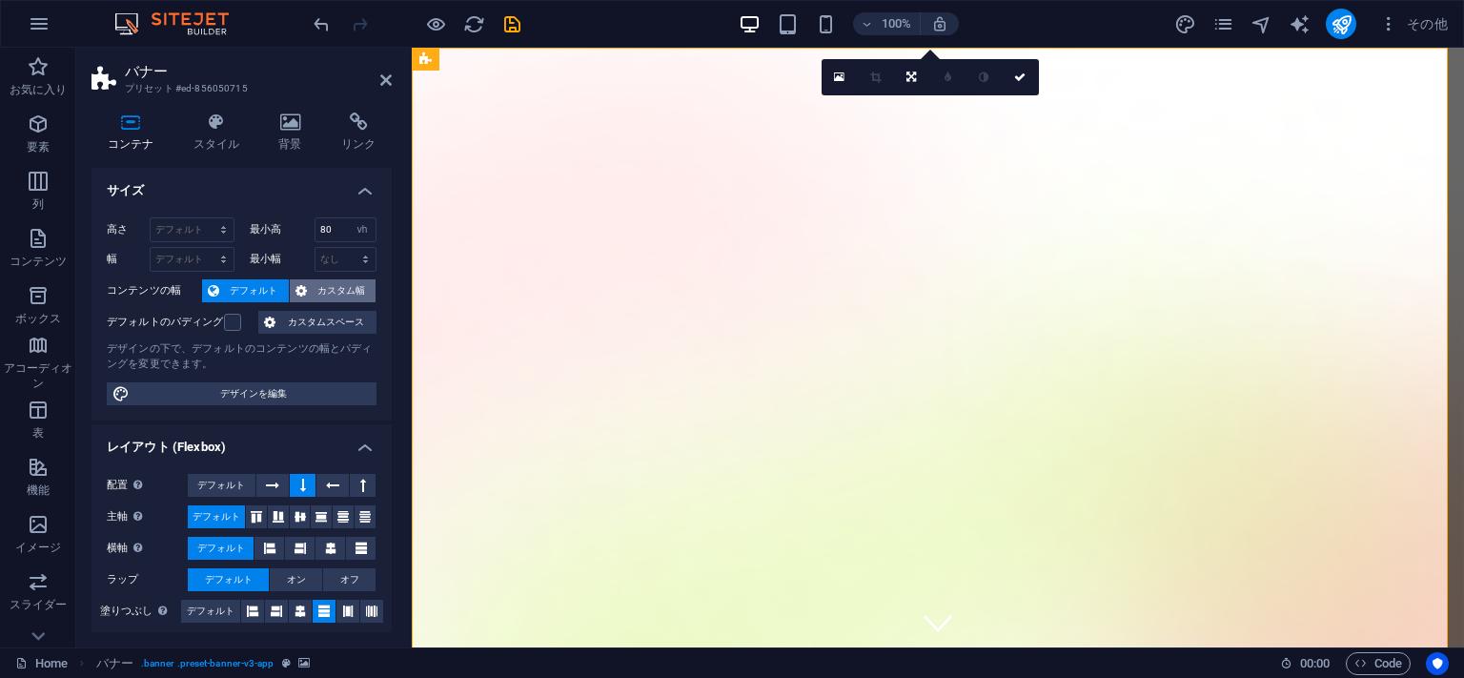
click at [316, 281] on span "カスタム幅" at bounding box center [342, 290] width 58 height 23
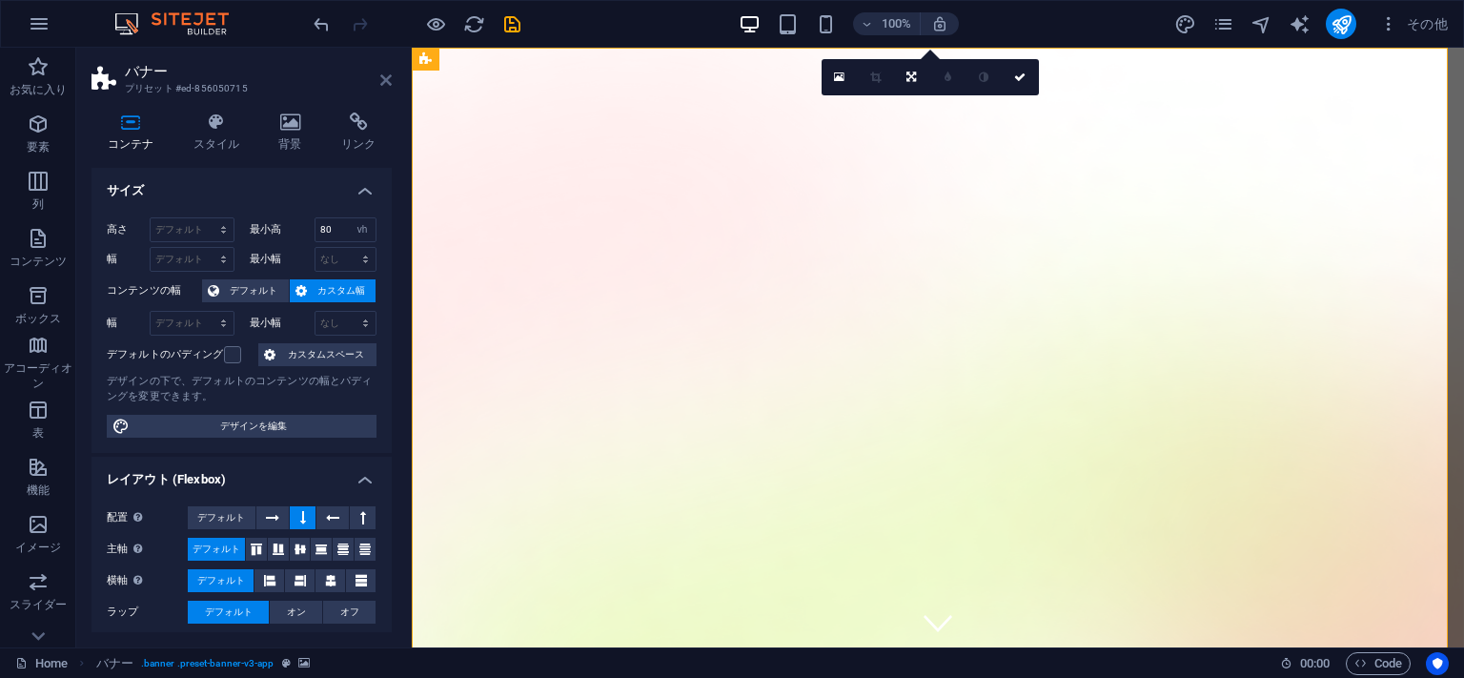
click at [390, 81] on icon at bounding box center [385, 79] width 11 height 15
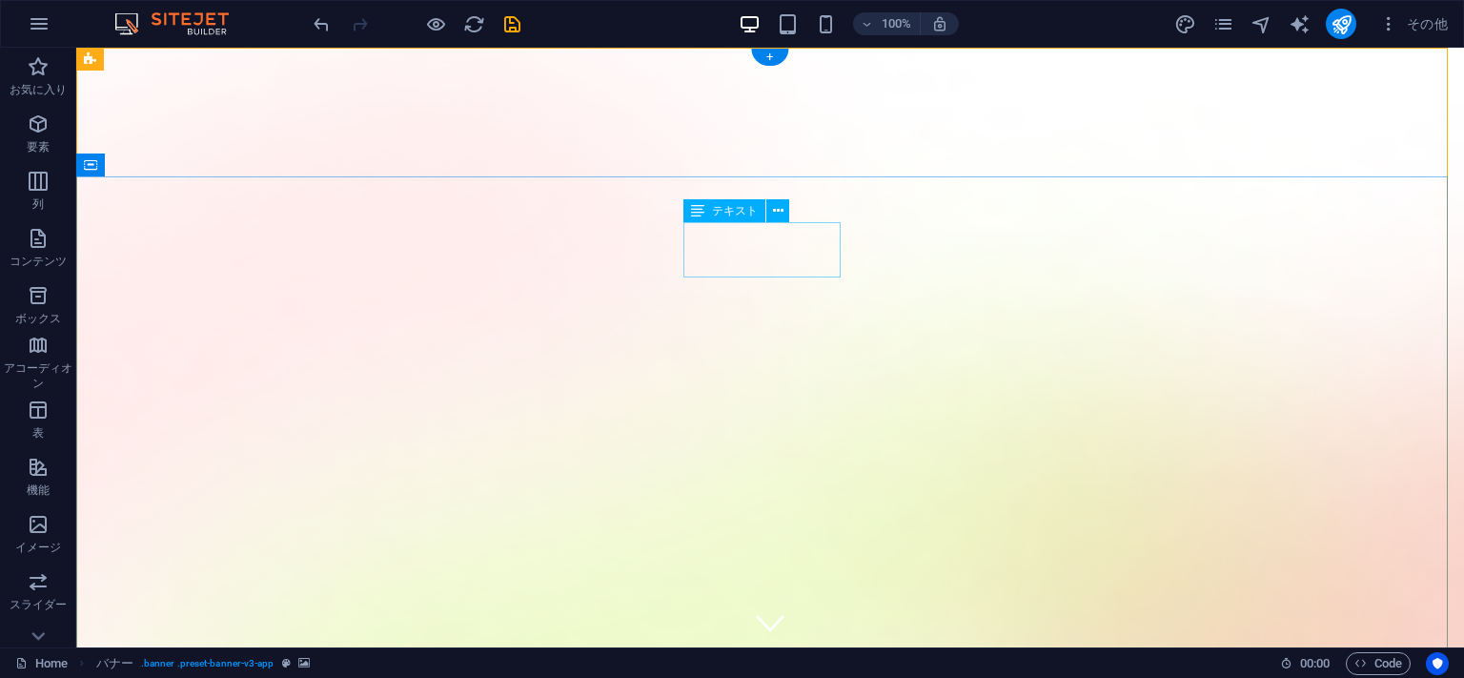
click at [776, 214] on icon at bounding box center [778, 211] width 10 height 20
click at [774, 212] on icon at bounding box center [778, 211] width 10 height 20
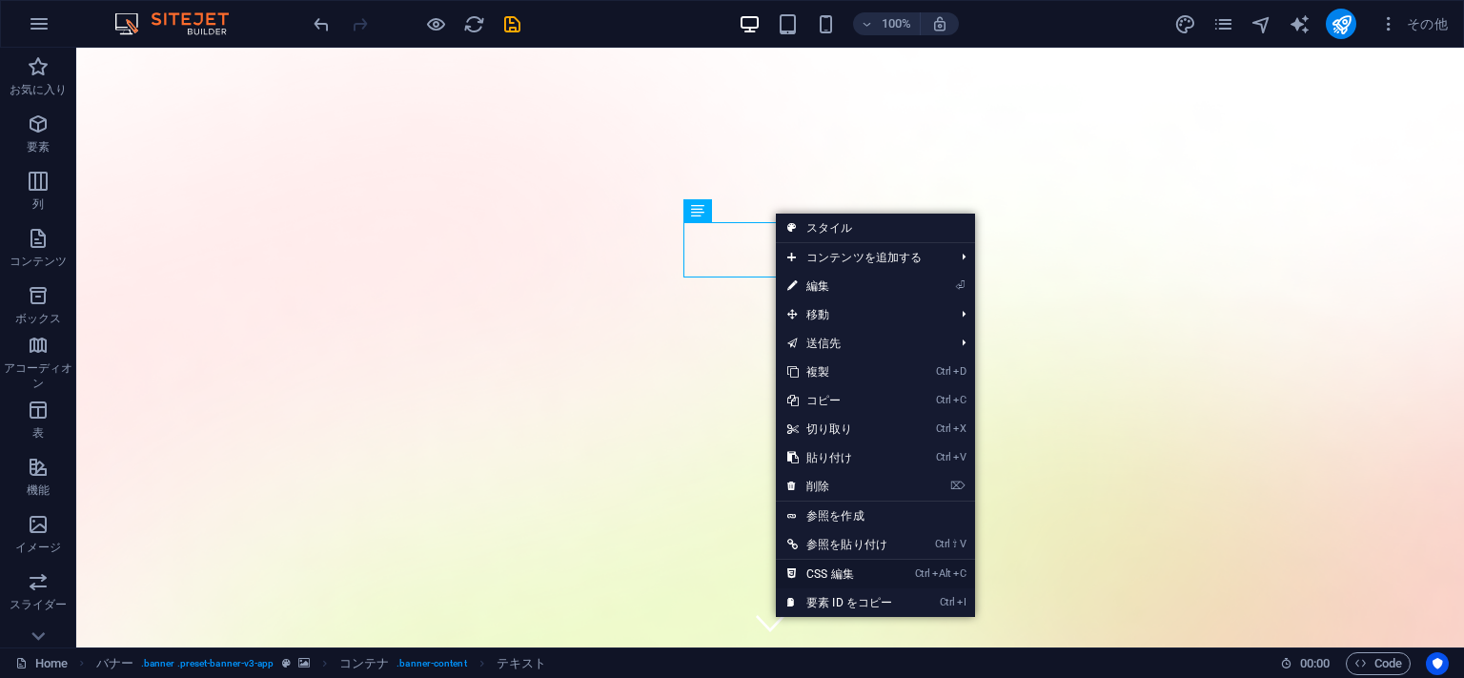
click at [838, 576] on link "Ctrl Alt C CSS 編集" at bounding box center [840, 574] width 128 height 29
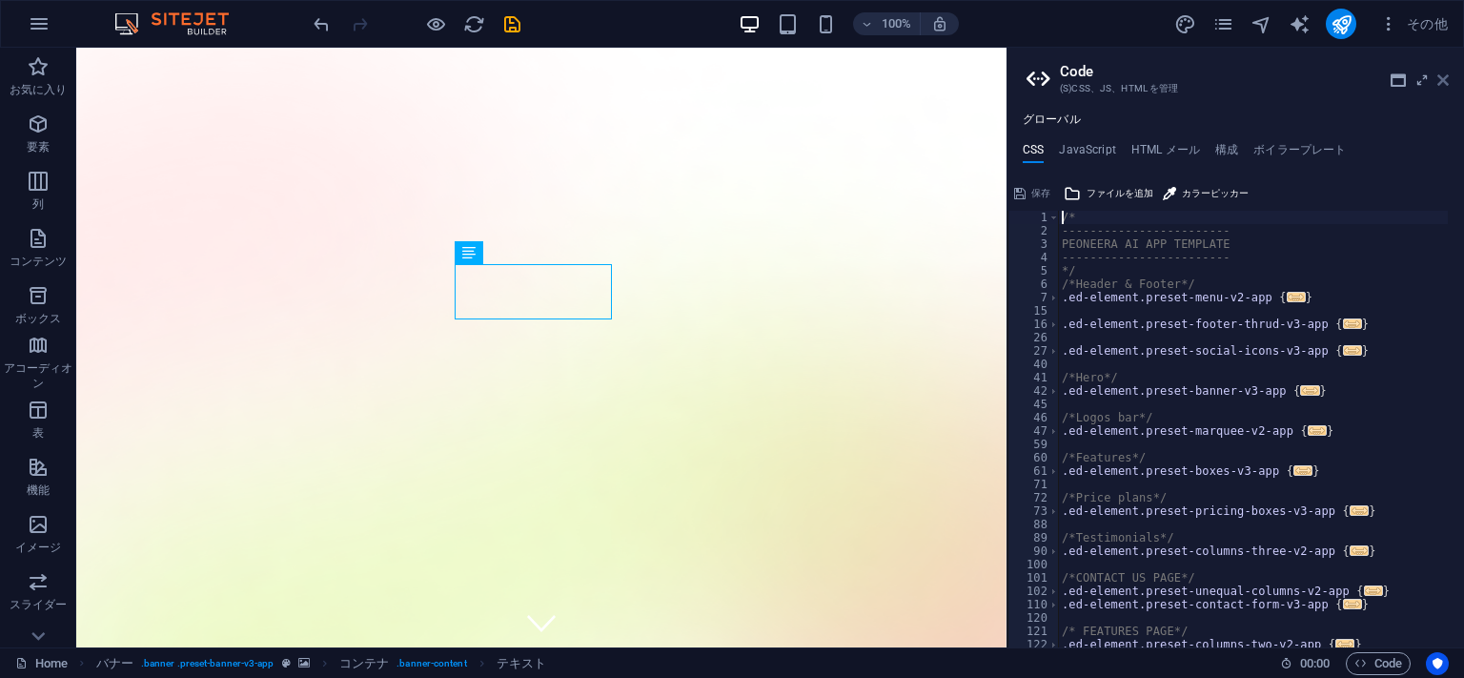
click at [1443, 76] on icon at bounding box center [1443, 79] width 11 height 15
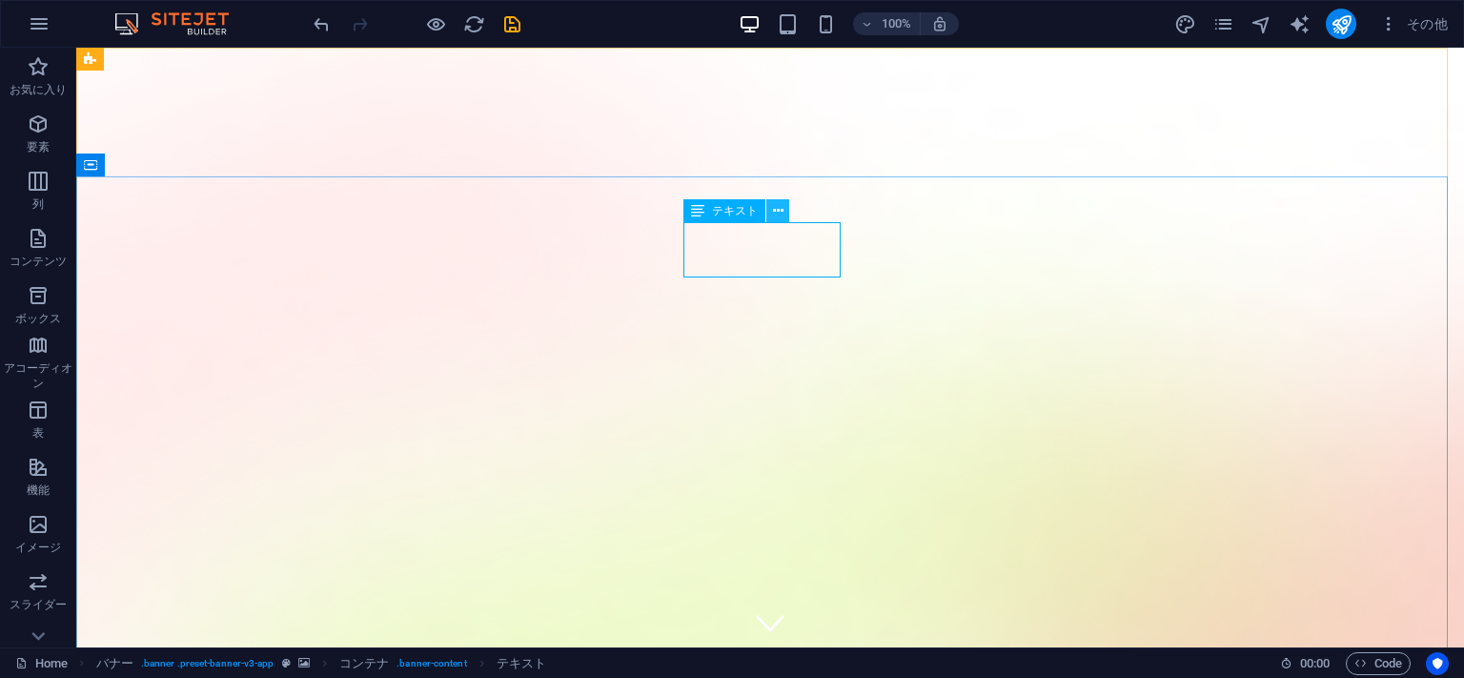
click at [780, 214] on icon at bounding box center [778, 211] width 10 height 20
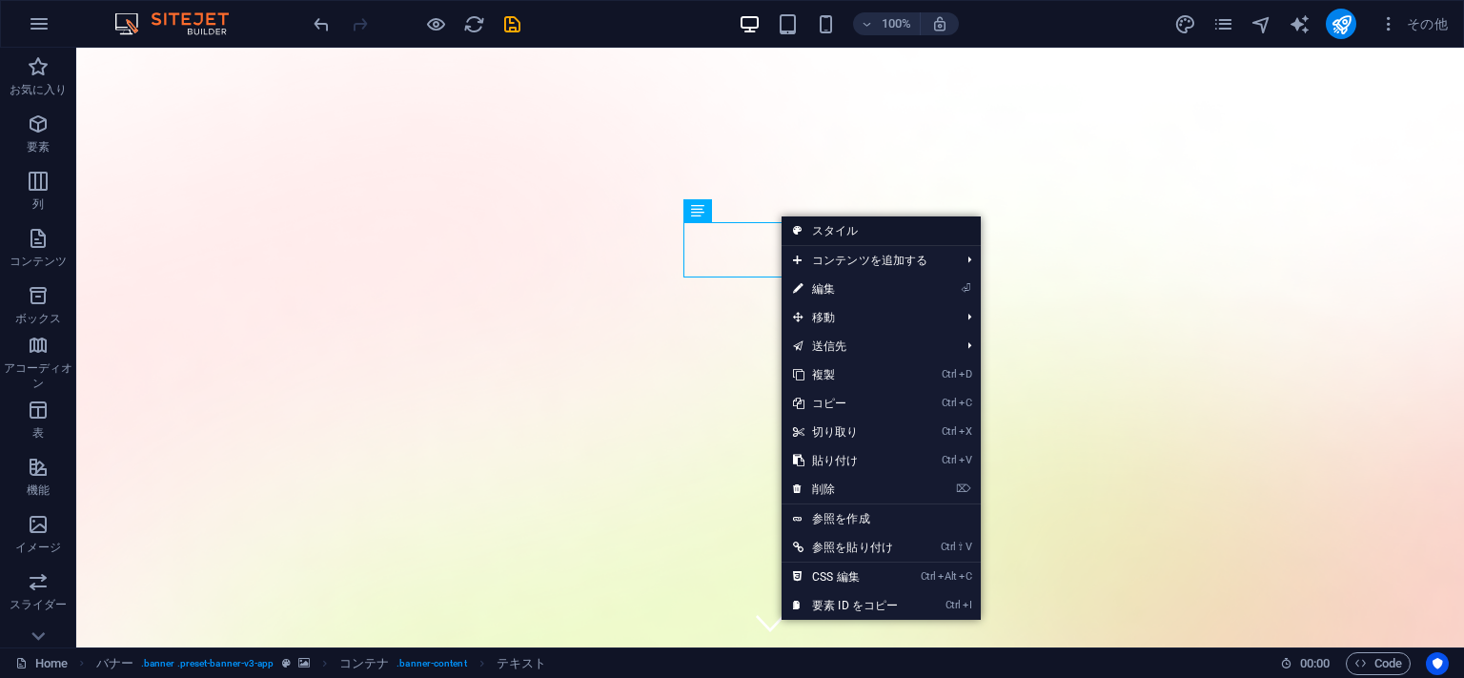
click at [830, 227] on link "スタイル" at bounding box center [881, 230] width 199 height 29
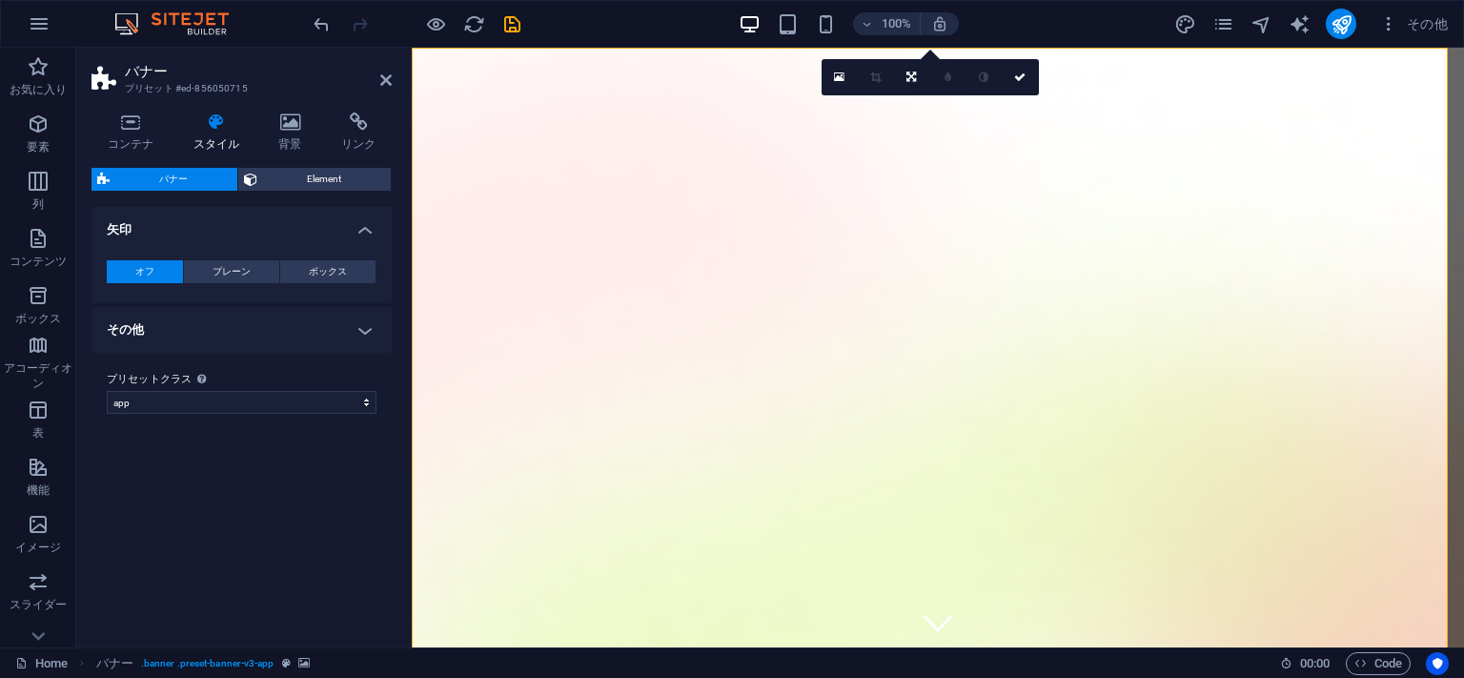
click at [379, 79] on h2 "バナー" at bounding box center [258, 71] width 267 height 17
click at [387, 76] on icon at bounding box center [385, 79] width 11 height 15
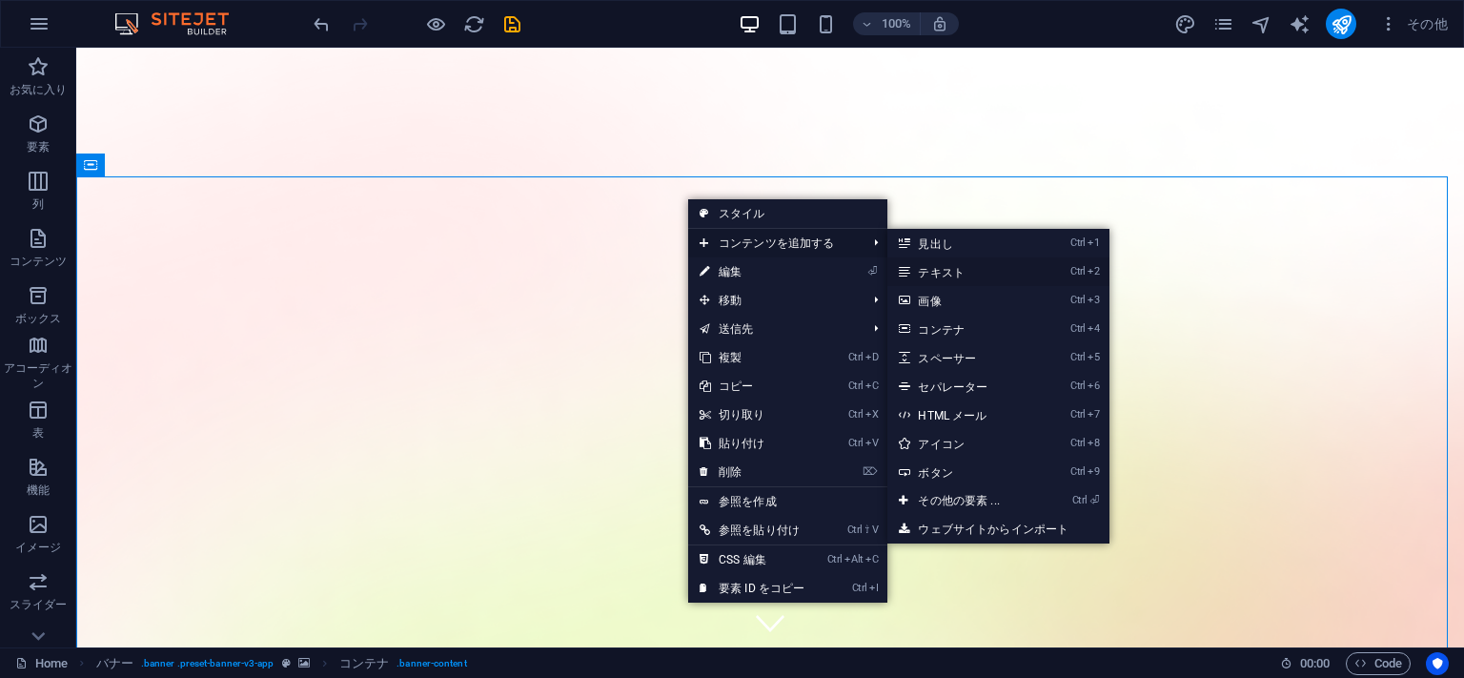
click at [965, 269] on link "Ctrl 2 テキスト" at bounding box center [962, 271] width 150 height 29
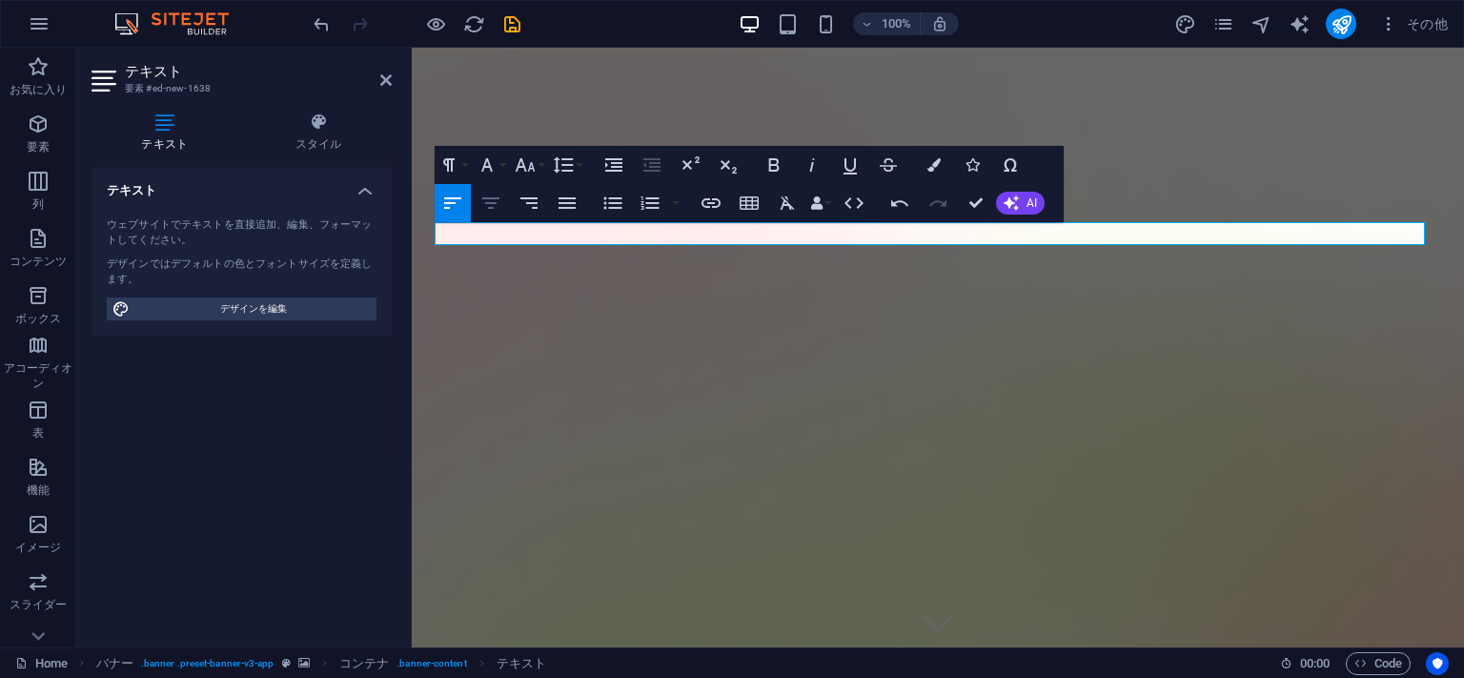
click at [499, 204] on icon "button" at bounding box center [490, 203] width 23 height 23
click at [566, 203] on icon "button" at bounding box center [567, 202] width 17 height 11
click at [480, 196] on icon "button" at bounding box center [490, 203] width 23 height 23
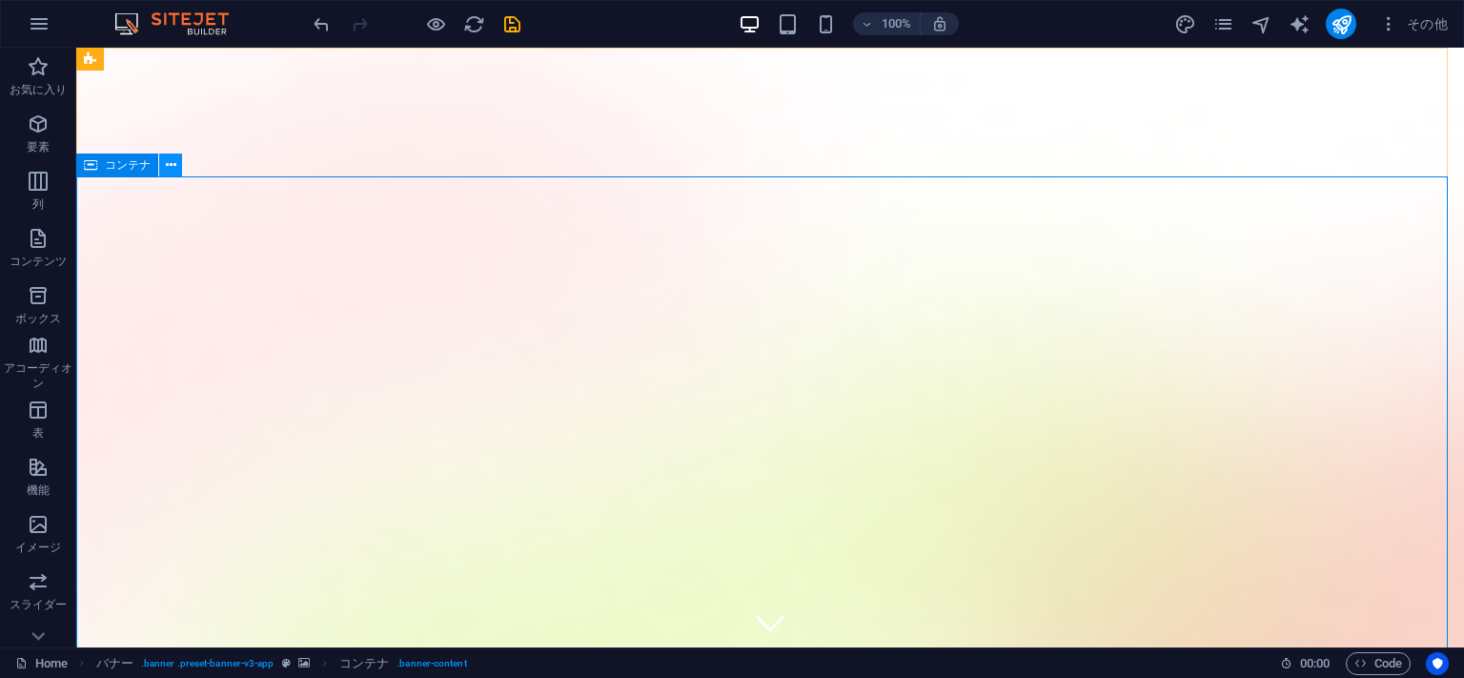
click at [166, 168] on icon at bounding box center [171, 165] width 10 height 20
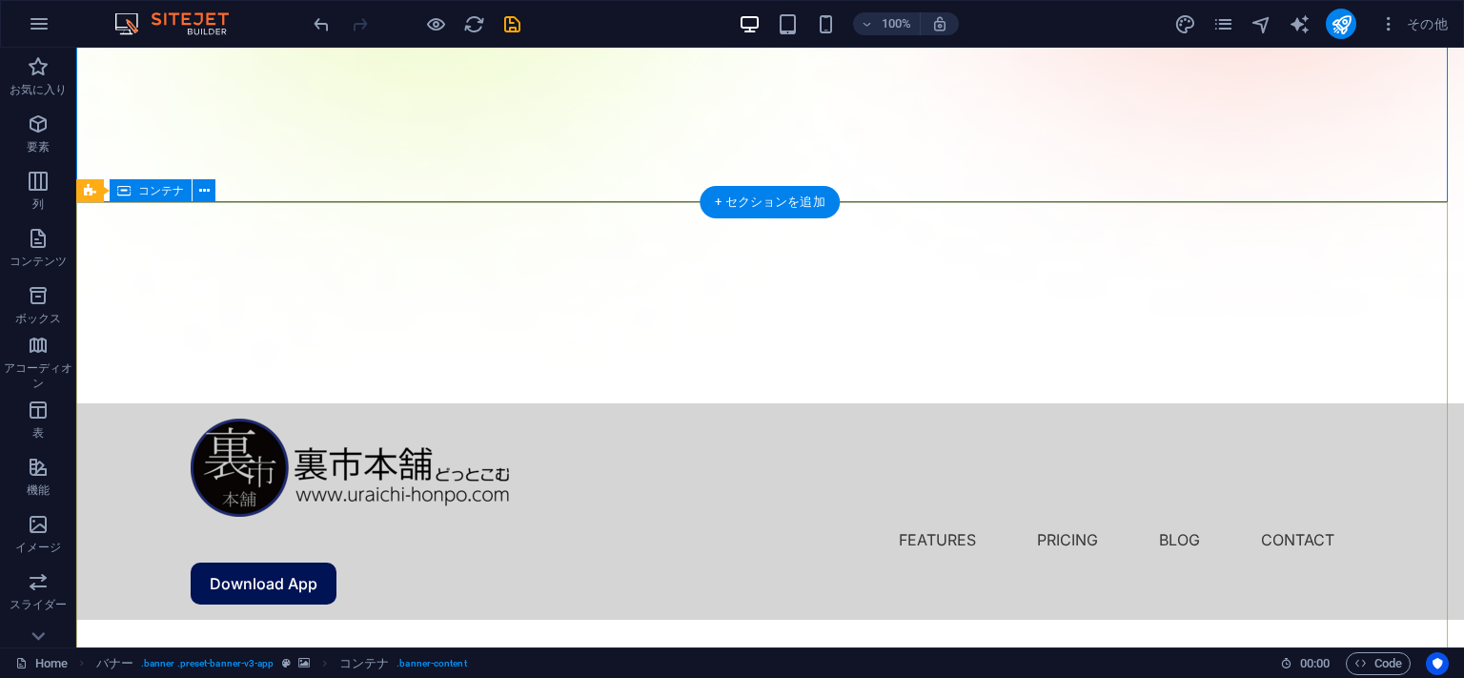
scroll to position [1144, 0]
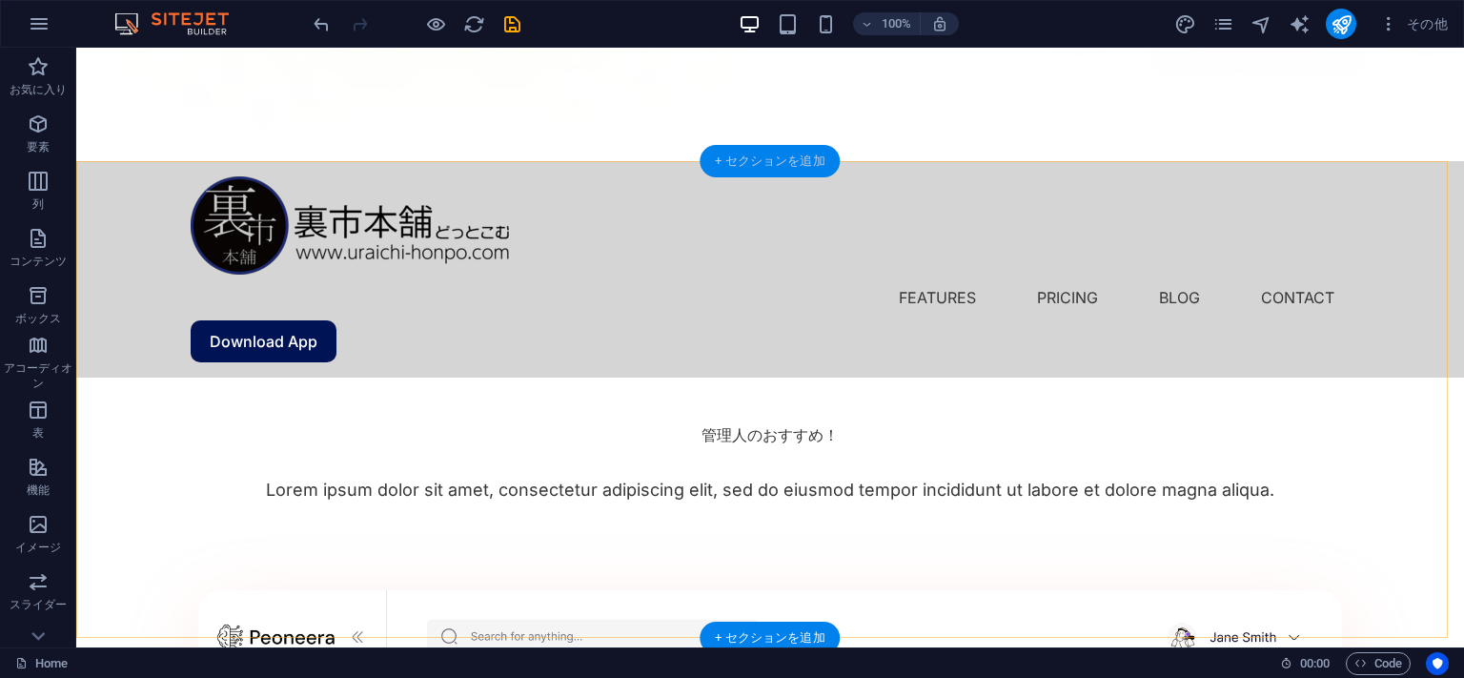
click at [791, 170] on div "+ セクションを追加" at bounding box center [770, 161] width 140 height 32
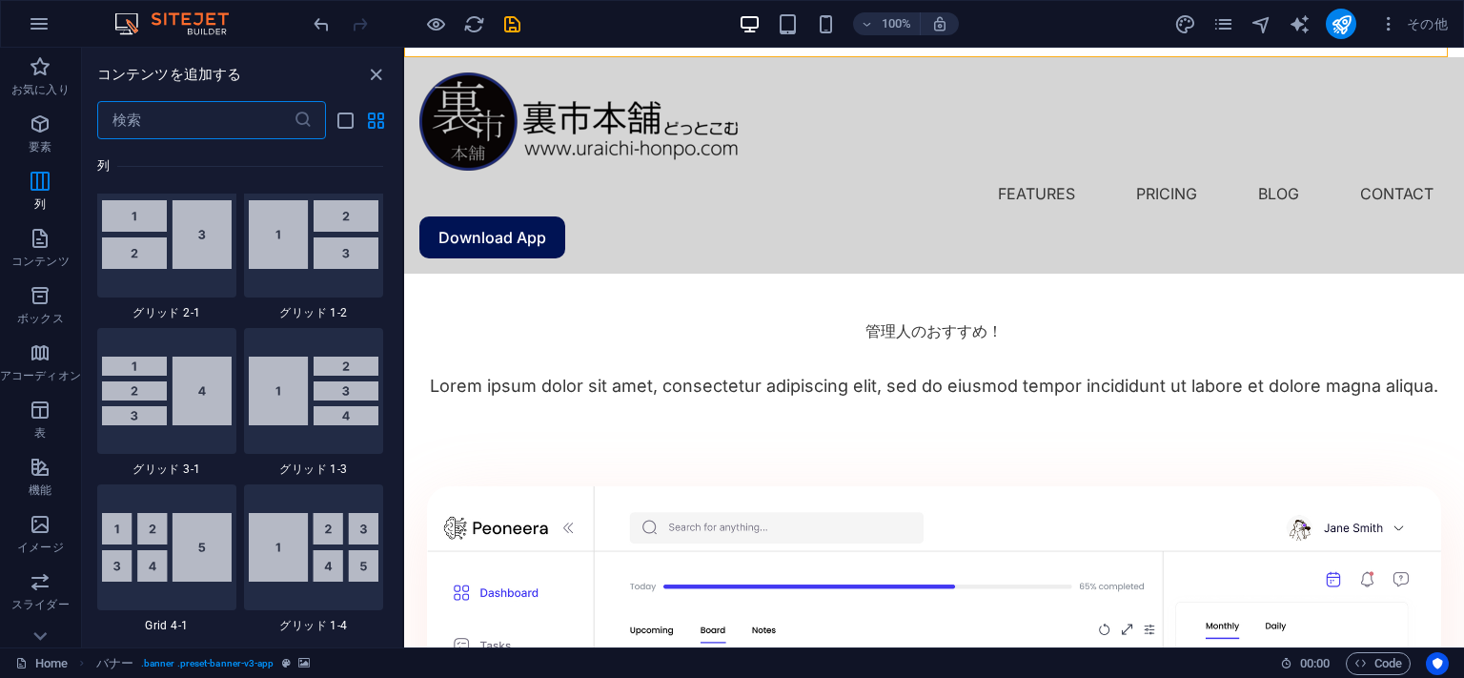
scroll to position [2415, 0]
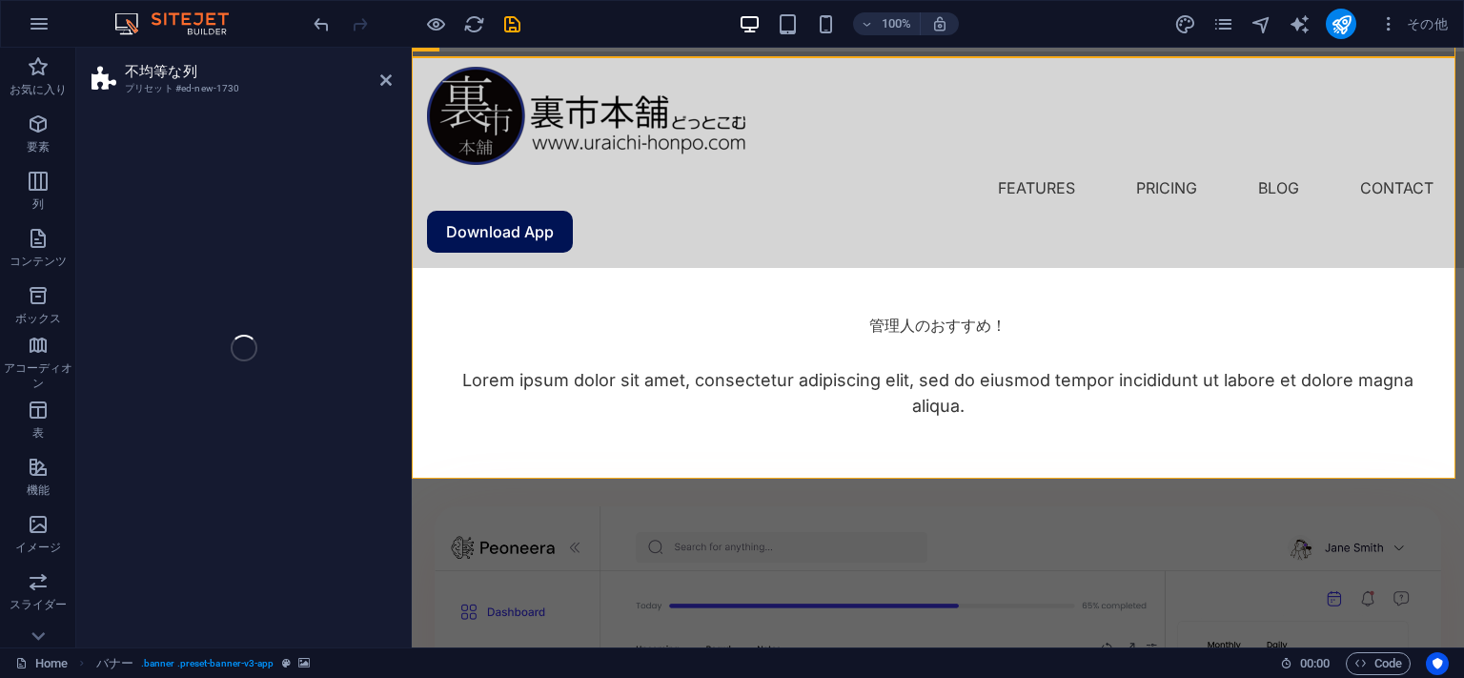
select select "%"
select select "rem"
select select "preset-unequal-columns-v2-3-80-20"
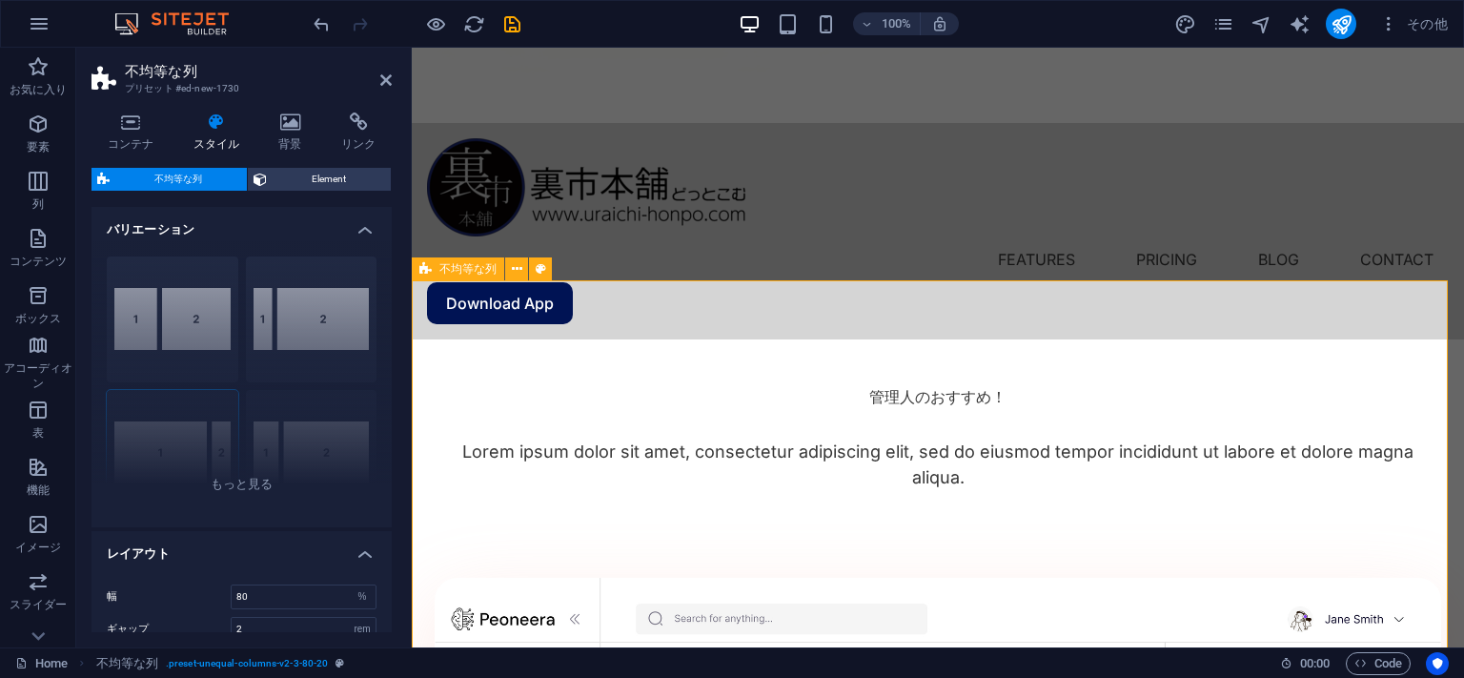
scroll to position [1144, 0]
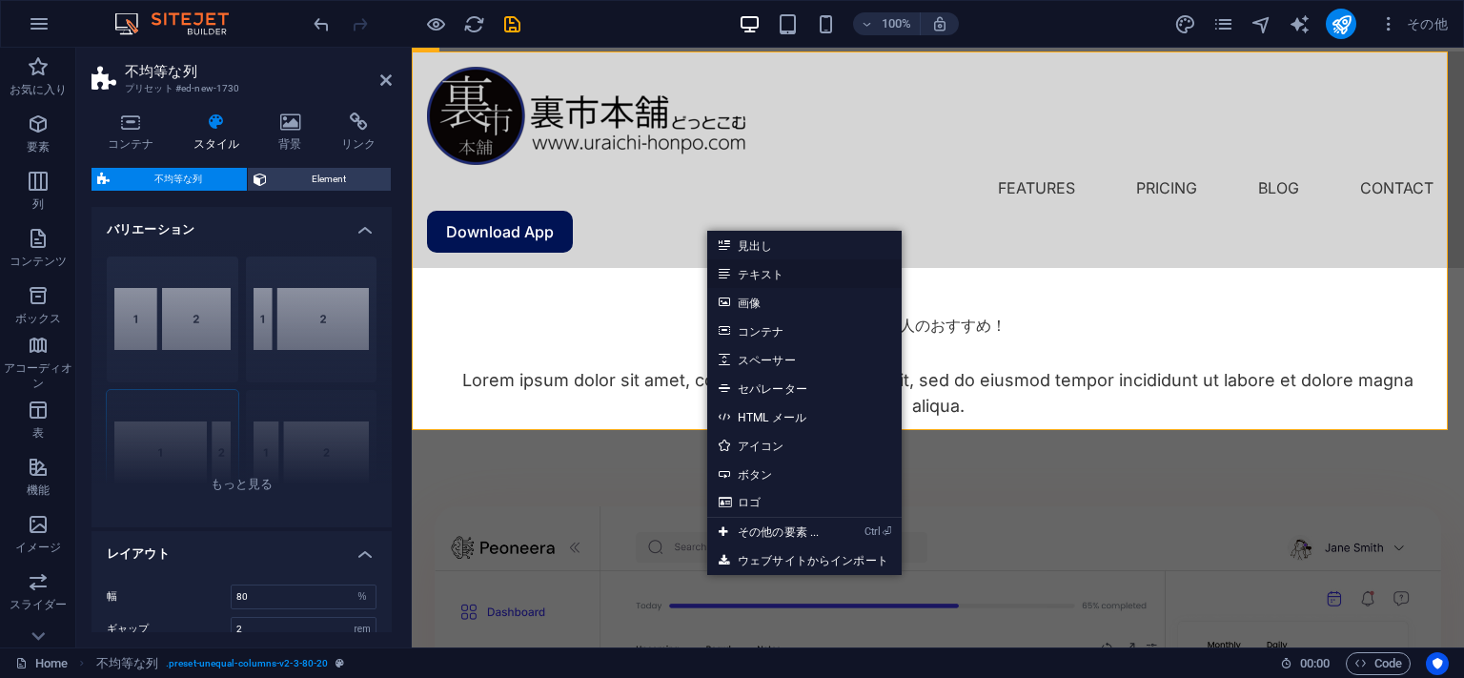
click at [760, 272] on link "テキスト" at bounding box center [804, 273] width 194 height 29
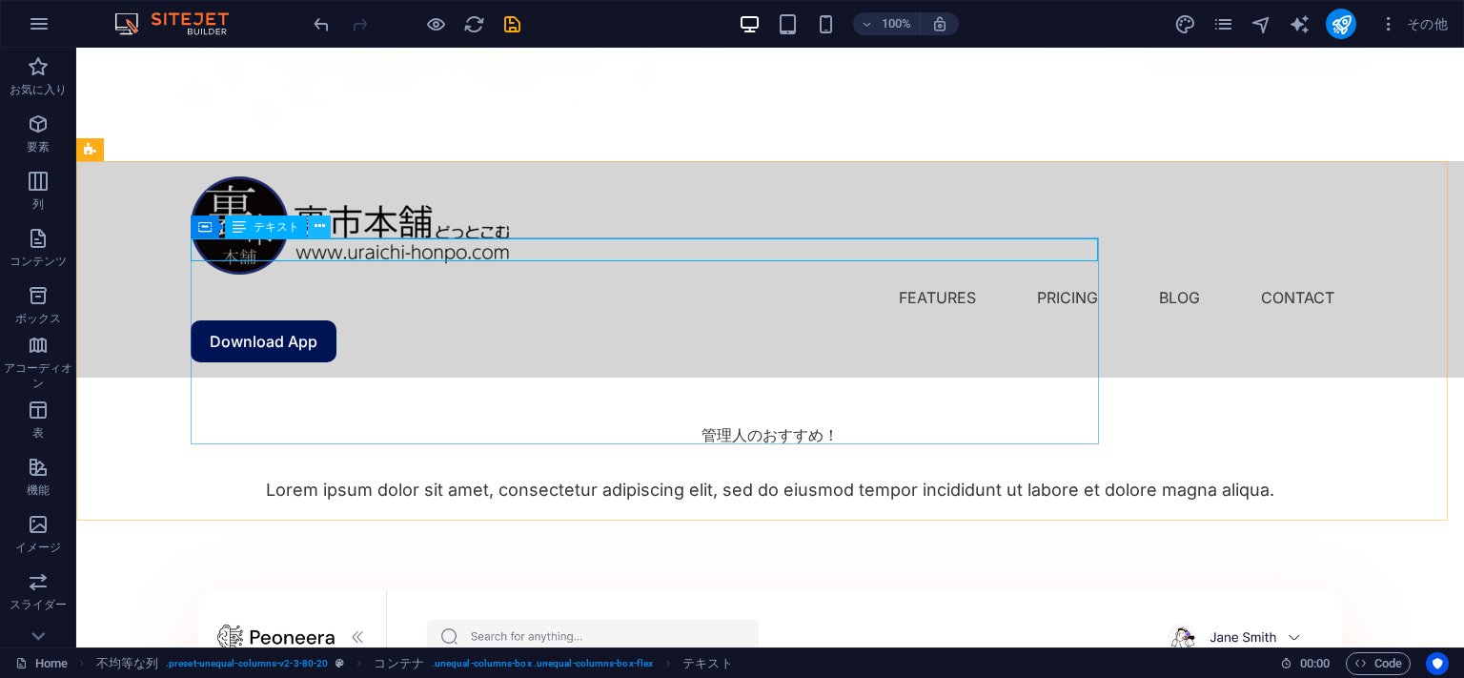
click at [313, 228] on button at bounding box center [319, 226] width 23 height 23
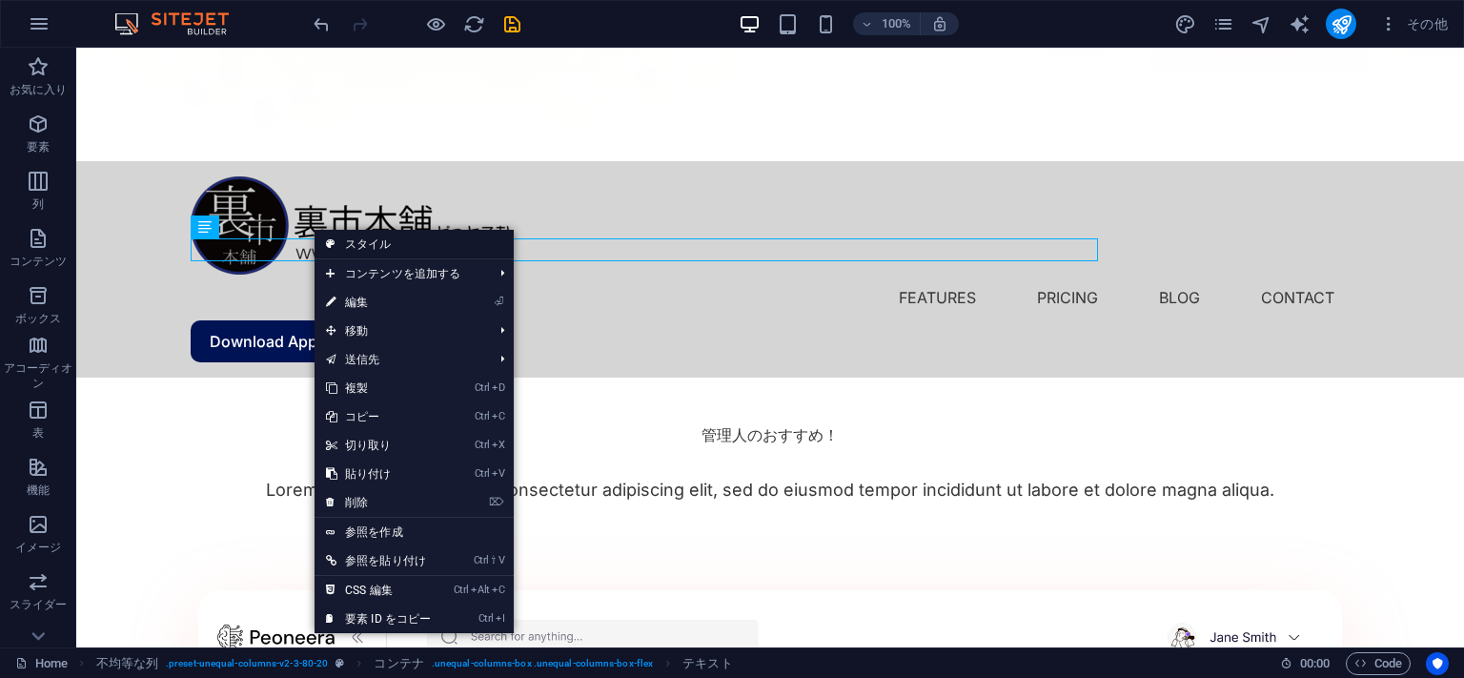
click at [383, 242] on link "スタイル" at bounding box center [414, 244] width 199 height 29
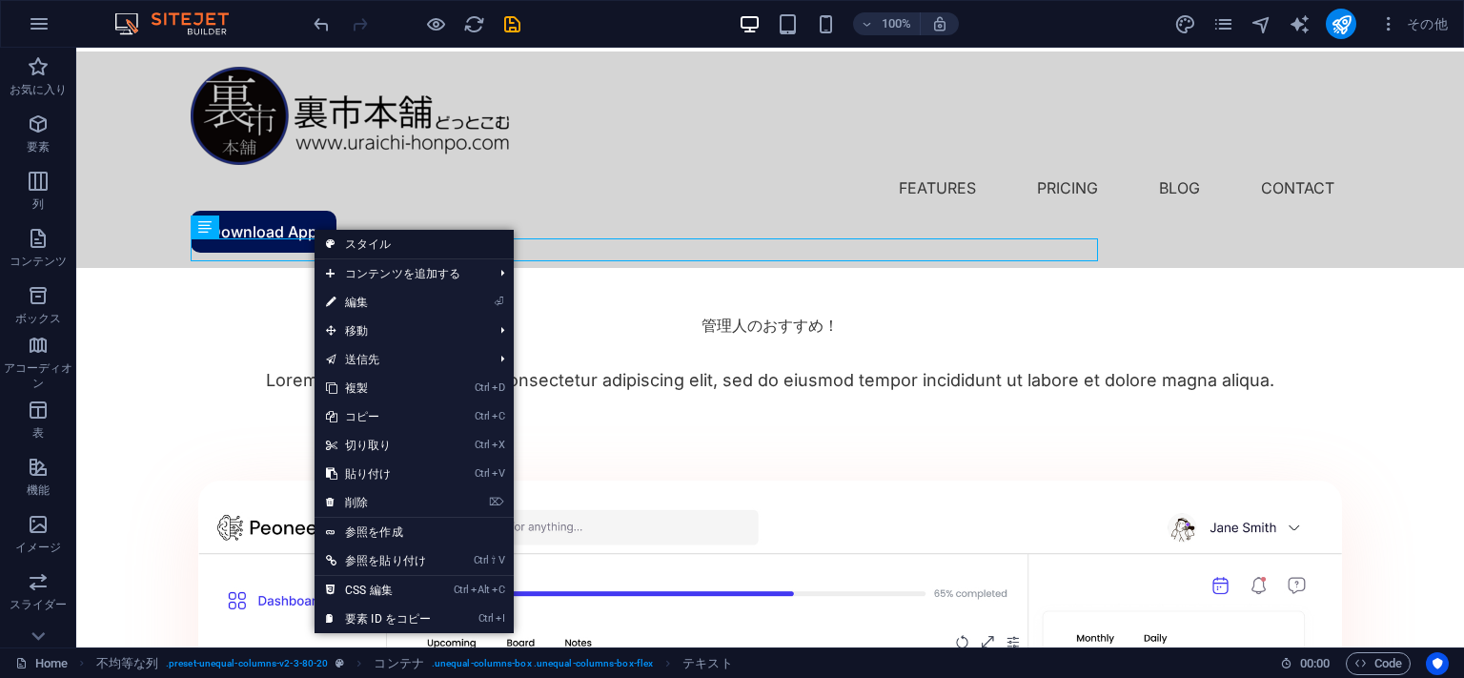
select select "%"
select select "rem"
select select "preset-unequal-columns-v2-3-80-20"
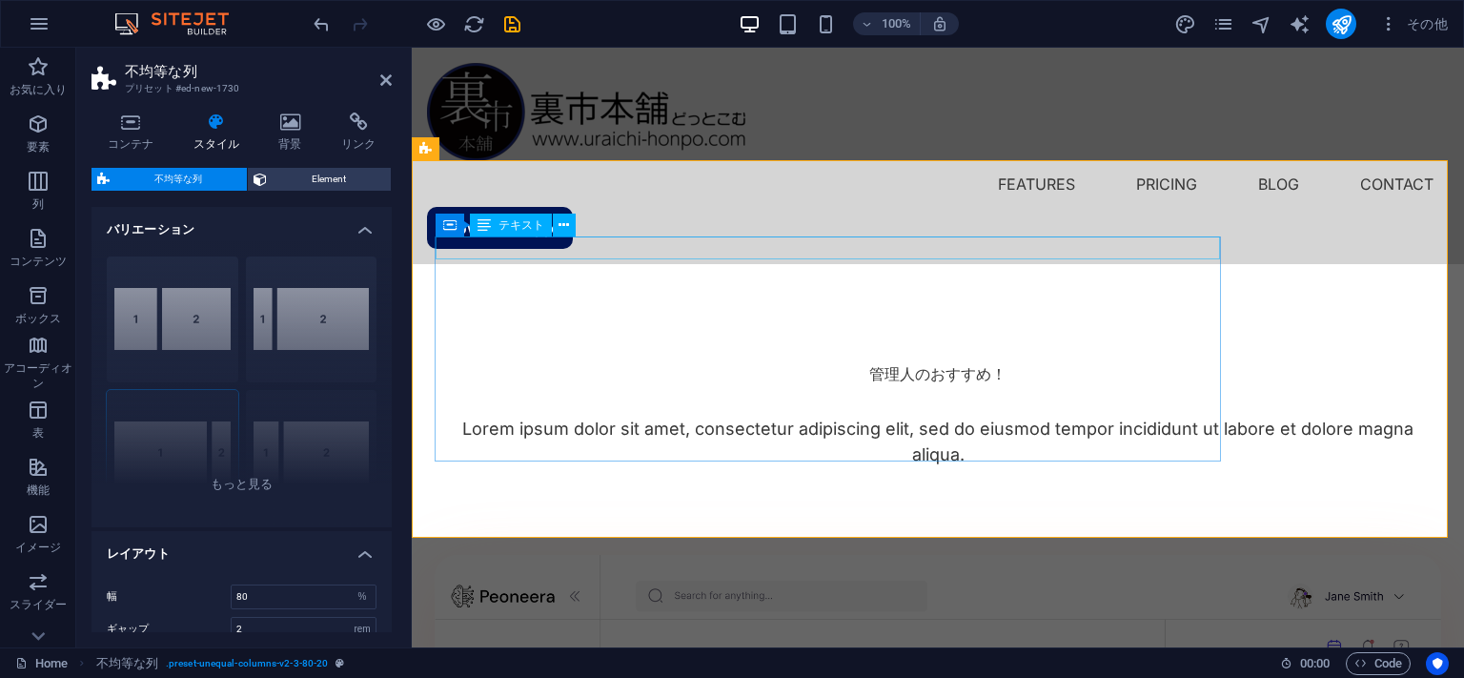
scroll to position [915, 0]
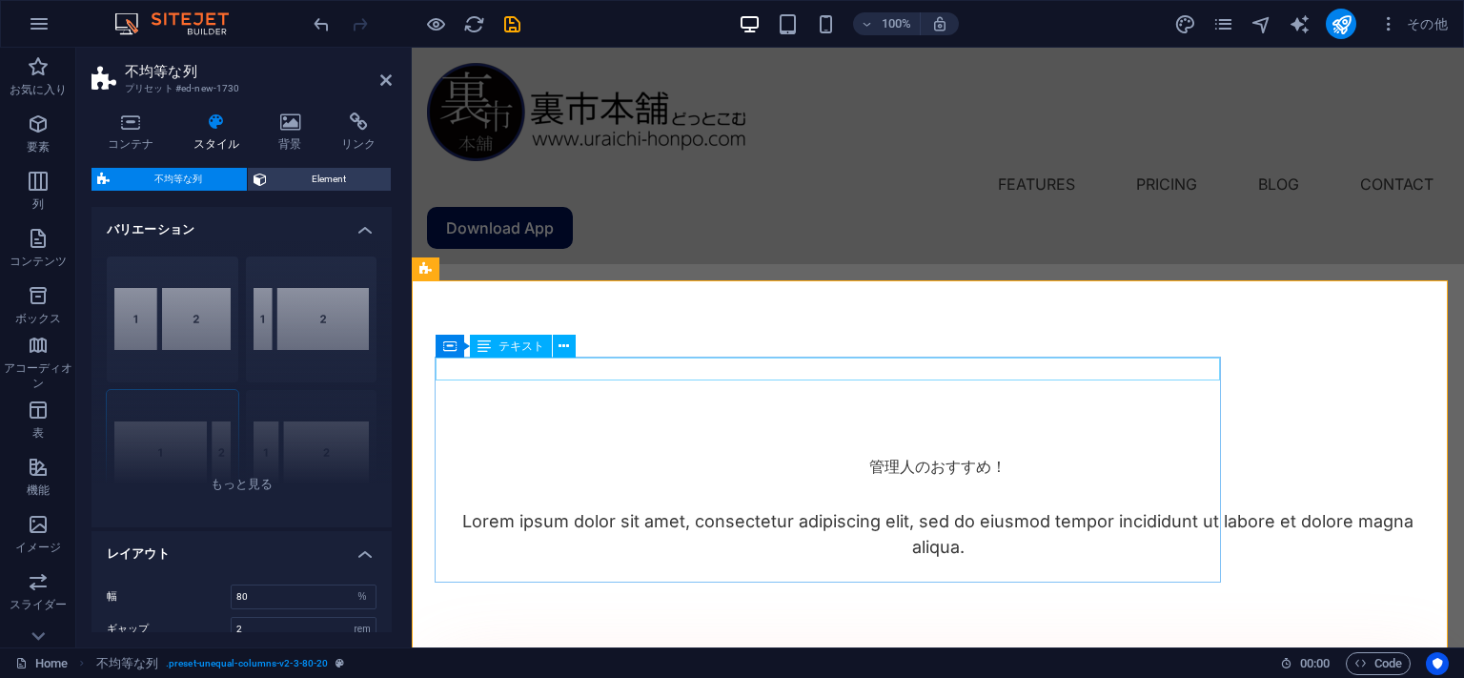
click at [562, 347] on icon at bounding box center [564, 346] width 10 height 20
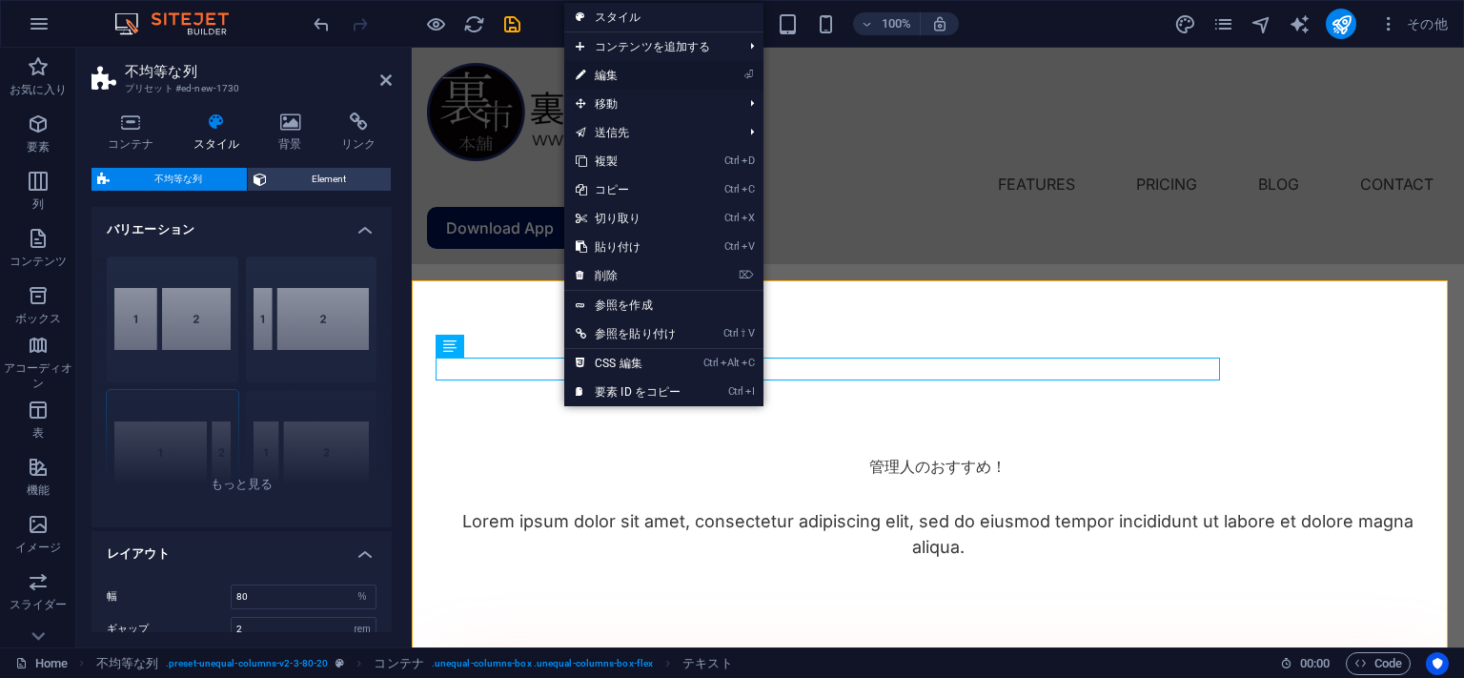
click at [667, 71] on link "⏎ 編集" at bounding box center [628, 75] width 128 height 29
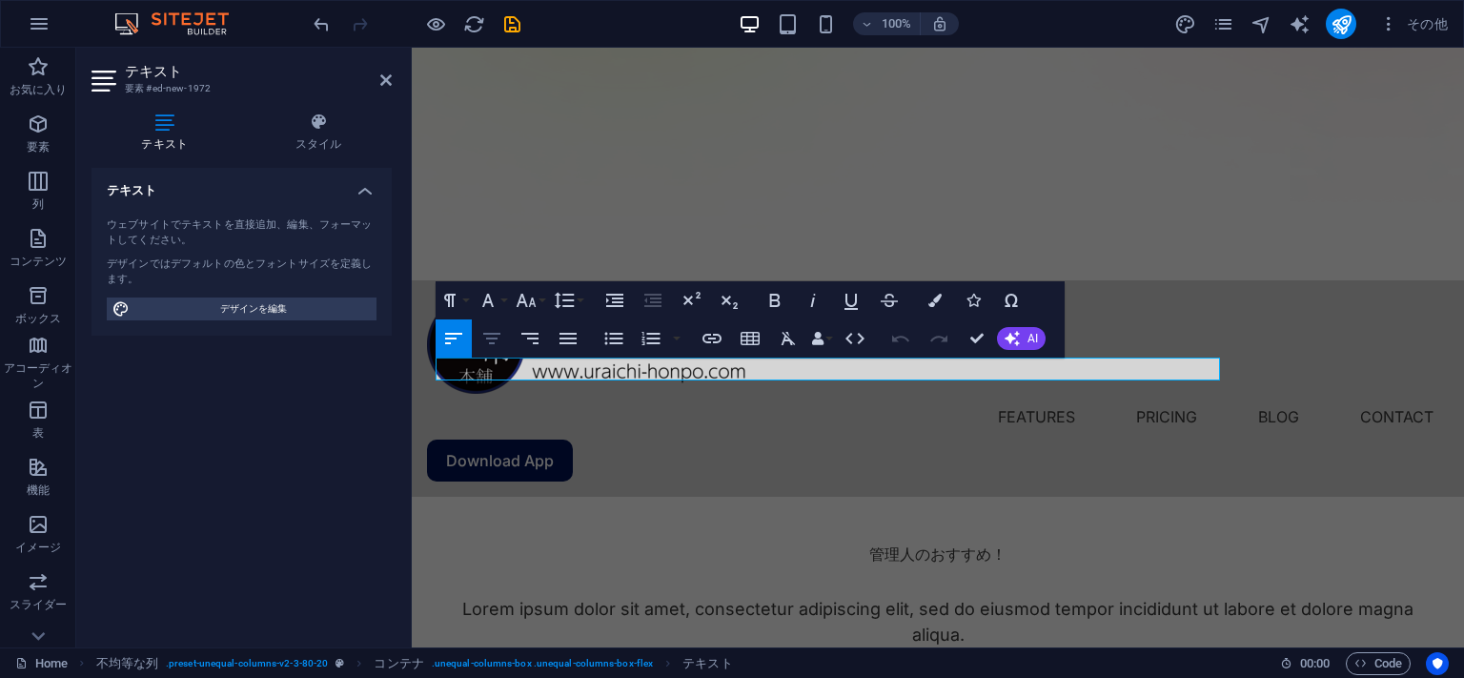
click at [493, 336] on icon "button" at bounding box center [491, 338] width 23 height 23
click at [487, 301] on icon "button" at bounding box center [488, 300] width 23 height 23
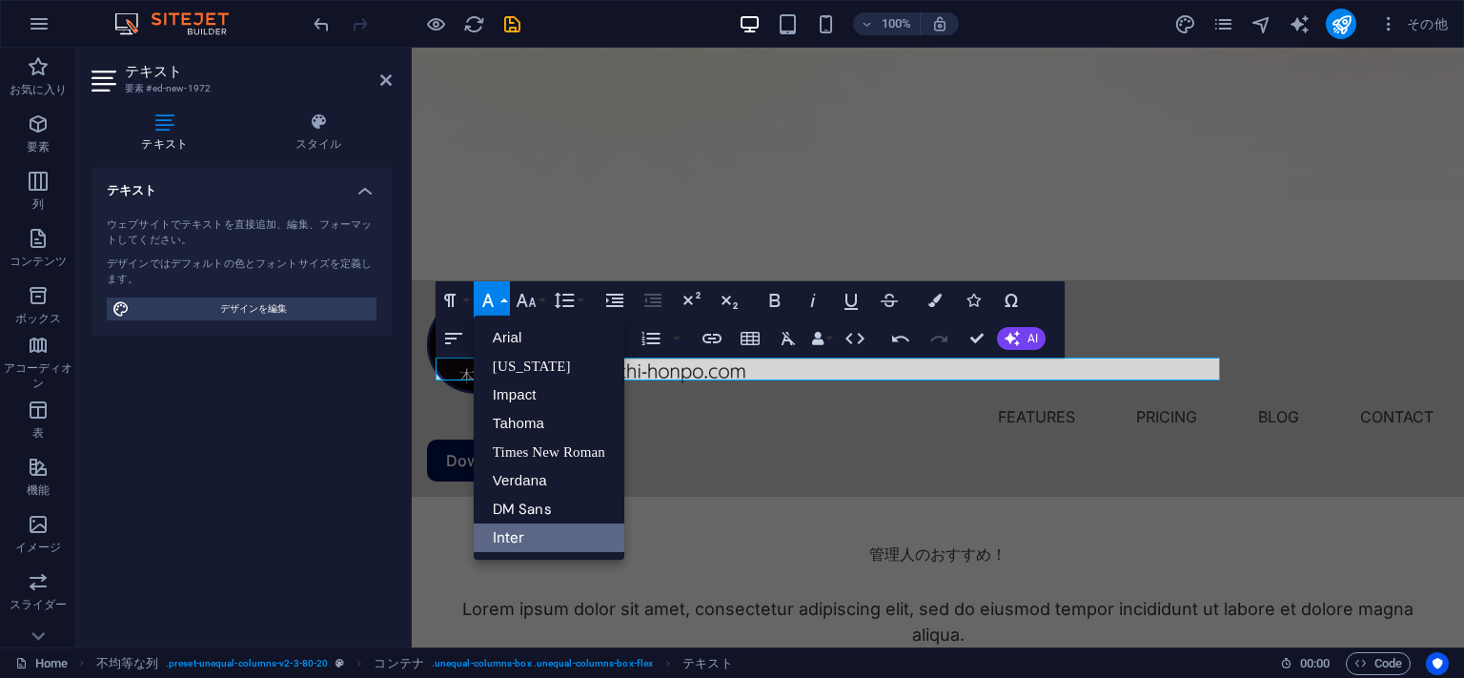
scroll to position [0, 0]
click at [487, 300] on icon "button" at bounding box center [488, 300] width 23 height 23
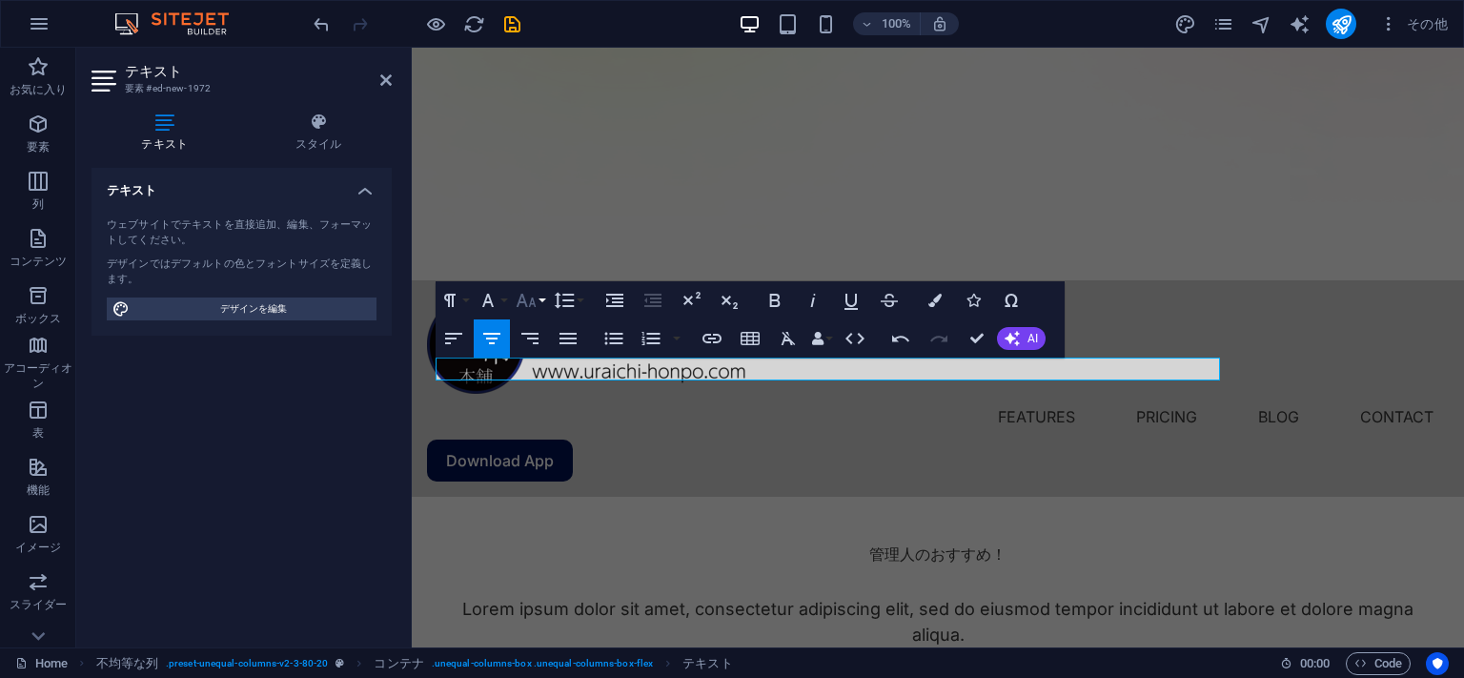
click at [534, 301] on icon "button" at bounding box center [527, 300] width 20 height 13
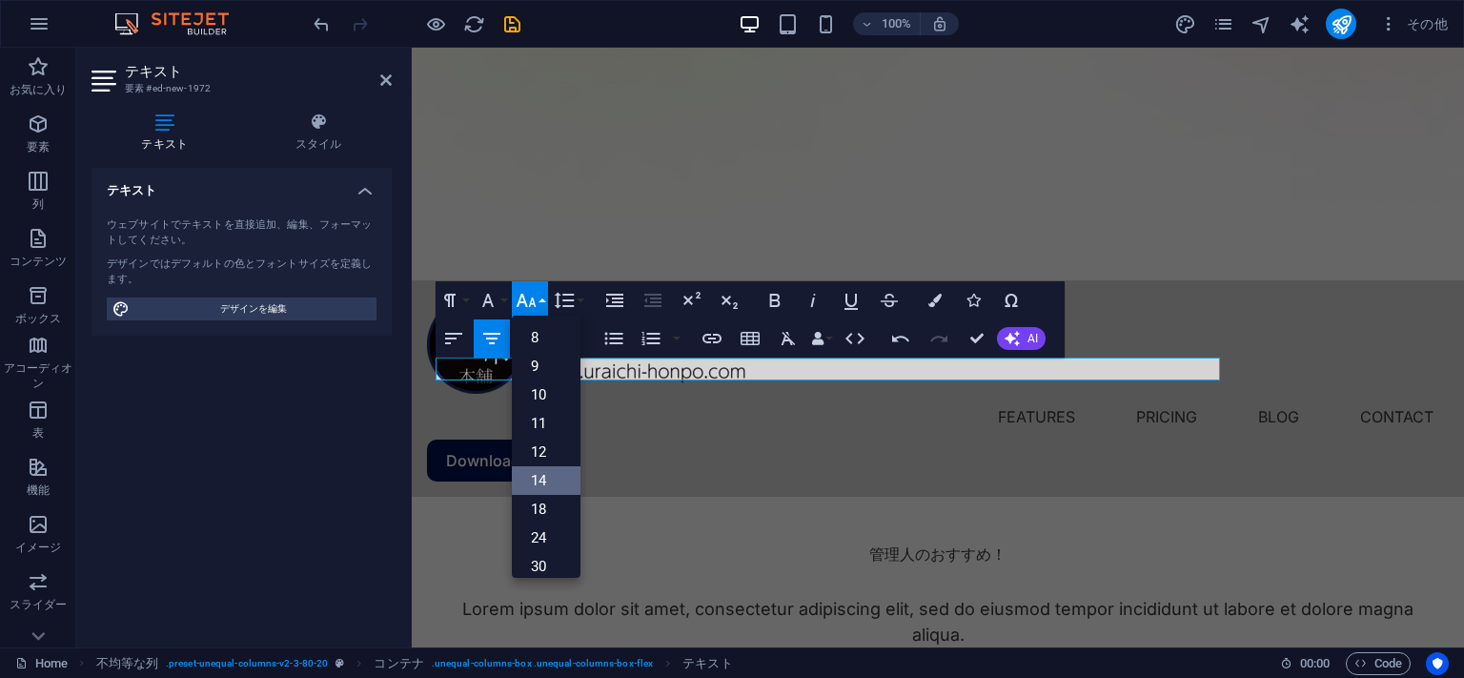
click at [538, 487] on link "14" at bounding box center [546, 480] width 69 height 29
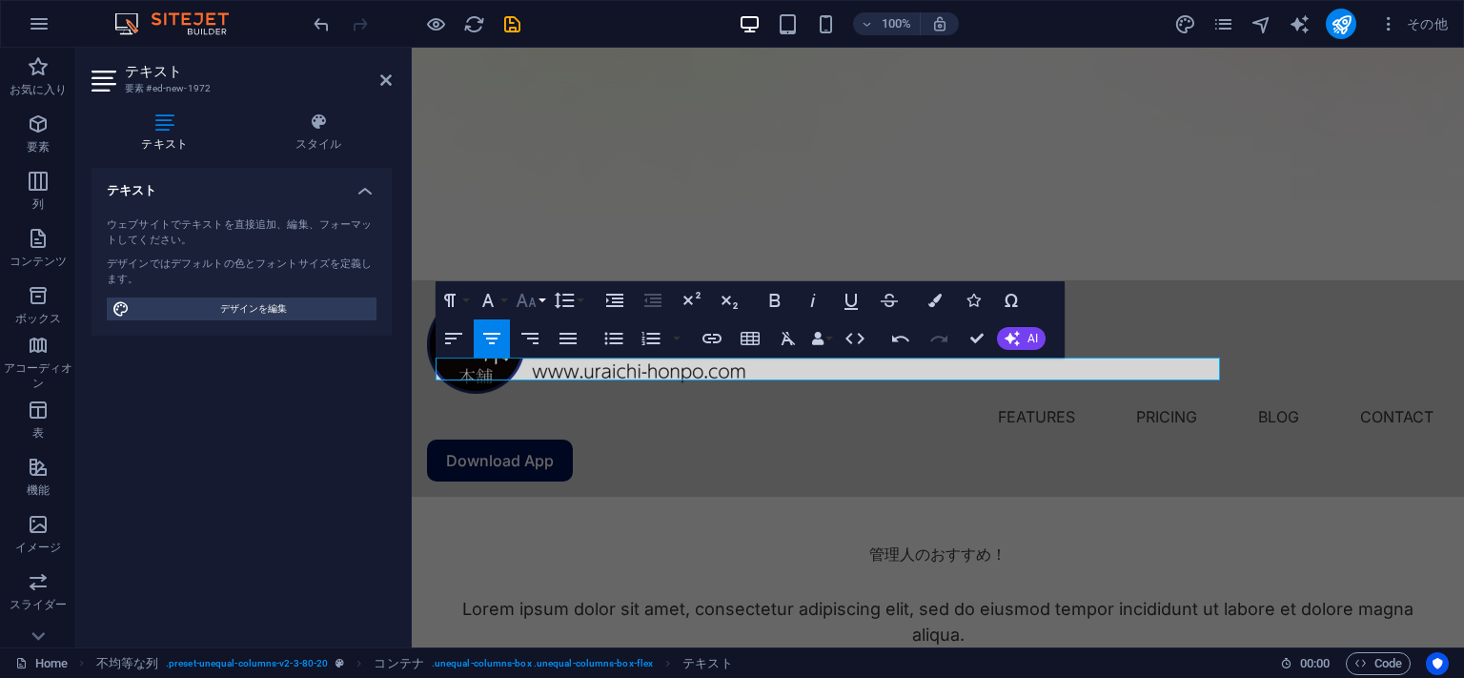
click at [529, 308] on icon "button" at bounding box center [526, 300] width 23 height 23
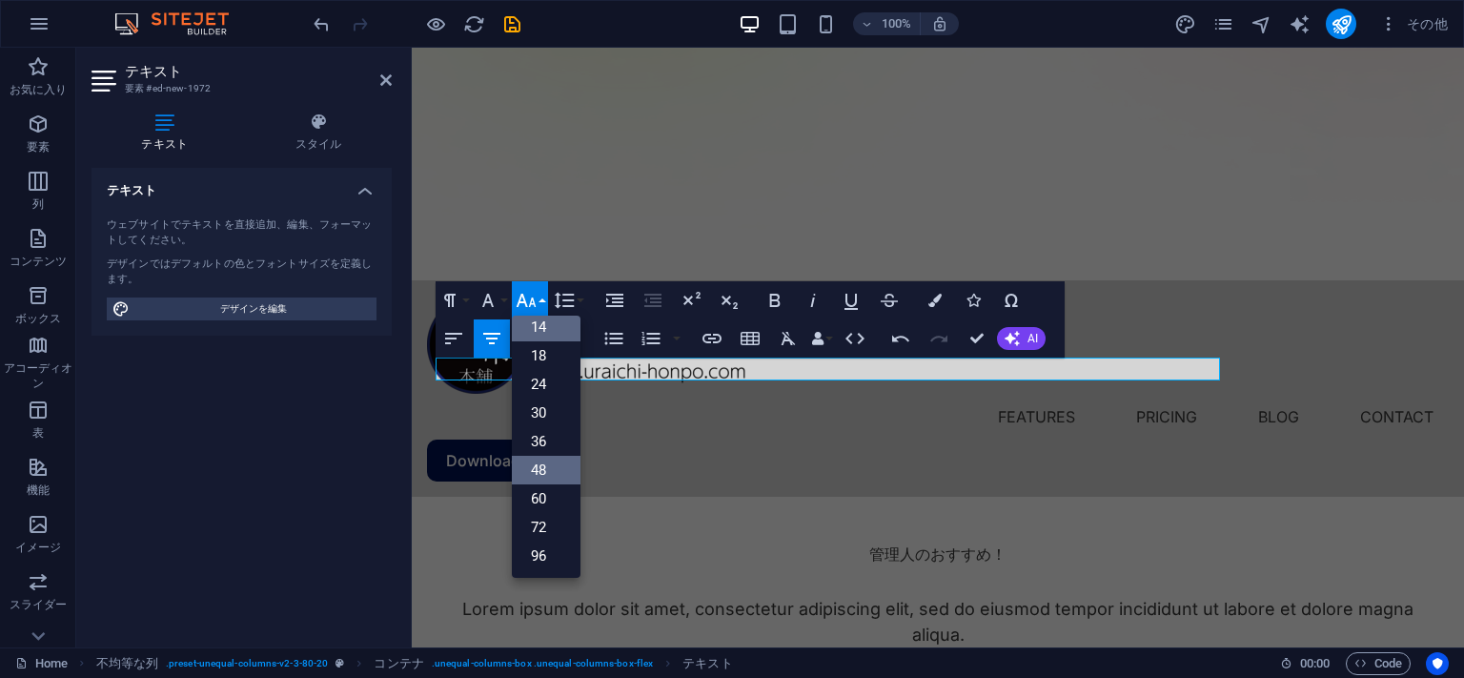
scroll to position [153, 0]
drag, startPoint x: 761, startPoint y: 368, endPoint x: 889, endPoint y: 378, distance: 129.1
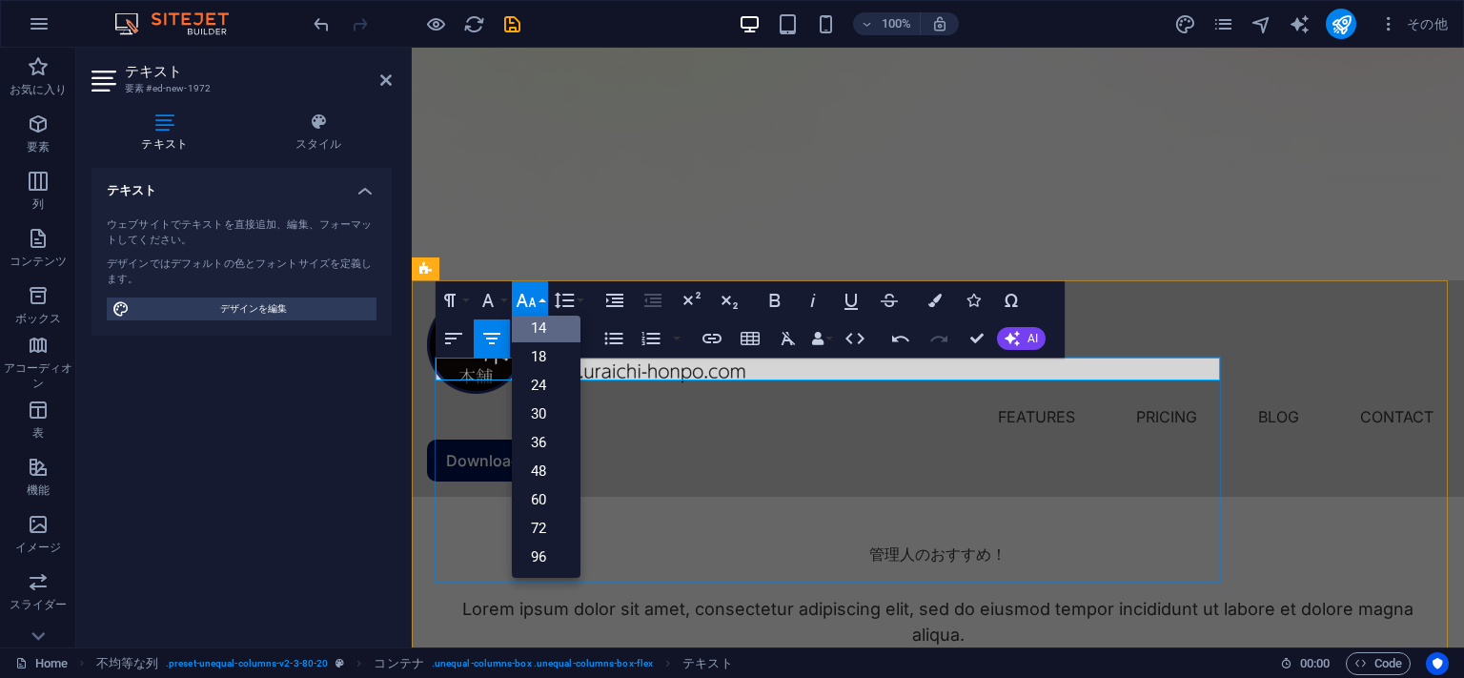
click at [536, 382] on link "24" at bounding box center [546, 385] width 69 height 29
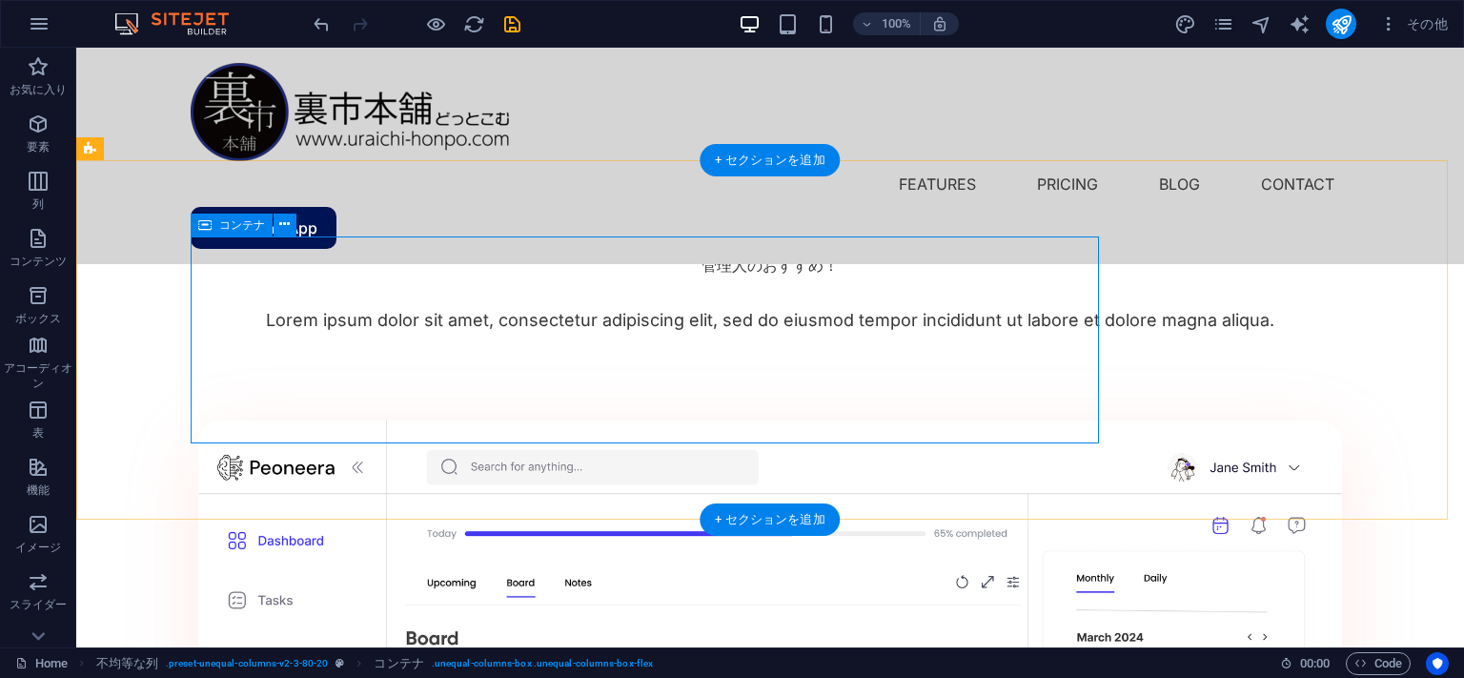
scroll to position [1144, 0]
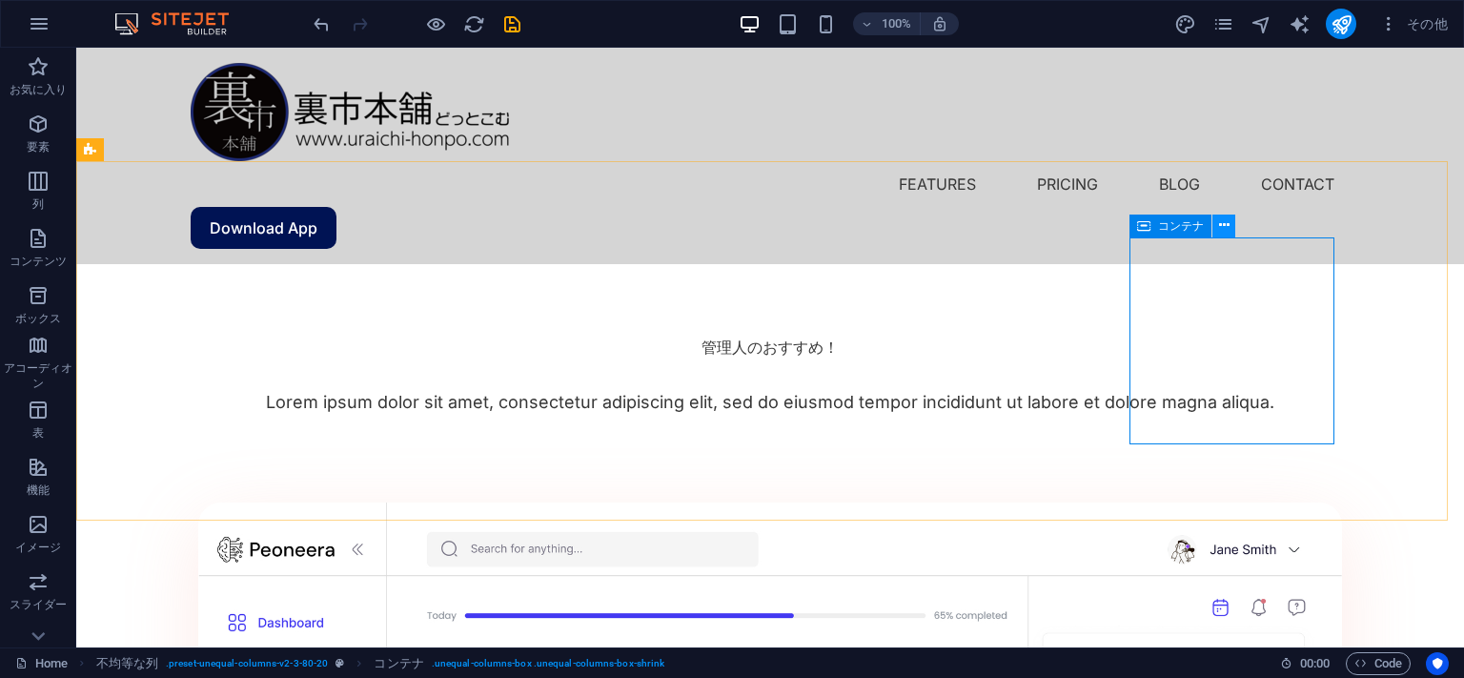
click at [1222, 226] on icon at bounding box center [1224, 225] width 10 height 20
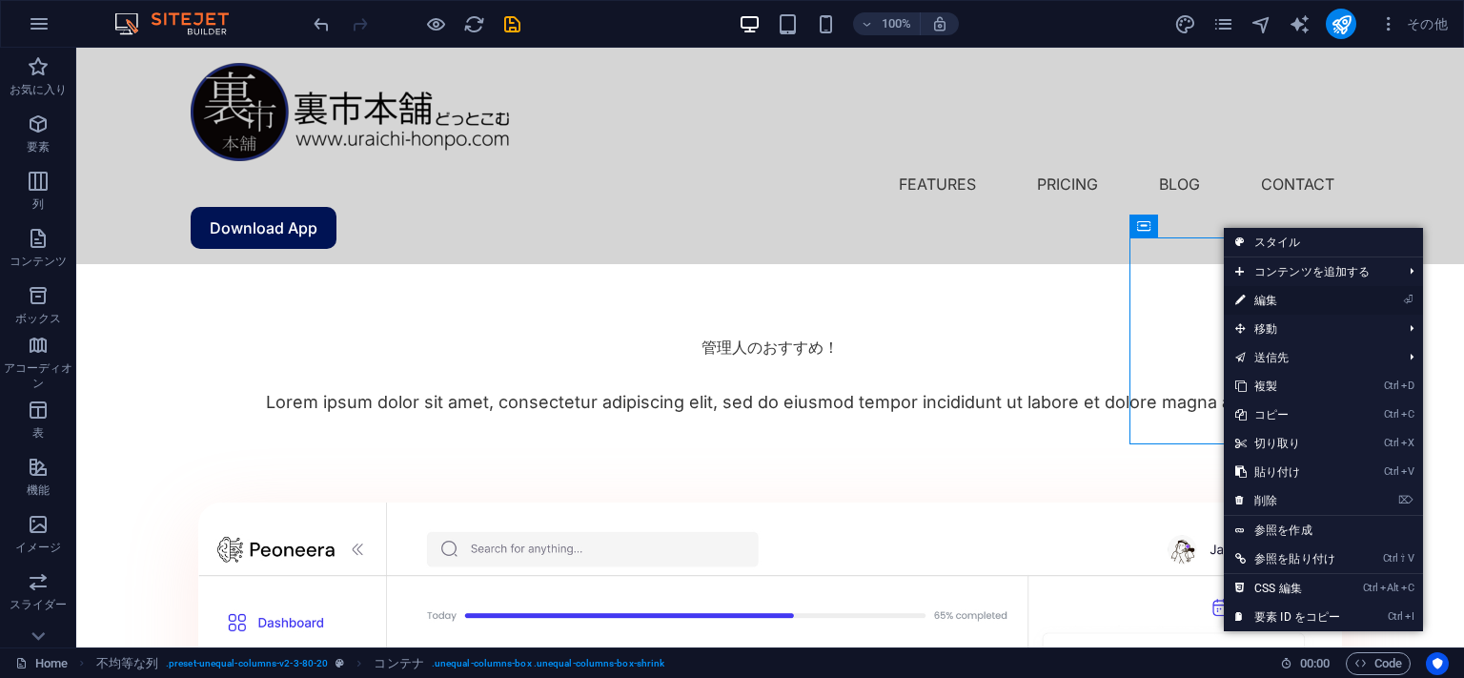
click at [1260, 300] on link "⏎ 編集" at bounding box center [1288, 300] width 128 height 29
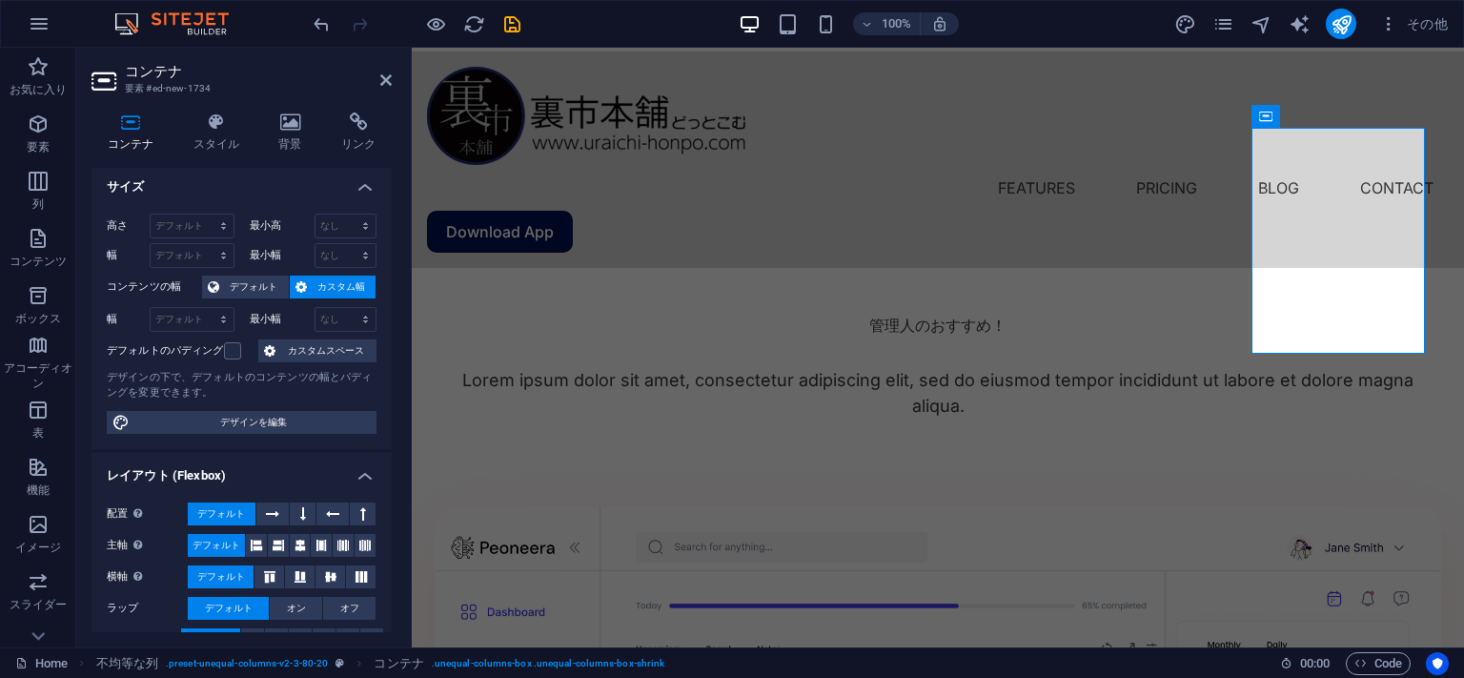
scroll to position [0, 0]
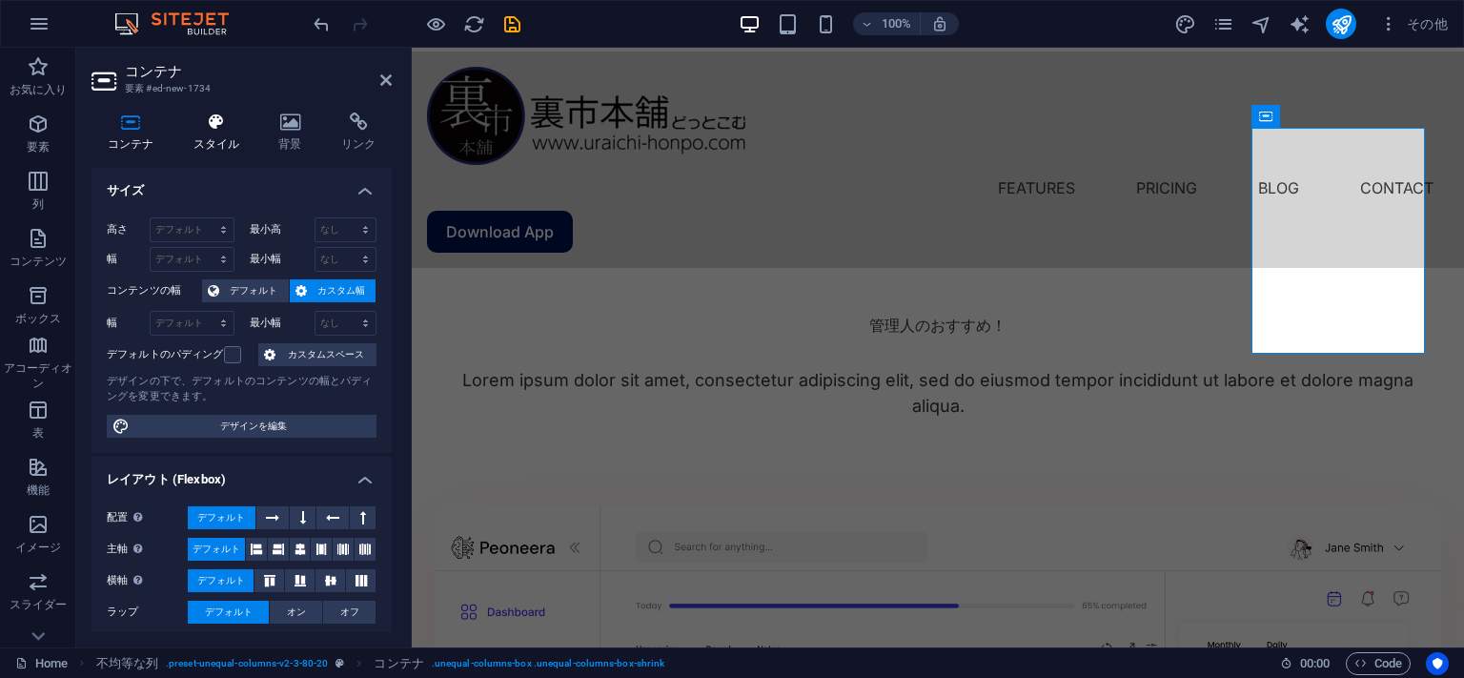
click at [212, 135] on h4 "スタイル" at bounding box center [220, 132] width 86 height 40
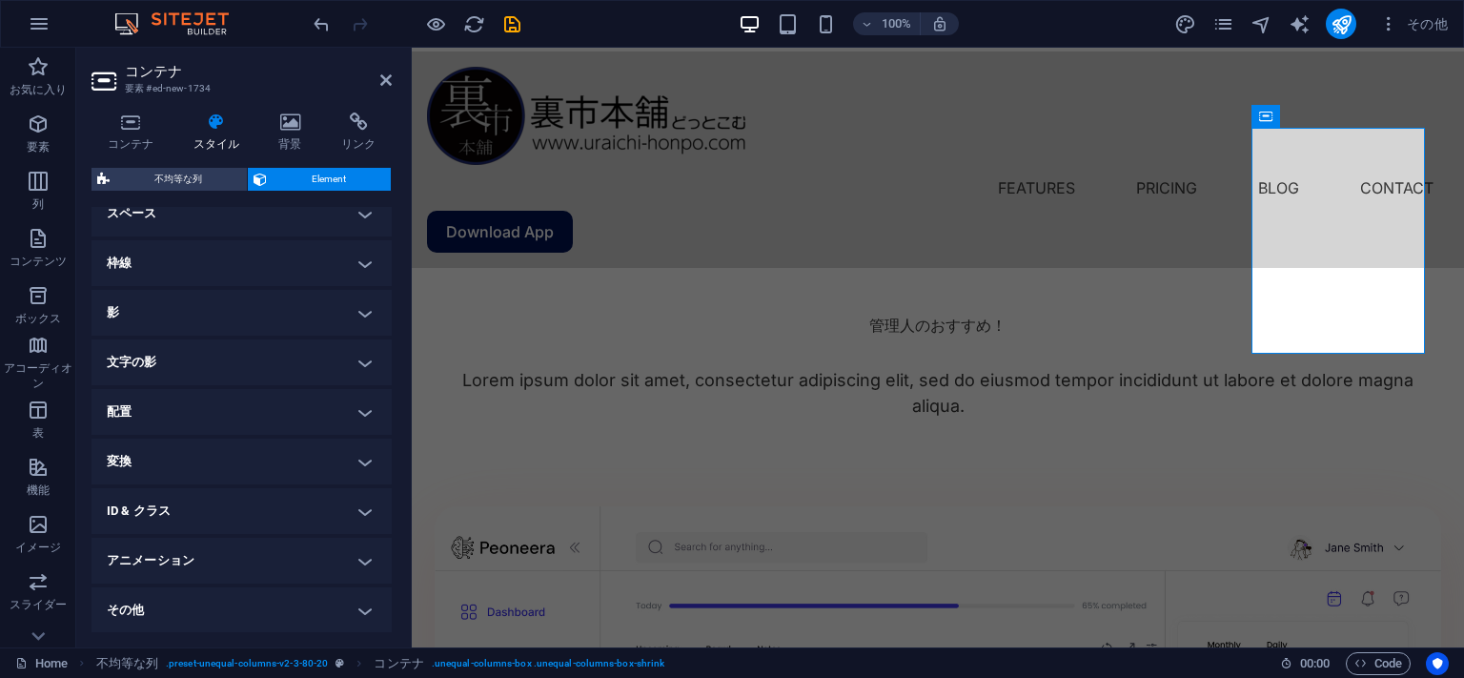
click at [194, 204] on div "不均等な列 Element レイアウト この要素をレイアウト内でどのように拡大するか (Flexbox)。 サイズ デフォルト 自動 px % 1/1 1/2…" at bounding box center [242, 400] width 300 height 464
click at [353, 208] on h4 "スペース" at bounding box center [242, 214] width 300 height 46
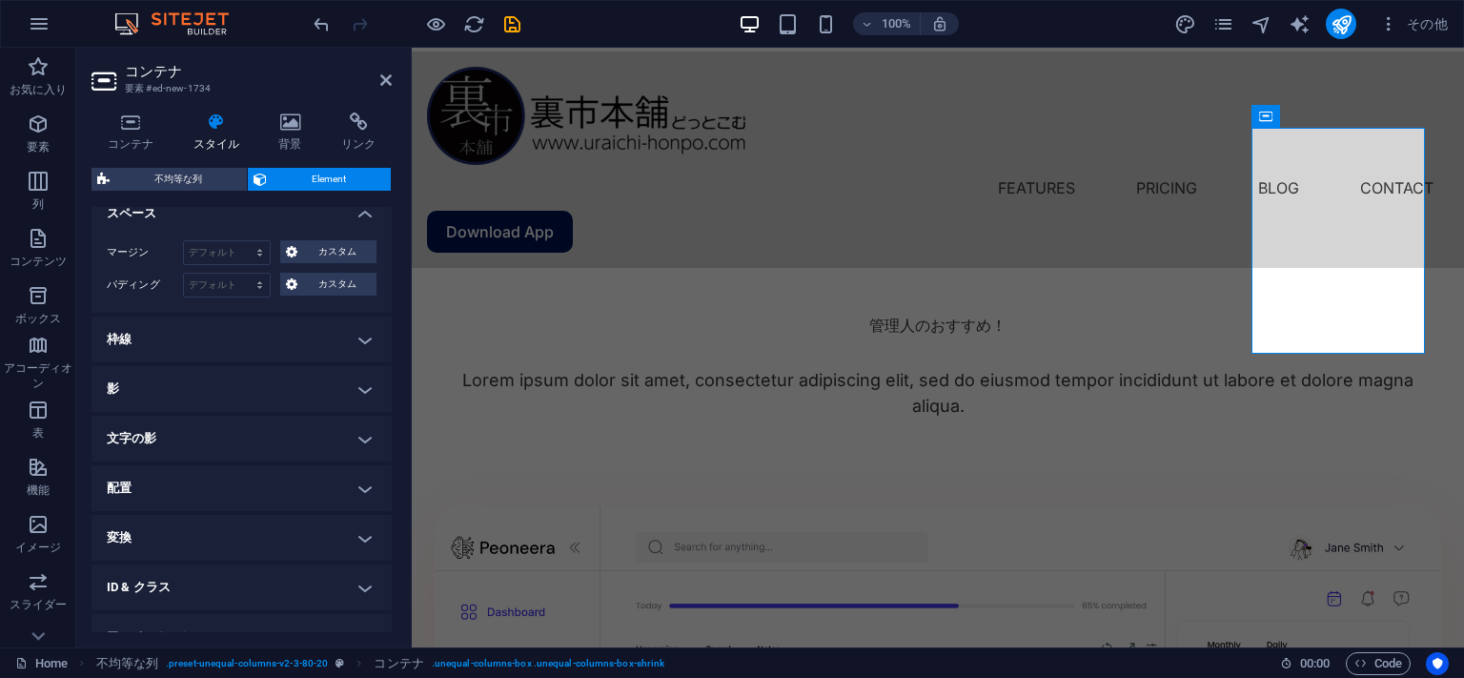
click at [353, 208] on h4 "スペース" at bounding box center [242, 208] width 300 height 34
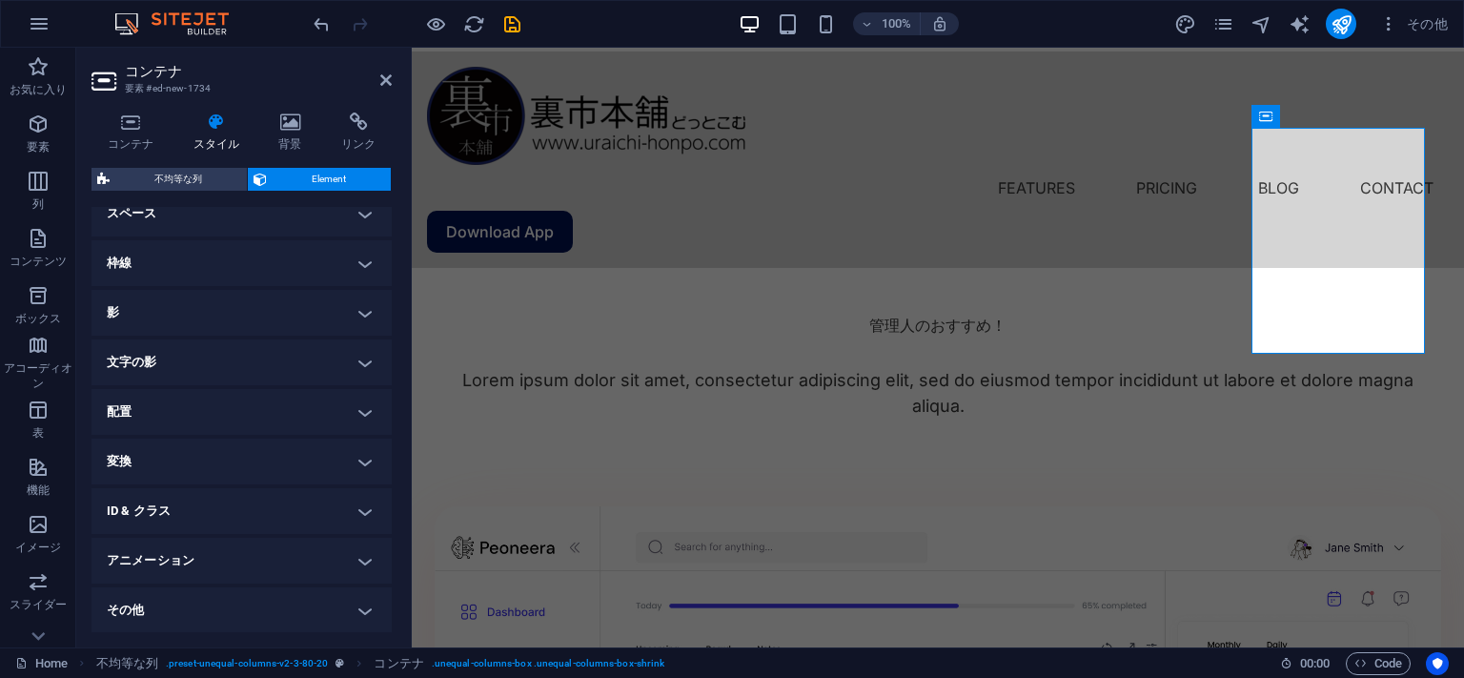
click at [348, 255] on h4 "枠線" at bounding box center [242, 263] width 300 height 46
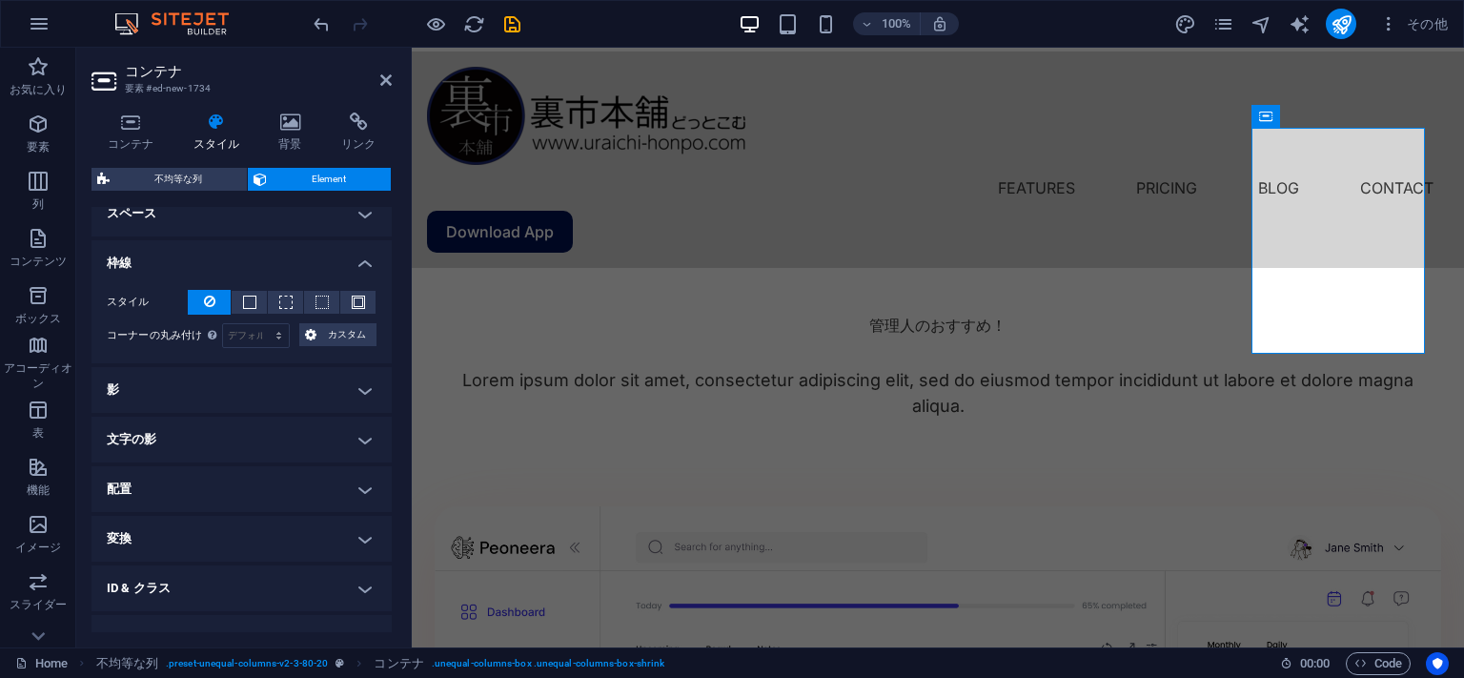
click at [348, 255] on h4 "枠線" at bounding box center [242, 257] width 300 height 34
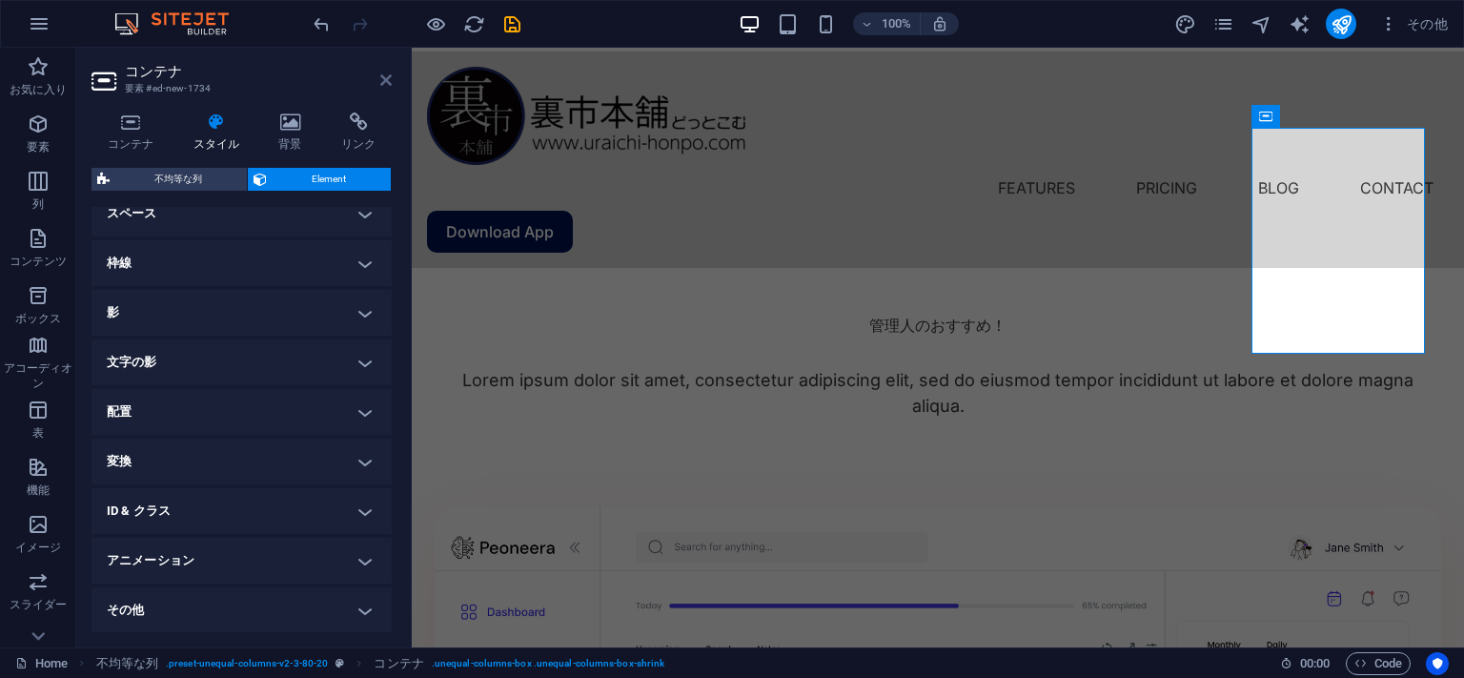
click at [391, 74] on icon at bounding box center [385, 79] width 11 height 15
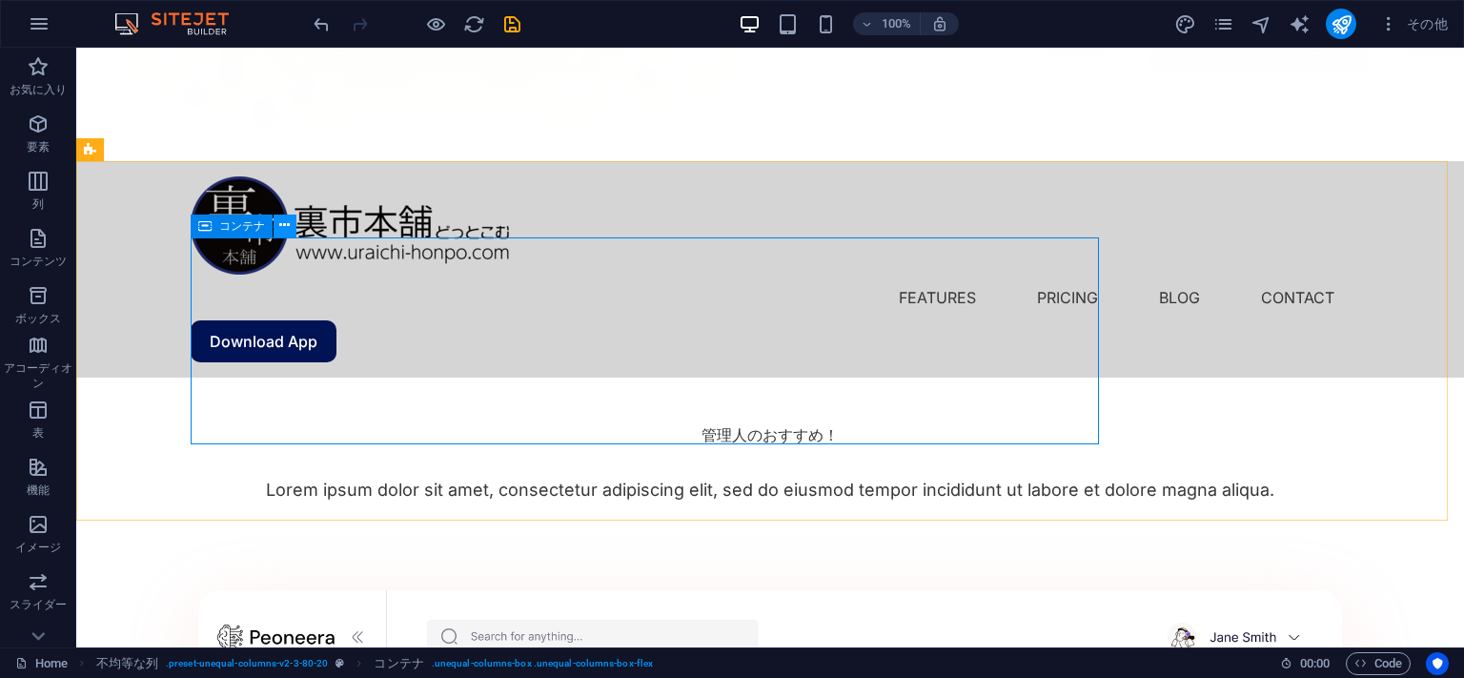
click at [287, 222] on icon at bounding box center [284, 225] width 10 height 20
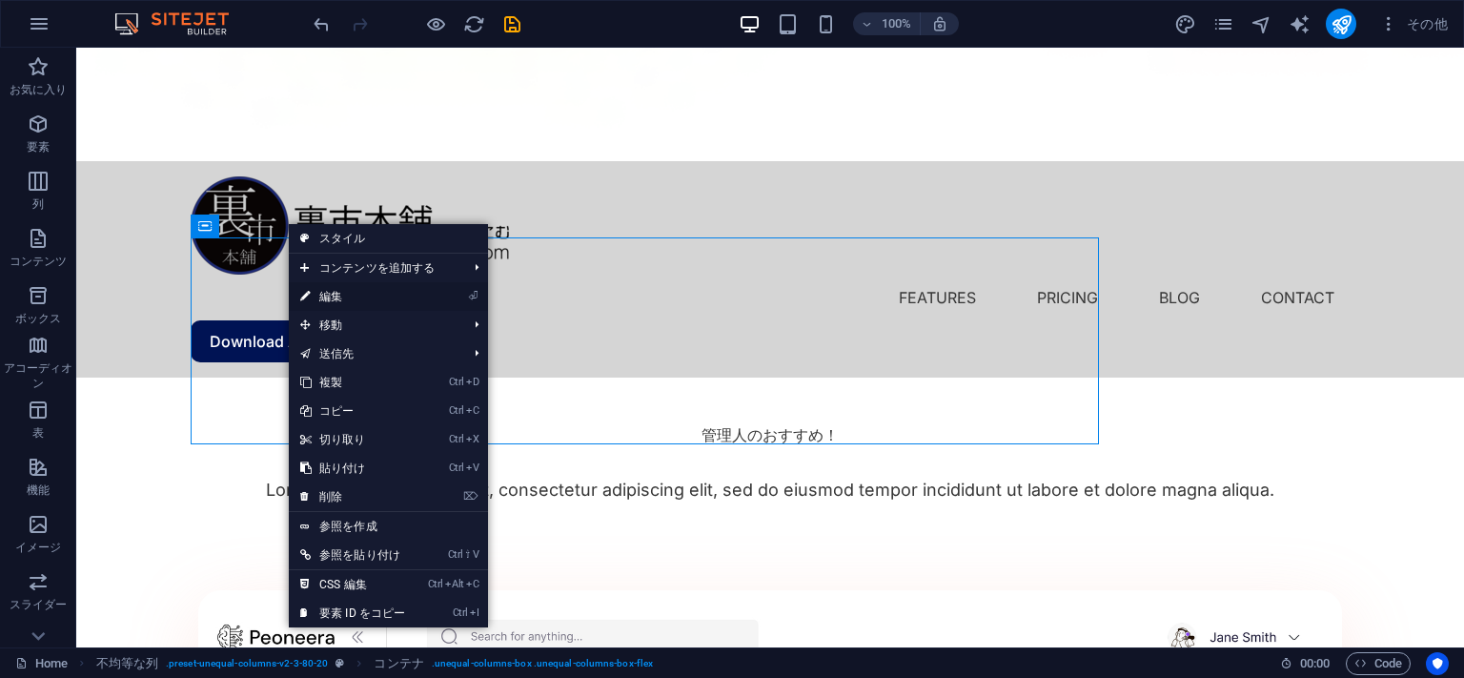
click at [383, 299] on link "⏎ 編集" at bounding box center [353, 296] width 128 height 29
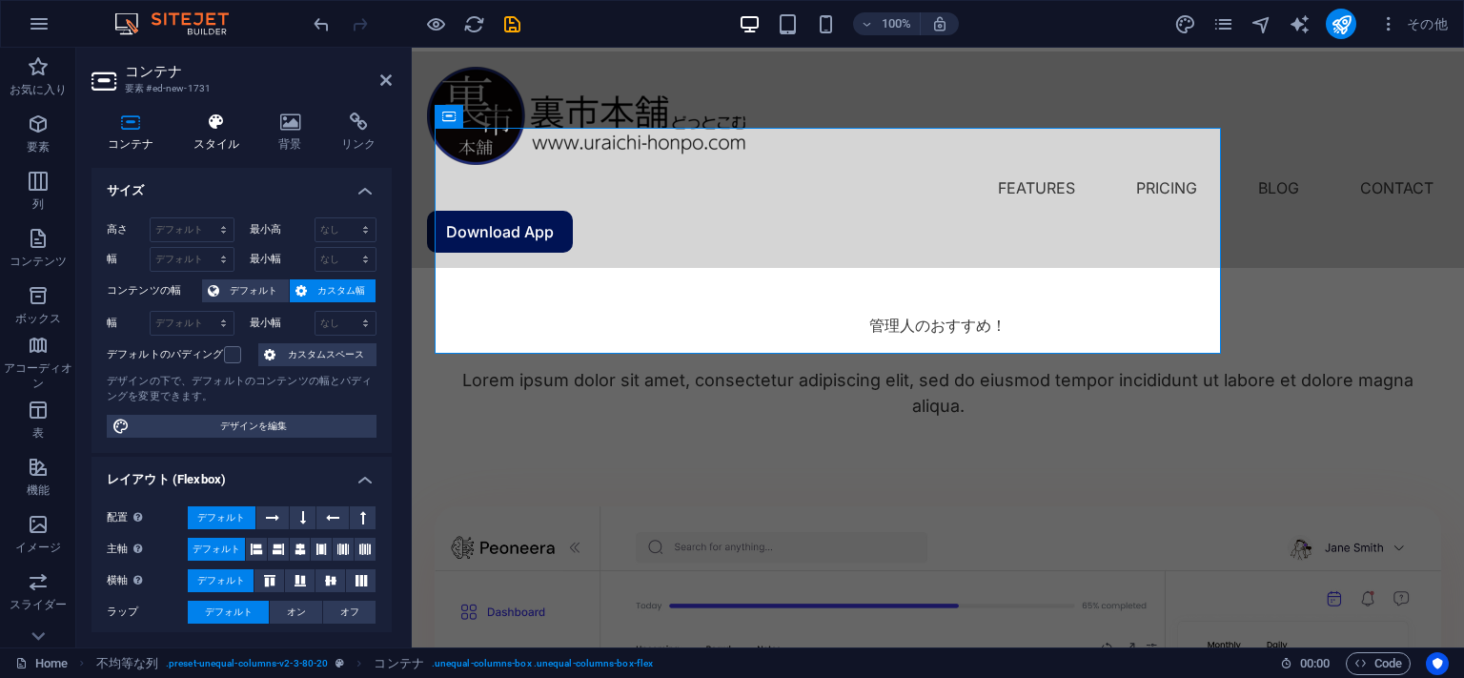
click at [220, 129] on icon at bounding box center [216, 121] width 78 height 19
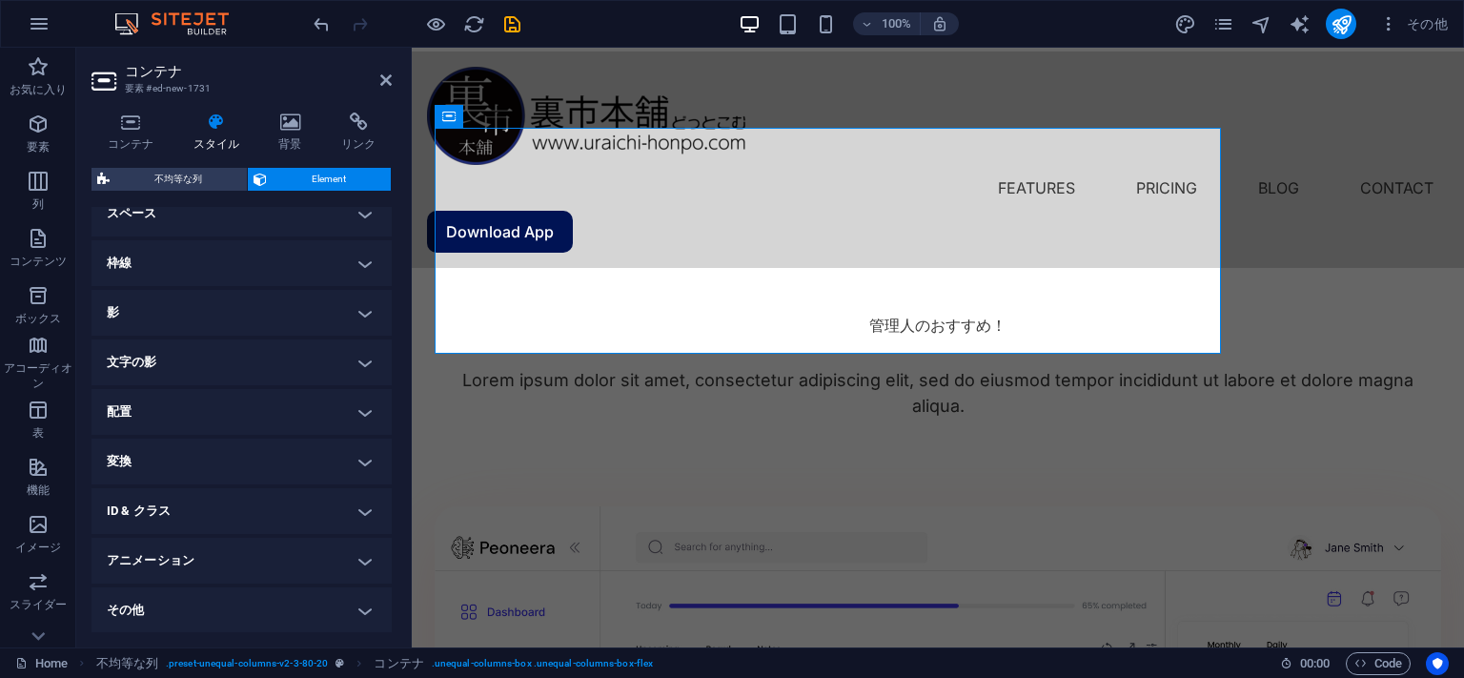
scroll to position [106, 0]
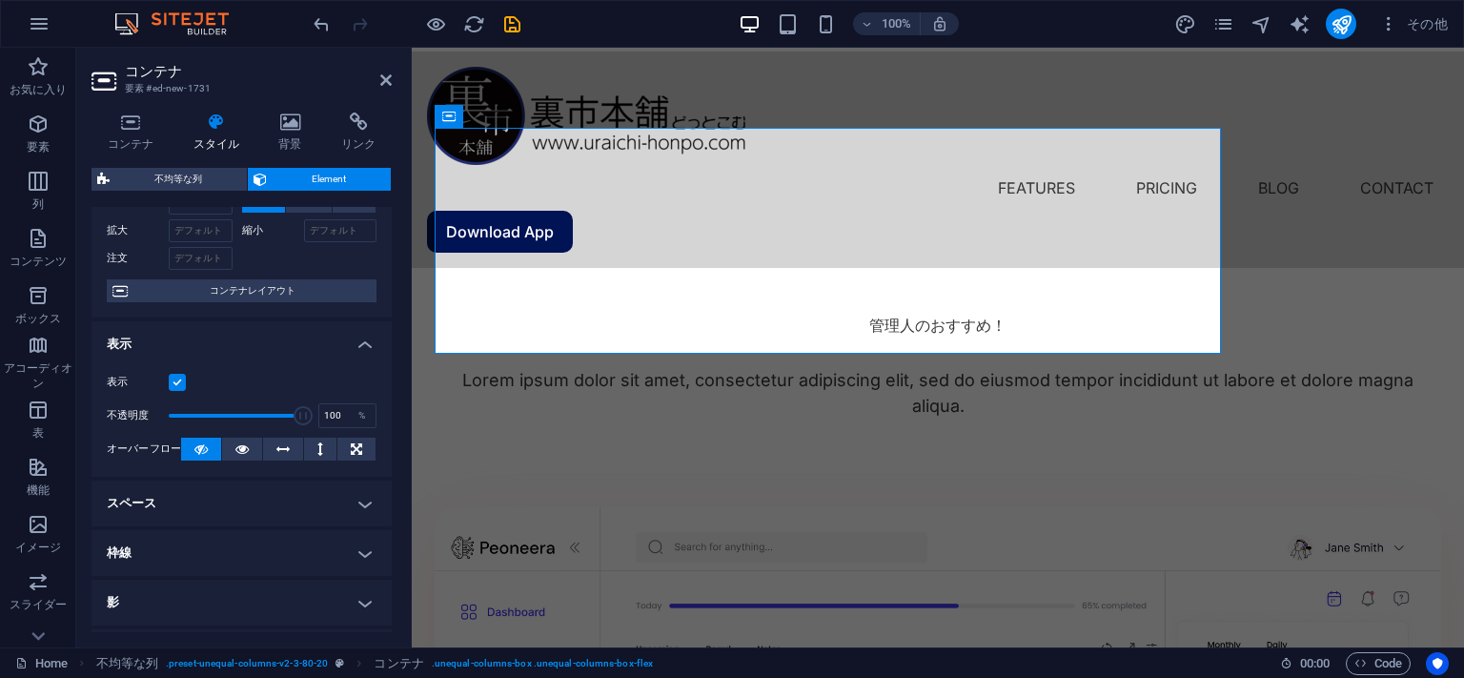
click at [170, 501] on h4 "スペース" at bounding box center [242, 503] width 300 height 46
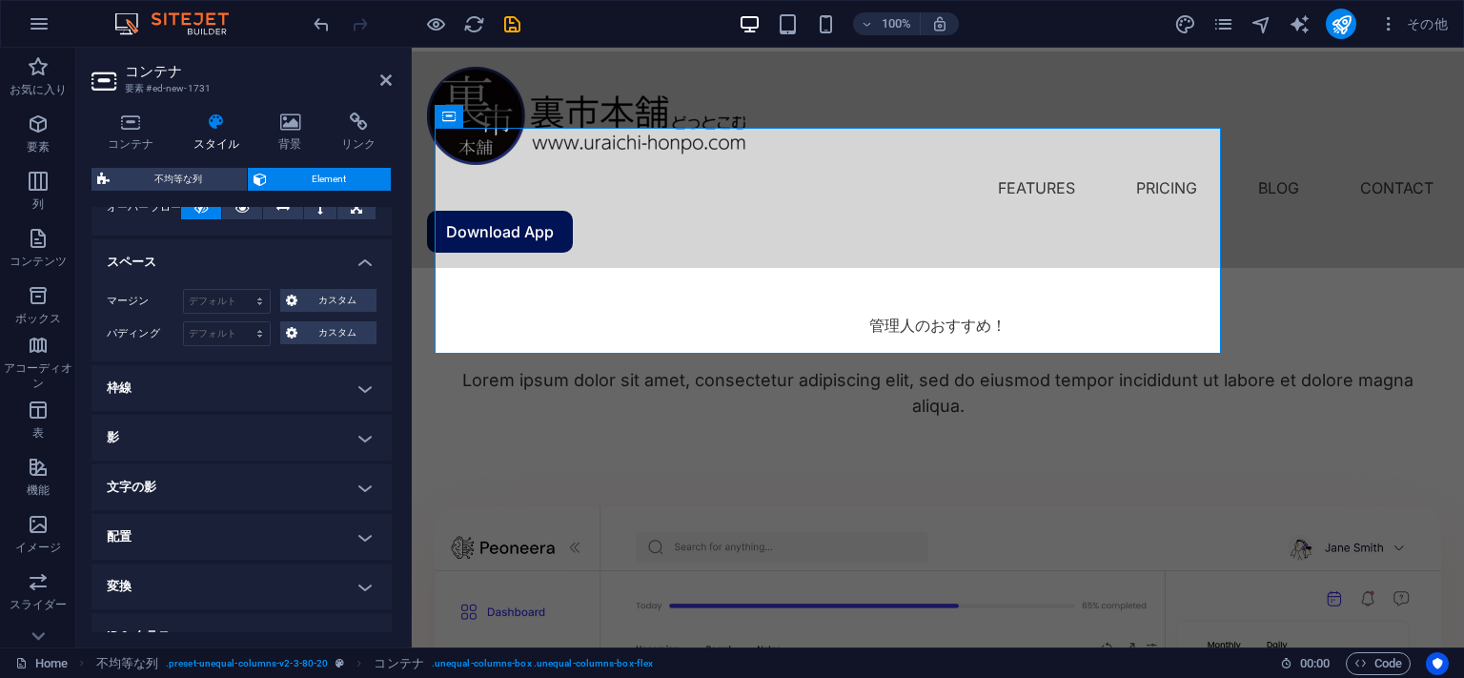
scroll to position [396, 0]
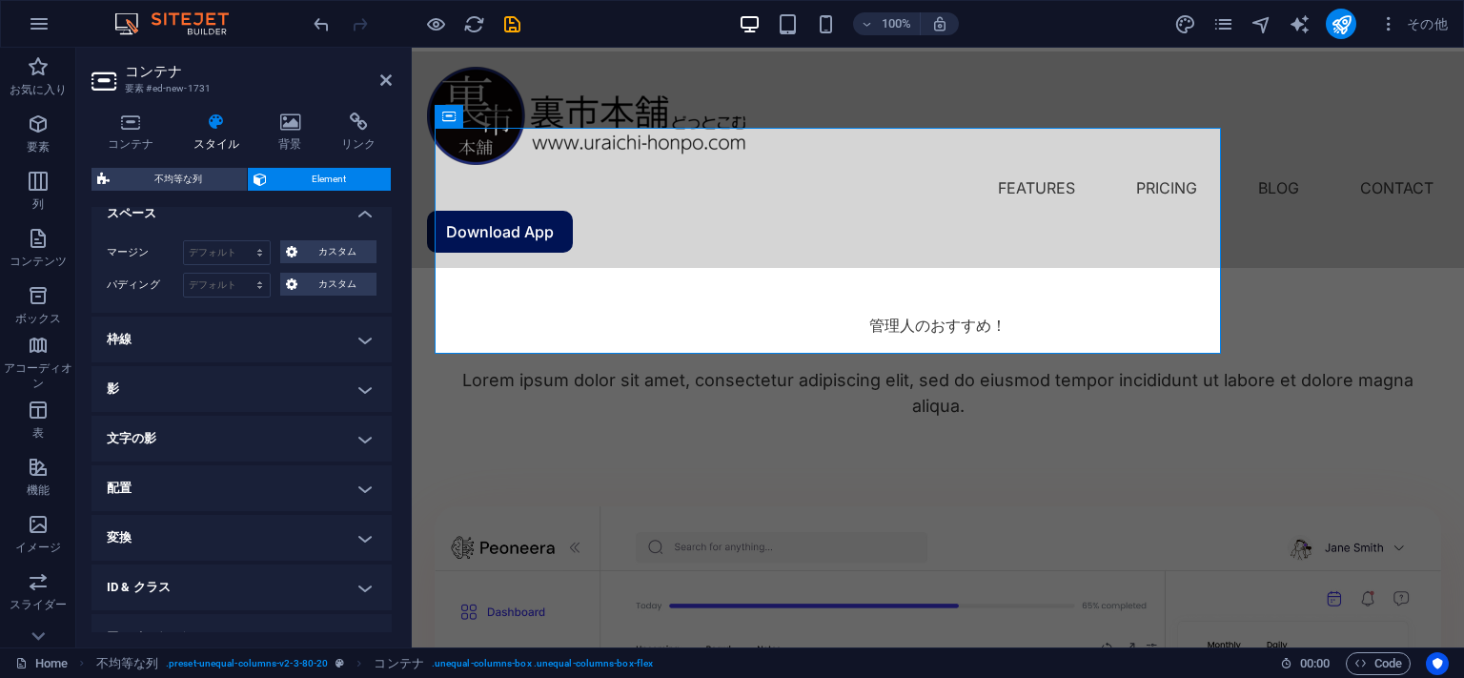
click at [212, 335] on h4 "枠線" at bounding box center [242, 339] width 300 height 46
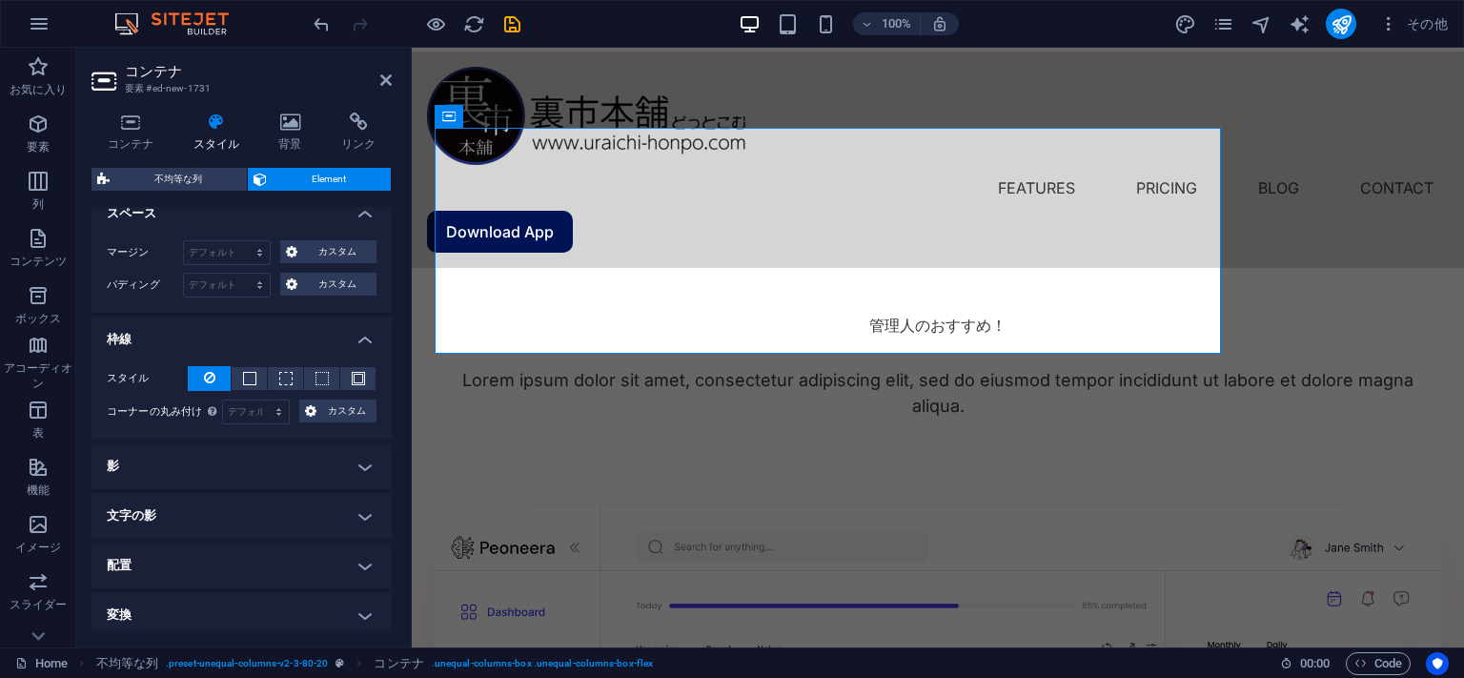
click at [202, 330] on h4 "枠線" at bounding box center [242, 333] width 300 height 34
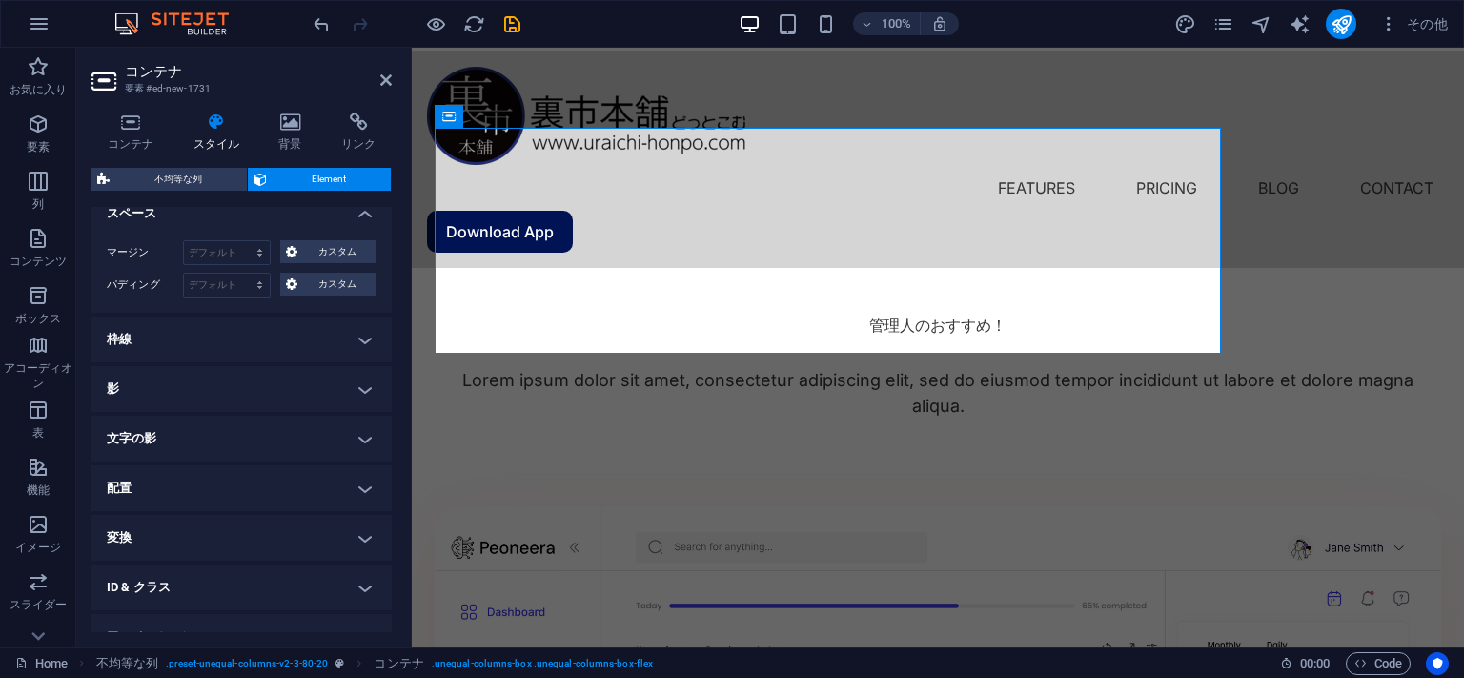
click at [166, 383] on h4 "影" at bounding box center [242, 389] width 300 height 46
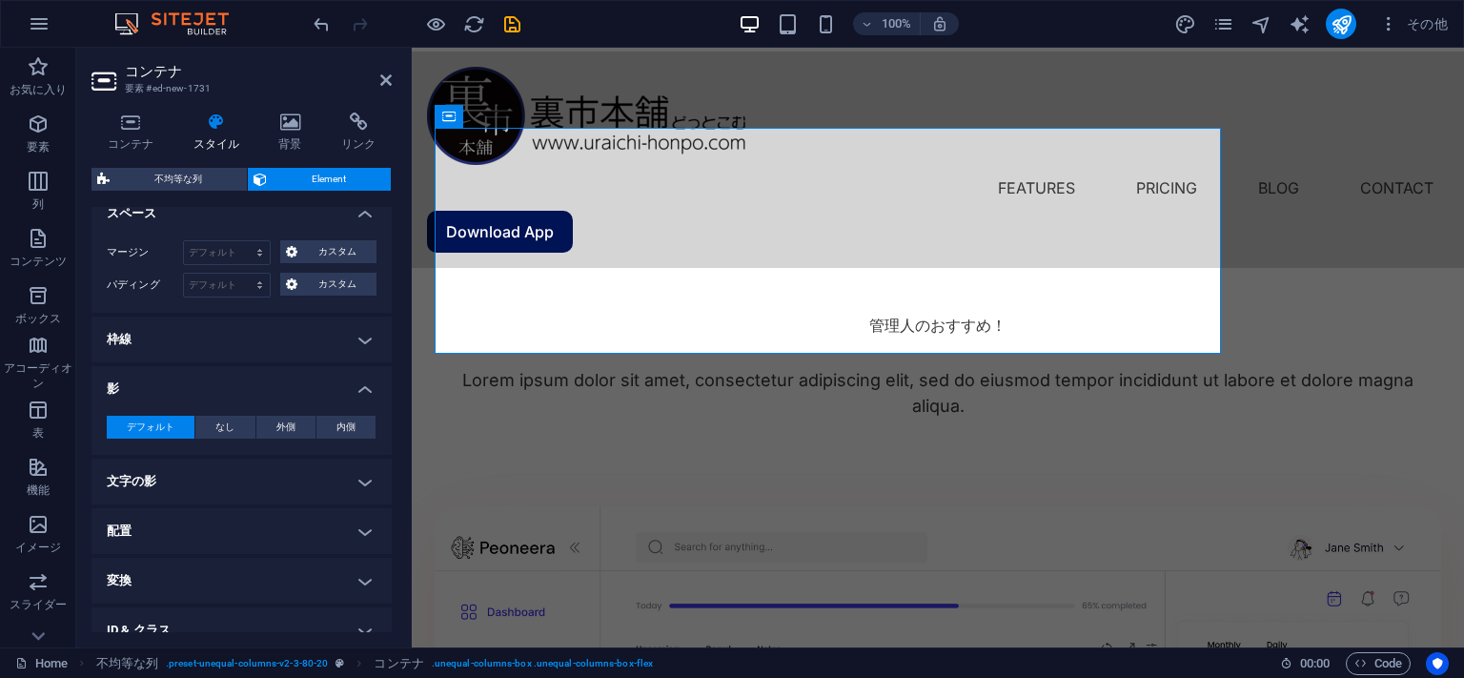
click at [166, 383] on h4 "影" at bounding box center [242, 383] width 300 height 34
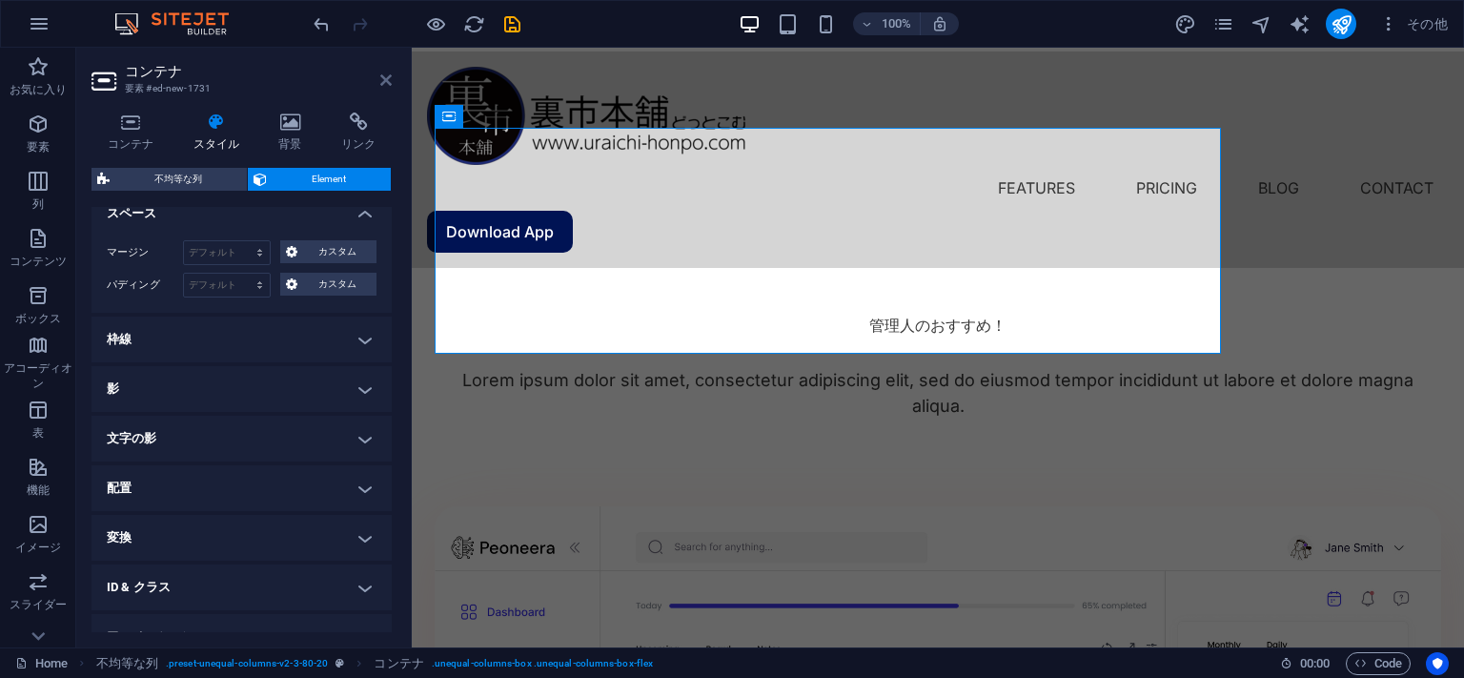
click at [382, 78] on icon at bounding box center [385, 79] width 11 height 15
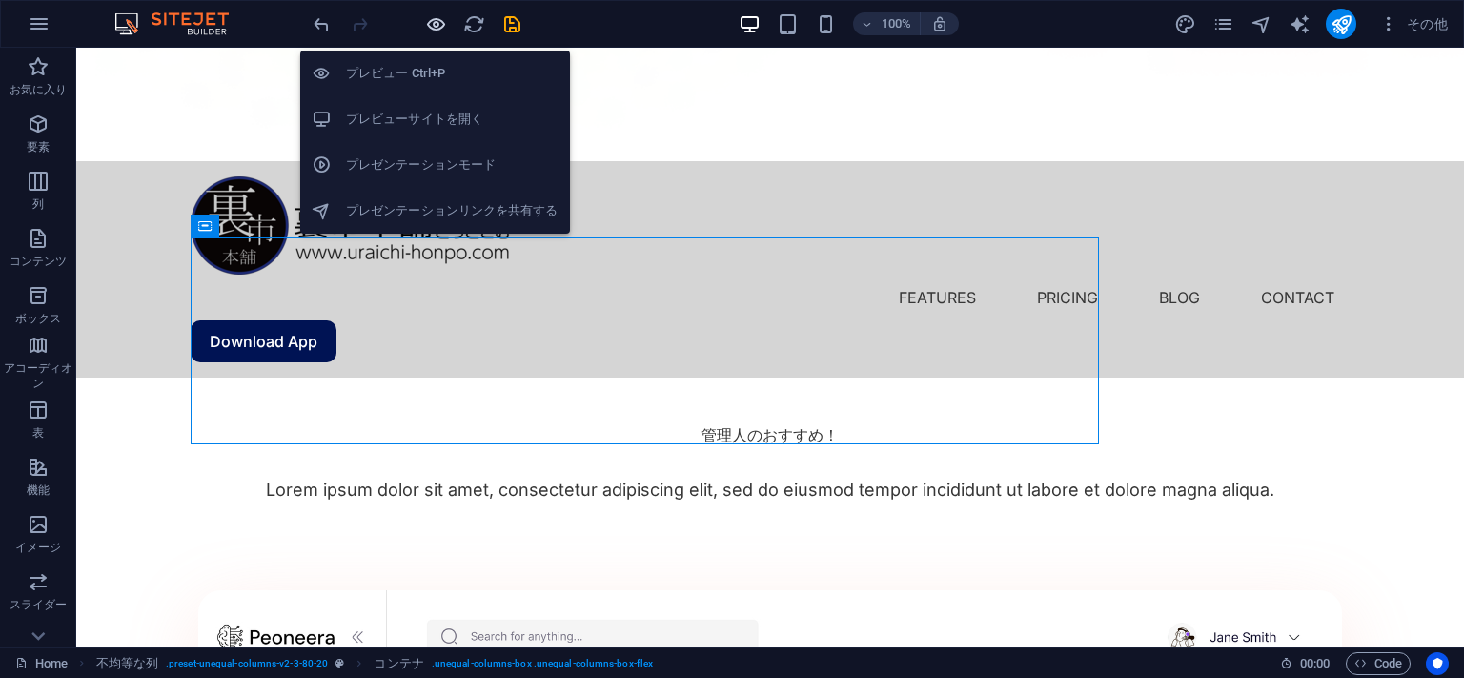
click at [432, 15] on icon "button" at bounding box center [436, 24] width 22 height 22
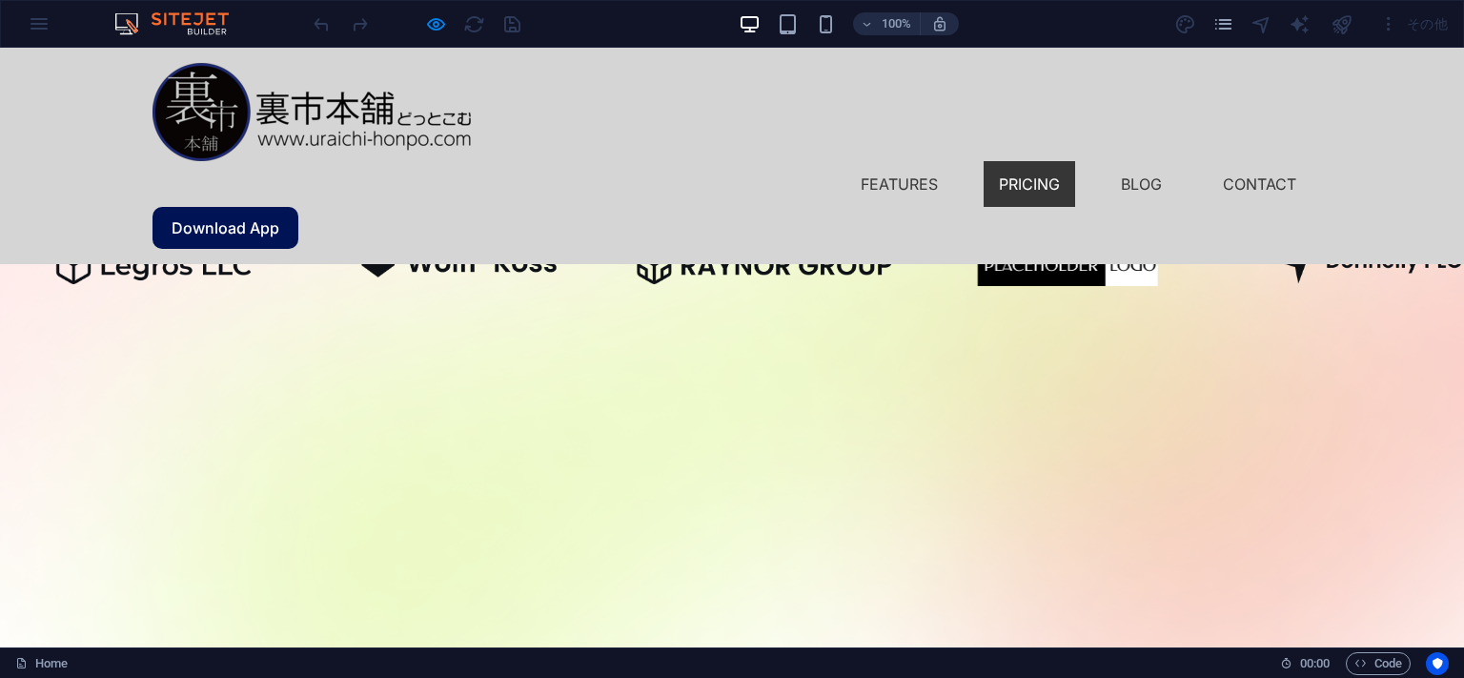
scroll to position [0, 0]
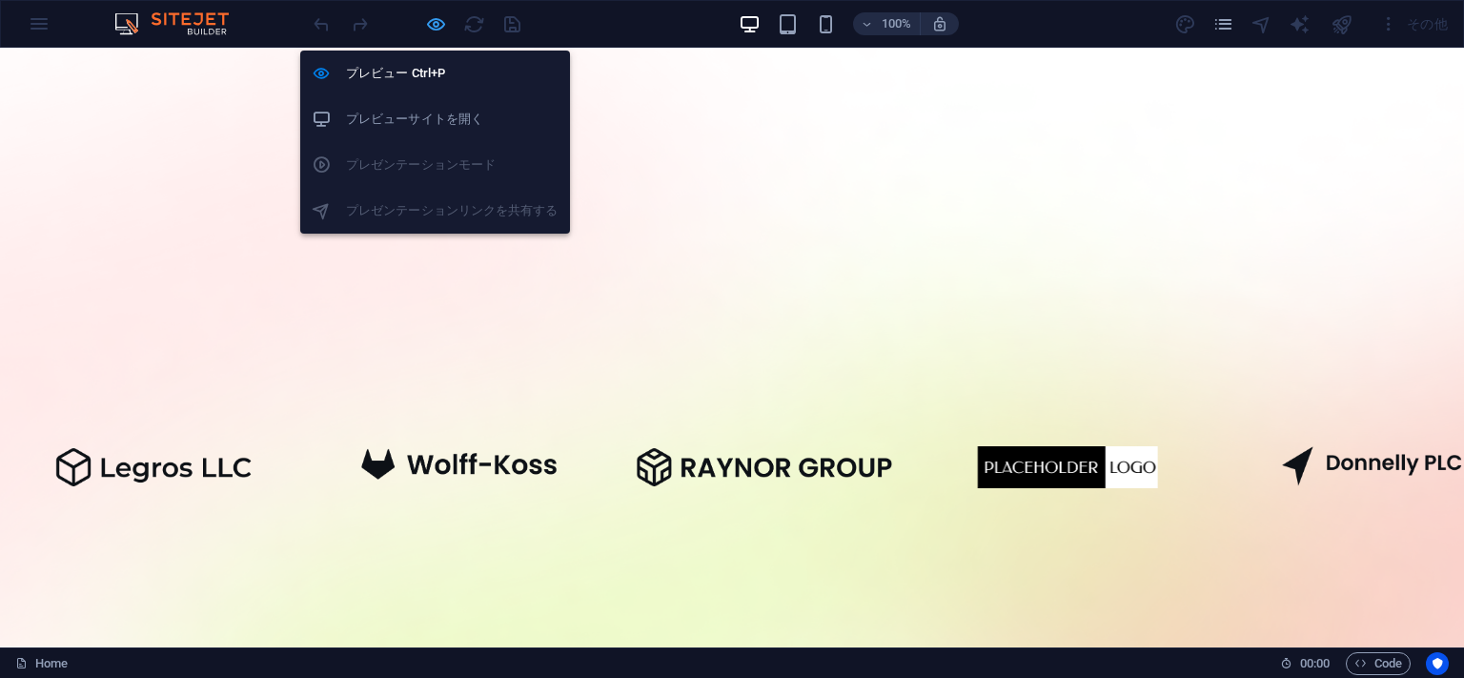
click at [433, 18] on icon "button" at bounding box center [436, 24] width 22 height 22
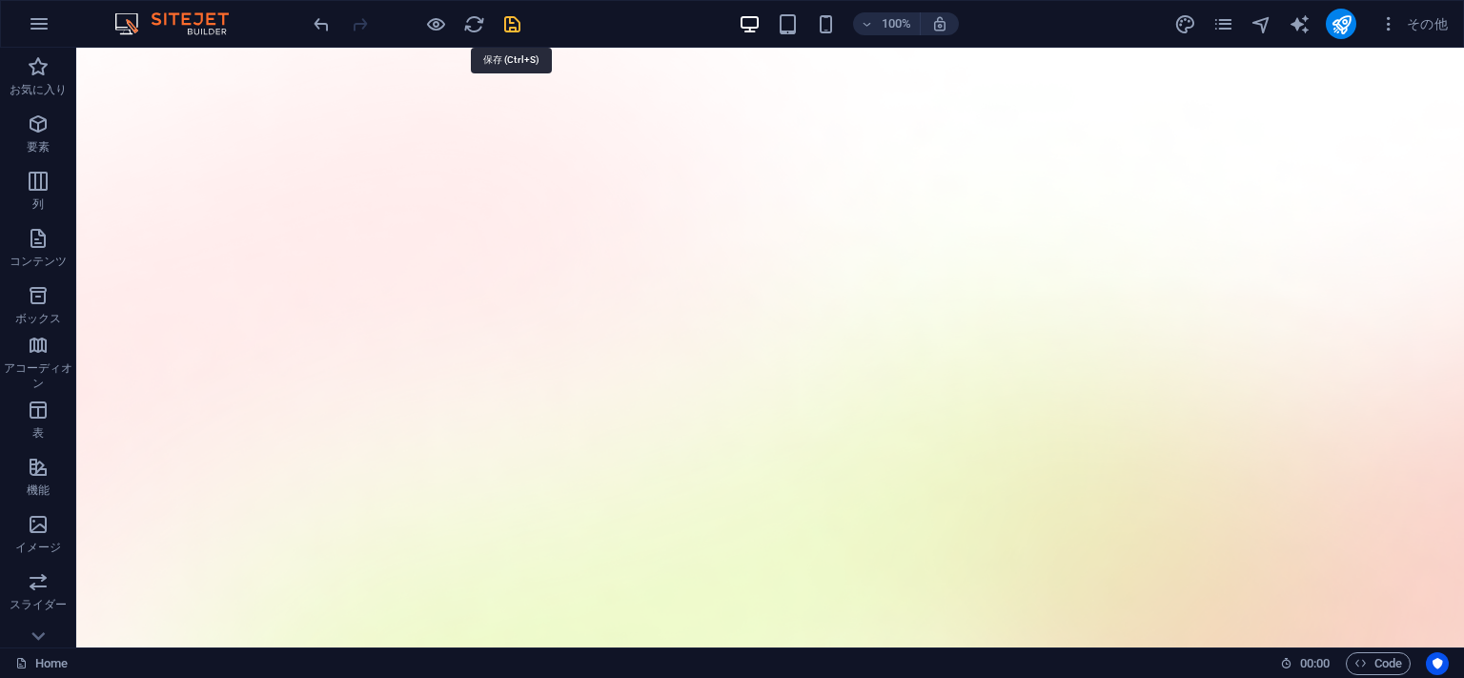
click at [519, 25] on icon "save" at bounding box center [512, 24] width 22 height 22
click at [514, 17] on div at bounding box center [417, 24] width 214 height 31
